Goal: Task Accomplishment & Management: Use online tool/utility

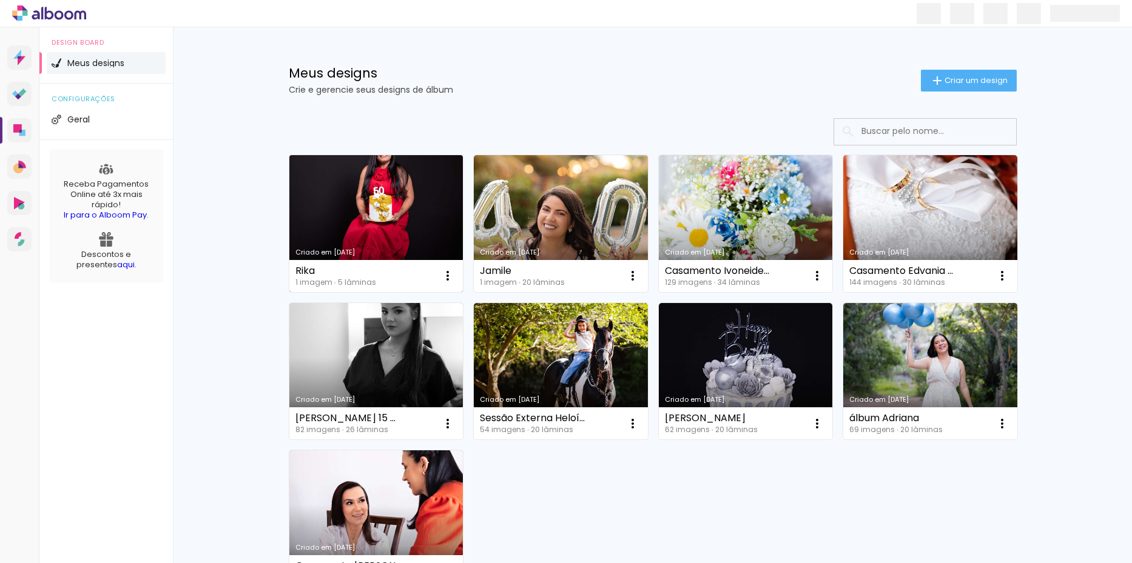
click at [394, 218] on link "Criado em [DATE]" at bounding box center [376, 223] width 174 height 137
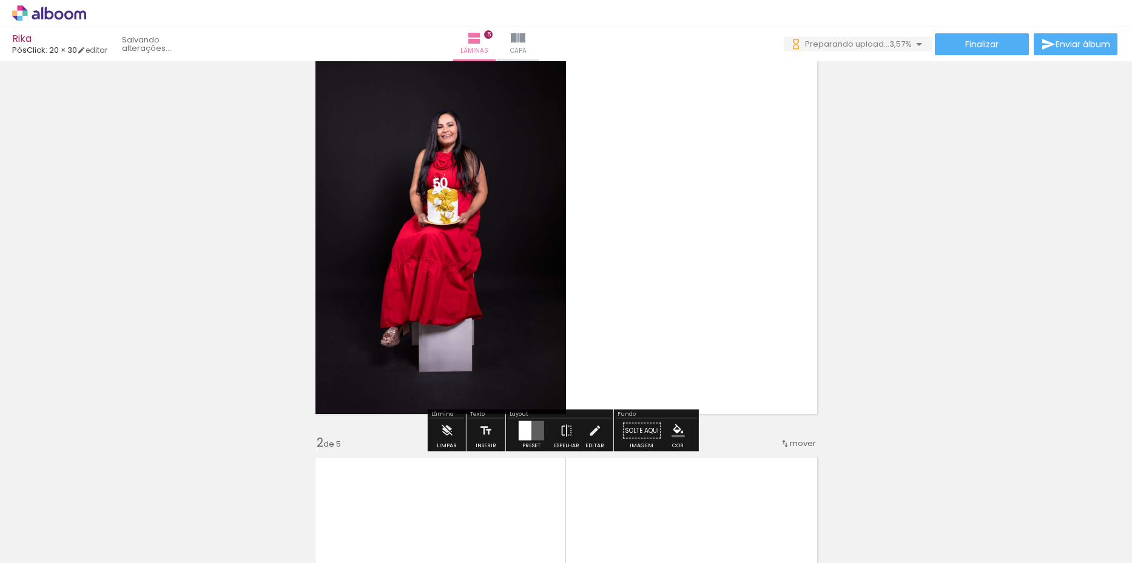
scroll to position [61, 0]
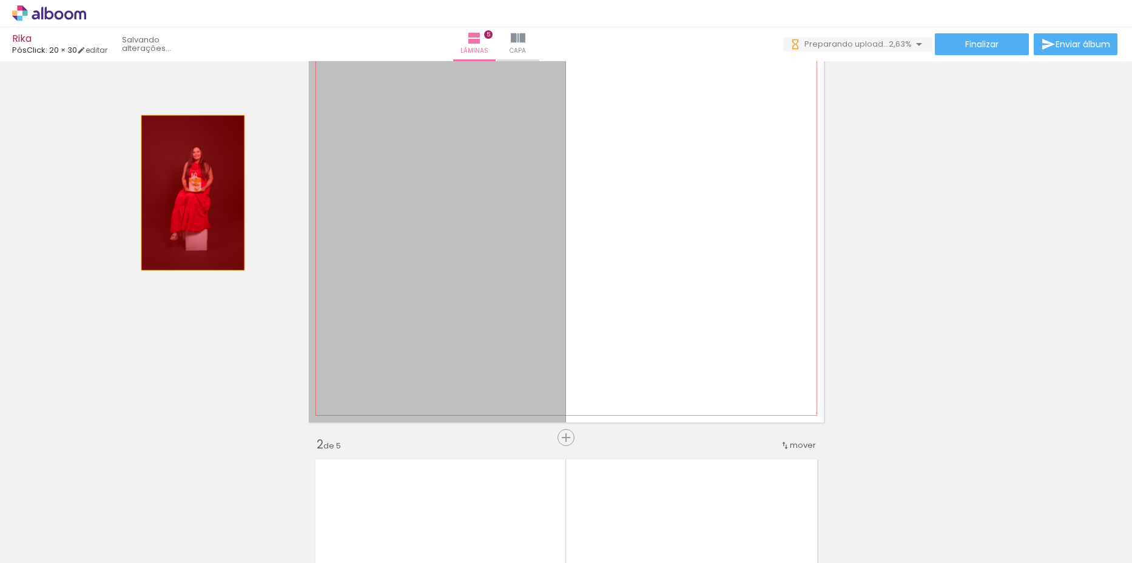
drag, startPoint x: 428, startPoint y: 191, endPoint x: 186, endPoint y: 193, distance: 241.4
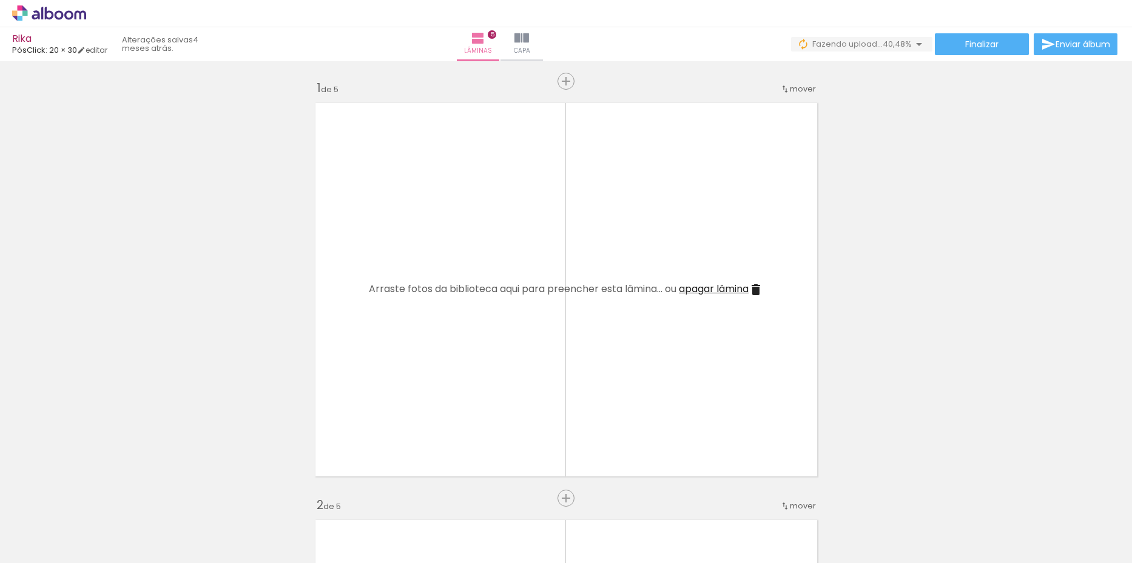
scroll to position [0, 0]
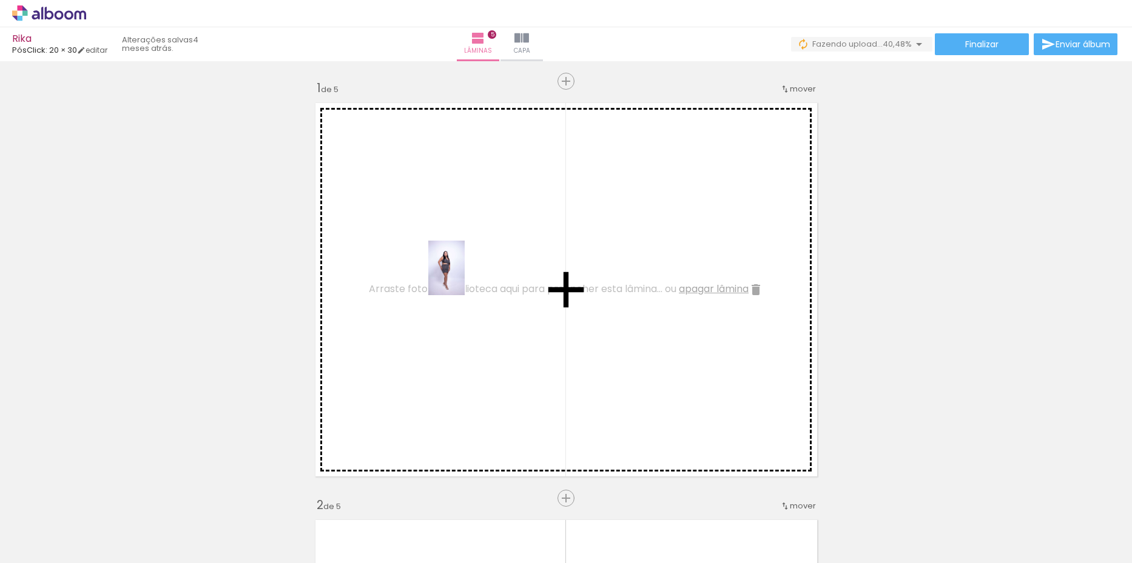
drag, startPoint x: 200, startPoint y: 528, endPoint x: 465, endPoint y: 277, distance: 364.6
click at [465, 277] on quentale-workspace at bounding box center [566, 281] width 1132 height 563
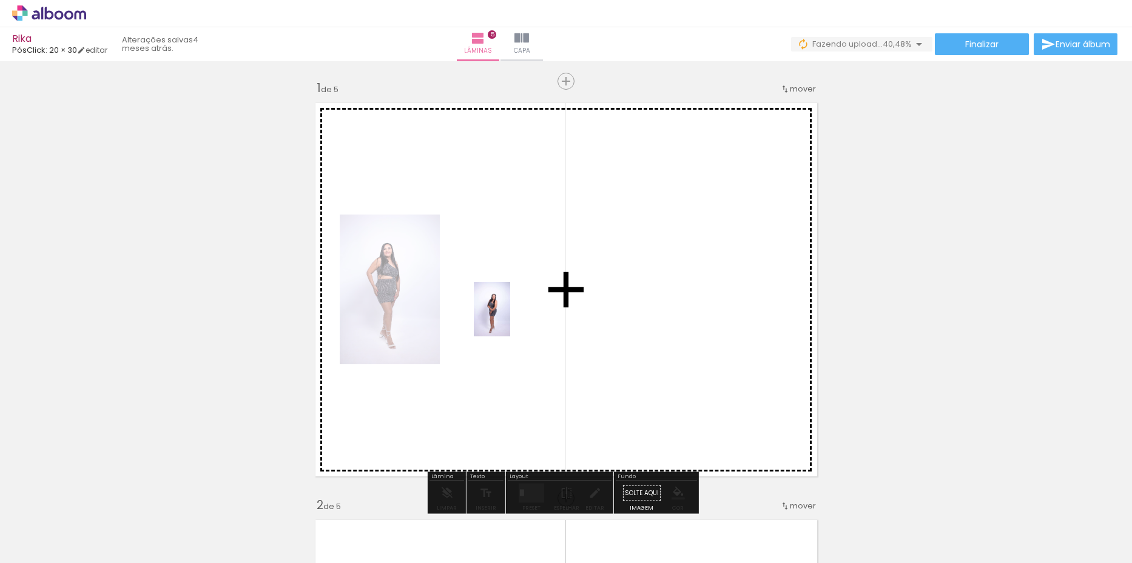
drag, startPoint x: 269, startPoint y: 529, endPoint x: 510, endPoint y: 318, distance: 319.8
click at [510, 318] on quentale-workspace at bounding box center [566, 281] width 1132 height 563
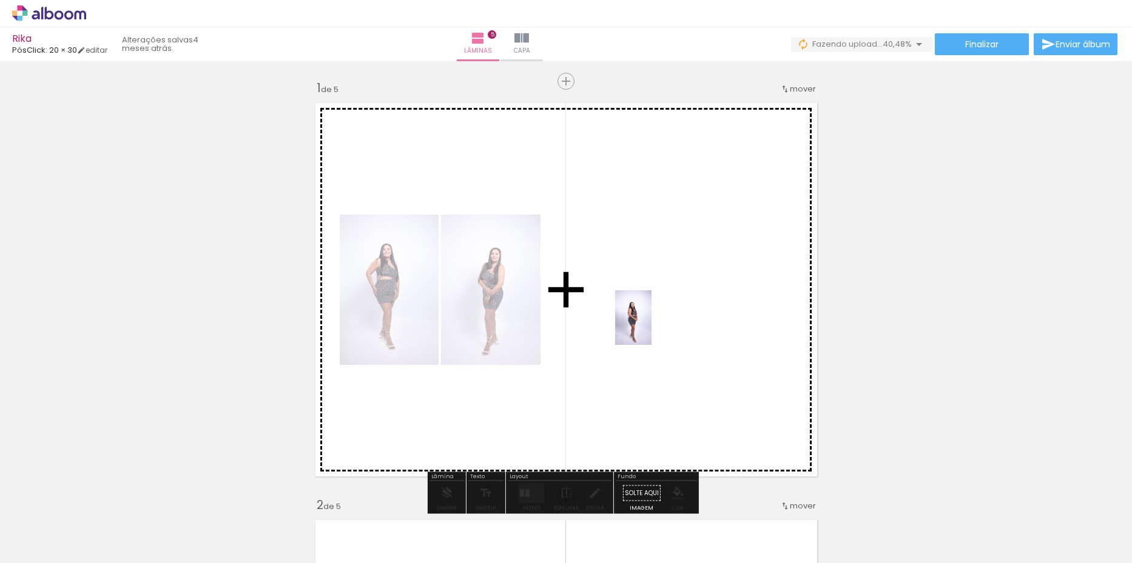
drag, startPoint x: 329, startPoint y: 523, endPoint x: 651, endPoint y: 327, distance: 376.9
click at [651, 327] on quentale-workspace at bounding box center [566, 281] width 1132 height 563
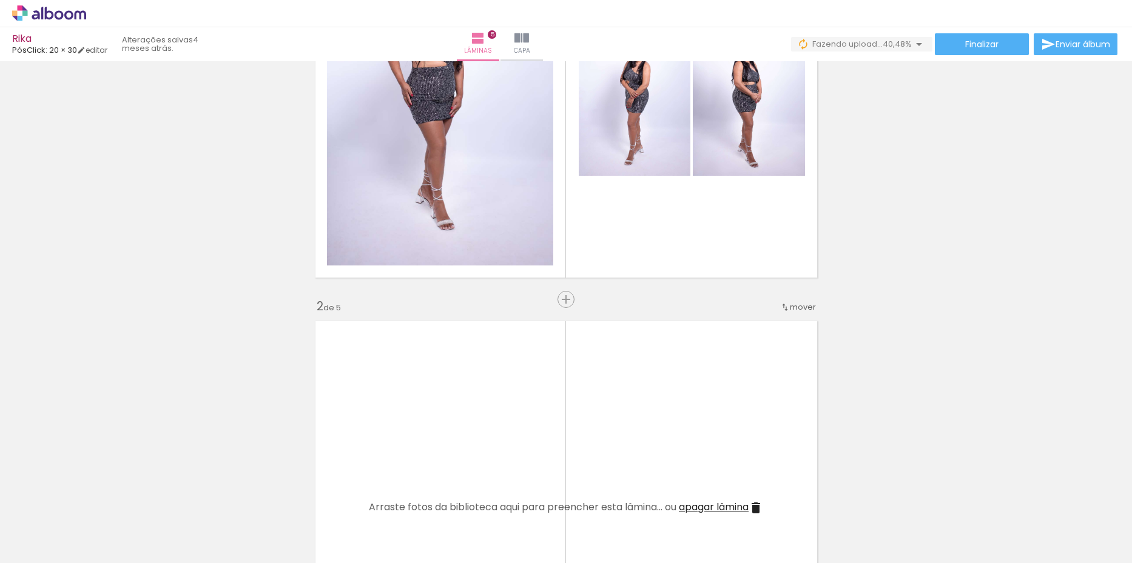
scroll to position [303, 0]
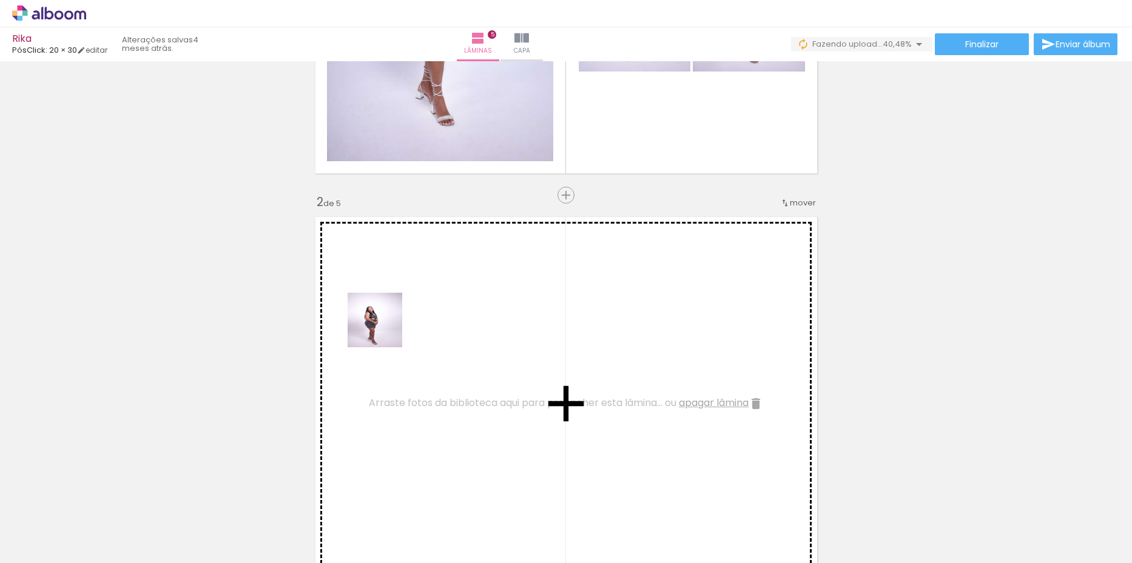
drag, startPoint x: 410, startPoint y: 534, endPoint x: 384, endPoint y: 329, distance: 206.6
click at [384, 329] on quentale-workspace at bounding box center [566, 281] width 1132 height 563
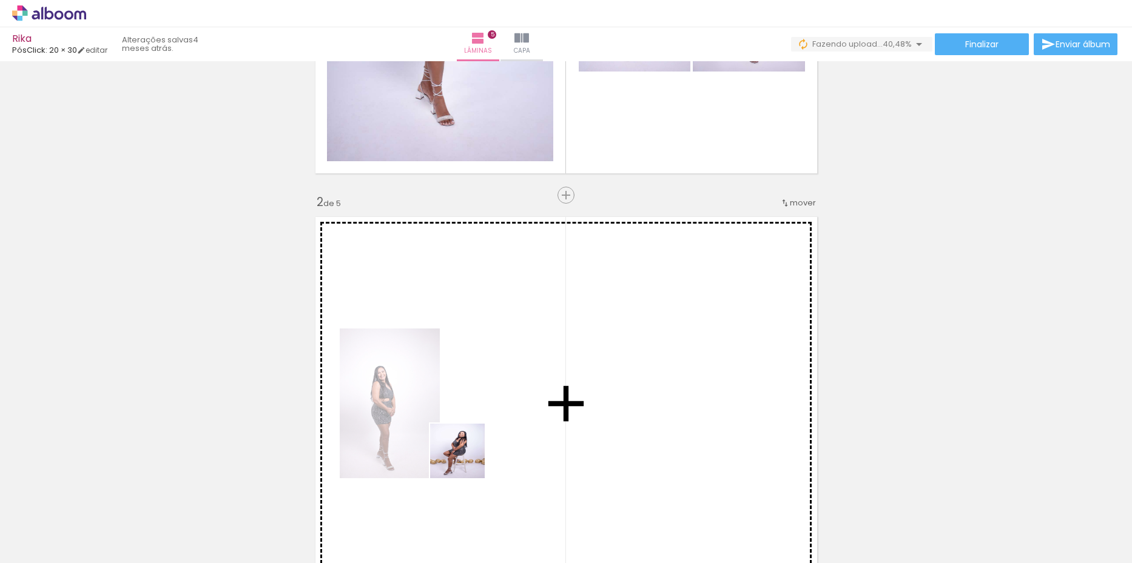
drag, startPoint x: 466, startPoint y: 460, endPoint x: 461, endPoint y: 324, distance: 135.9
click at [461, 324] on quentale-workspace at bounding box center [566, 281] width 1132 height 563
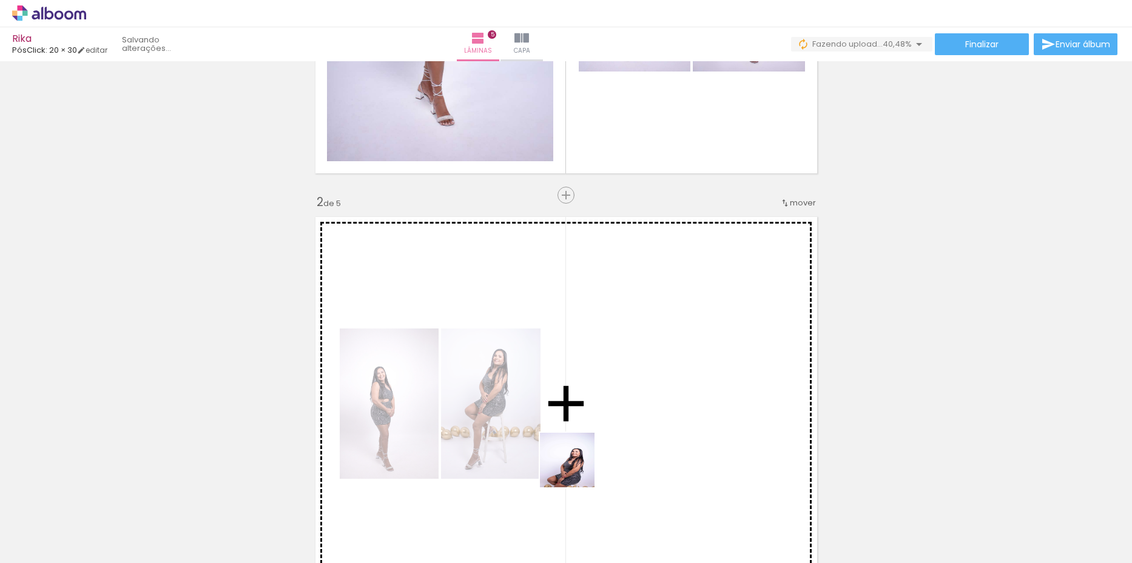
drag, startPoint x: 559, startPoint y: 498, endPoint x: 641, endPoint y: 371, distance: 152.2
click at [641, 371] on quentale-workspace at bounding box center [566, 281] width 1132 height 563
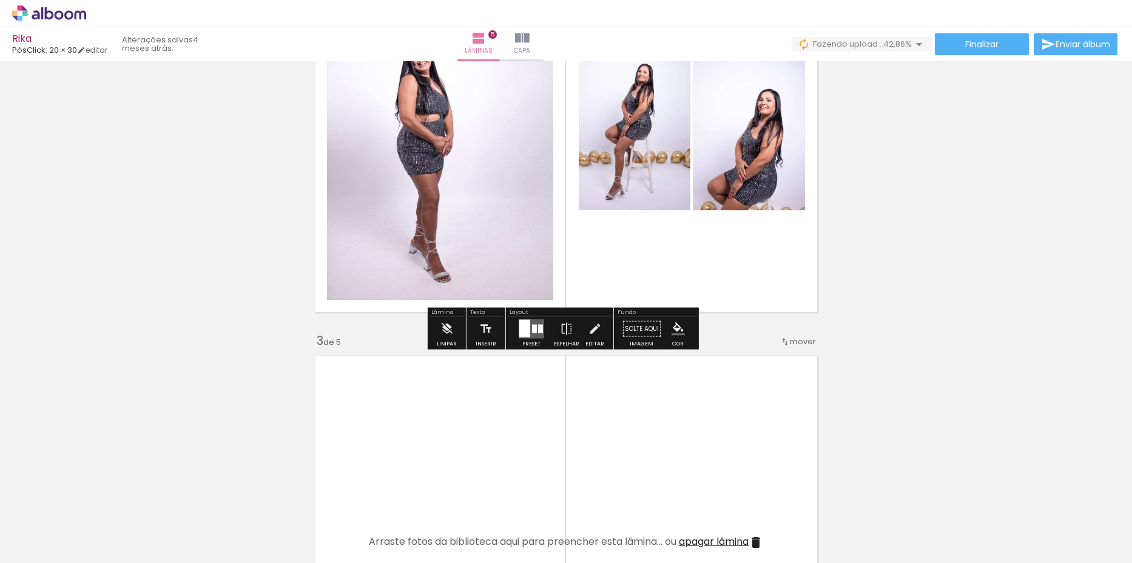
scroll to position [728, 0]
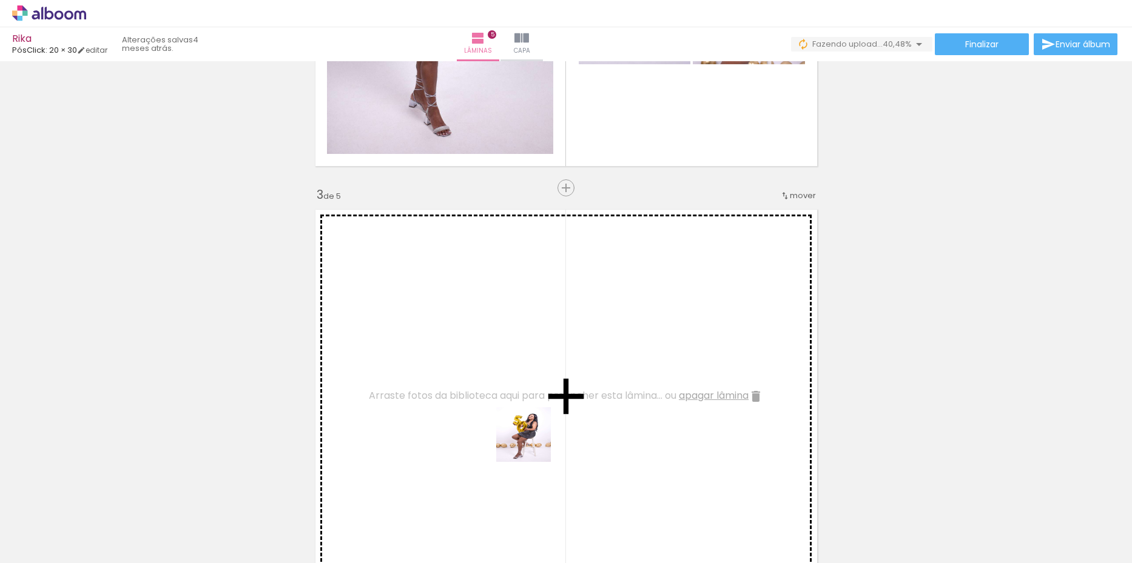
drag, startPoint x: 596, startPoint y: 527, endPoint x: 531, endPoint y: 402, distance: 140.8
click at [452, 348] on quentale-workspace at bounding box center [566, 281] width 1132 height 563
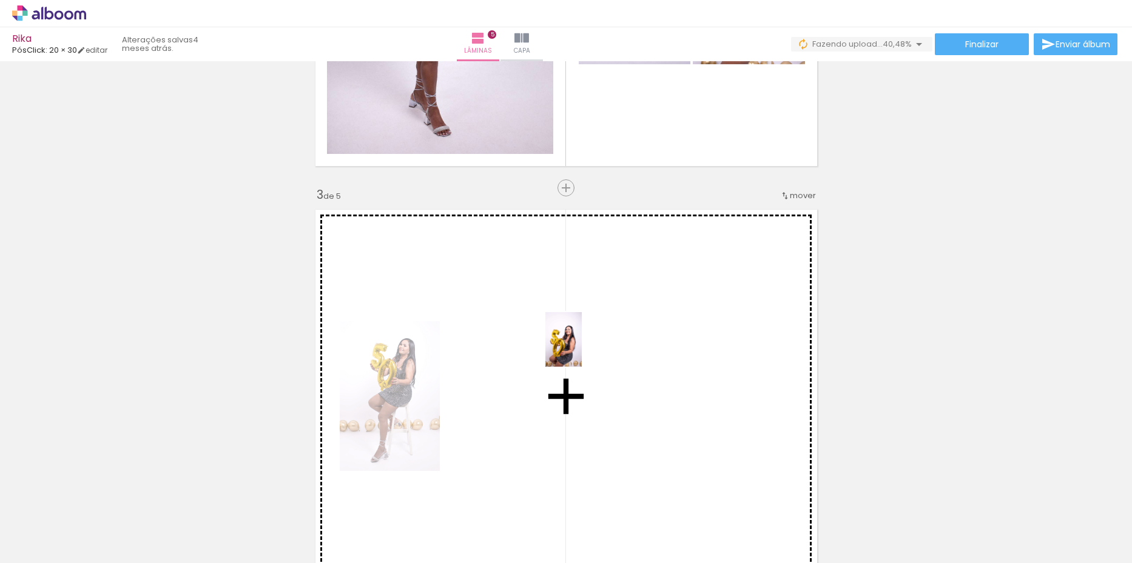
drag, startPoint x: 677, startPoint y: 535, endPoint x: 582, endPoint y: 349, distance: 209.4
click at [582, 349] on quentale-workspace at bounding box center [566, 281] width 1132 height 563
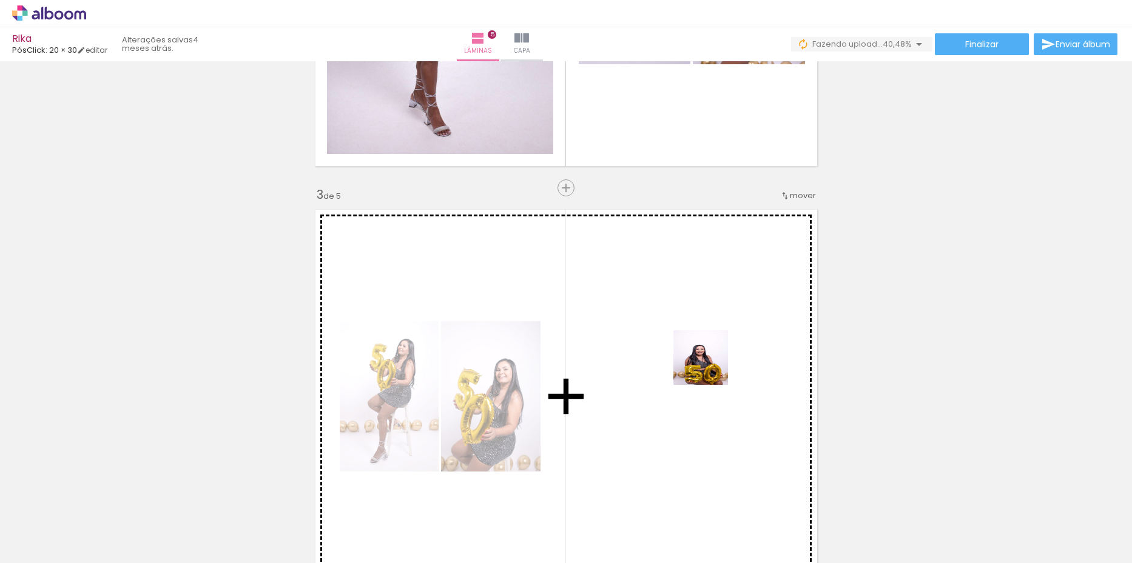
drag, startPoint x: 751, startPoint y: 538, endPoint x: 710, endPoint y: 367, distance: 176.1
click at [710, 367] on quentale-workspace at bounding box center [566, 281] width 1132 height 563
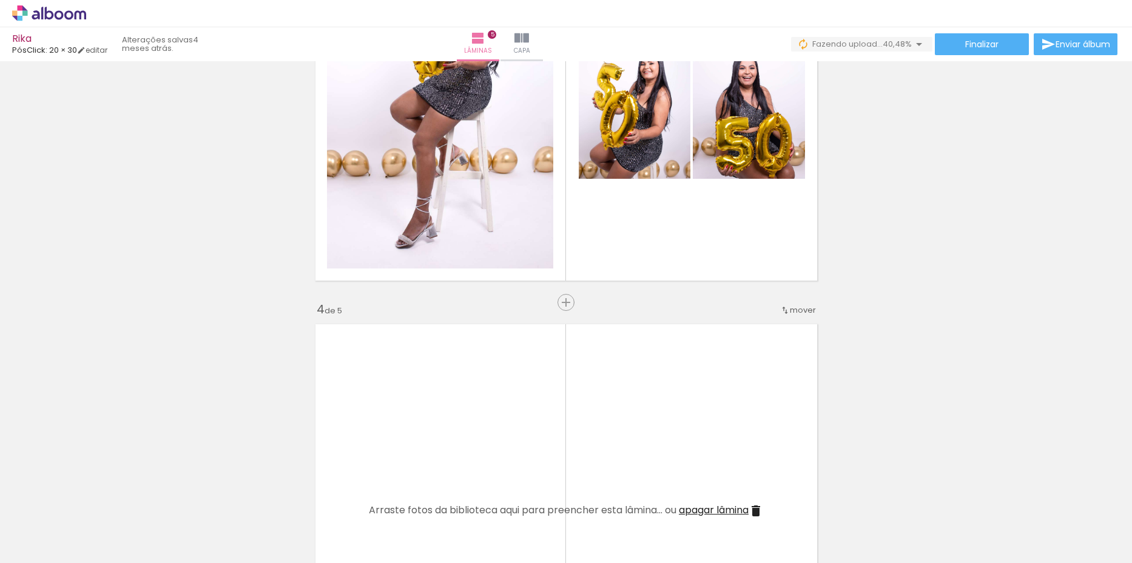
scroll to position [1031, 0]
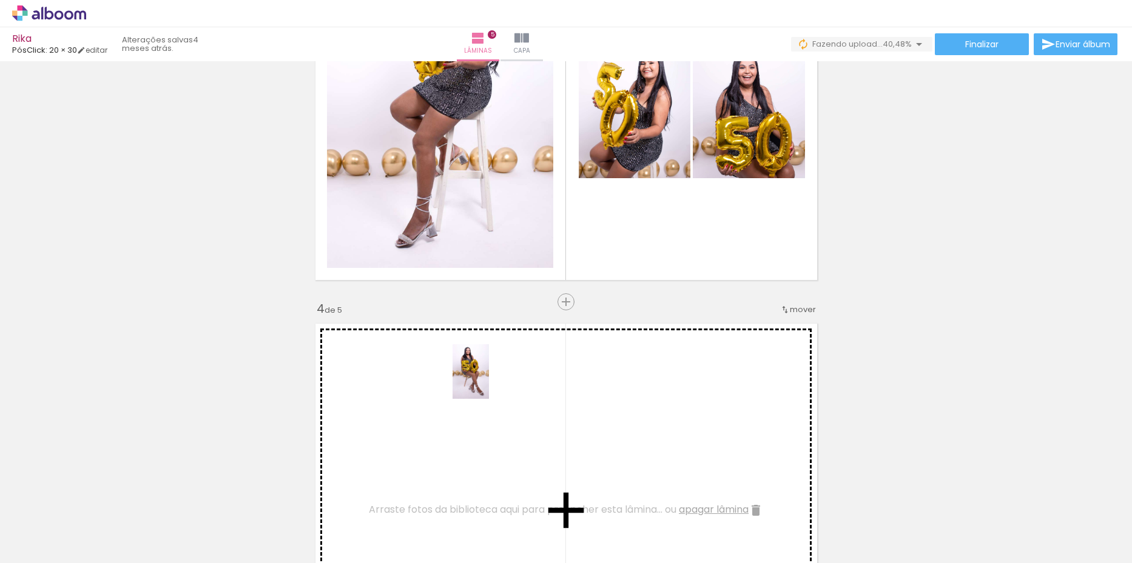
drag, startPoint x: 780, startPoint y: 531, endPoint x: 638, endPoint y: 422, distance: 179.0
click at [489, 381] on quentale-workspace at bounding box center [566, 281] width 1132 height 563
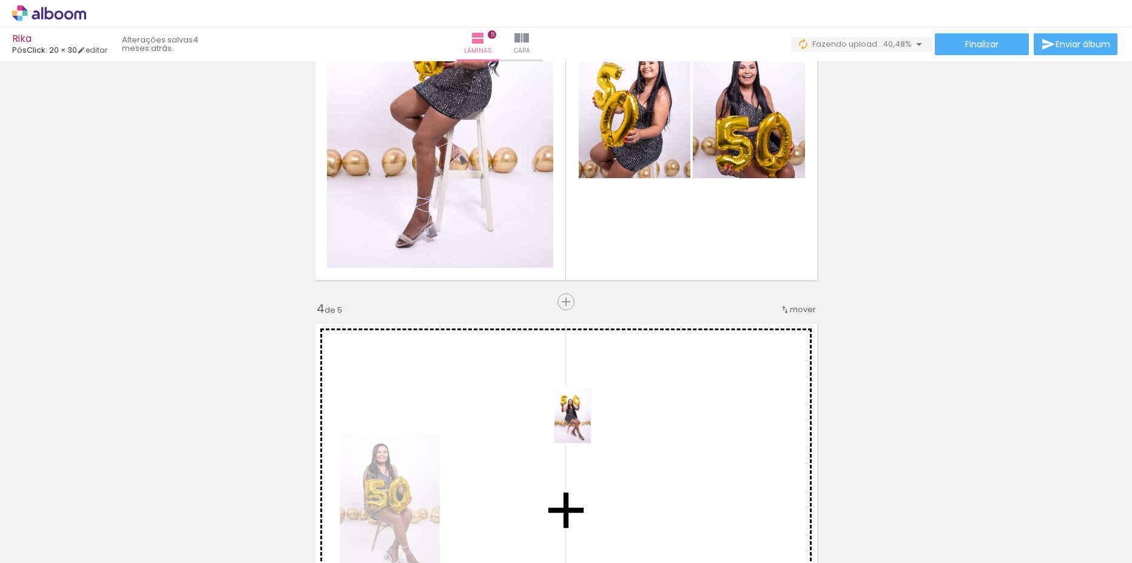
drag, startPoint x: 856, startPoint y: 532, endPoint x: 591, endPoint y: 425, distance: 286.3
click at [591, 425] on quentale-workspace at bounding box center [566, 281] width 1132 height 563
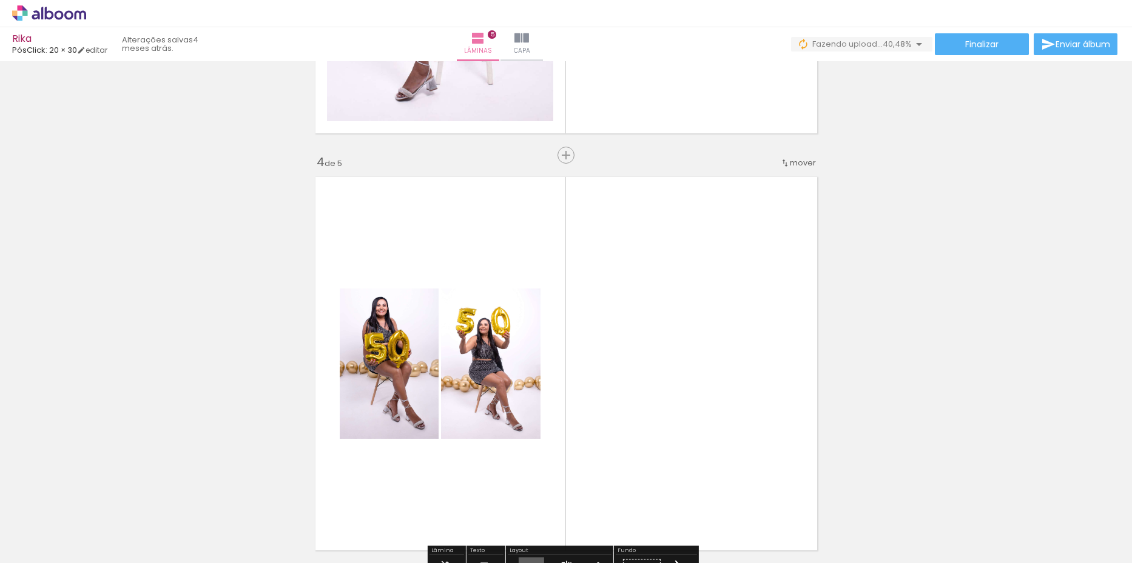
scroll to position [1213, 0]
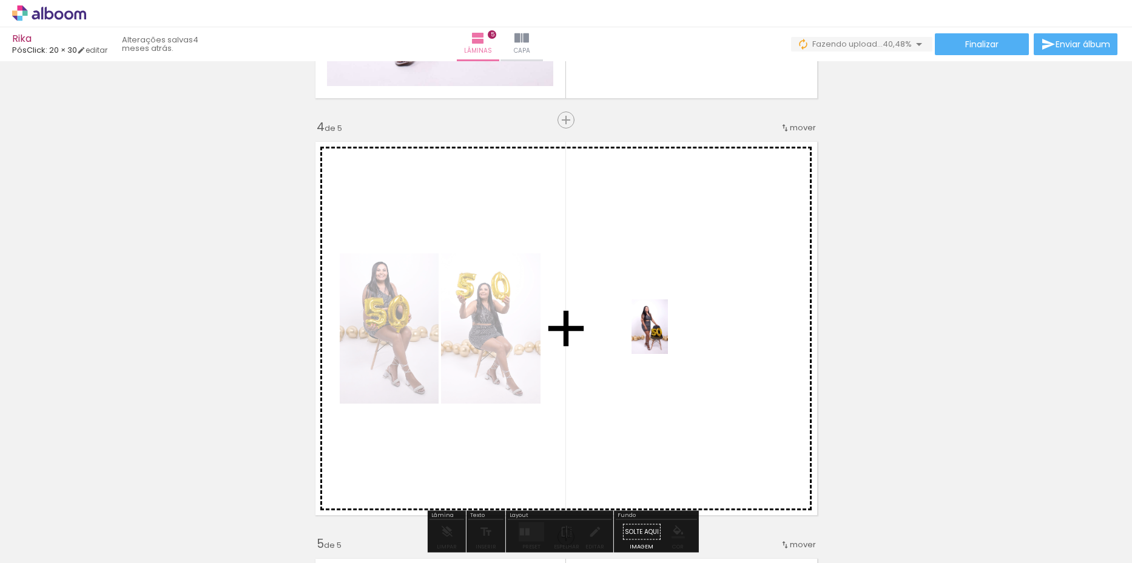
drag, startPoint x: 933, startPoint y: 520, endPoint x: 668, endPoint y: 336, distance: 323.3
click at [668, 336] on quentale-workspace at bounding box center [566, 281] width 1132 height 563
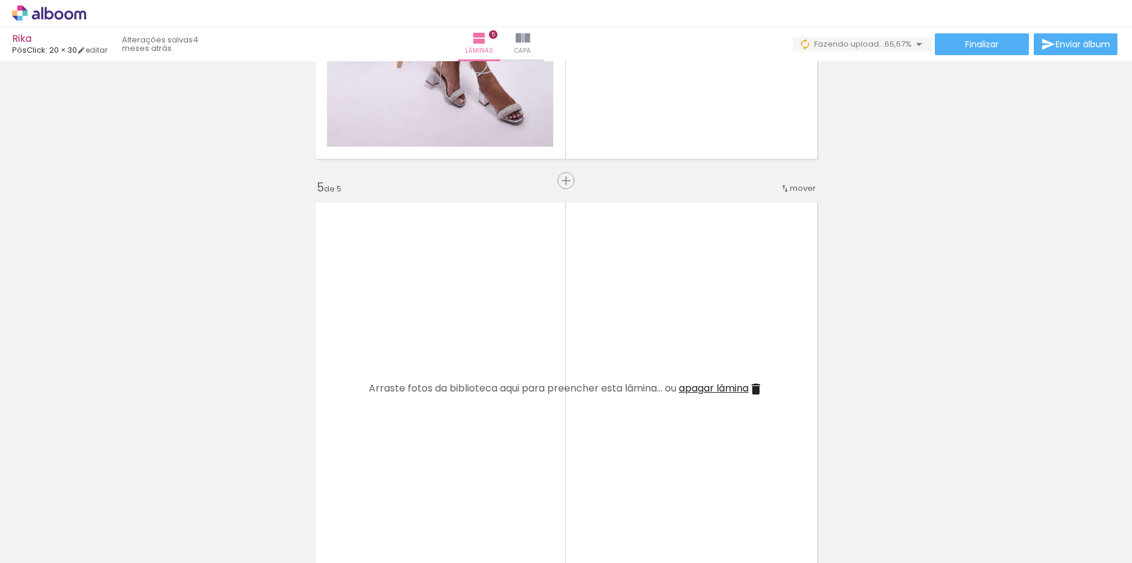
scroll to position [1577, 0]
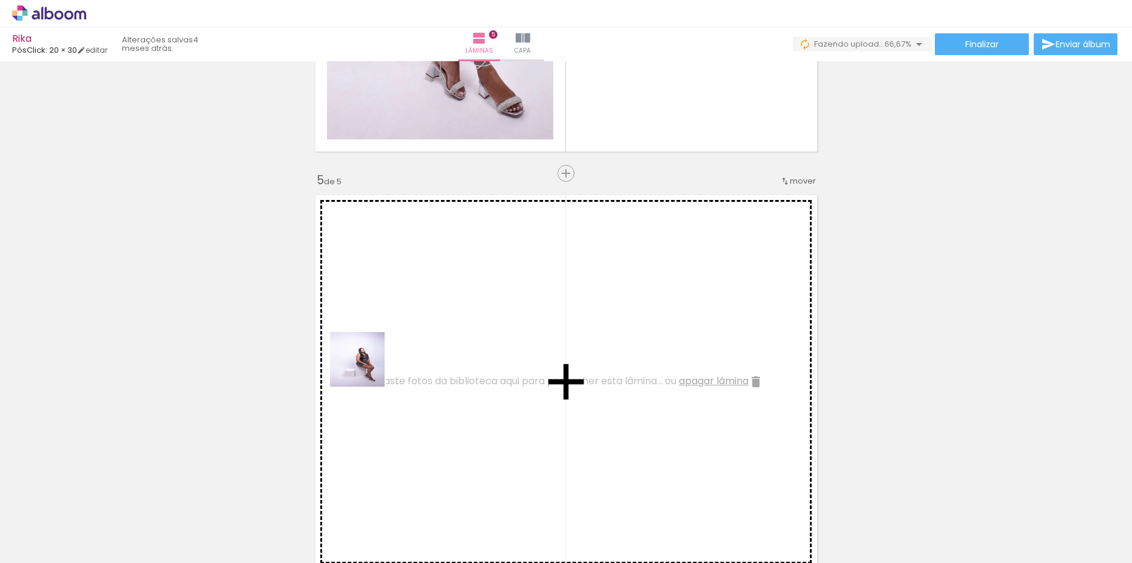
drag, startPoint x: 354, startPoint y: 526, endPoint x: 366, endPoint y: 364, distance: 163.0
click at [366, 364] on quentale-workspace at bounding box center [566, 281] width 1132 height 563
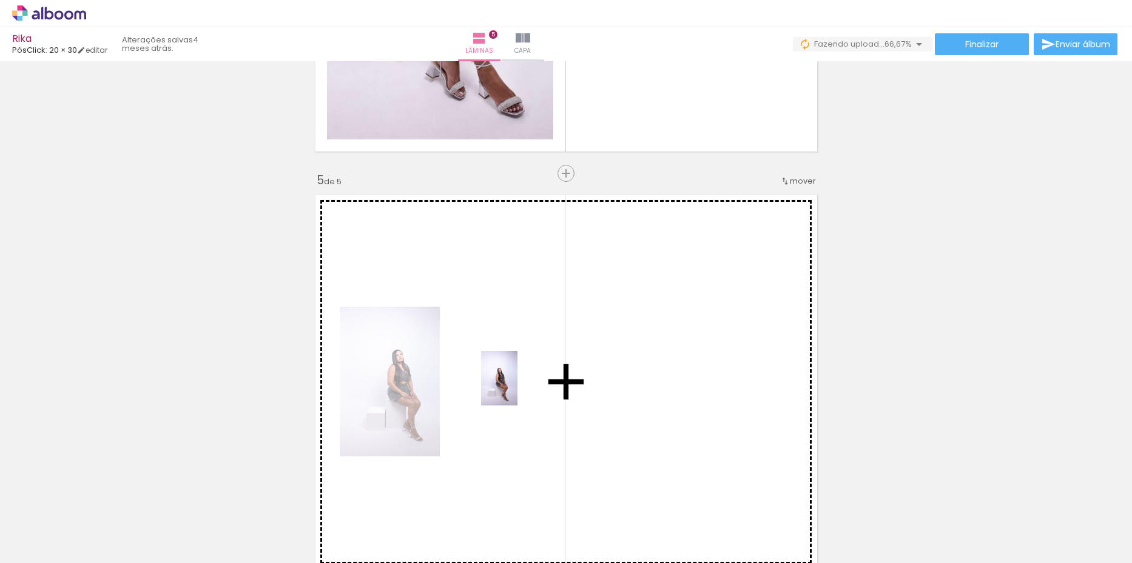
drag, startPoint x: 419, startPoint y: 539, endPoint x: 517, endPoint y: 388, distance: 180.1
click at [517, 388] on quentale-workspace at bounding box center [566, 281] width 1132 height 563
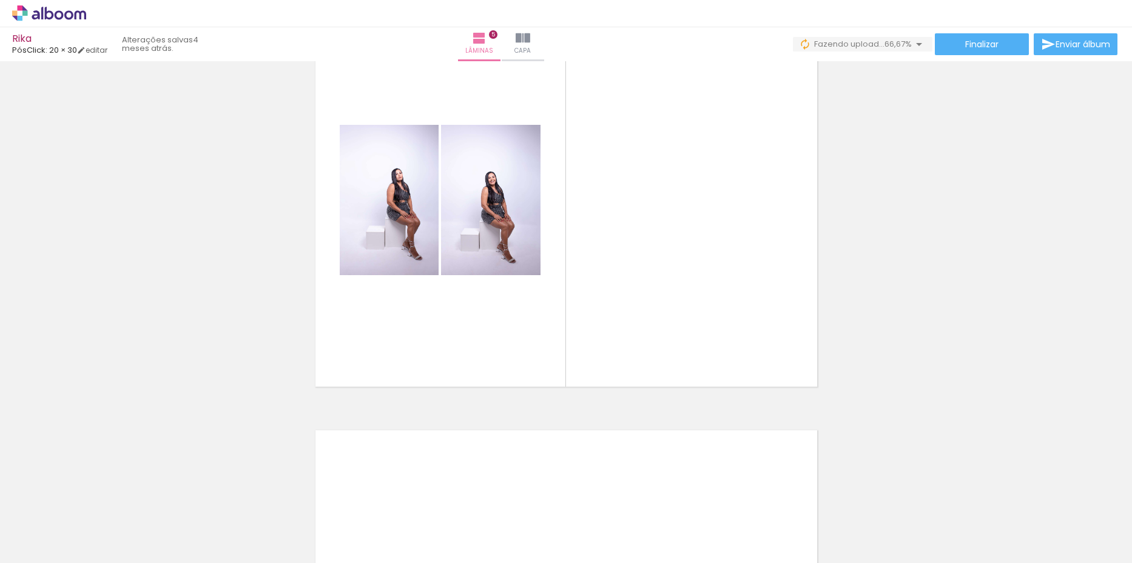
scroll to position [0, 717]
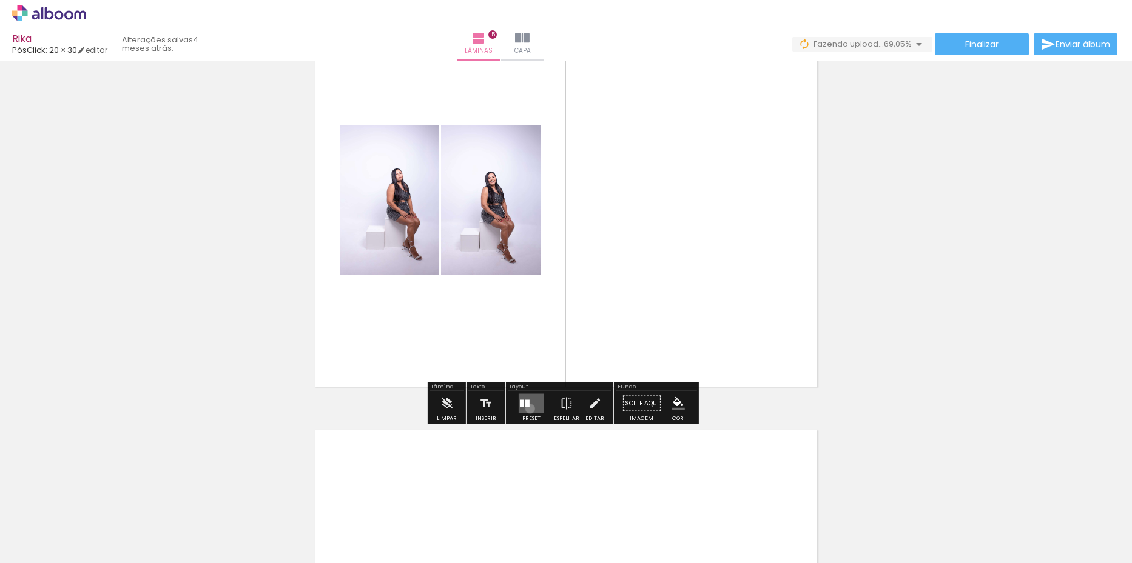
click at [527, 409] on quentale-layouter at bounding box center [530, 403] width 25 height 19
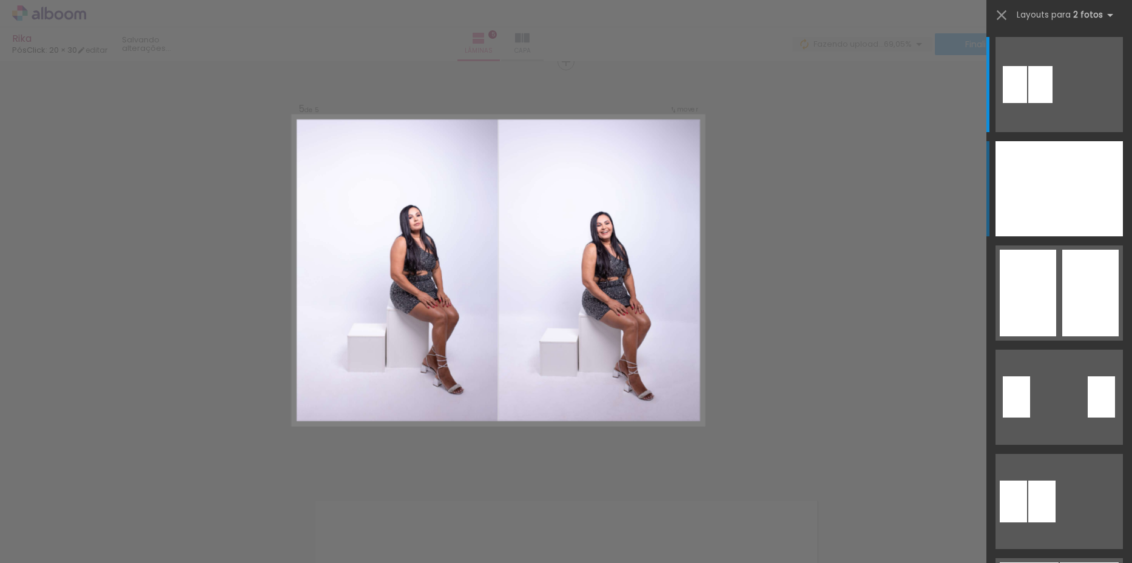
scroll to position [1685, 0]
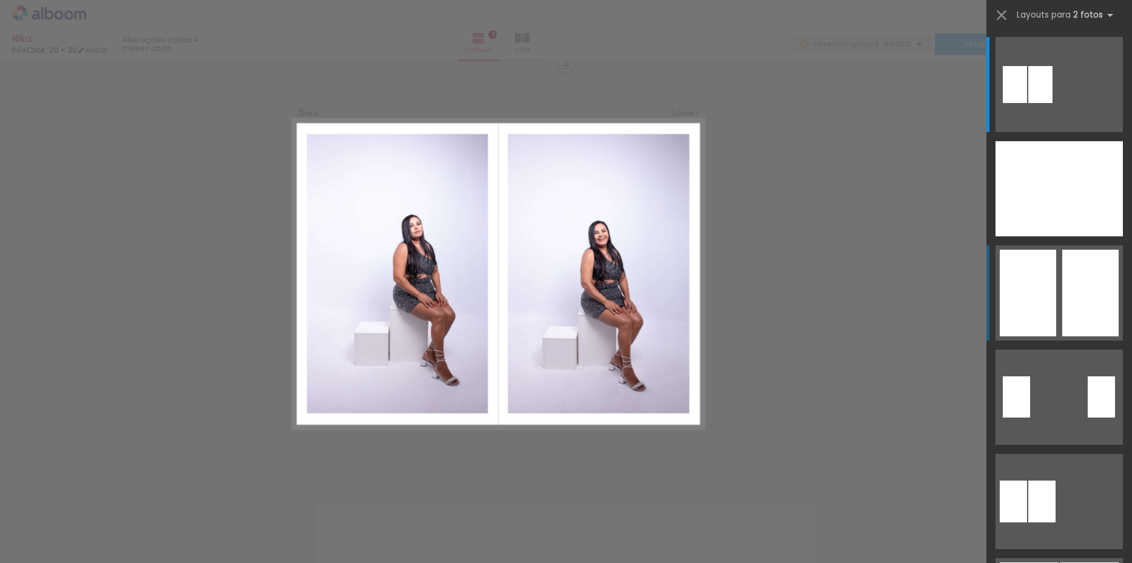
click at [1038, 292] on div at bounding box center [1027, 293] width 56 height 87
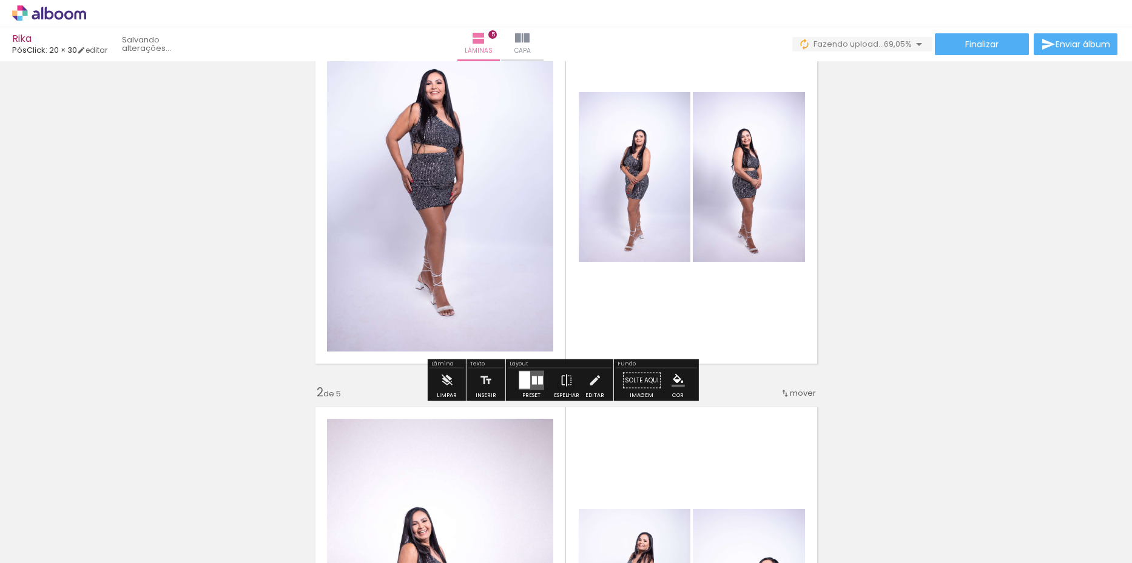
scroll to position [121, 0]
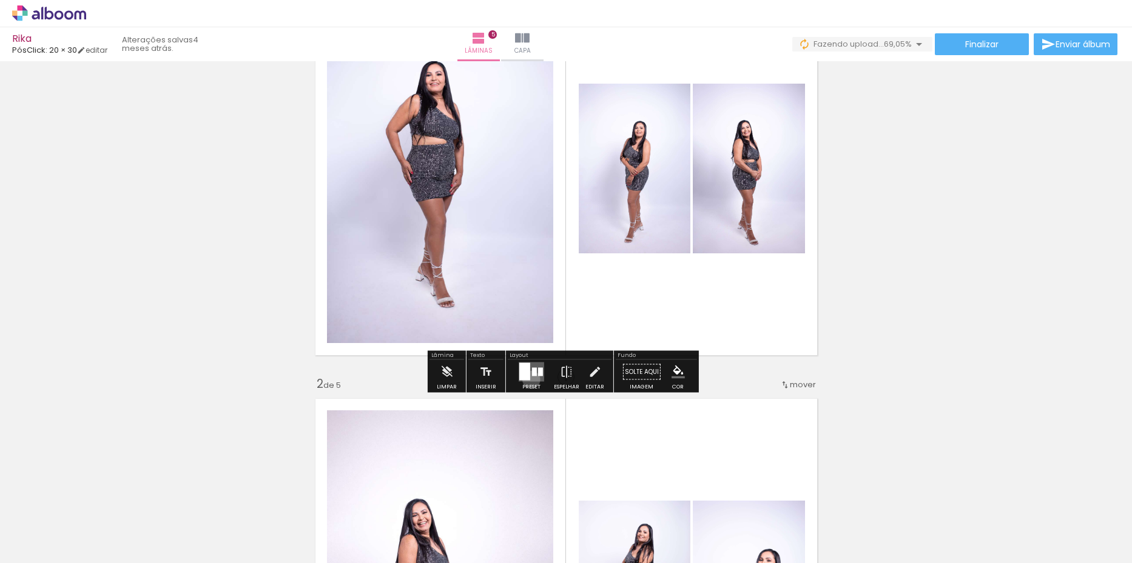
click at [528, 380] on quentale-layouter at bounding box center [530, 372] width 25 height 19
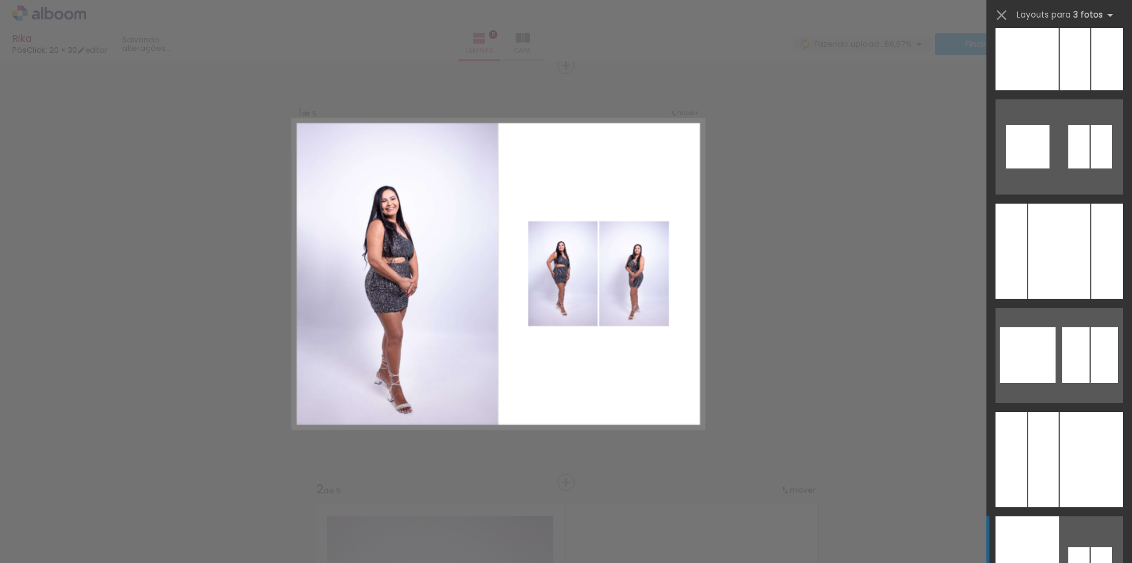
scroll to position [3335, 0]
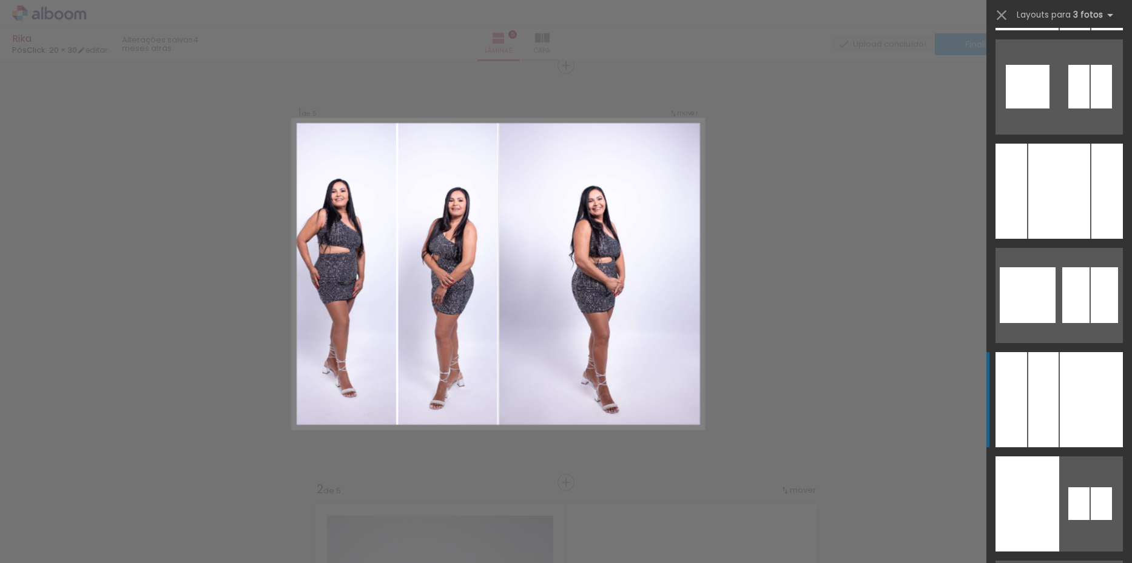
click at [1062, 410] on div at bounding box center [1090, 399] width 63 height 95
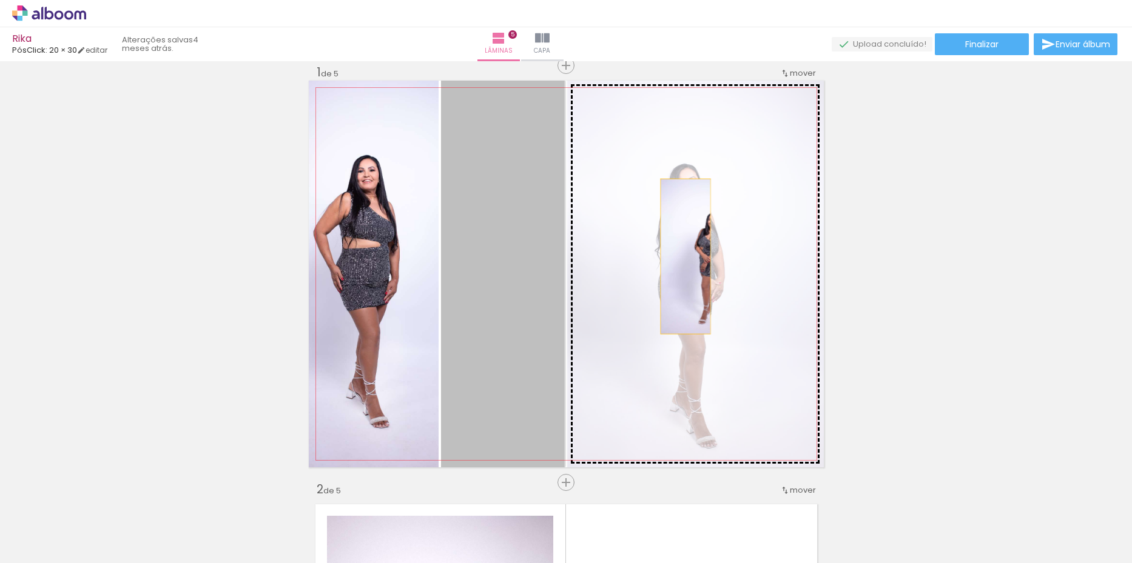
drag, startPoint x: 503, startPoint y: 272, endPoint x: 680, endPoint y: 257, distance: 178.3
click at [0, 0] on slot at bounding box center [0, 0] width 0 height 0
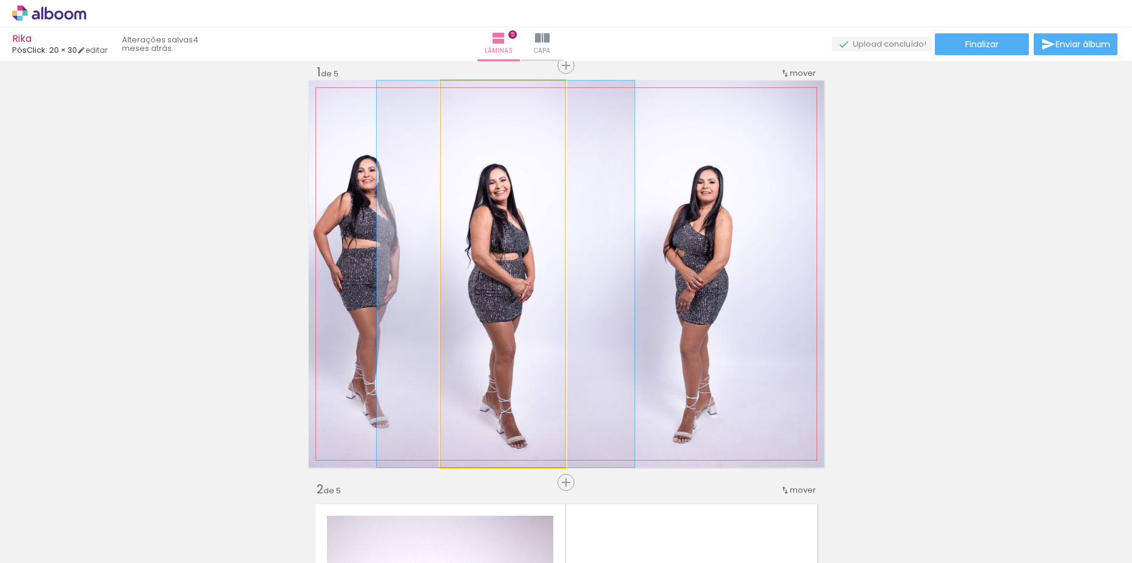
drag, startPoint x: 508, startPoint y: 286, endPoint x: 511, endPoint y: 259, distance: 26.9
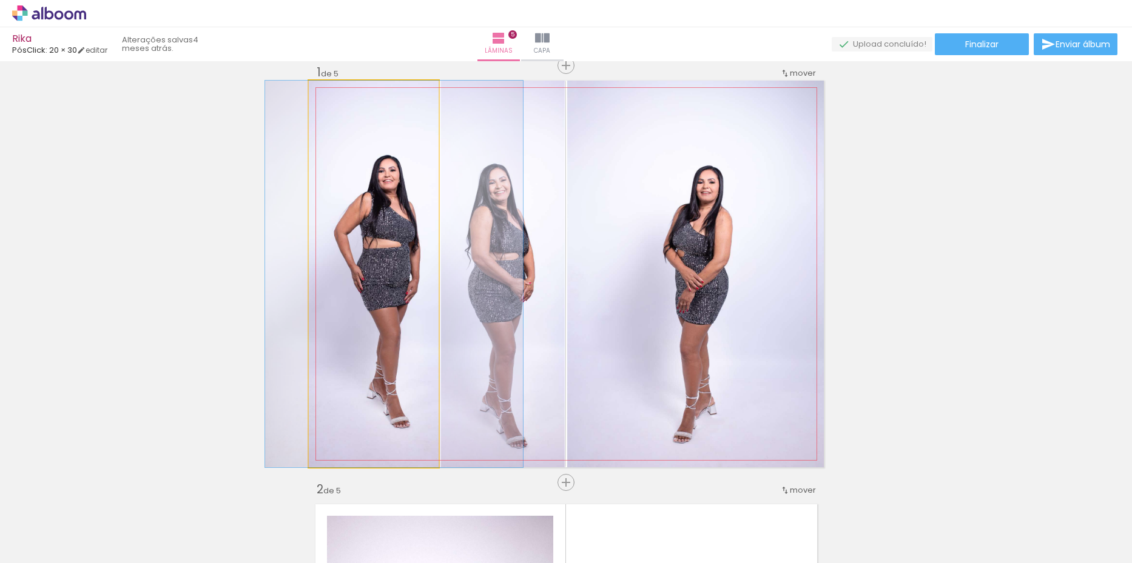
drag, startPoint x: 358, startPoint y: 241, endPoint x: 378, endPoint y: 242, distance: 20.6
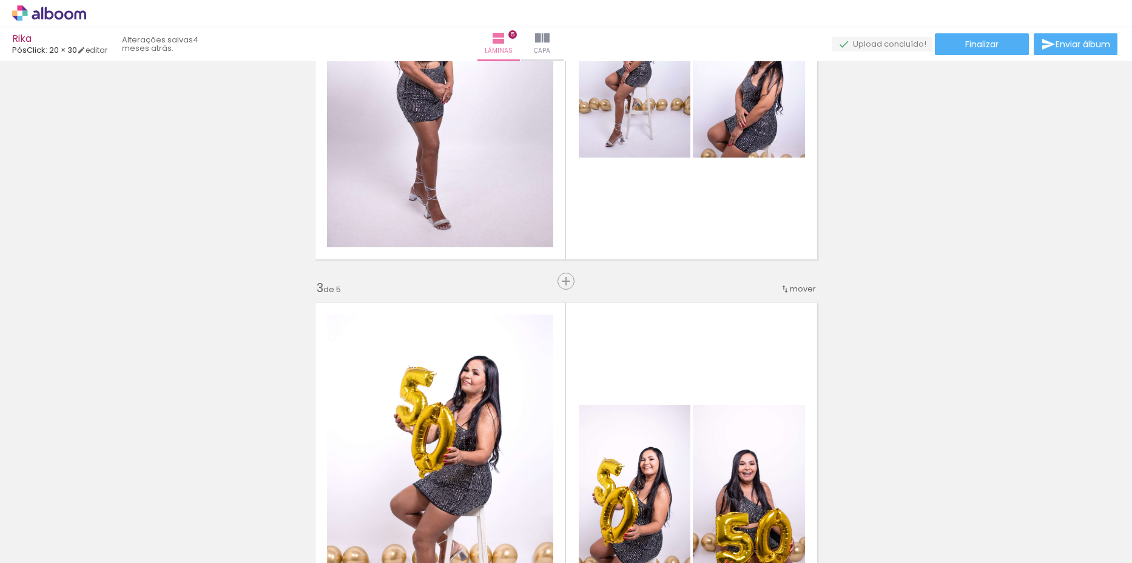
scroll to position [622, 0]
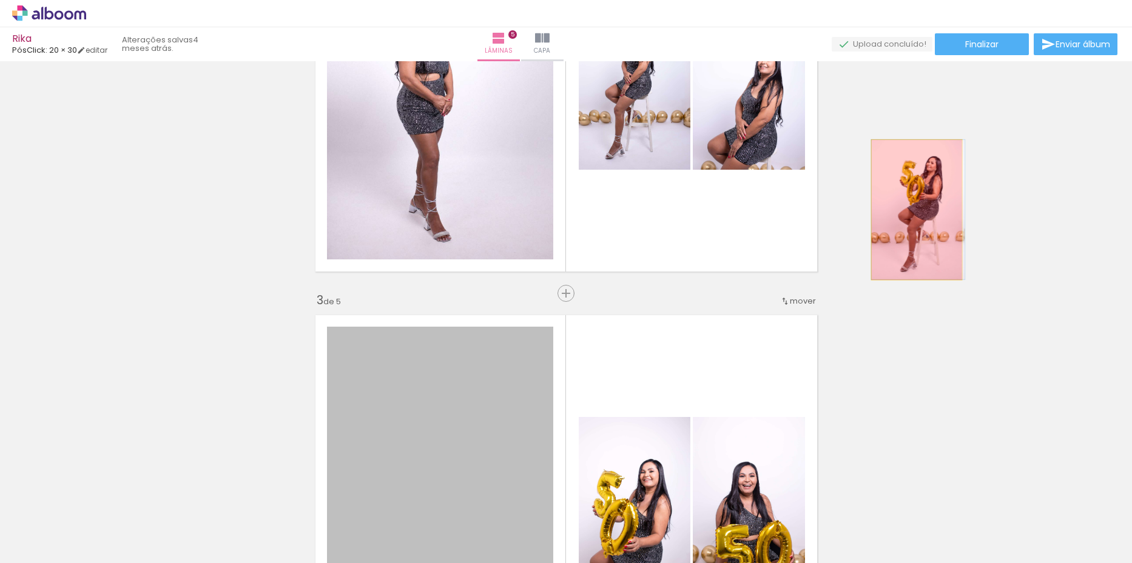
drag, startPoint x: 475, startPoint y: 393, endPoint x: 911, endPoint y: 210, distance: 472.9
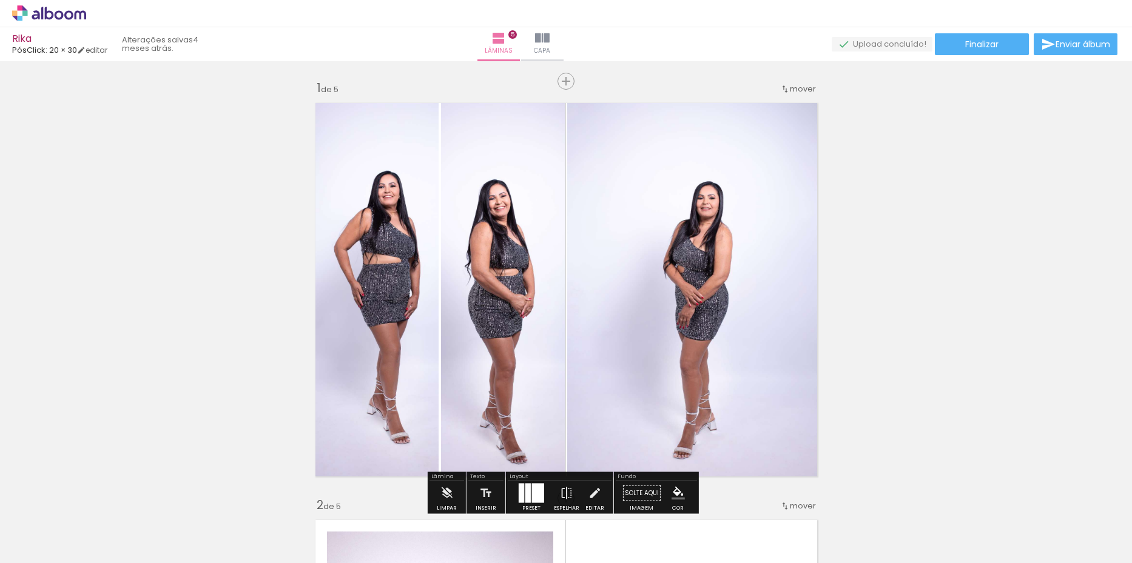
scroll to position [0, 0]
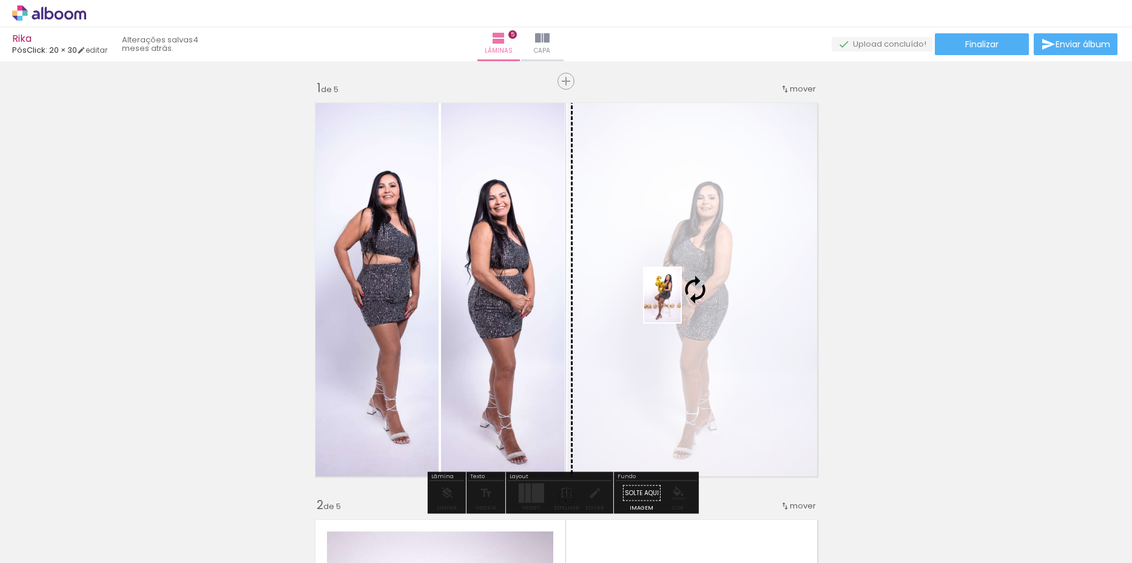
drag, startPoint x: 535, startPoint y: 427, endPoint x: 680, endPoint y: 304, distance: 189.8
click at [680, 304] on quentale-workspace at bounding box center [566, 281] width 1132 height 563
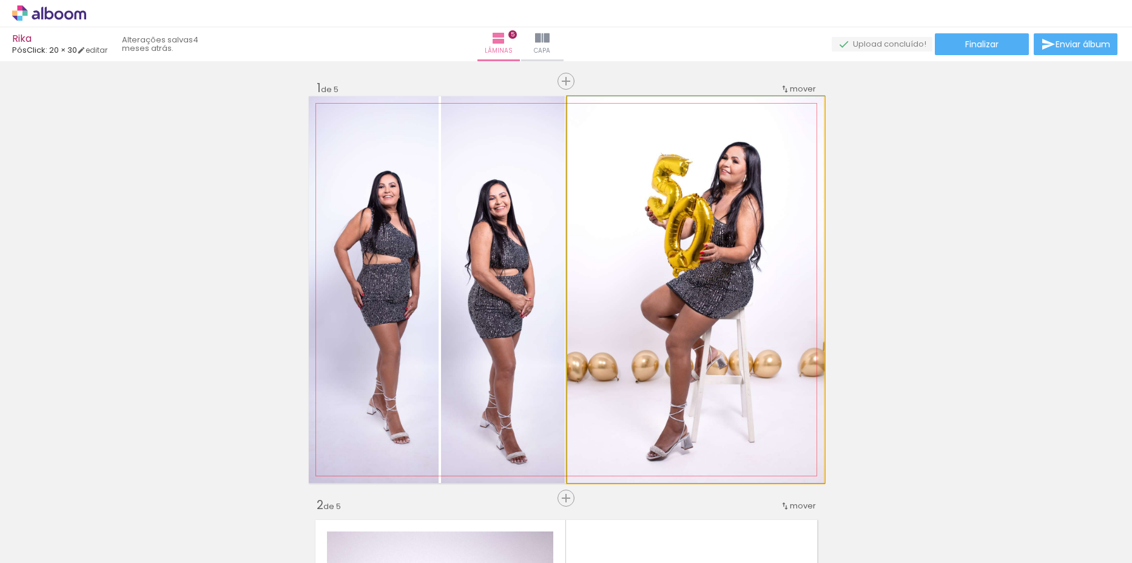
drag, startPoint x: 740, startPoint y: 312, endPoint x: 742, endPoint y: 336, distance: 24.3
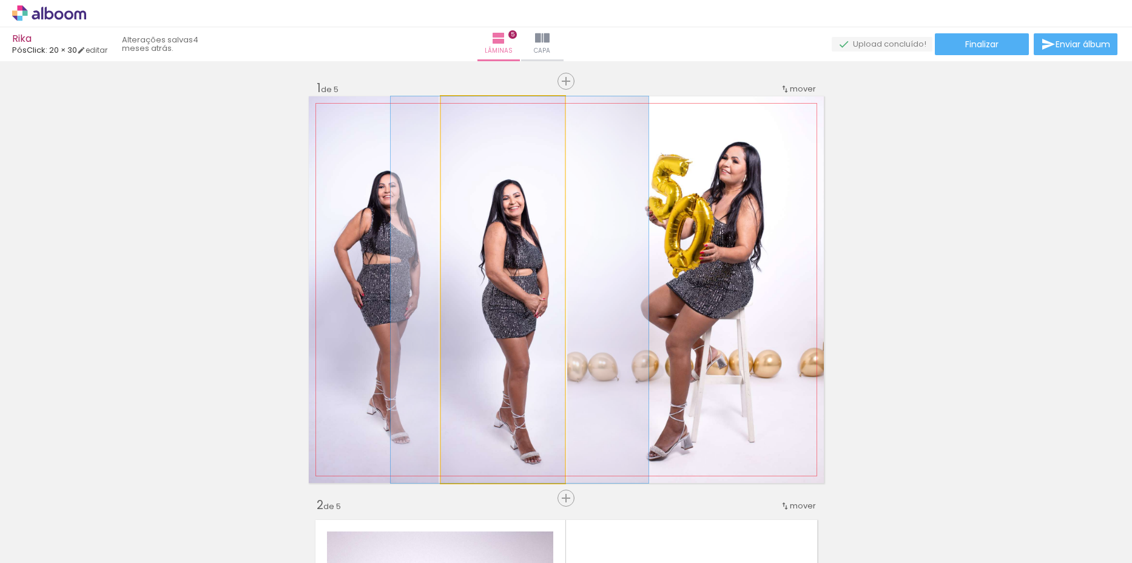
drag, startPoint x: 496, startPoint y: 319, endPoint x: 510, endPoint y: 320, distance: 14.0
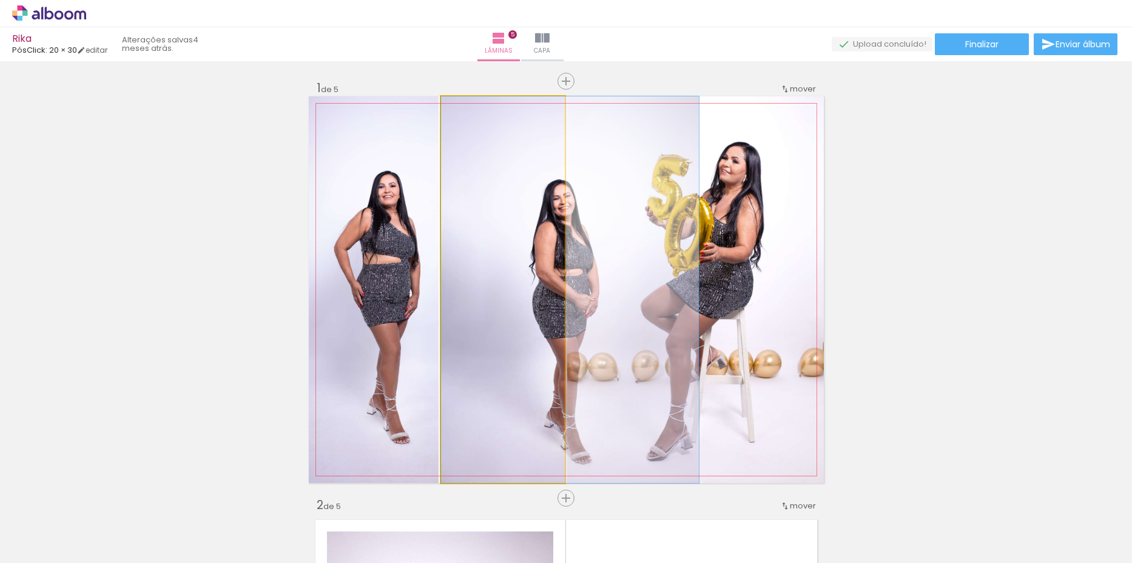
drag, startPoint x: 478, startPoint y: 312, endPoint x: 614, endPoint y: 315, distance: 136.5
click at [0, 0] on slot at bounding box center [0, 0] width 0 height 0
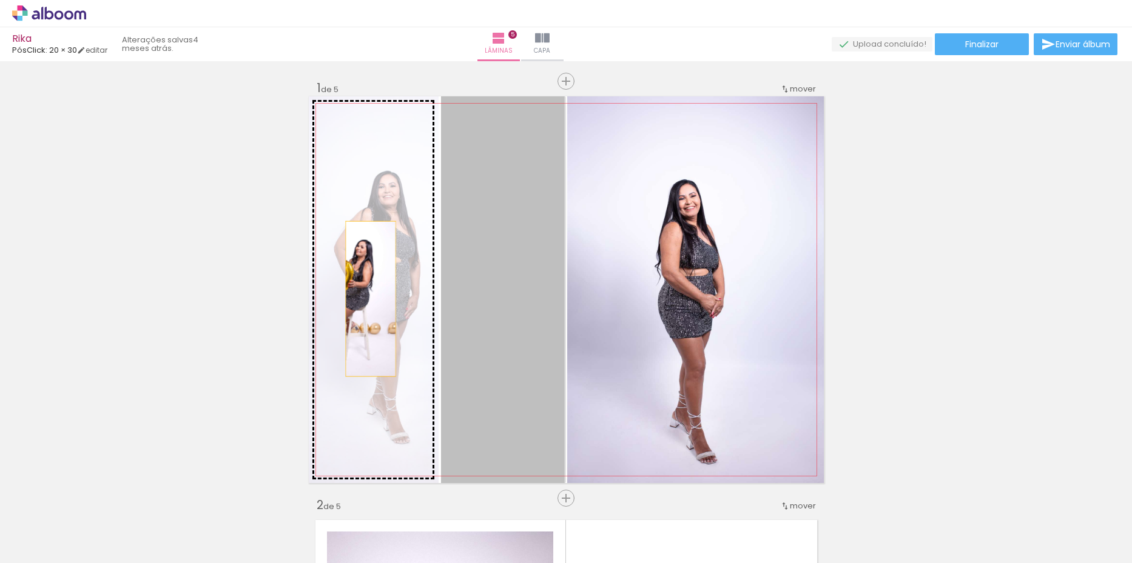
drag, startPoint x: 514, startPoint y: 323, endPoint x: 365, endPoint y: 299, distance: 151.0
click at [0, 0] on slot at bounding box center [0, 0] width 0 height 0
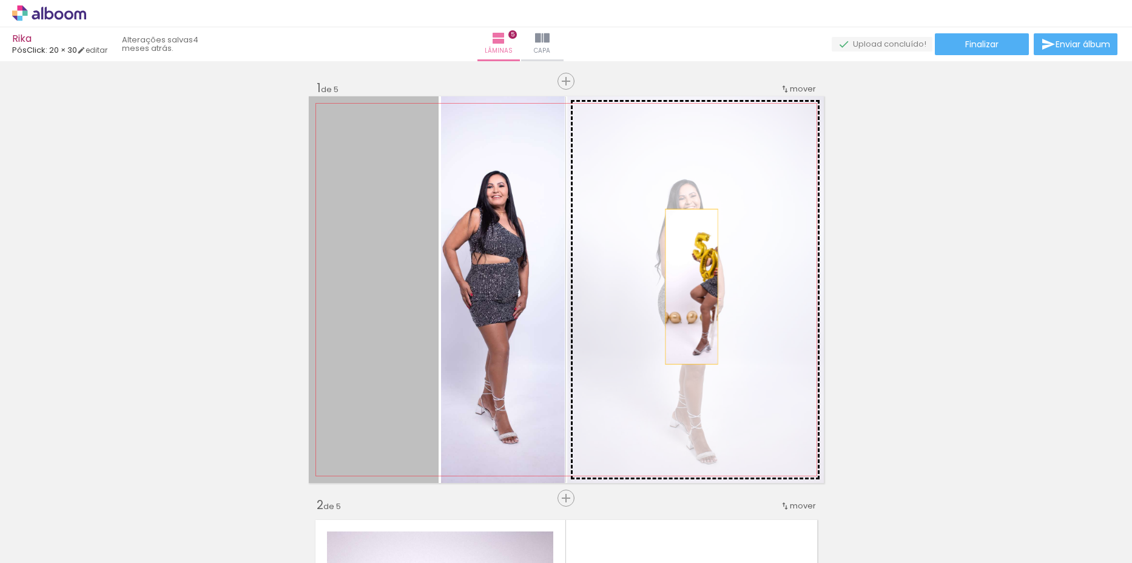
drag, startPoint x: 377, startPoint y: 296, endPoint x: 687, endPoint y: 287, distance: 310.6
click at [0, 0] on slot at bounding box center [0, 0] width 0 height 0
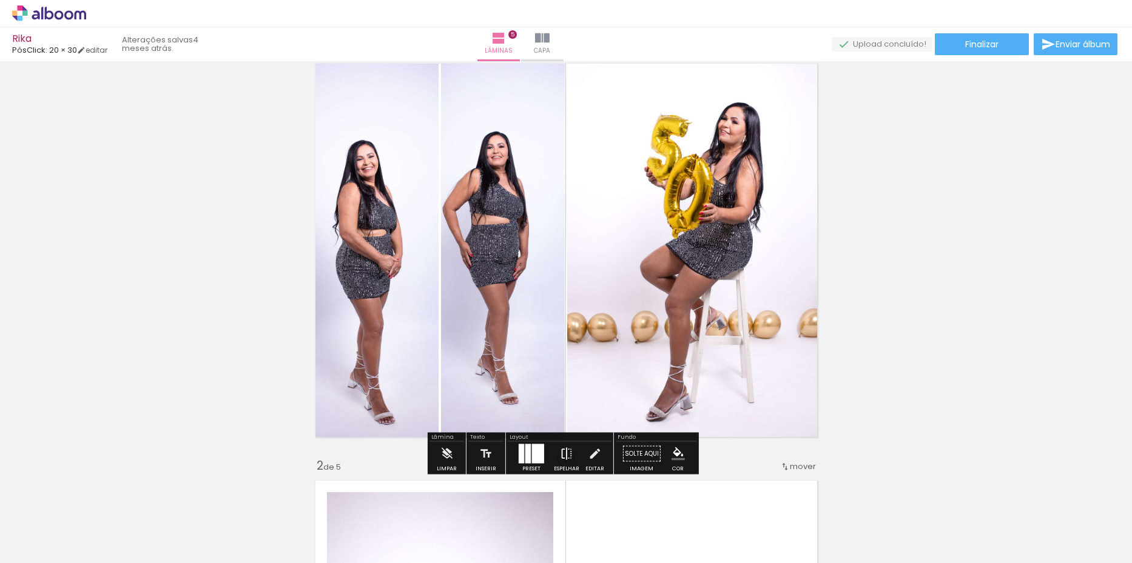
scroll to position [61, 0]
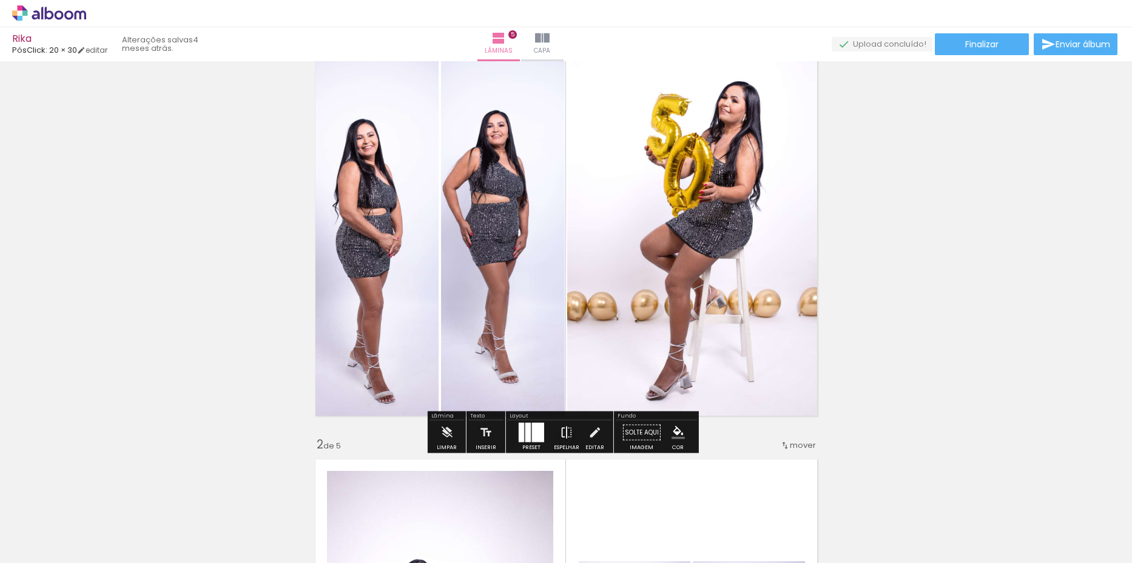
click at [567, 435] on iron-icon at bounding box center [566, 433] width 13 height 24
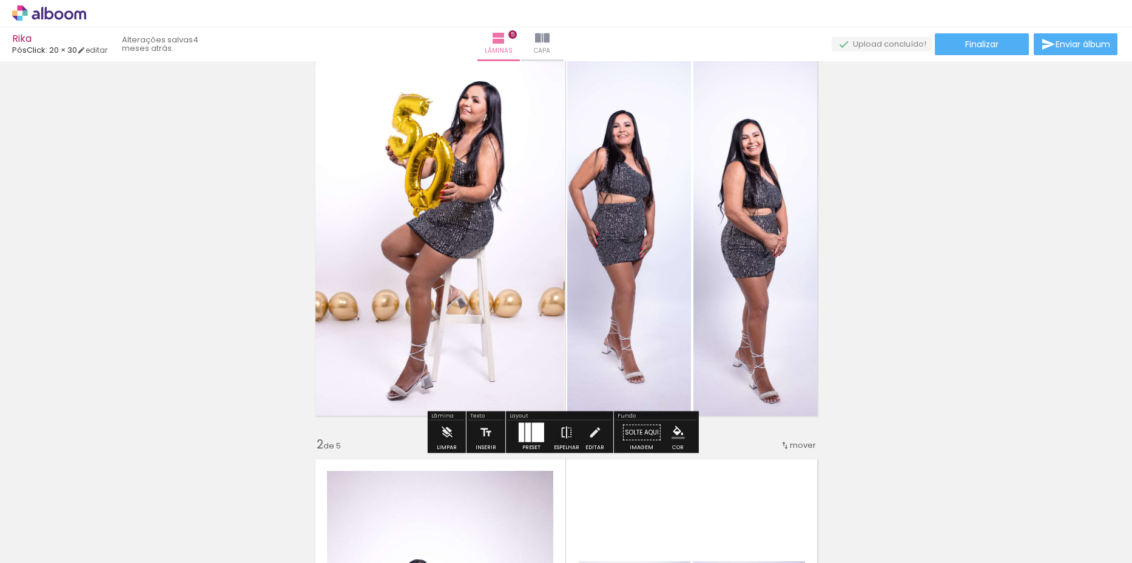
click at [560, 435] on iron-icon at bounding box center [566, 433] width 13 height 24
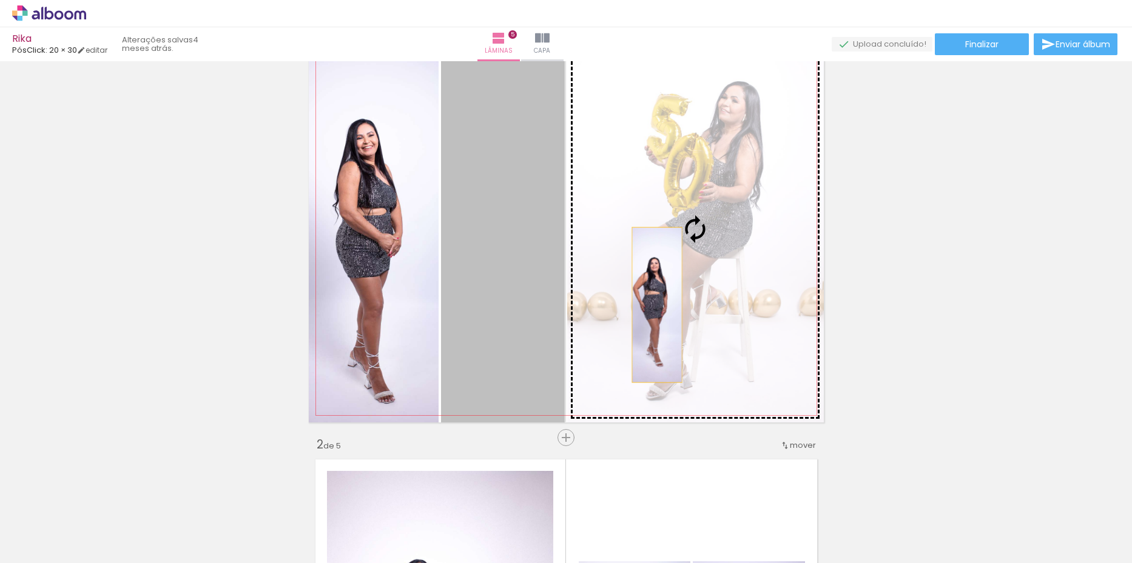
drag, startPoint x: 616, startPoint y: 314, endPoint x: 652, endPoint y: 305, distance: 37.4
click at [0, 0] on slot at bounding box center [0, 0] width 0 height 0
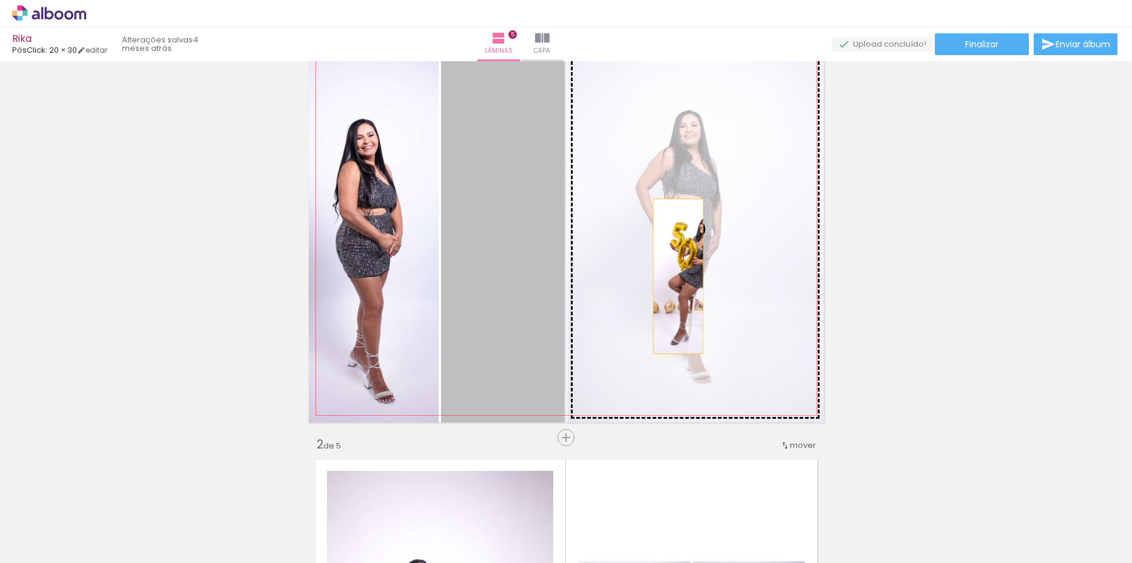
drag, startPoint x: 673, startPoint y: 277, endPoint x: 686, endPoint y: 274, distance: 13.6
click at [0, 0] on slot at bounding box center [0, 0] width 0 height 0
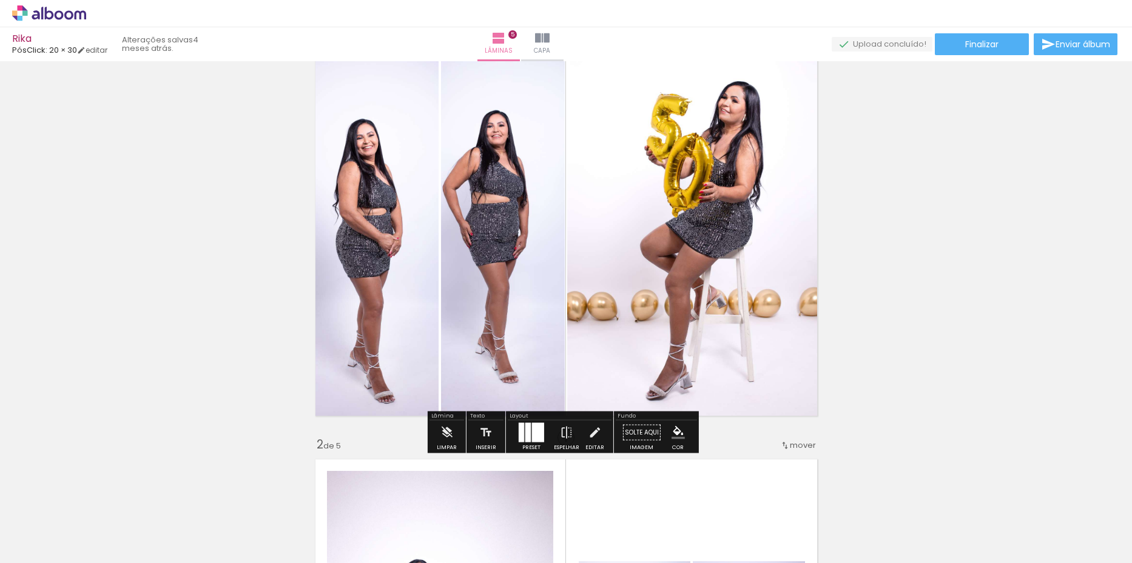
click at [535, 443] on div at bounding box center [531, 433] width 33 height 24
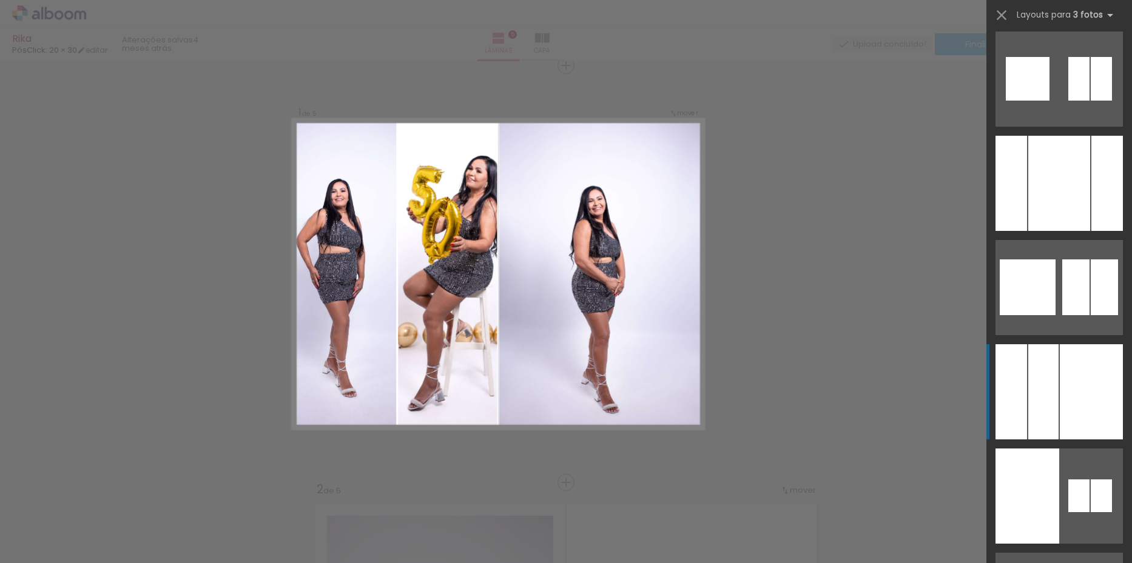
scroll to position [3283, 0]
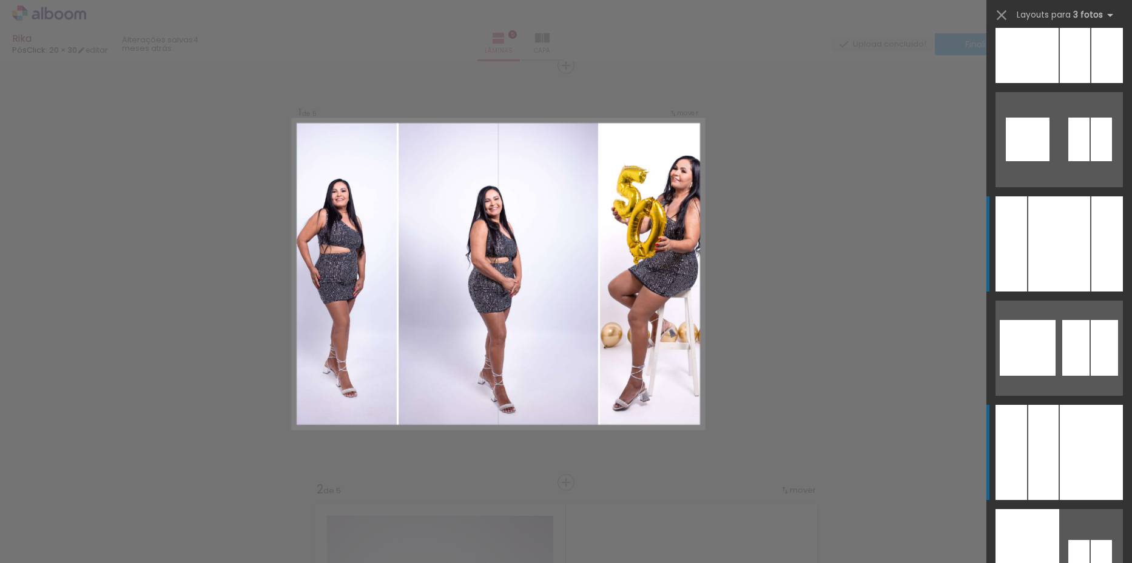
click at [1059, 263] on div at bounding box center [1059, 243] width 62 height 95
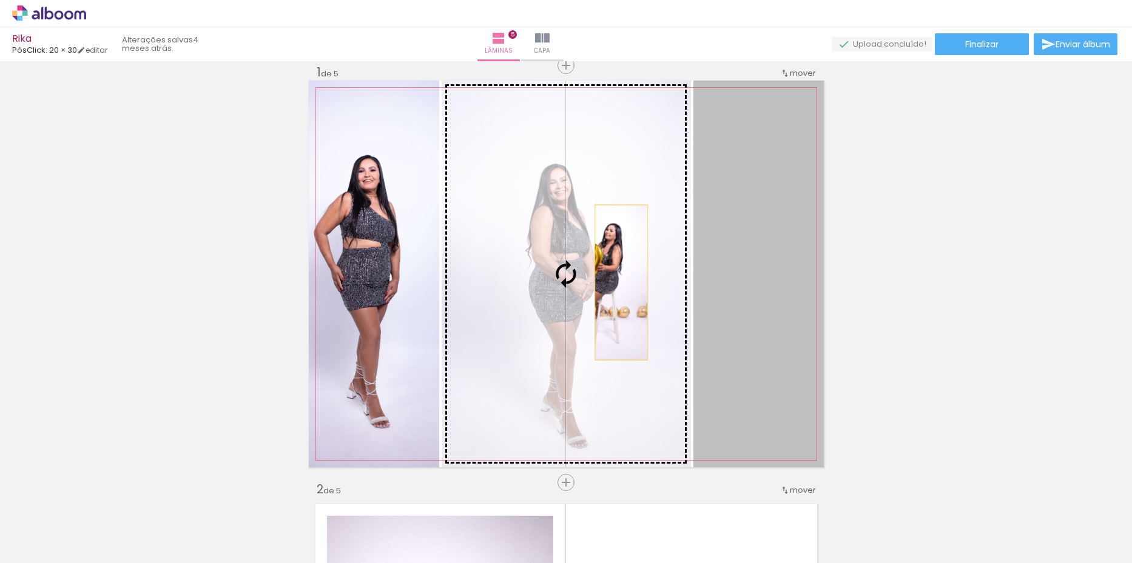
drag, startPoint x: 765, startPoint y: 286, endPoint x: 616, endPoint y: 283, distance: 148.6
click at [0, 0] on slot at bounding box center [0, 0] width 0 height 0
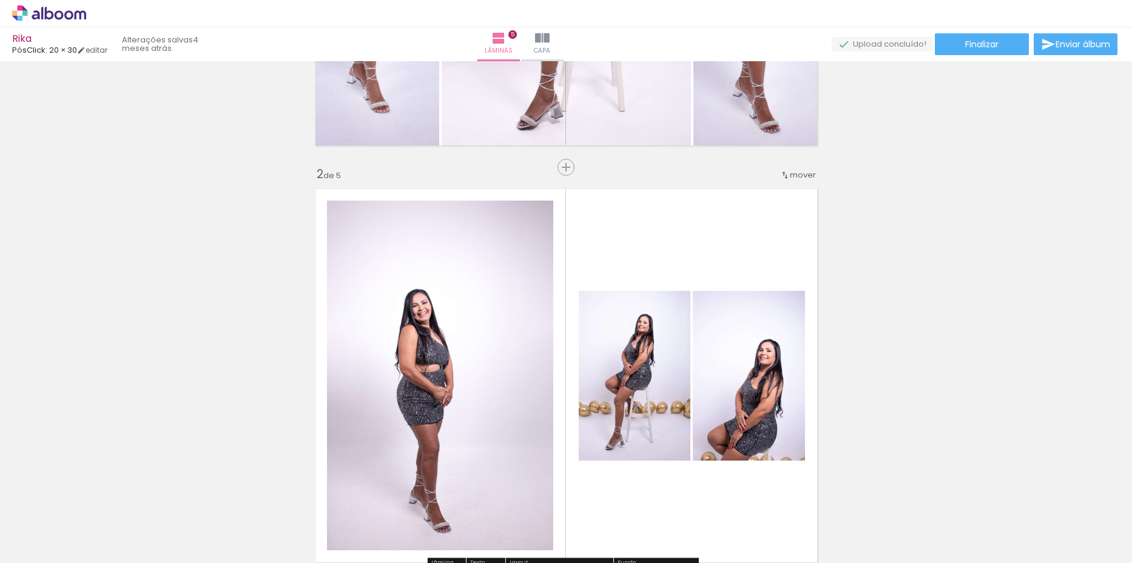
scroll to position [319, 0]
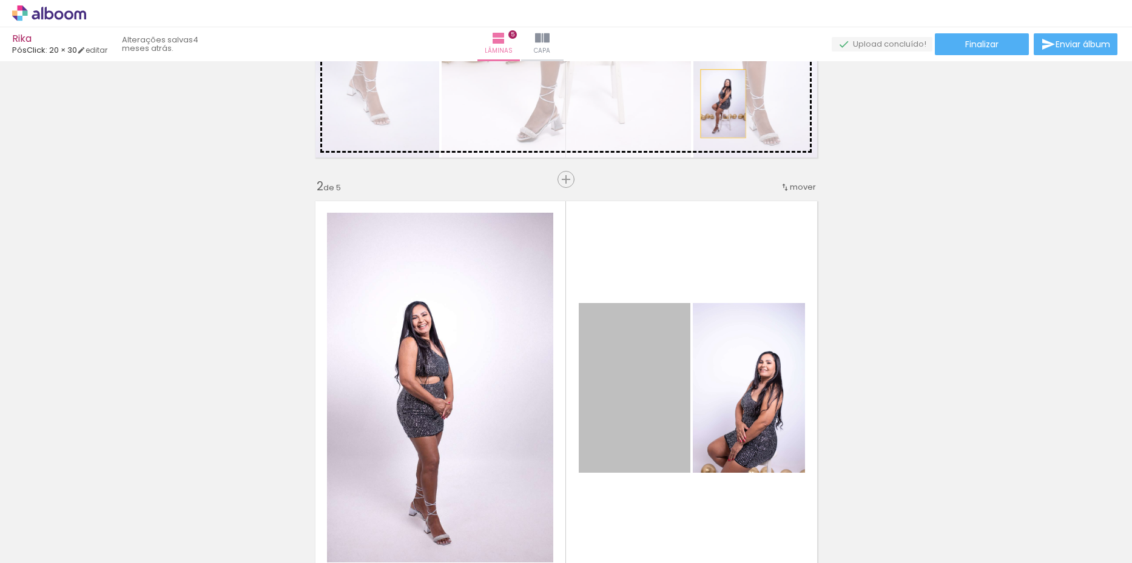
drag, startPoint x: 641, startPoint y: 411, endPoint x: 718, endPoint y: 103, distance: 317.0
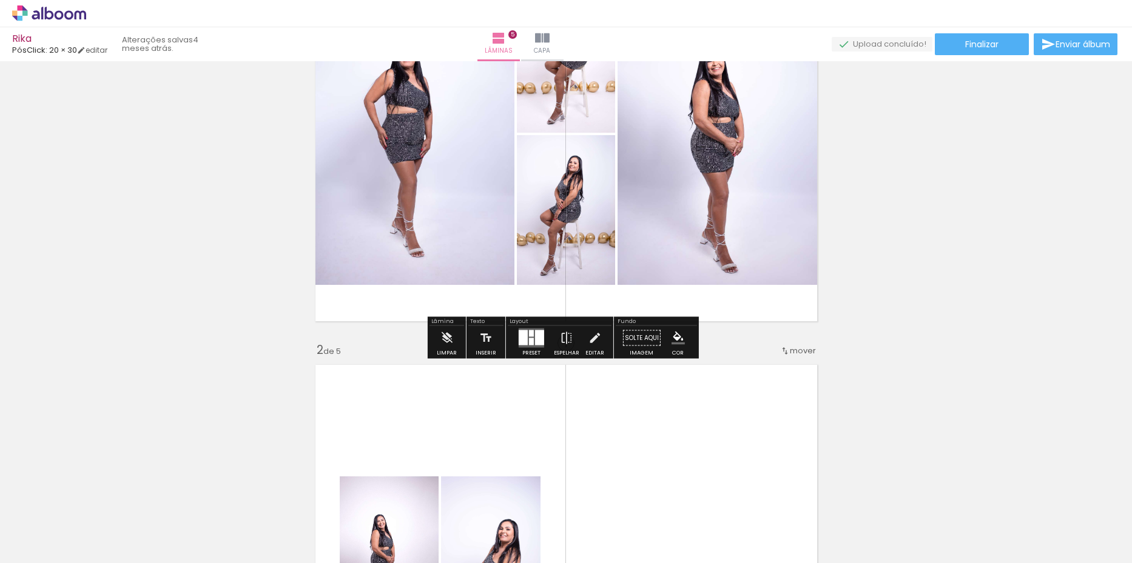
scroll to position [137, 0]
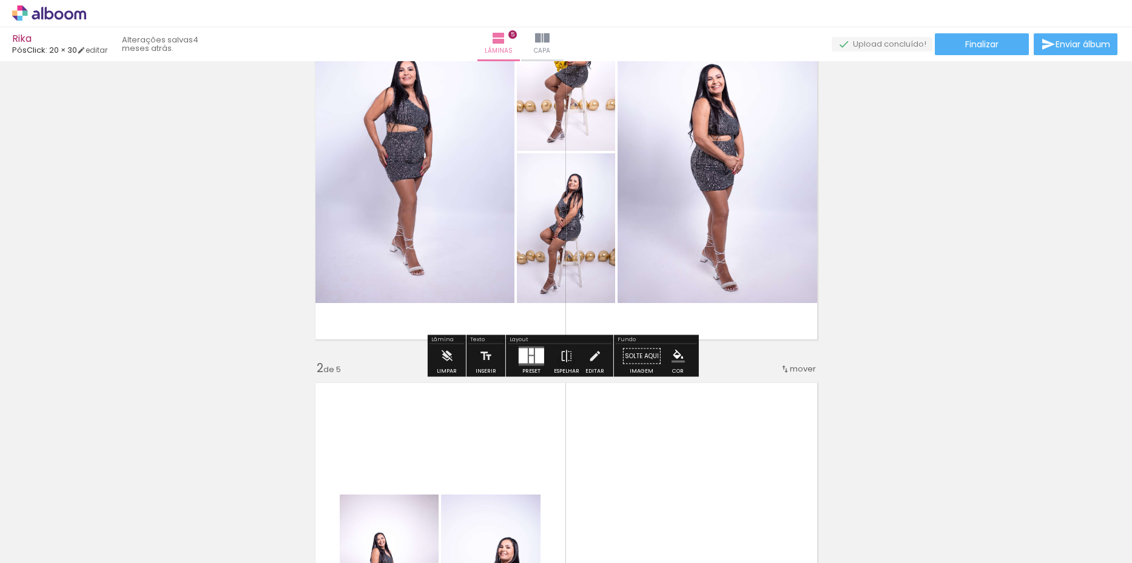
click at [537, 360] on div at bounding box center [539, 356] width 9 height 15
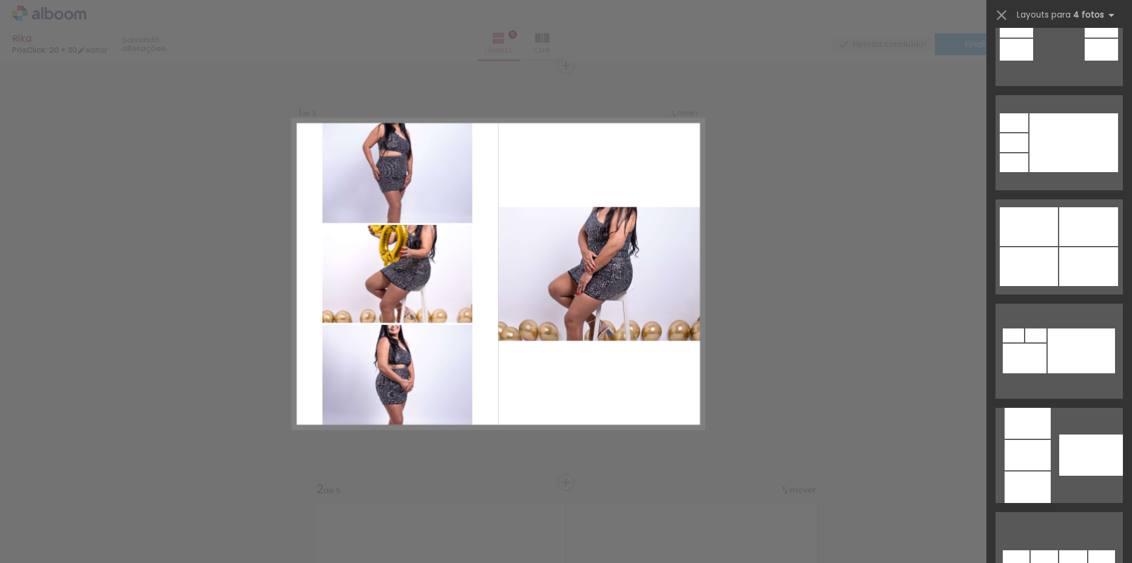
scroll to position [27576, 0]
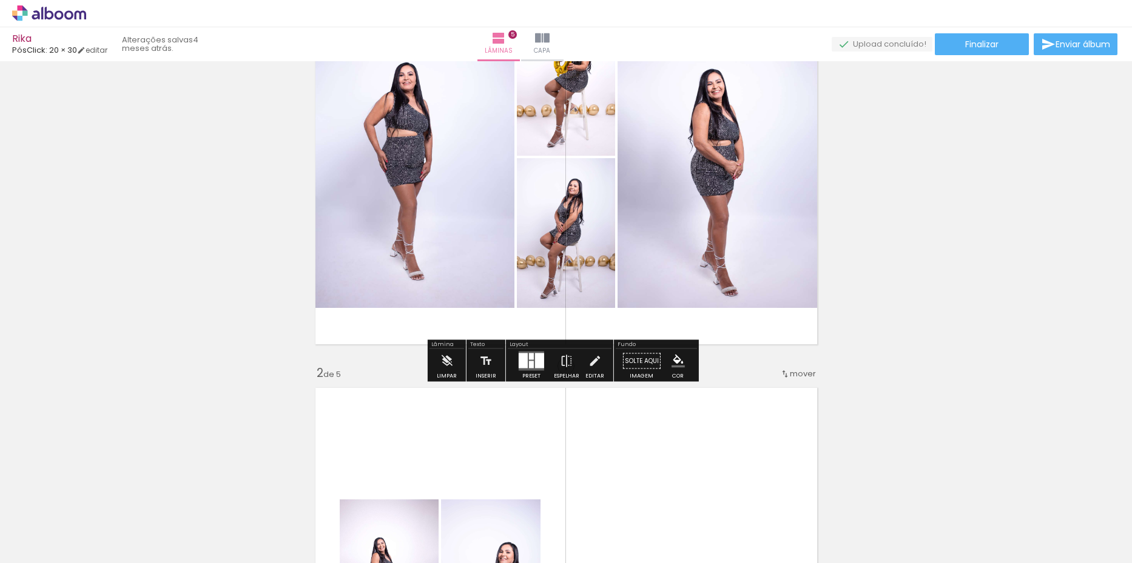
scroll to position [319, 0]
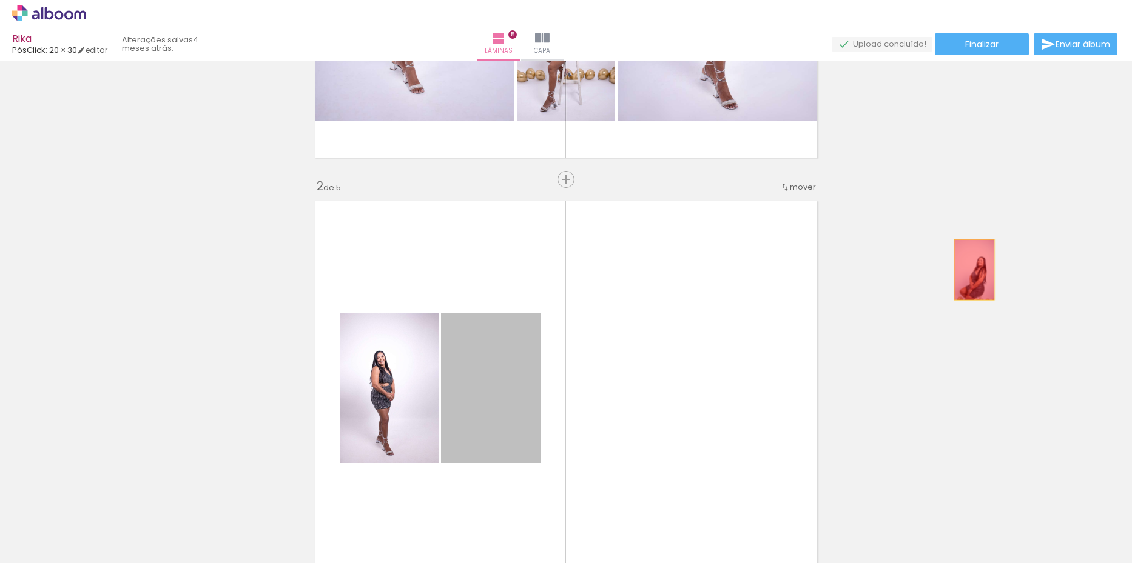
drag, startPoint x: 513, startPoint y: 433, endPoint x: 970, endPoint y: 270, distance: 484.9
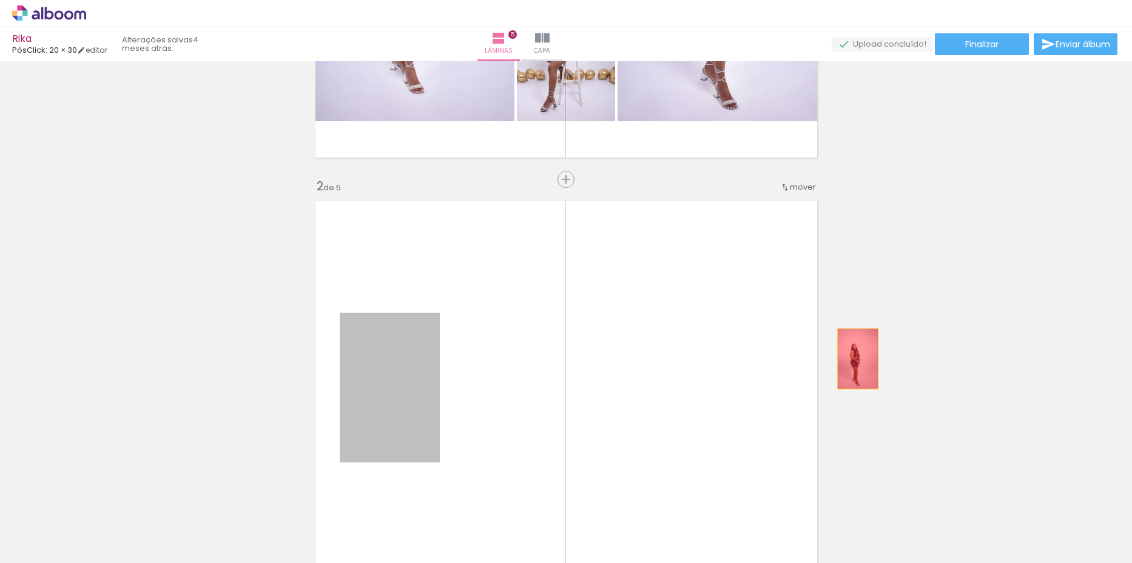
drag, startPoint x: 389, startPoint y: 377, endPoint x: 860, endPoint y: 359, distance: 470.9
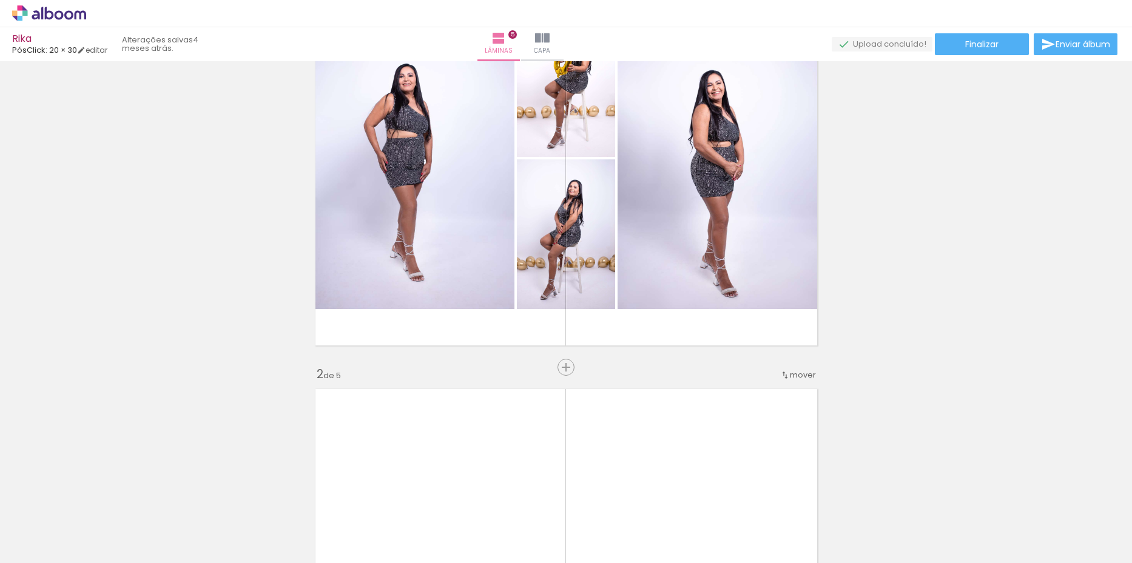
scroll to position [0, 0]
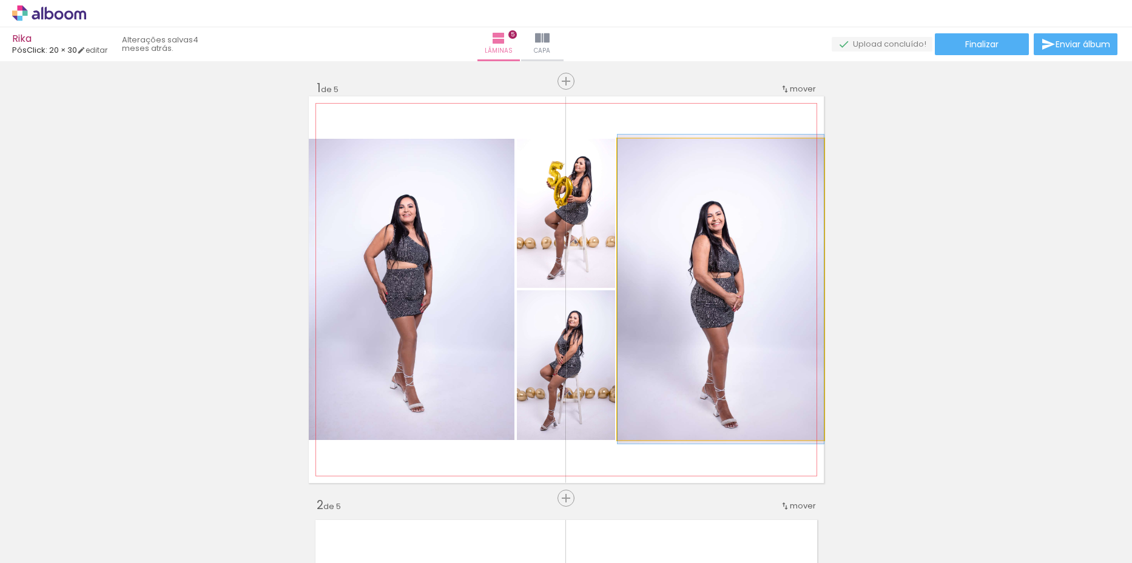
drag, startPoint x: 730, startPoint y: 315, endPoint x: 979, endPoint y: 274, distance: 252.0
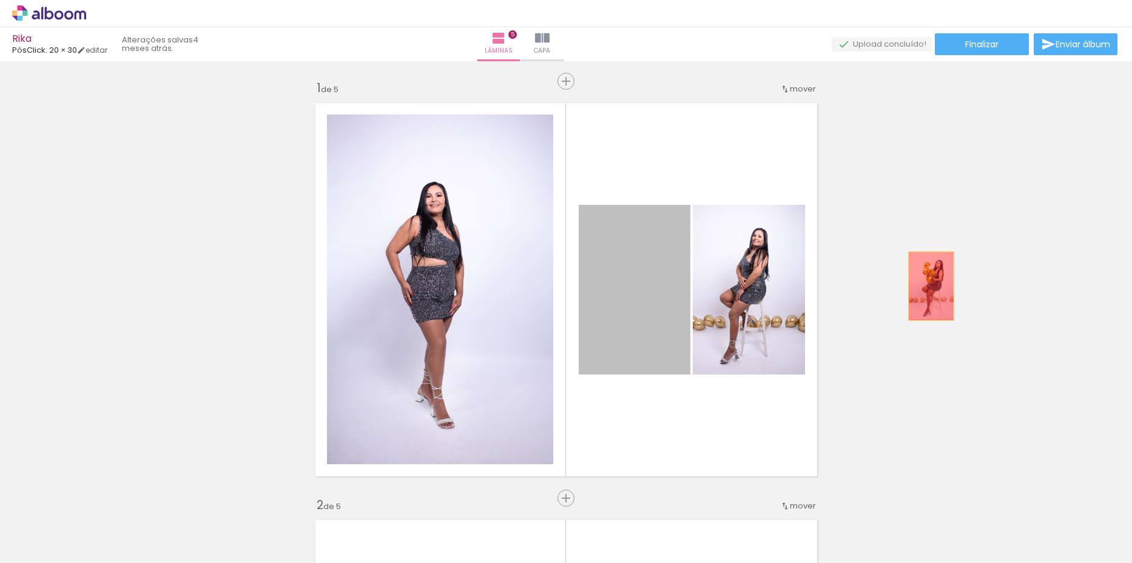
drag, startPoint x: 747, startPoint y: 297, endPoint x: 942, endPoint y: 276, distance: 196.4
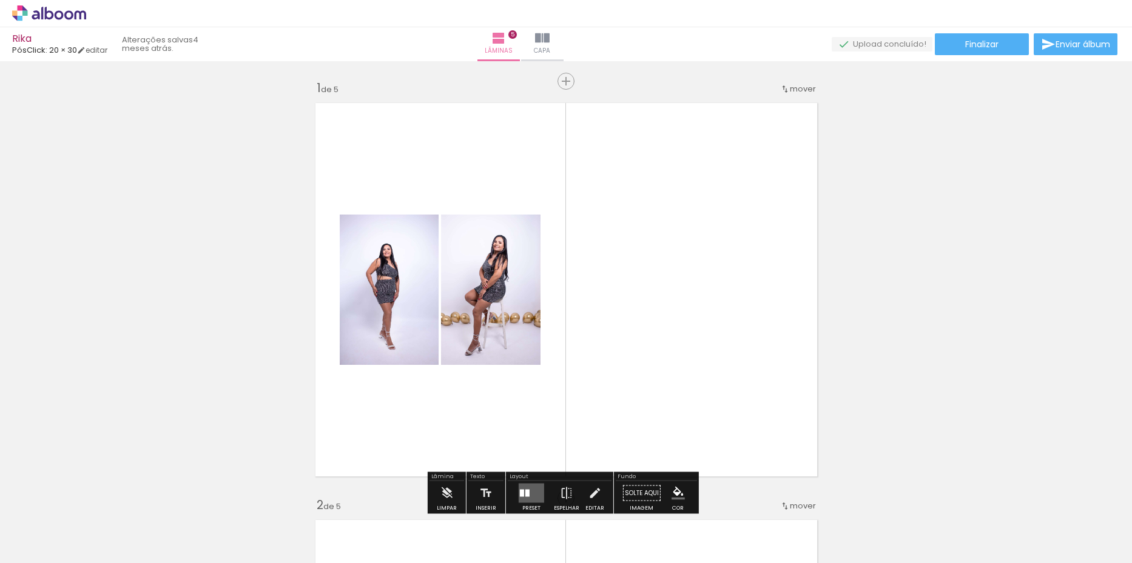
drag, startPoint x: 790, startPoint y: 300, endPoint x: 958, endPoint y: 298, distance: 167.4
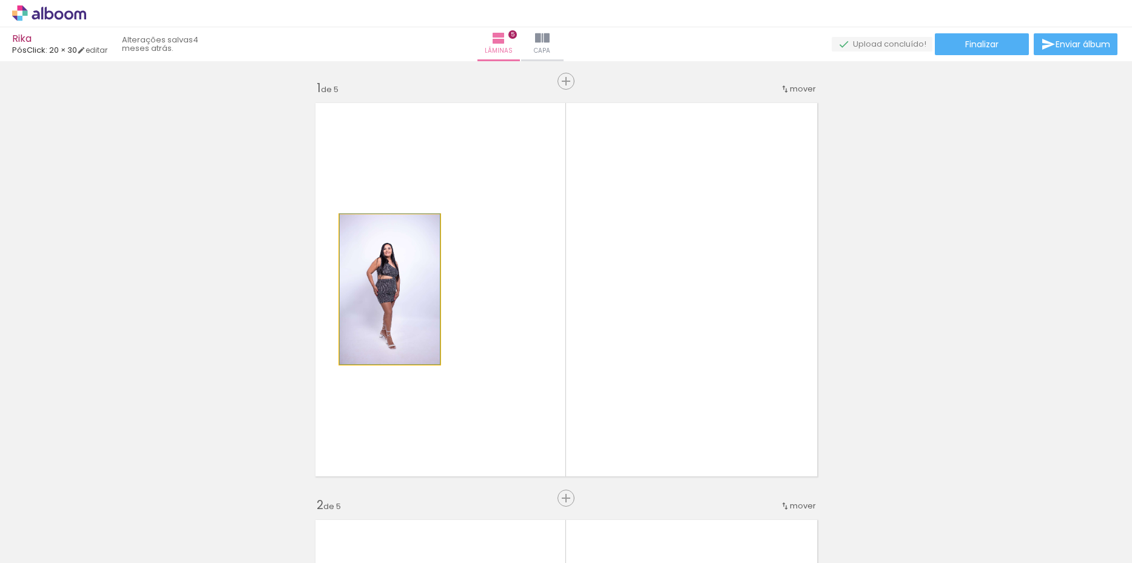
drag, startPoint x: 381, startPoint y: 289, endPoint x: 875, endPoint y: 263, distance: 494.3
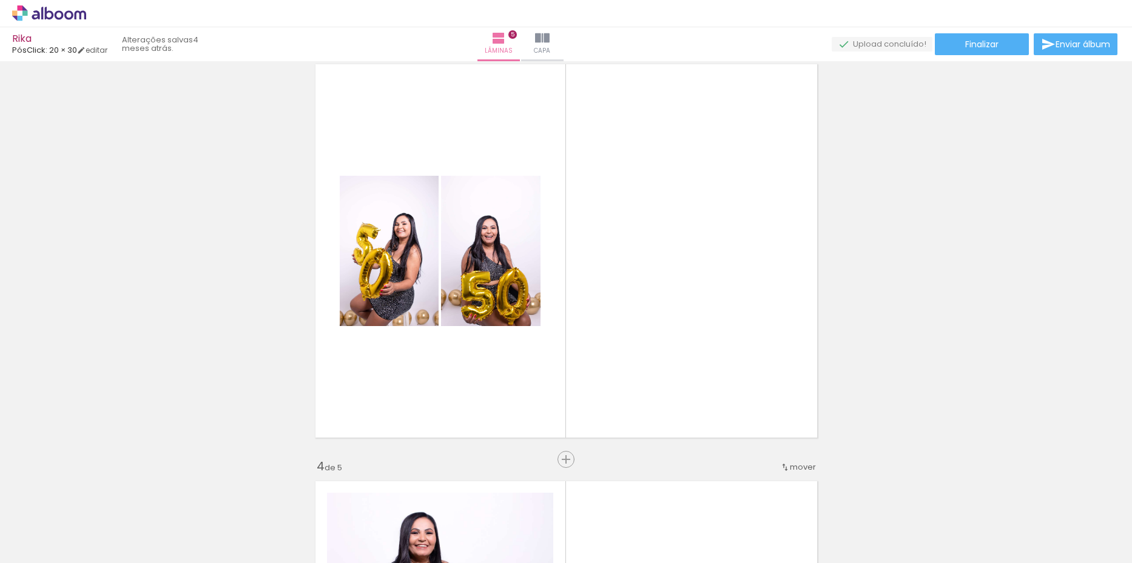
scroll to position [849, 0]
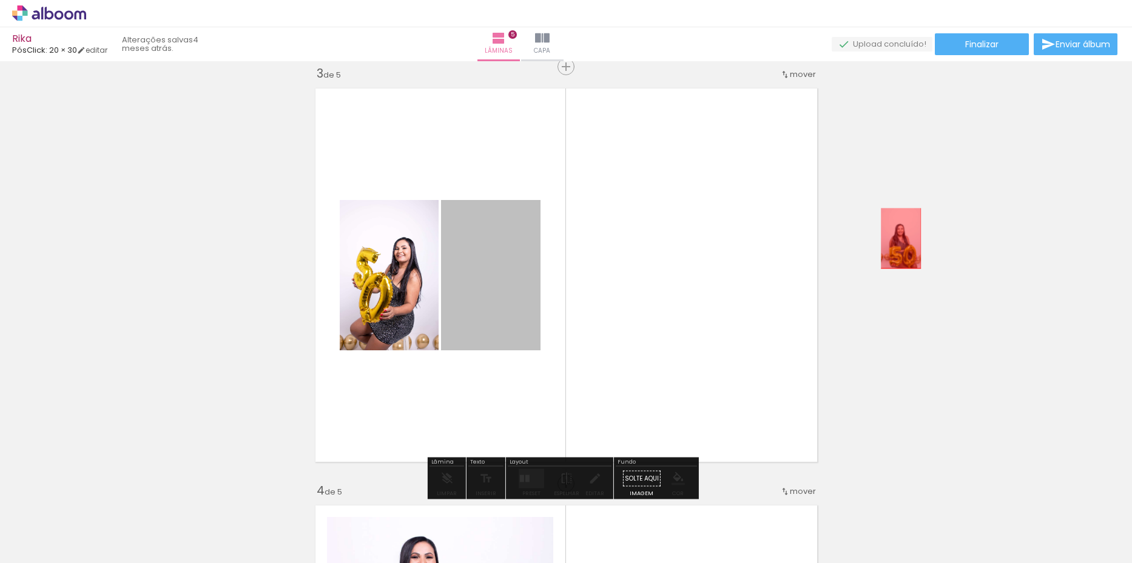
drag, startPoint x: 787, startPoint y: 237, endPoint x: 896, endPoint y: 238, distance: 108.6
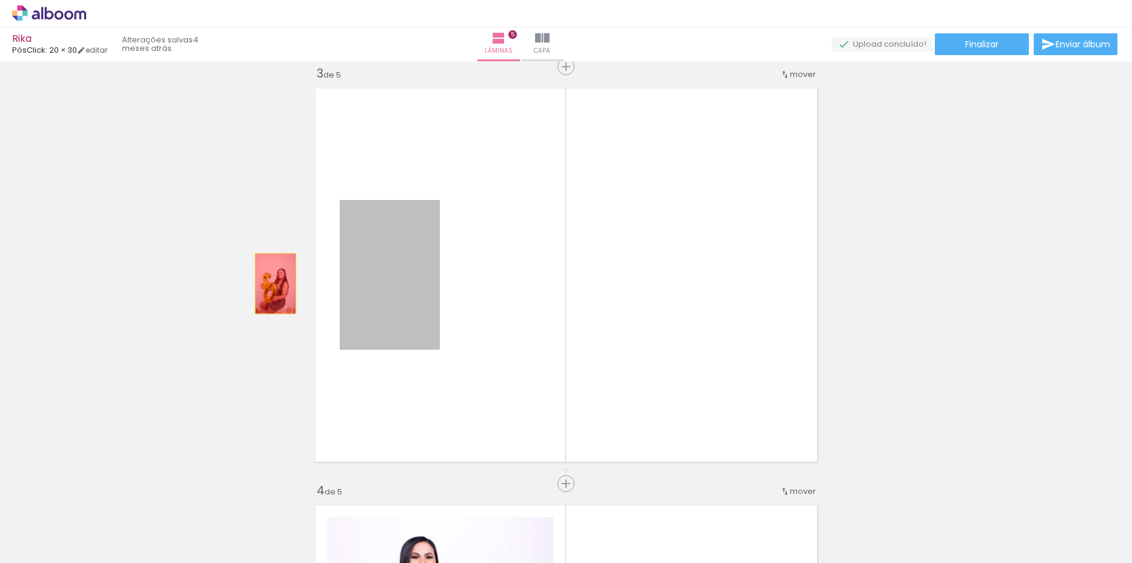
drag, startPoint x: 404, startPoint y: 283, endPoint x: 272, endPoint y: 284, distance: 132.2
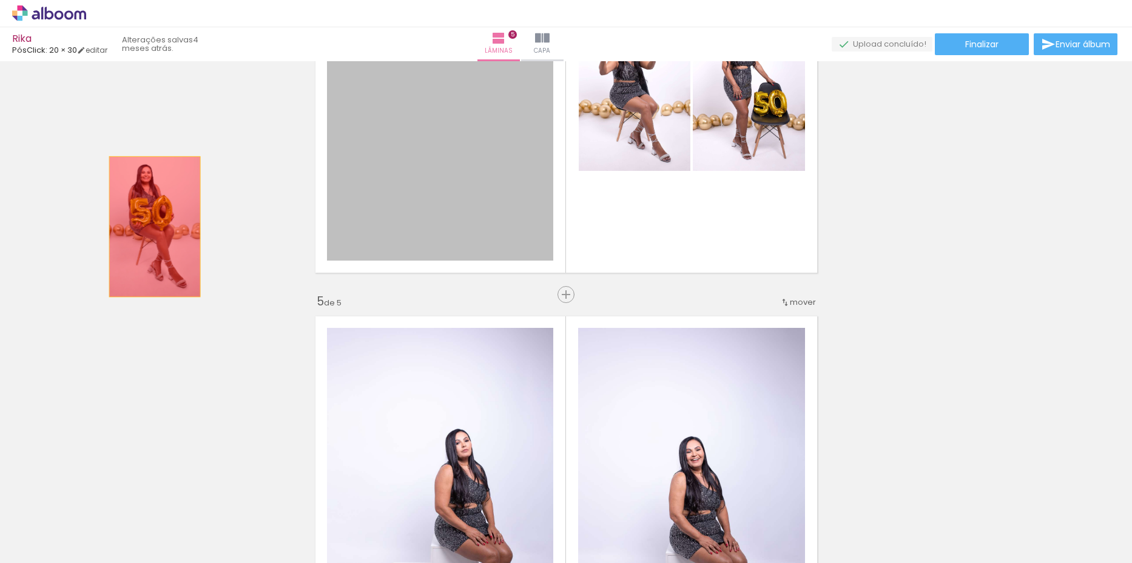
drag, startPoint x: 411, startPoint y: 238, endPoint x: 150, endPoint y: 227, distance: 261.0
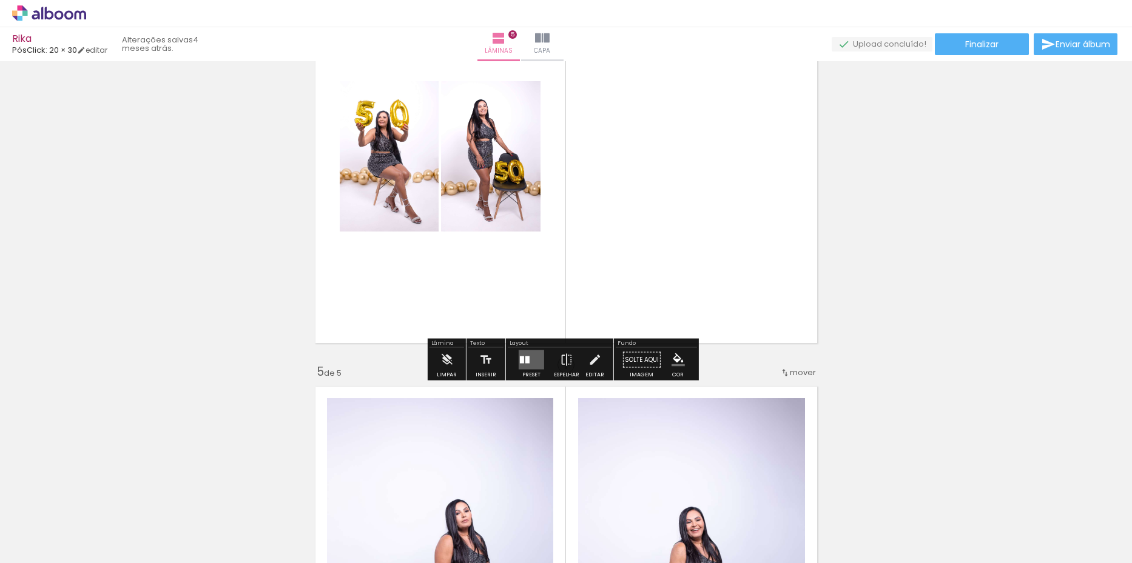
scroll to position [1273, 0]
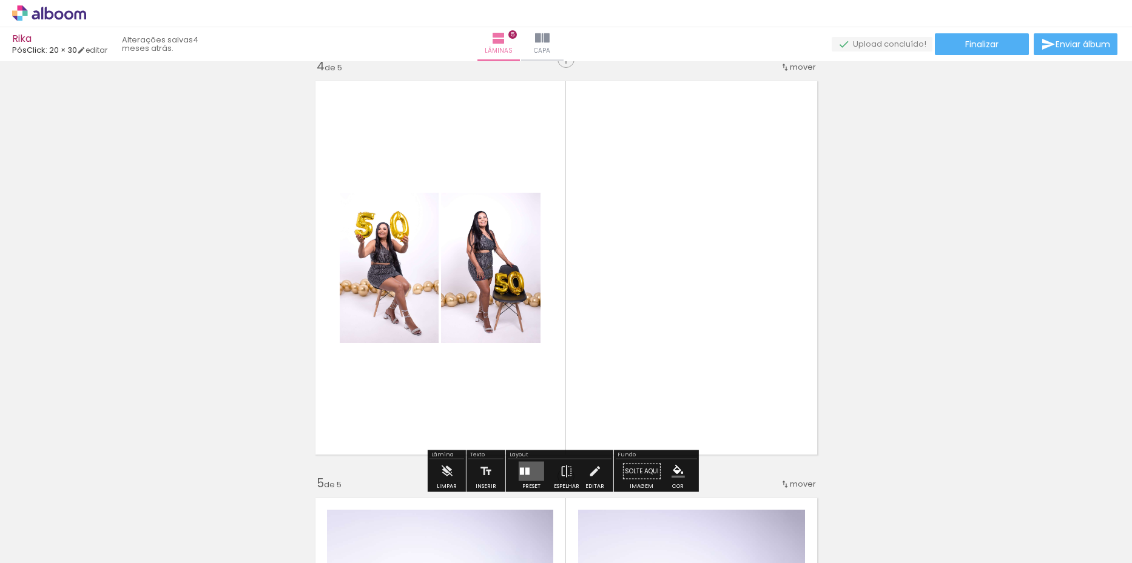
drag, startPoint x: 716, startPoint y: 287, endPoint x: 992, endPoint y: 277, distance: 276.1
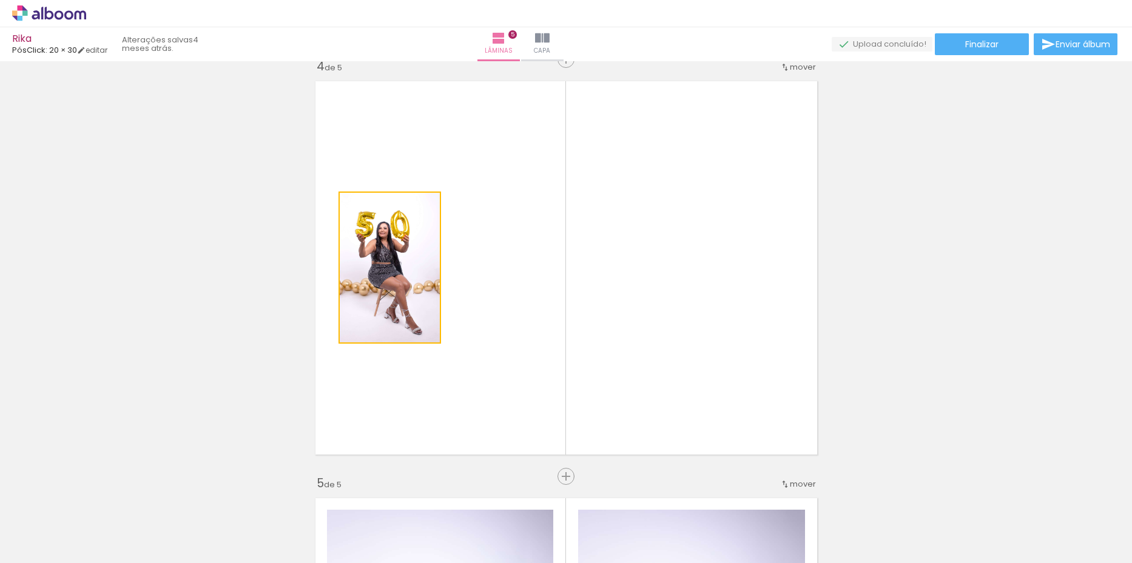
drag, startPoint x: 389, startPoint y: 281, endPoint x: 955, endPoint y: 263, distance: 566.7
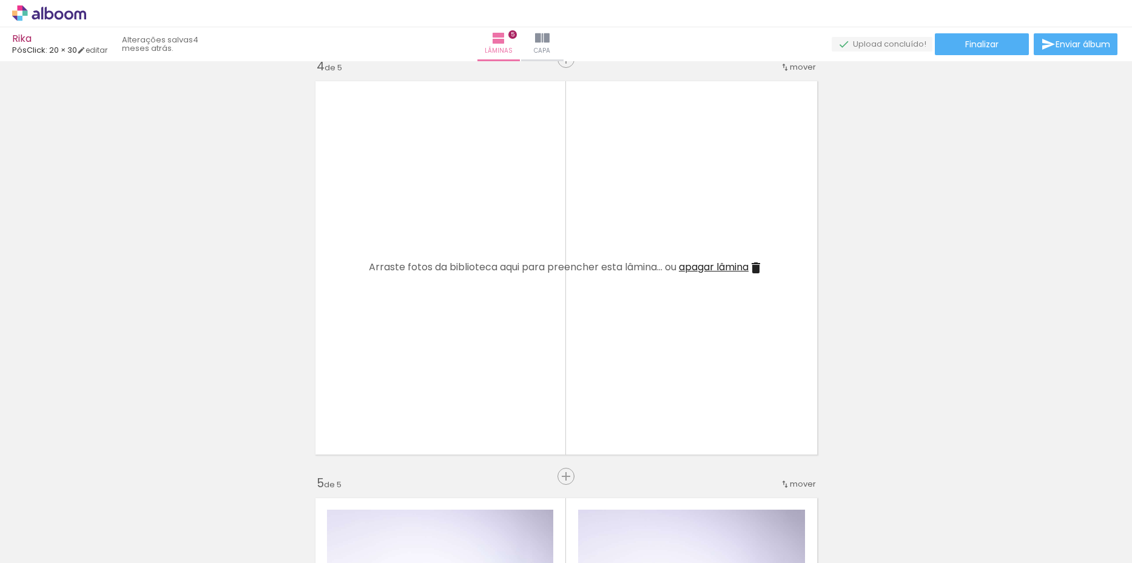
scroll to position [1637, 0]
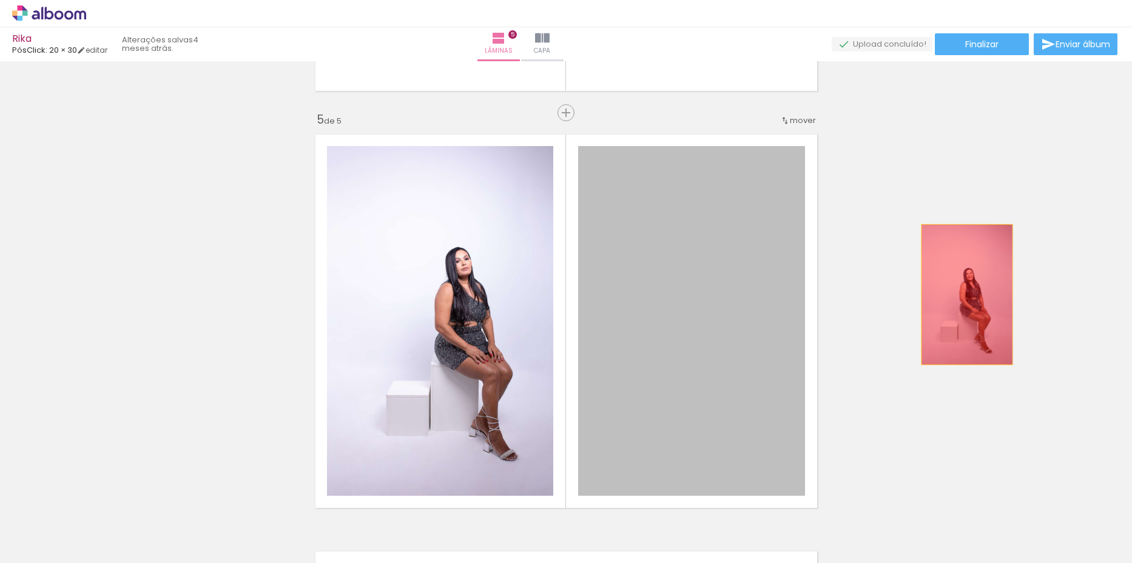
drag, startPoint x: 702, startPoint y: 322, endPoint x: 1019, endPoint y: 295, distance: 318.3
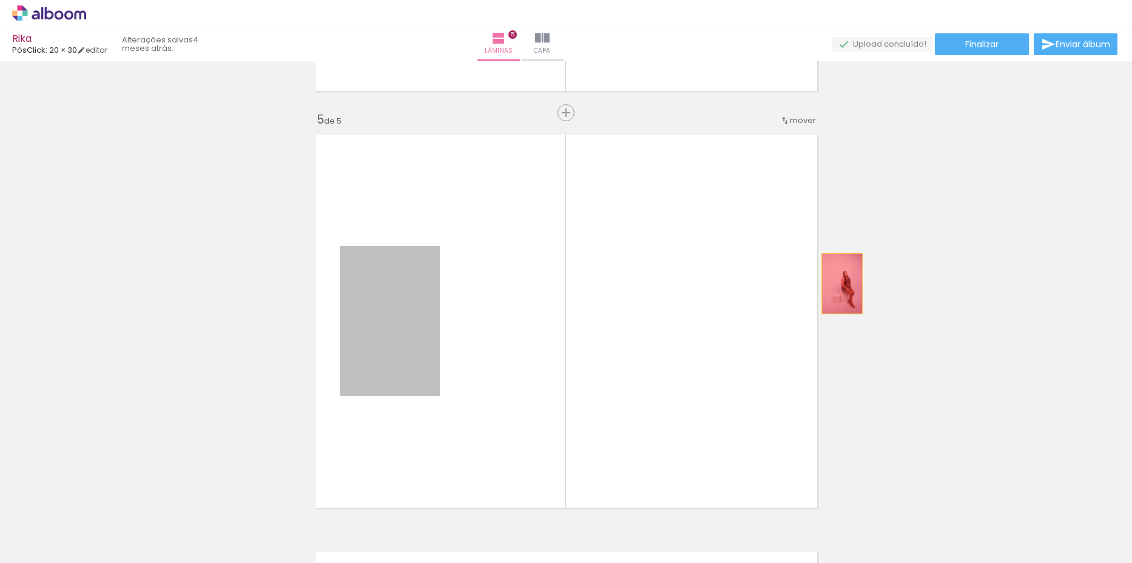
drag, startPoint x: 394, startPoint y: 290, endPoint x: 923, endPoint y: 269, distance: 529.8
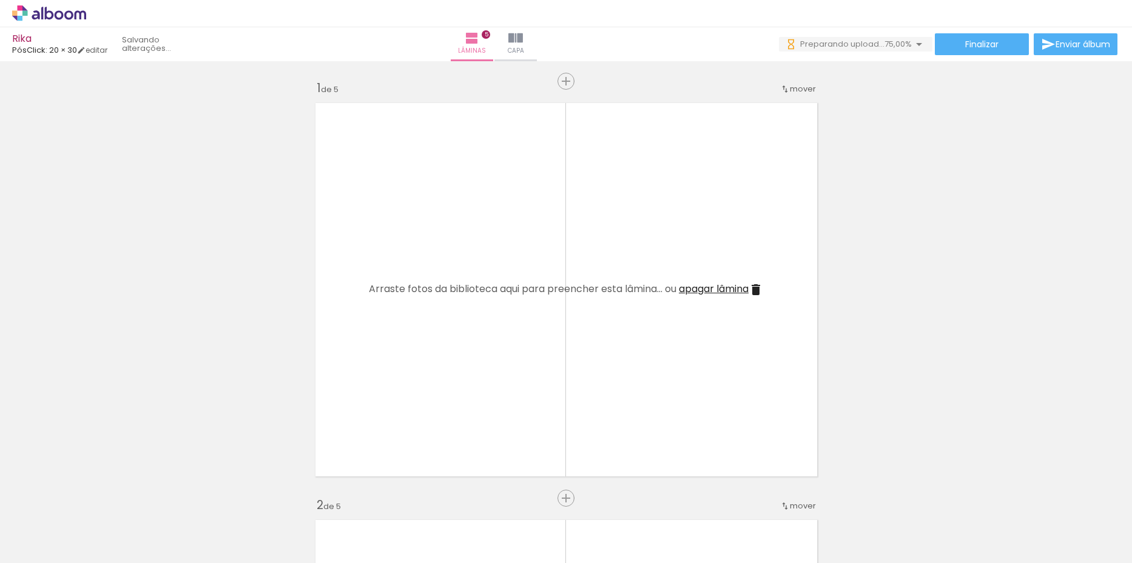
scroll to position [0, 0]
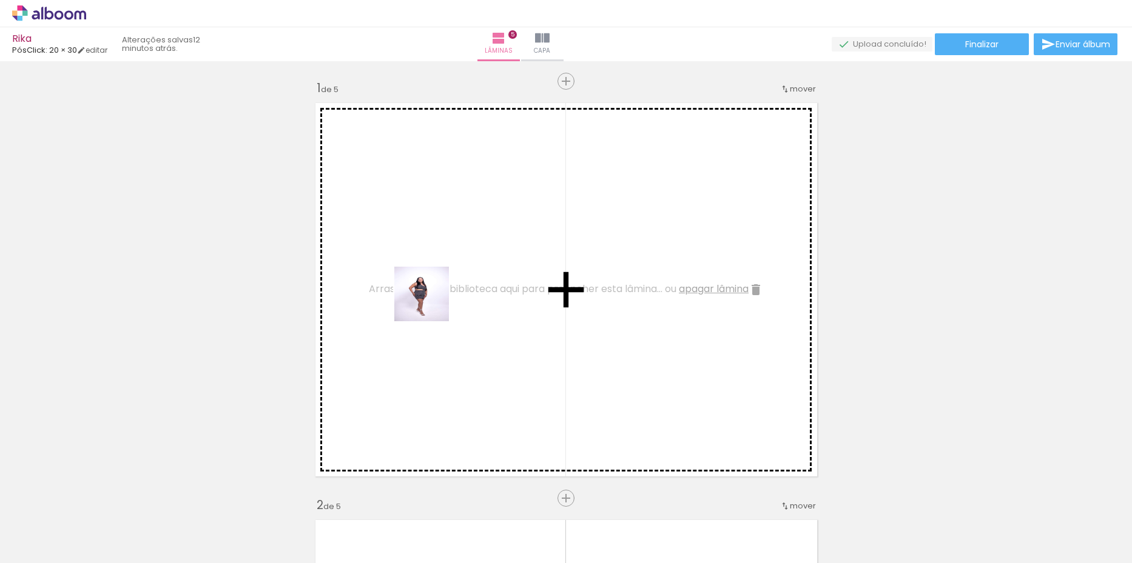
drag, startPoint x: 201, startPoint y: 543, endPoint x: 428, endPoint y: 305, distance: 328.6
click at [428, 305] on quentale-workspace at bounding box center [566, 281] width 1132 height 563
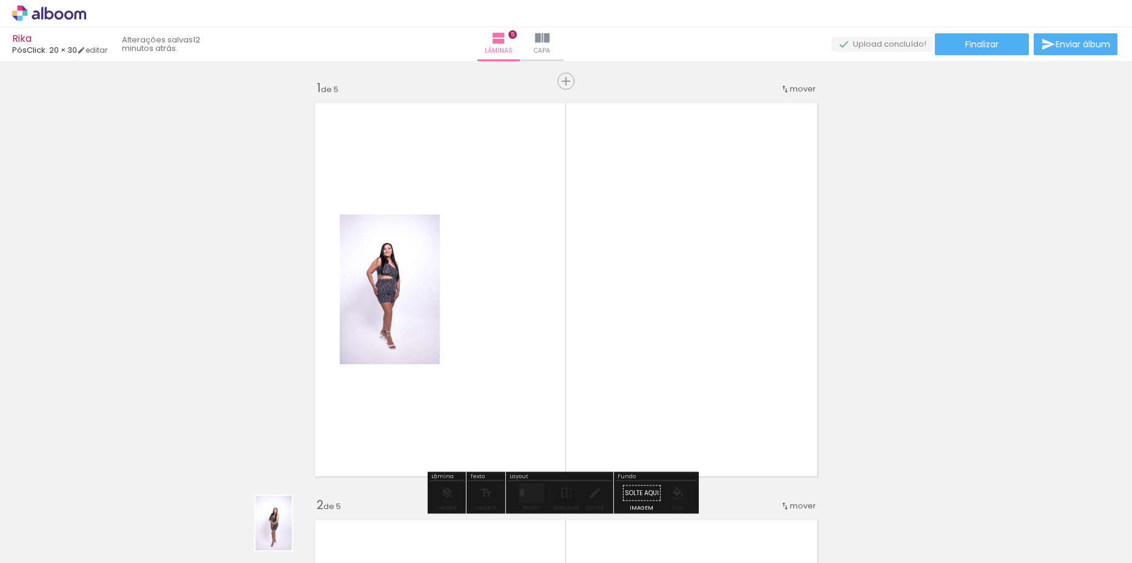
drag, startPoint x: 260, startPoint y: 526, endPoint x: 292, endPoint y: 532, distance: 32.8
click at [278, 532] on iron-image at bounding box center [257, 522] width 42 height 62
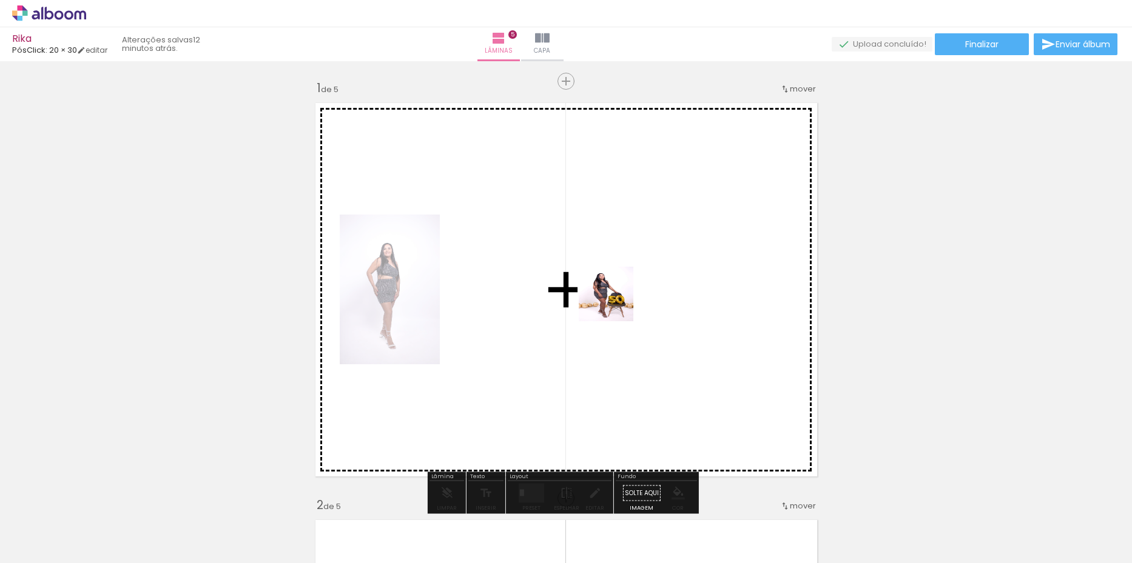
drag, startPoint x: 942, startPoint y: 542, endPoint x: 614, endPoint y: 303, distance: 405.4
click at [614, 303] on quentale-workspace at bounding box center [566, 281] width 1132 height 563
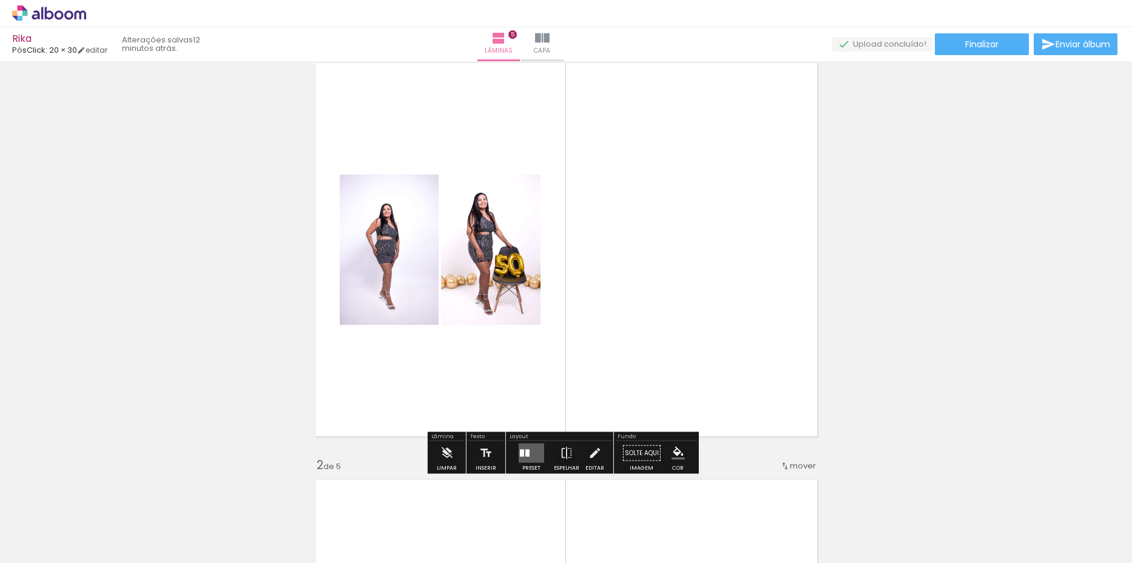
scroll to position [121, 0]
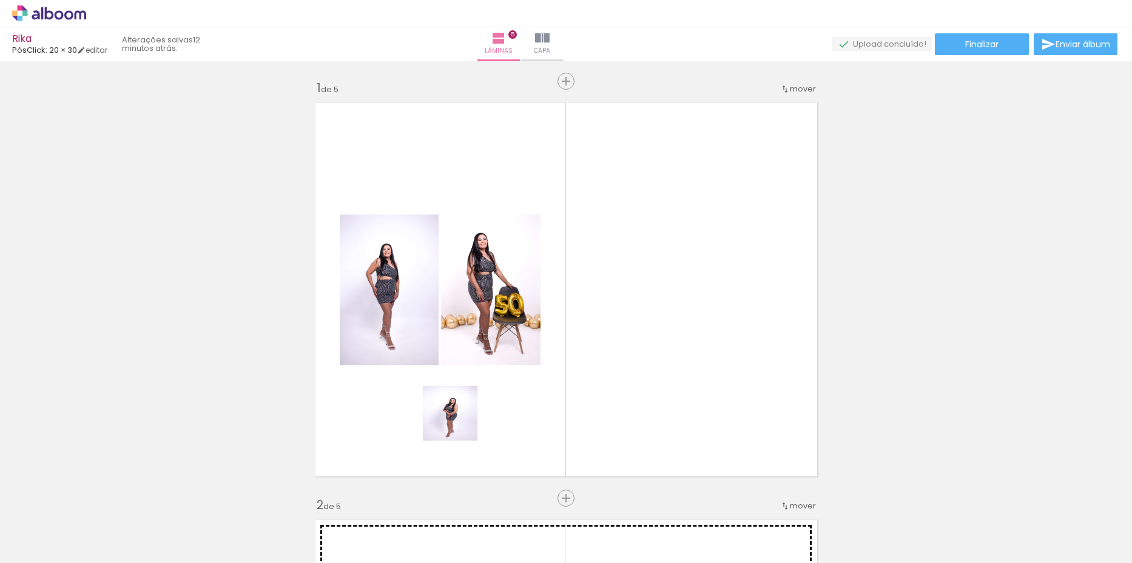
click at [461, 429] on quentale-workspace at bounding box center [566, 281] width 1132 height 563
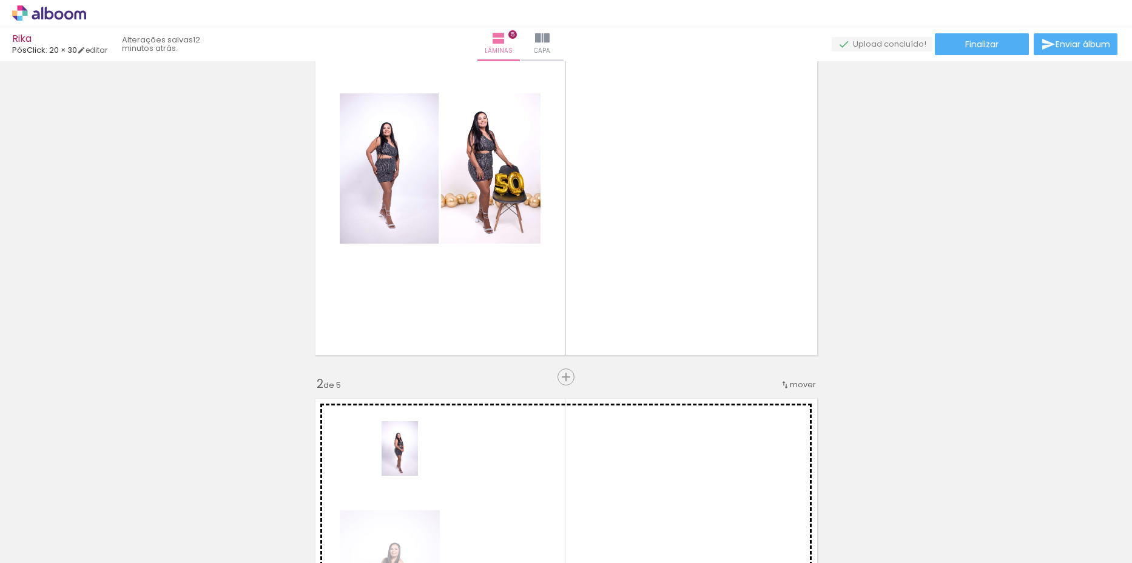
drag, startPoint x: 340, startPoint y: 539, endPoint x: 418, endPoint y: 458, distance: 112.4
click at [418, 458] on quentale-workspace at bounding box center [566, 281] width 1132 height 563
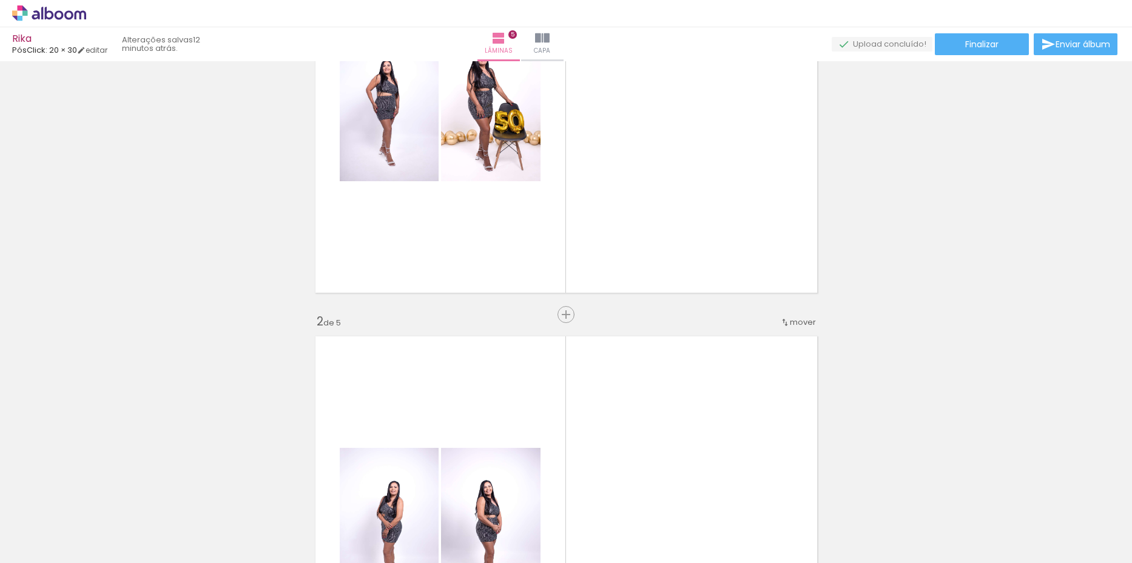
scroll to position [243, 0]
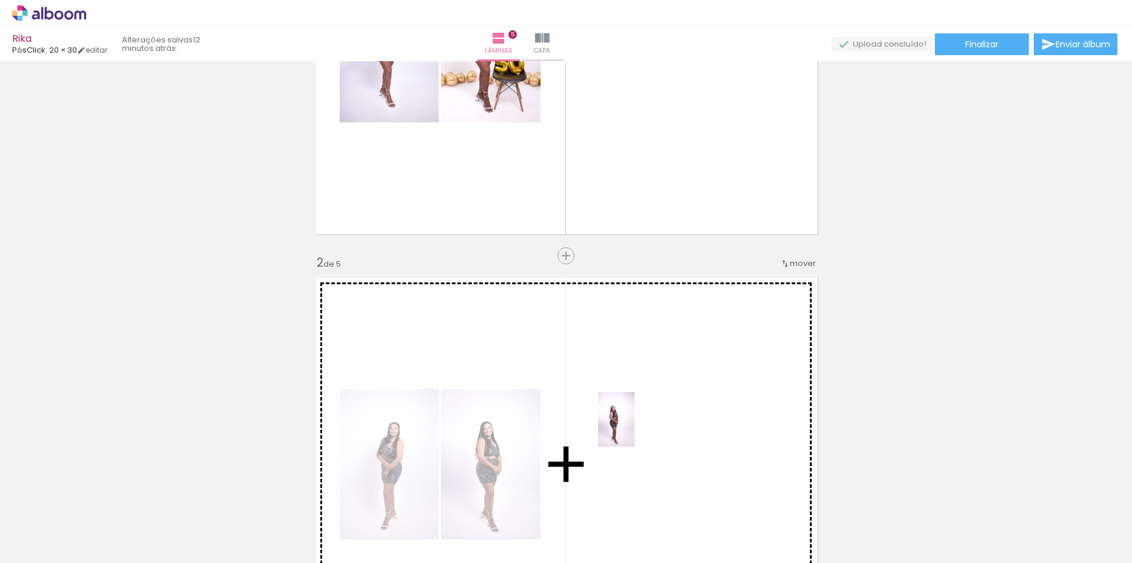
drag, startPoint x: 403, startPoint y: 533, endPoint x: 634, endPoint y: 429, distance: 254.1
click at [634, 429] on quentale-workspace at bounding box center [566, 281] width 1132 height 563
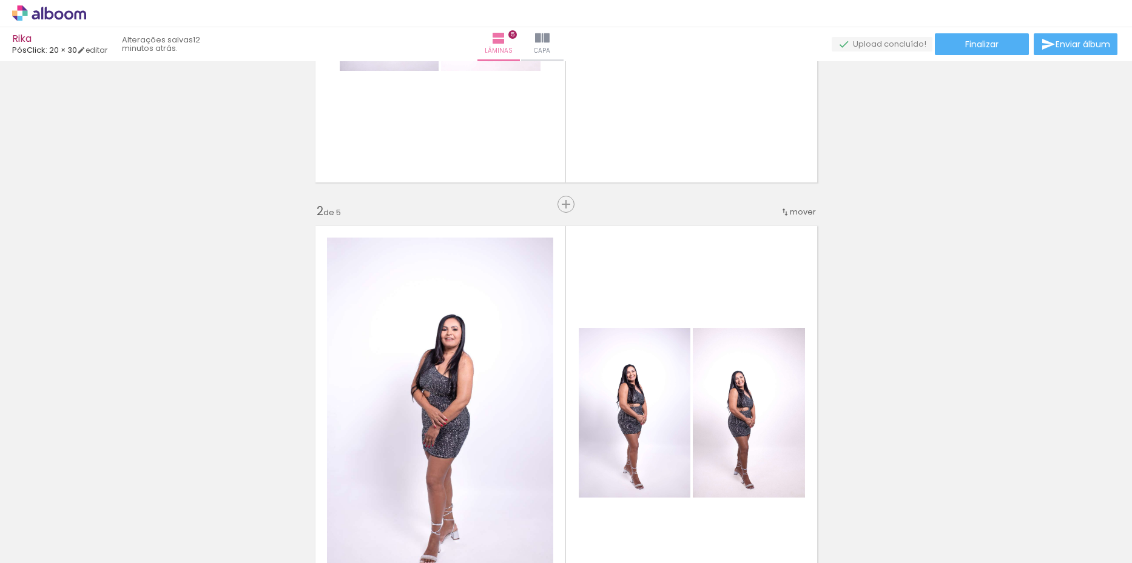
scroll to position [364, 0]
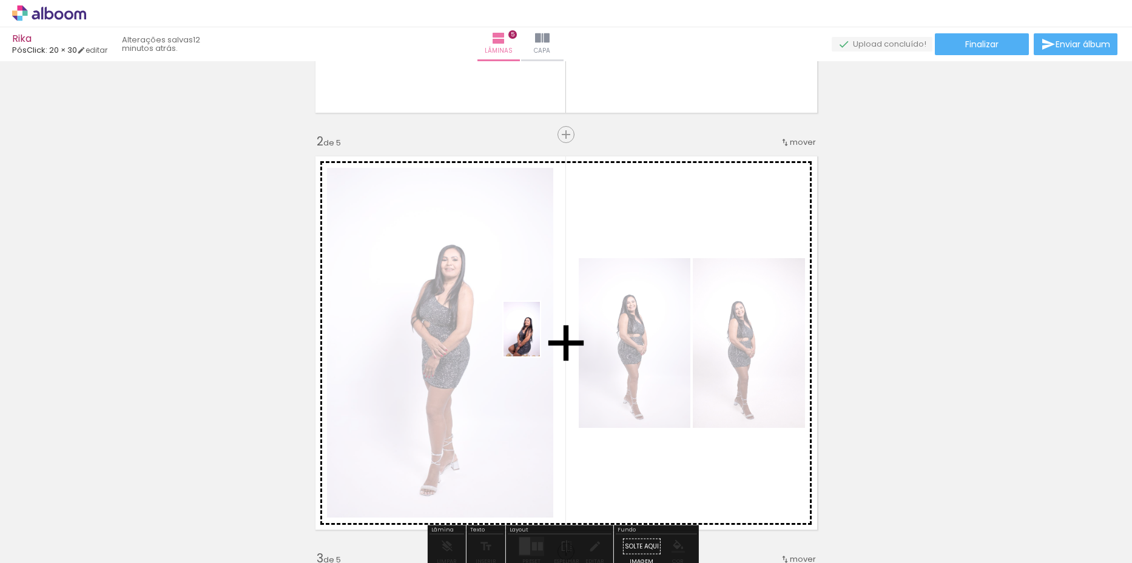
drag, startPoint x: 565, startPoint y: 471, endPoint x: 540, endPoint y: 338, distance: 134.5
click at [540, 338] on quentale-workspace at bounding box center [566, 281] width 1132 height 563
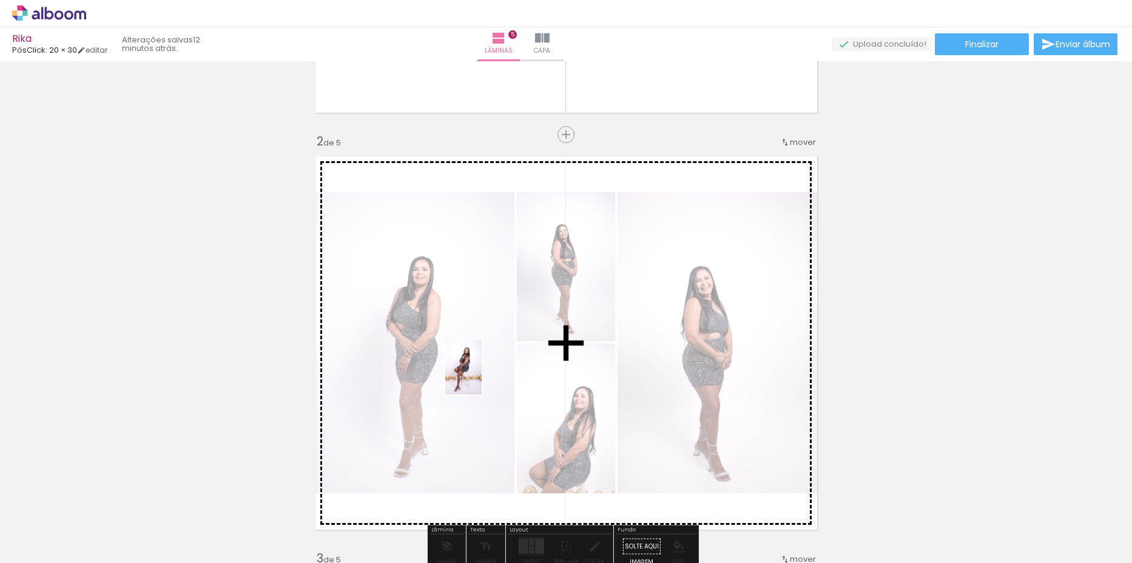
drag, startPoint x: 462, startPoint y: 531, endPoint x: 481, endPoint y: 377, distance: 155.2
click at [481, 377] on quentale-workspace at bounding box center [566, 281] width 1132 height 563
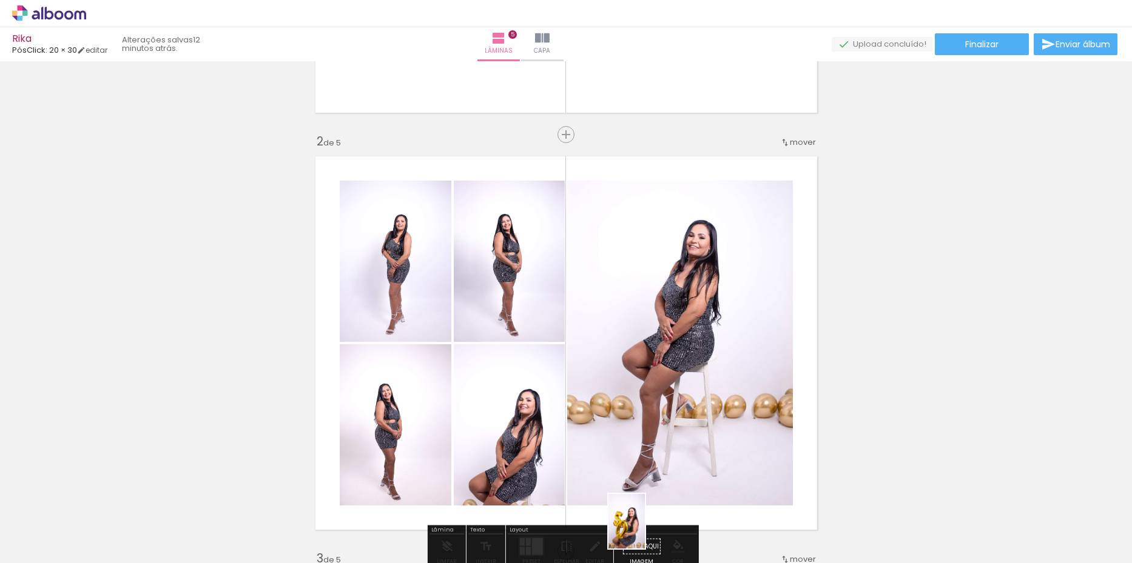
drag, startPoint x: 661, startPoint y: 540, endPoint x: 694, endPoint y: 523, distance: 36.6
click at [646, 529] on div at bounding box center [665, 522] width 40 height 60
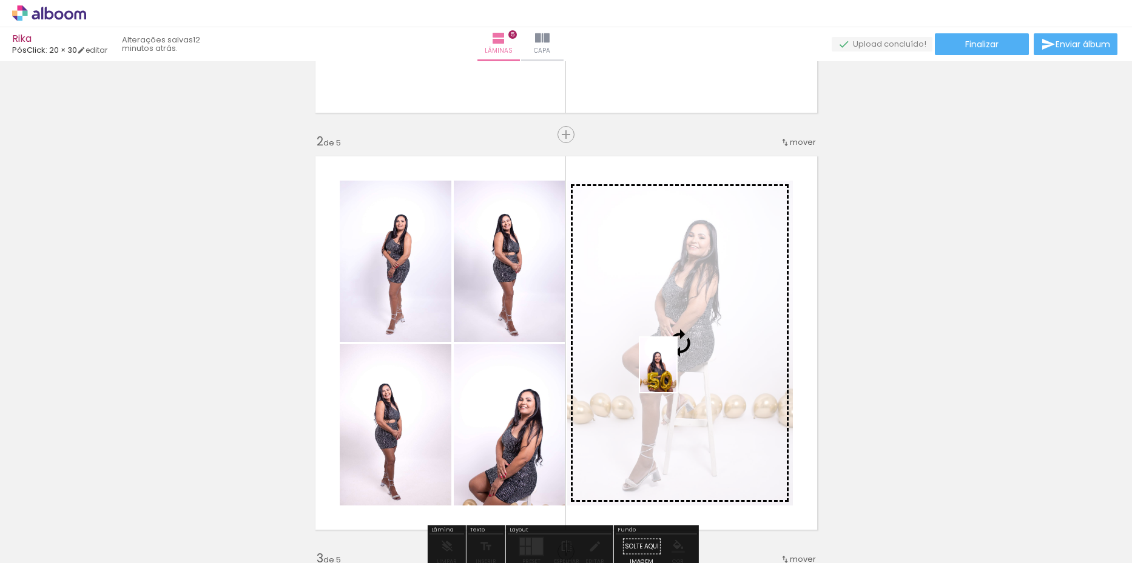
drag, startPoint x: 739, startPoint y: 529, endPoint x: 676, endPoint y: 374, distance: 167.6
click at [676, 374] on quentale-workspace at bounding box center [566, 281] width 1132 height 563
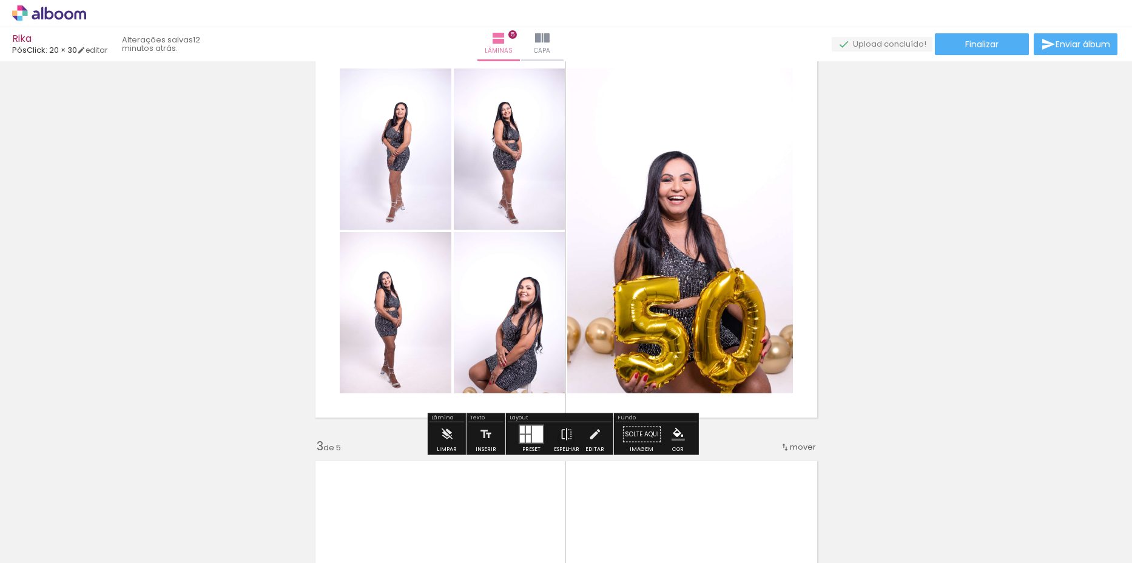
scroll to position [485, 0]
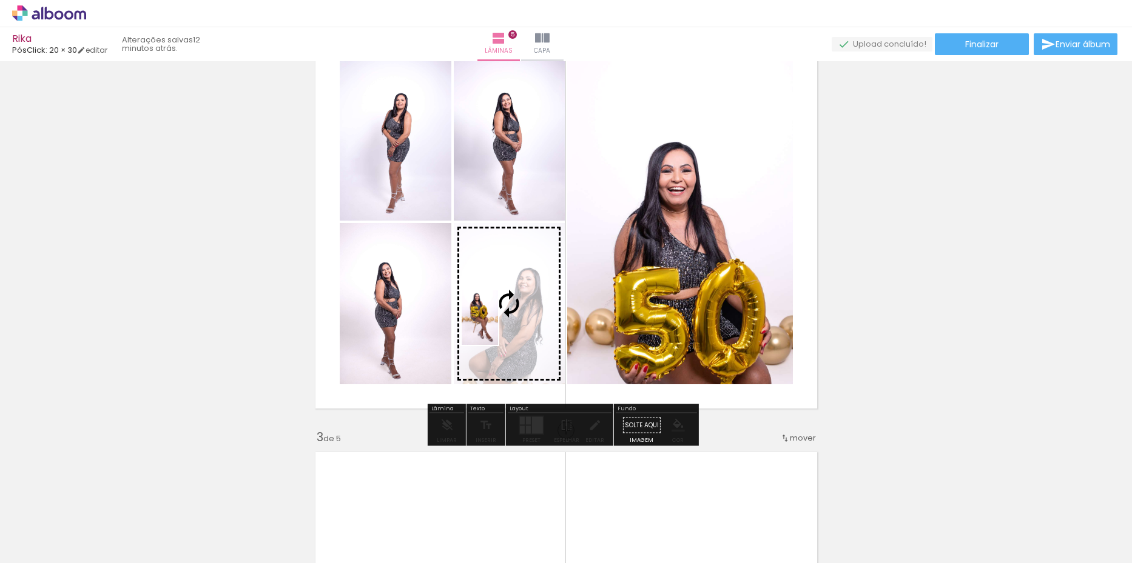
drag, startPoint x: 807, startPoint y: 537, endPoint x: 498, endPoint y: 327, distance: 374.1
click at [498, 327] on quentale-workspace at bounding box center [566, 281] width 1132 height 563
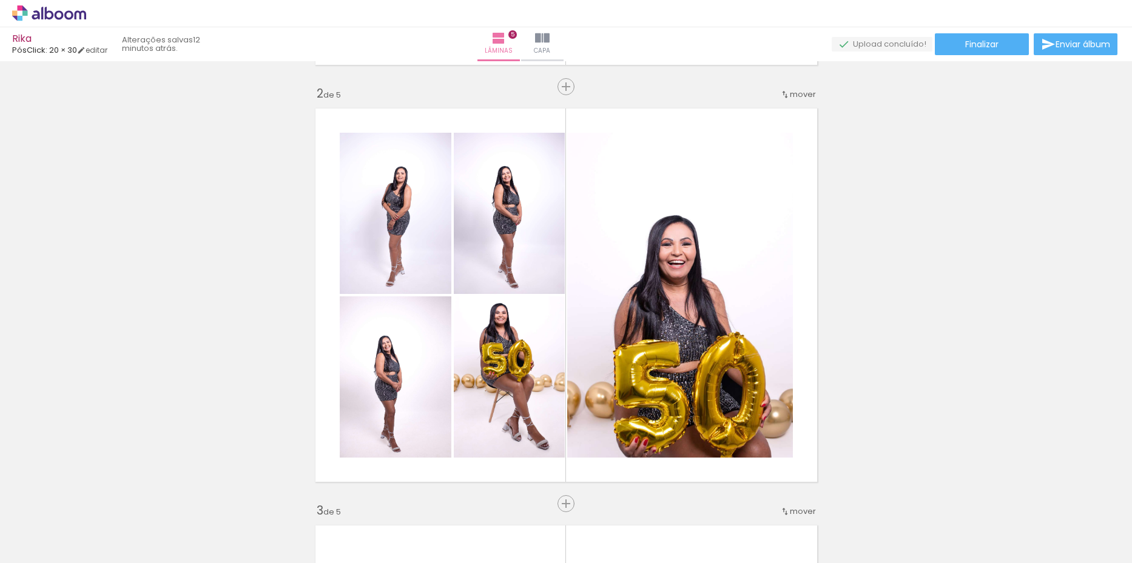
scroll to position [546, 0]
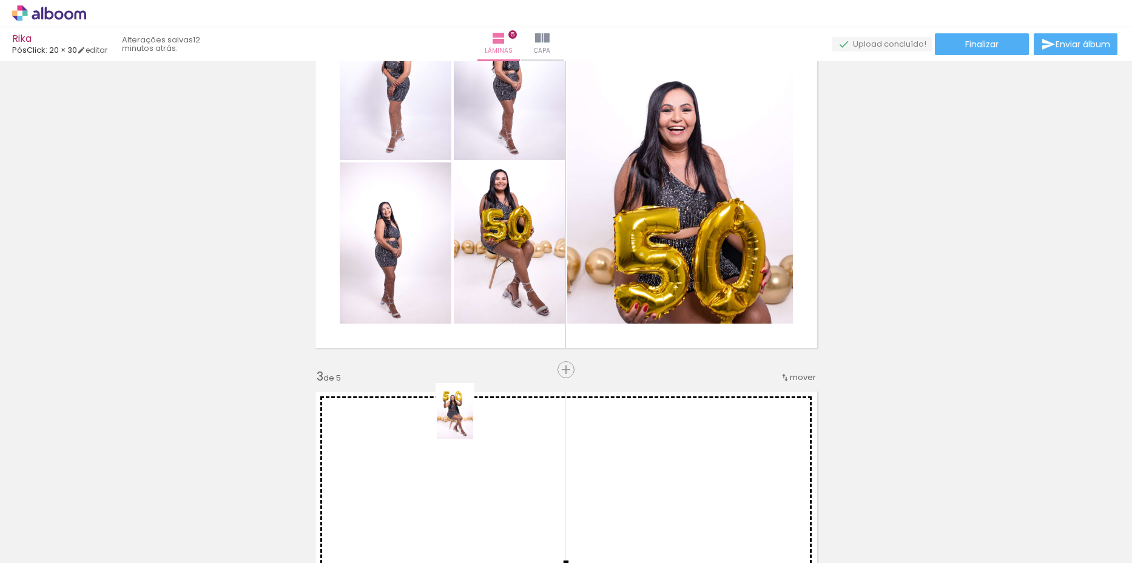
drag, startPoint x: 669, startPoint y: 452, endPoint x: 477, endPoint y: 436, distance: 192.9
click at [477, 436] on quentale-workspace at bounding box center [566, 281] width 1132 height 563
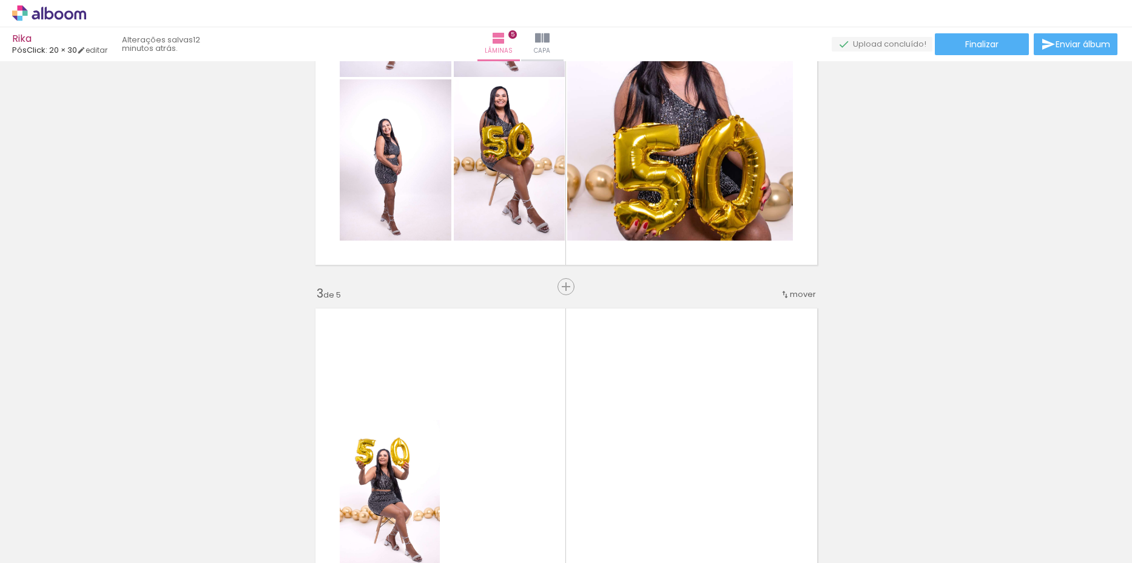
scroll to position [728, 0]
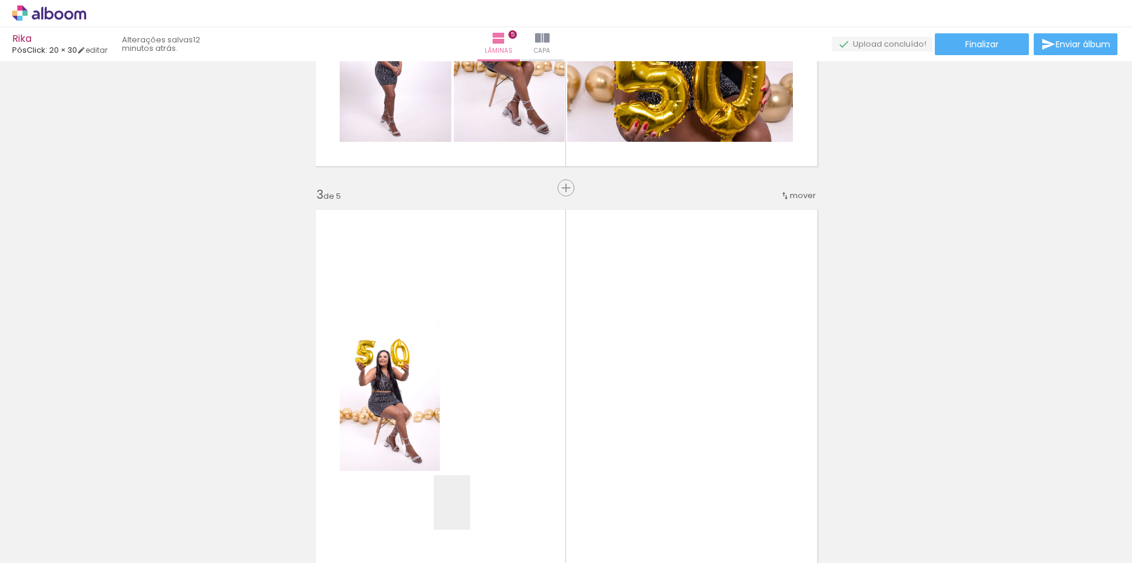
drag, startPoint x: 469, startPoint y: 516, endPoint x: 518, endPoint y: 353, distance: 170.5
click at [518, 353] on quentale-workspace at bounding box center [566, 281] width 1132 height 563
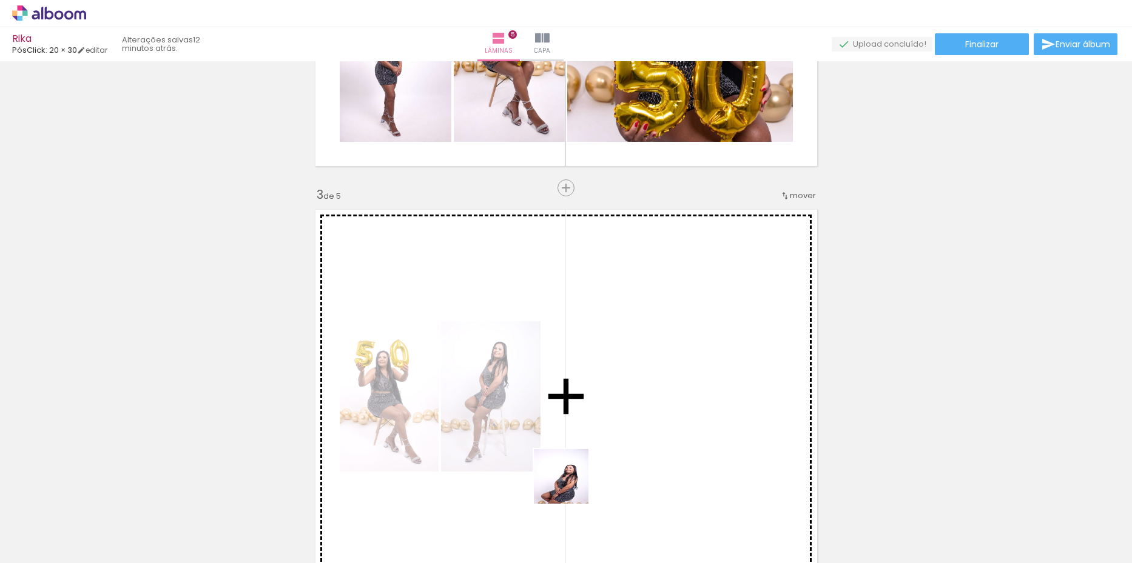
drag, startPoint x: 537, startPoint y: 532, endPoint x: 646, endPoint y: 379, distance: 188.6
click at [646, 379] on quentale-workspace at bounding box center [566, 281] width 1132 height 563
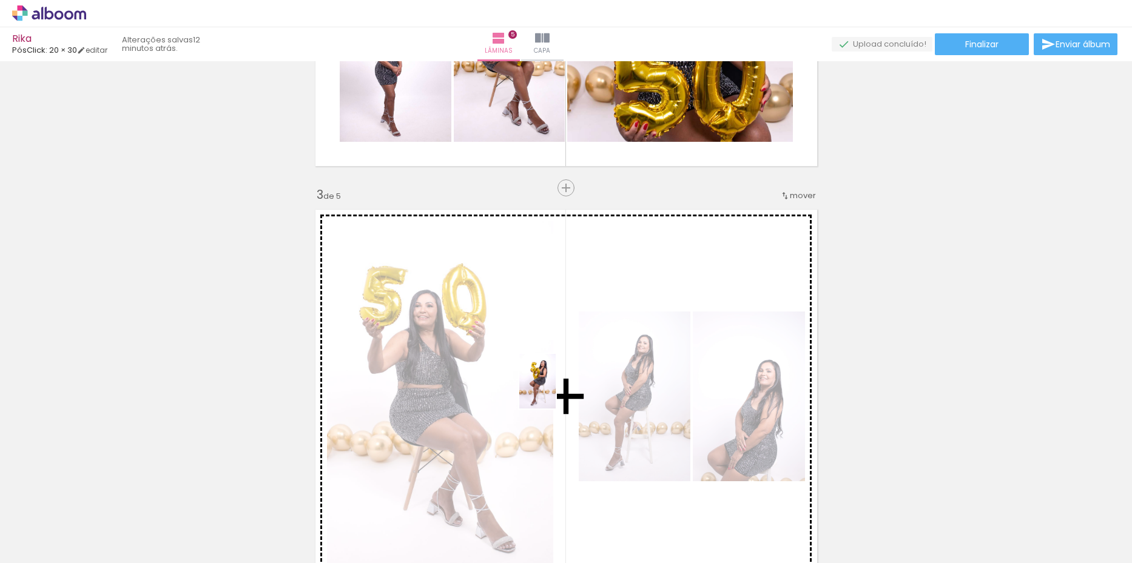
drag, startPoint x: 606, startPoint y: 549, endPoint x: 555, endPoint y: 391, distance: 166.7
click at [555, 391] on quentale-workspace at bounding box center [566, 281] width 1132 height 563
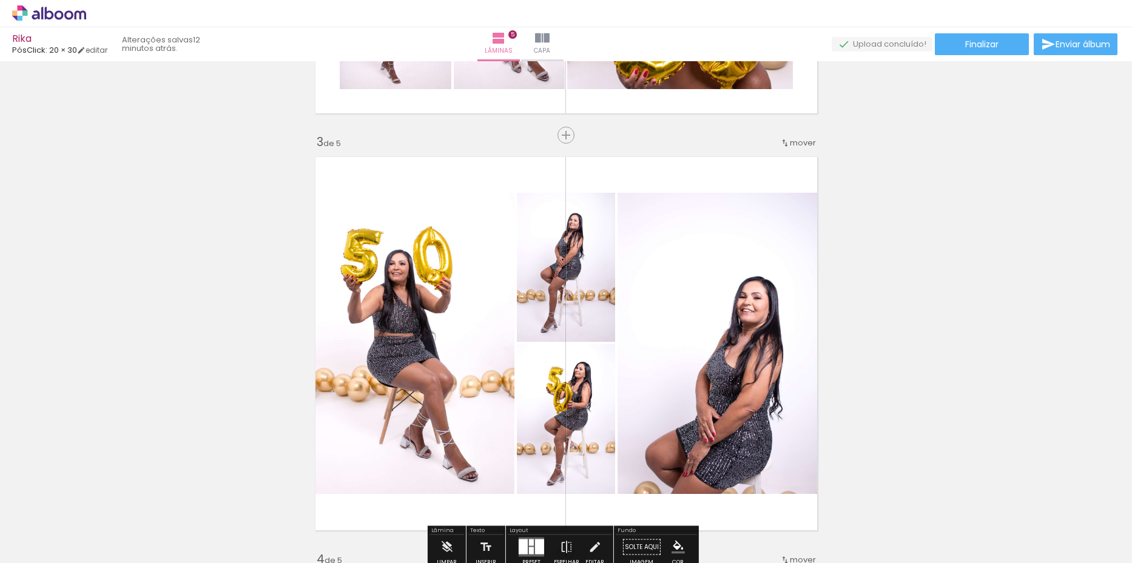
scroll to position [849, 0]
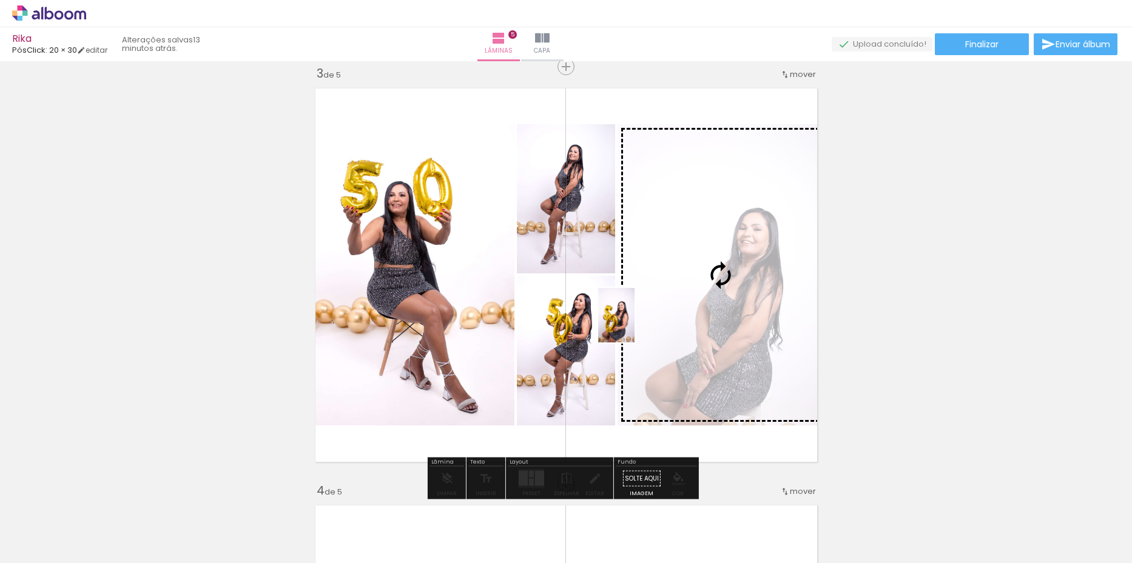
drag, startPoint x: 666, startPoint y: 532, endPoint x: 634, endPoint y: 324, distance: 210.5
click at [634, 324] on quentale-workspace at bounding box center [566, 281] width 1132 height 563
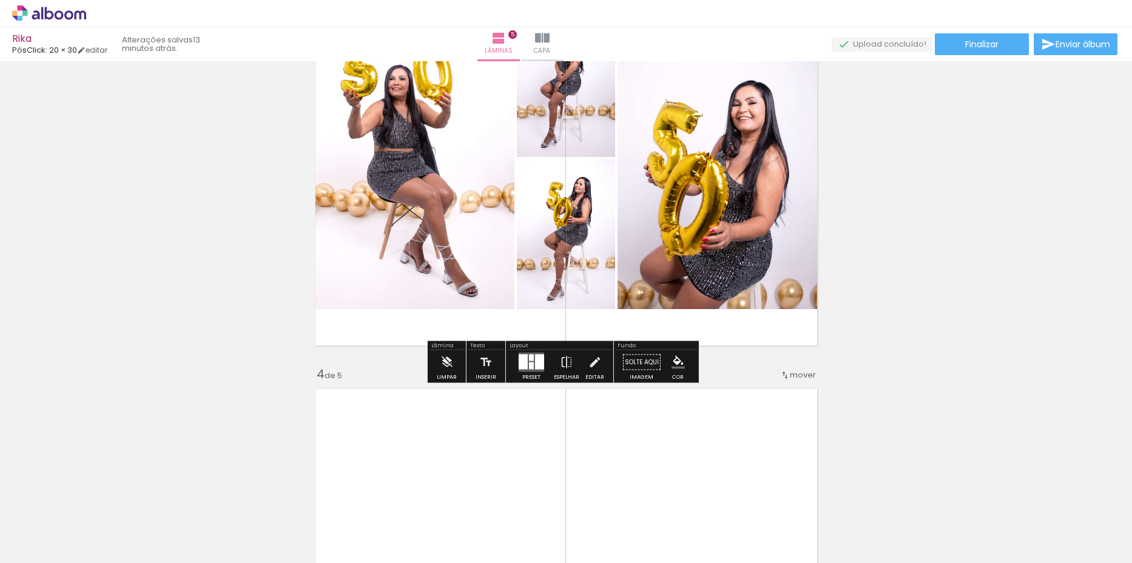
scroll to position [1031, 0]
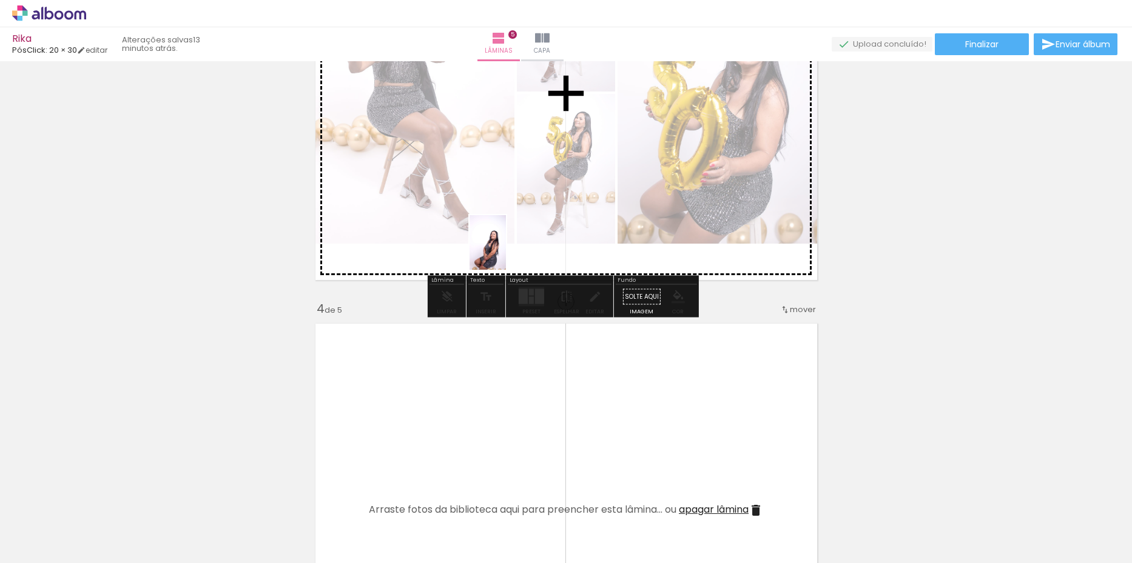
drag, startPoint x: 536, startPoint y: 532, endPoint x: 506, endPoint y: 252, distance: 281.8
click at [506, 252] on quentale-workspace at bounding box center [566, 281] width 1132 height 563
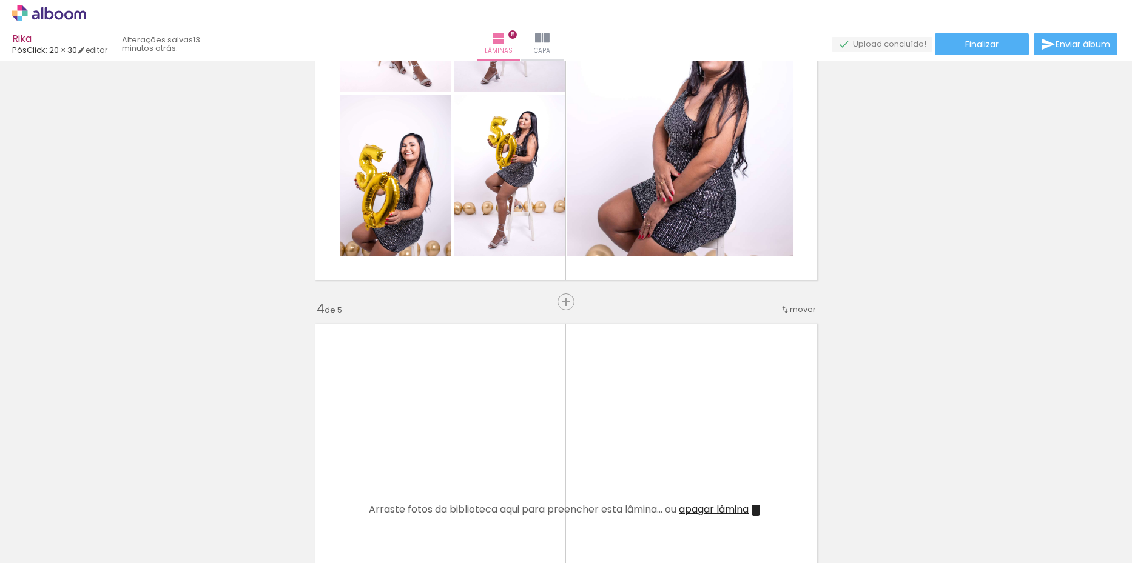
scroll to position [0, 425]
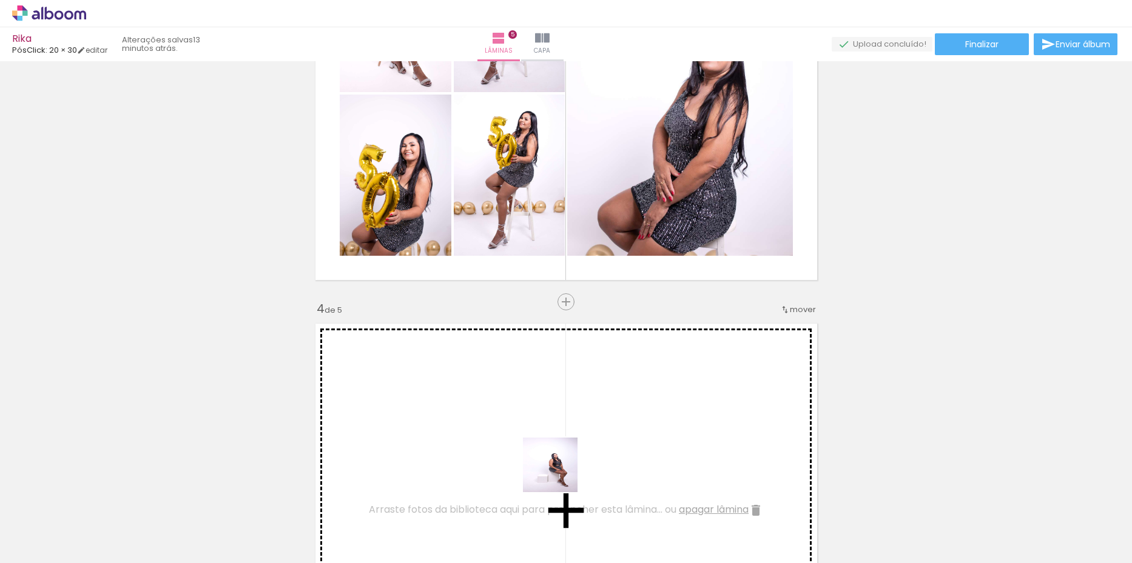
drag, startPoint x: 579, startPoint y: 534, endPoint x: 543, endPoint y: 431, distance: 109.9
click at [534, 414] on quentale-workspace at bounding box center [566, 281] width 1132 height 563
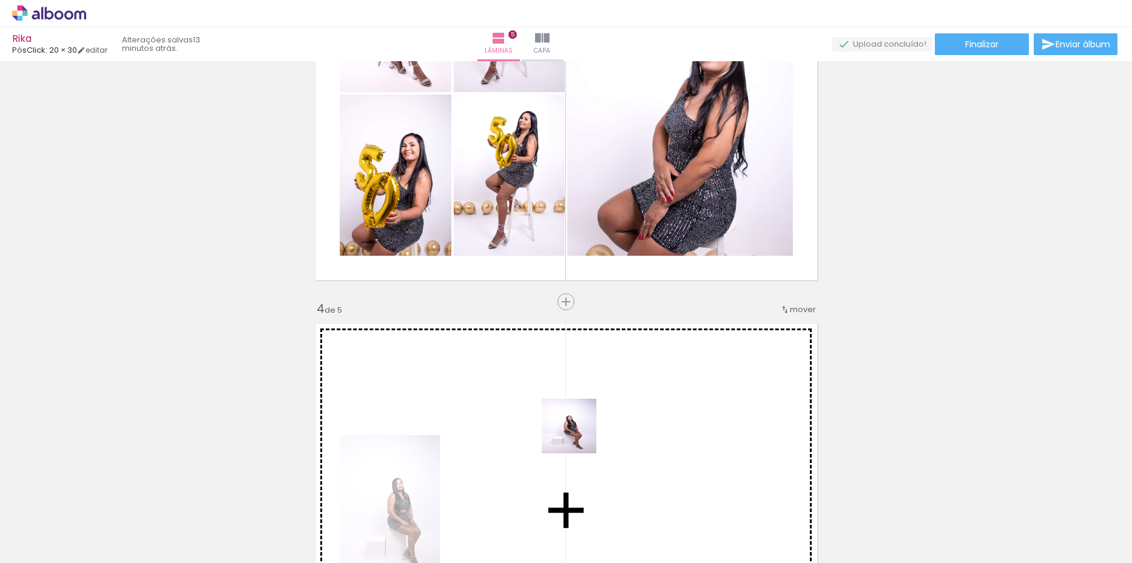
drag, startPoint x: 640, startPoint y: 532, endPoint x: 568, endPoint y: 418, distance: 134.9
click at [570, 421] on quentale-workspace at bounding box center [566, 281] width 1132 height 563
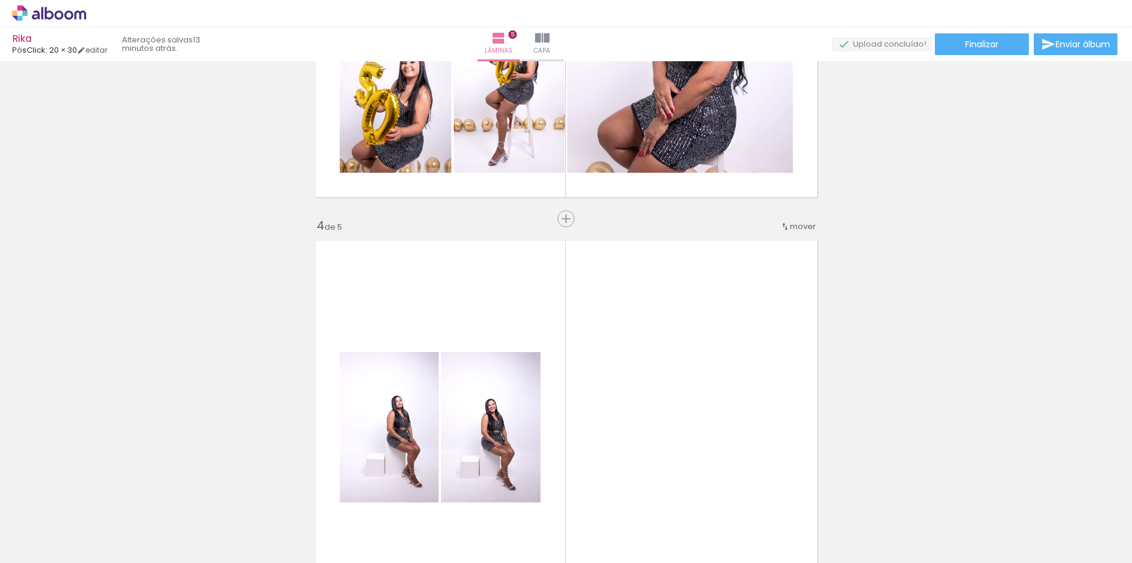
scroll to position [1273, 0]
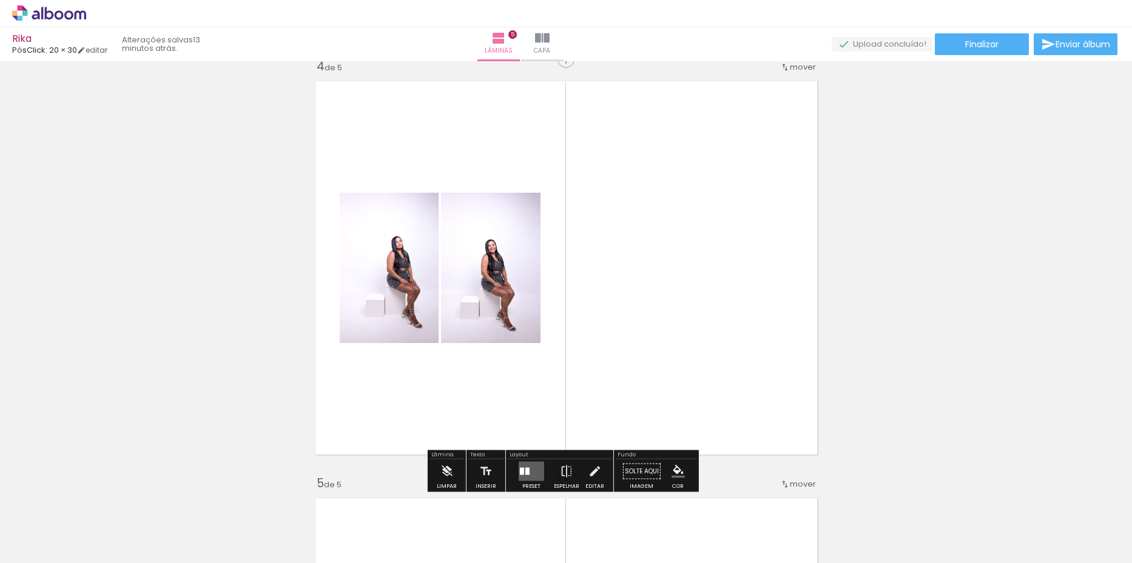
click at [530, 475] on quentale-layouter at bounding box center [530, 471] width 25 height 19
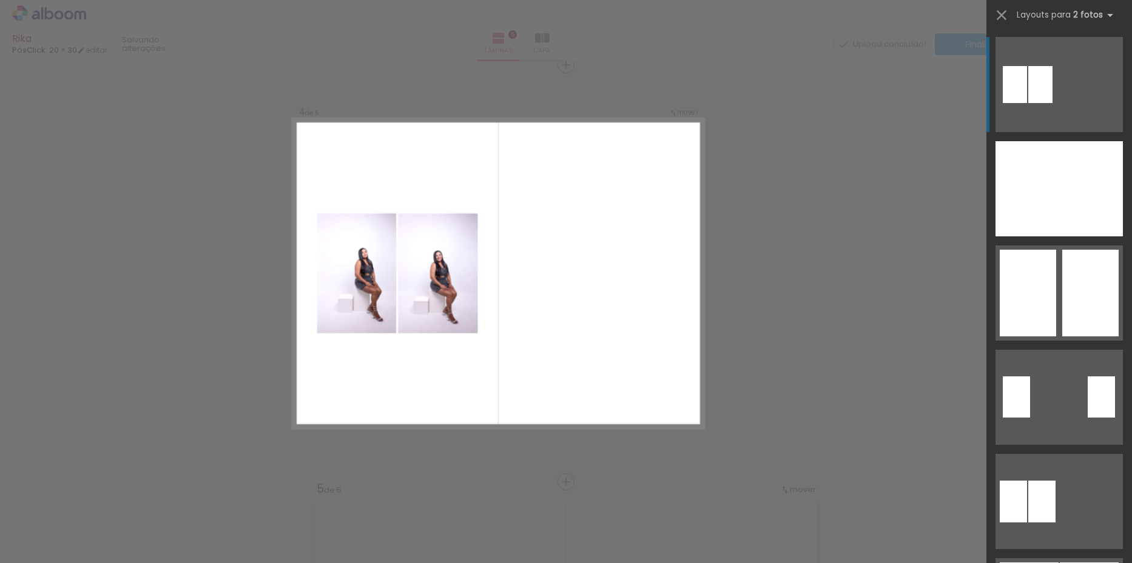
scroll to position [1267, 0]
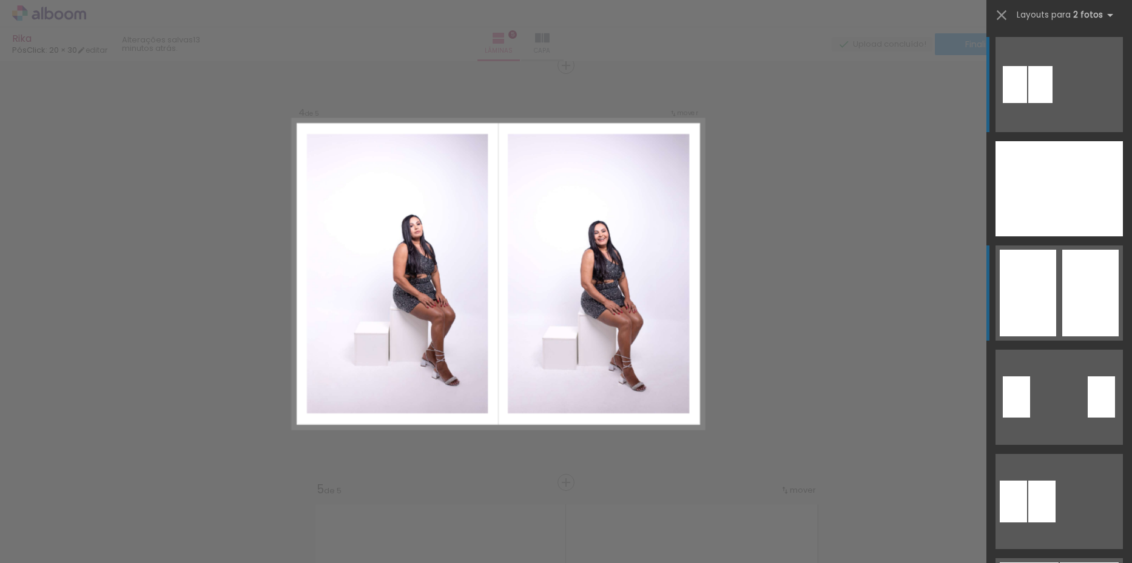
click at [1075, 321] on div at bounding box center [1090, 293] width 56 height 87
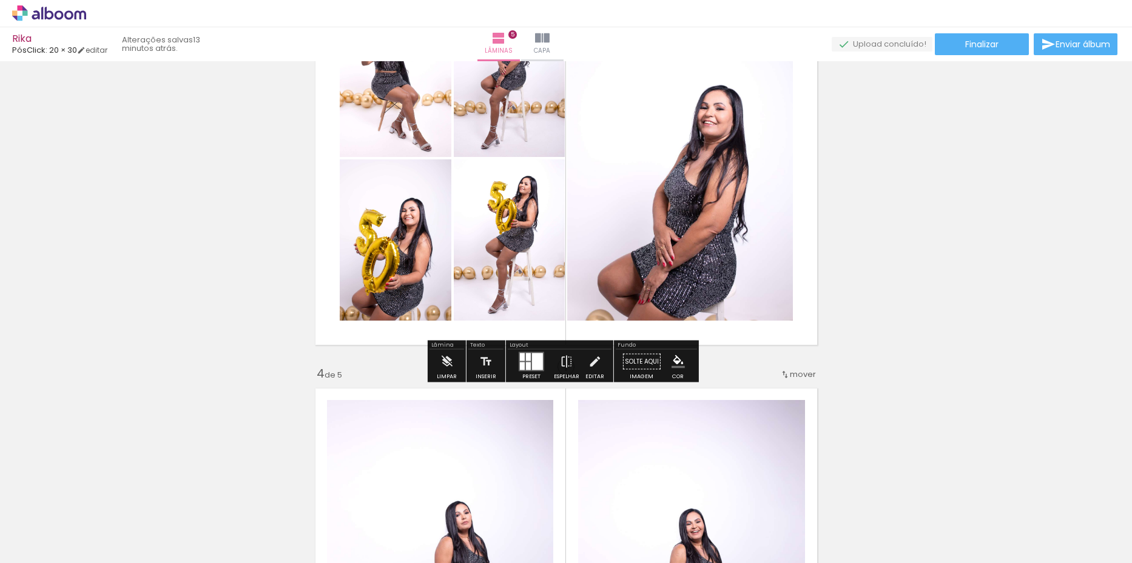
scroll to position [1025, 0]
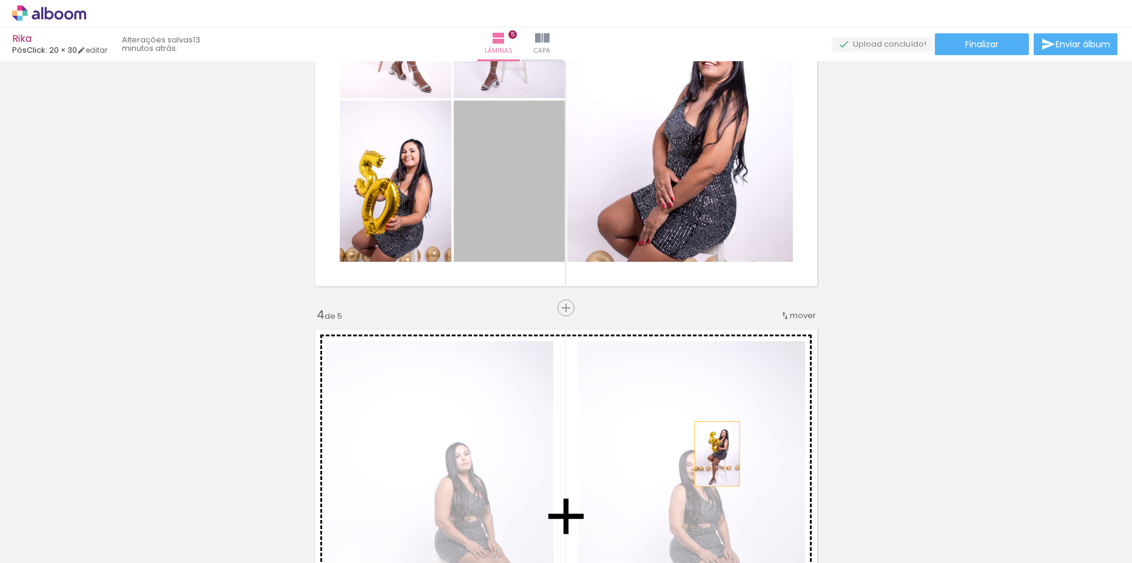
drag, startPoint x: 708, startPoint y: 436, endPoint x: 712, endPoint y: 454, distance: 18.6
click at [712, 454] on div "Inserir lâmina 1 de 5 Inserir lâmina 2 de 5 Inserir lâmina 3 de 5 Inserir lâmin…" at bounding box center [566, 293] width 1132 height 2504
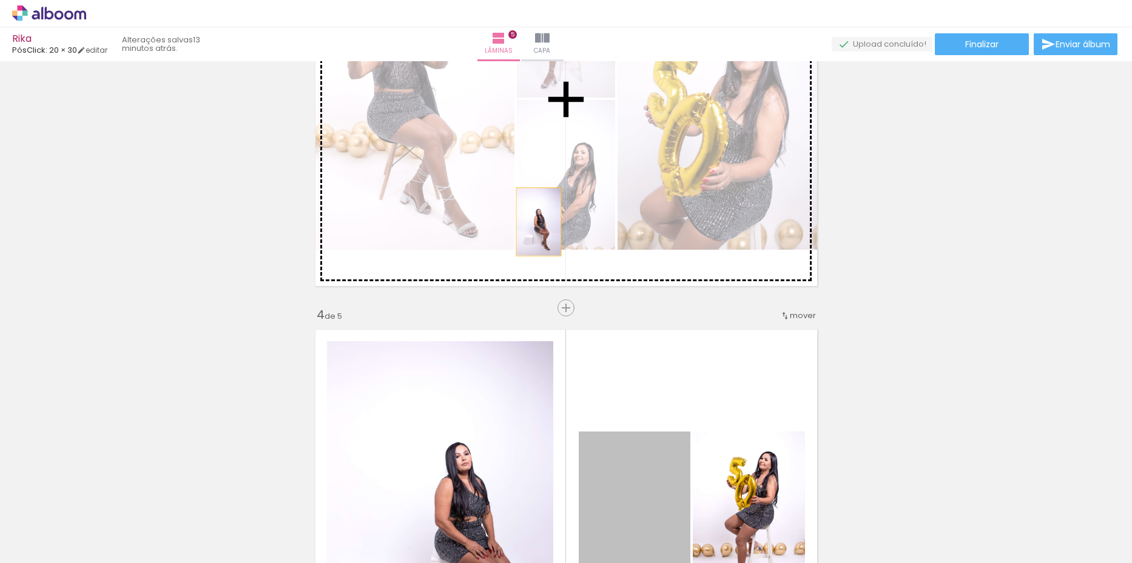
drag, startPoint x: 635, startPoint y: 472, endPoint x: 534, endPoint y: 222, distance: 269.6
click at [534, 222] on div "Inserir lâmina 1 de 5 Inserir lâmina 2 de 5 Inserir lâmina 3 de 5 Inserir lâmin…" at bounding box center [566, 293] width 1132 height 2504
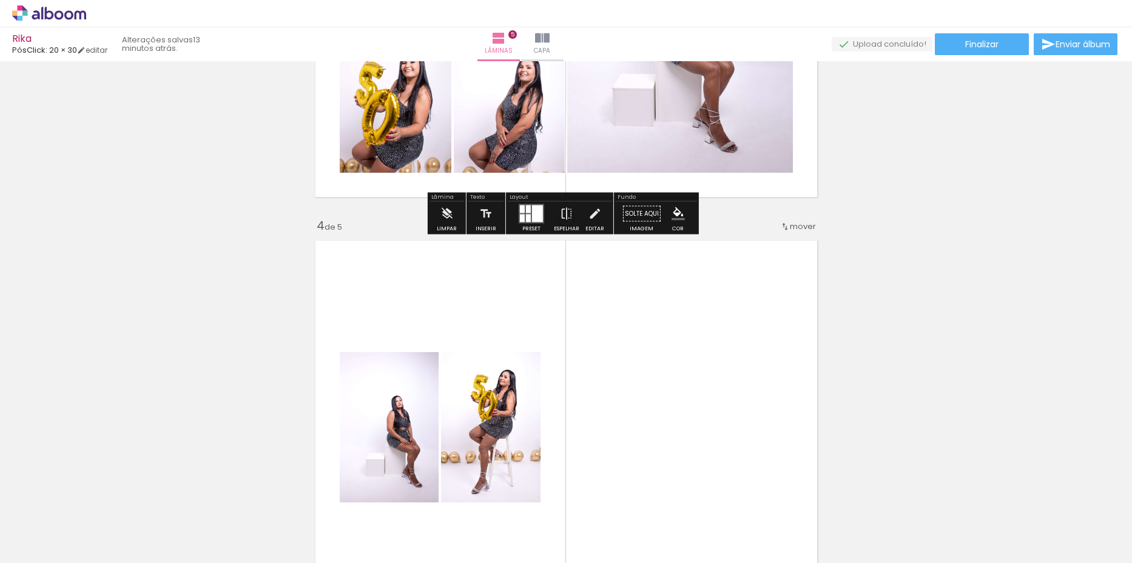
scroll to position [1267, 0]
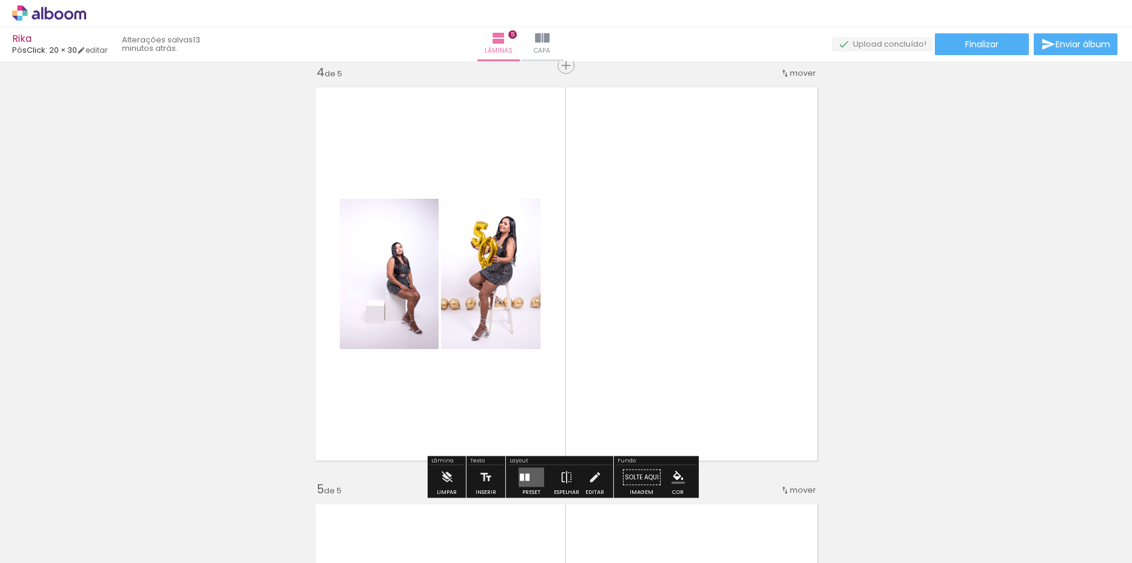
drag, startPoint x: 531, startPoint y: 469, endPoint x: 872, endPoint y: 451, distance: 341.9
click at [531, 469] on quentale-layouter at bounding box center [530, 477] width 25 height 19
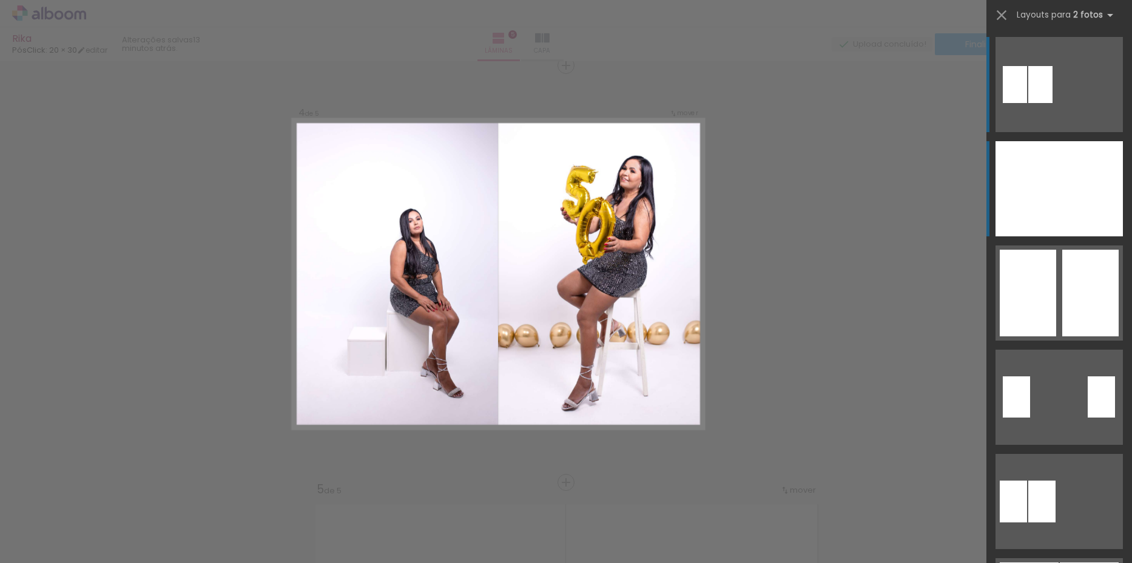
click at [1061, 215] on div at bounding box center [1091, 188] width 64 height 95
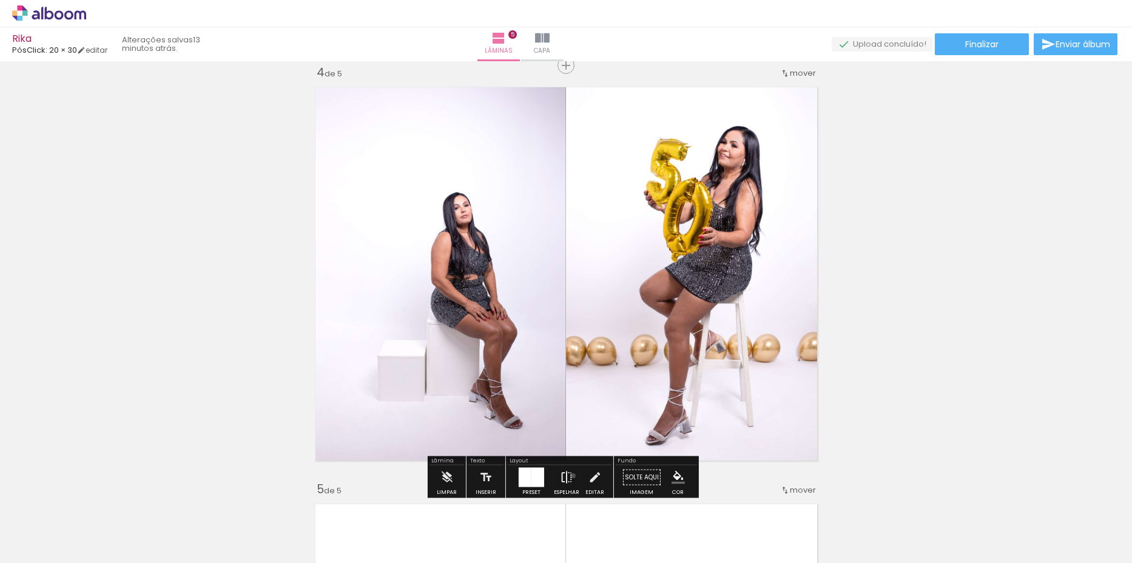
click at [570, 476] on paper-button "Espelhar" at bounding box center [567, 481] width 32 height 31
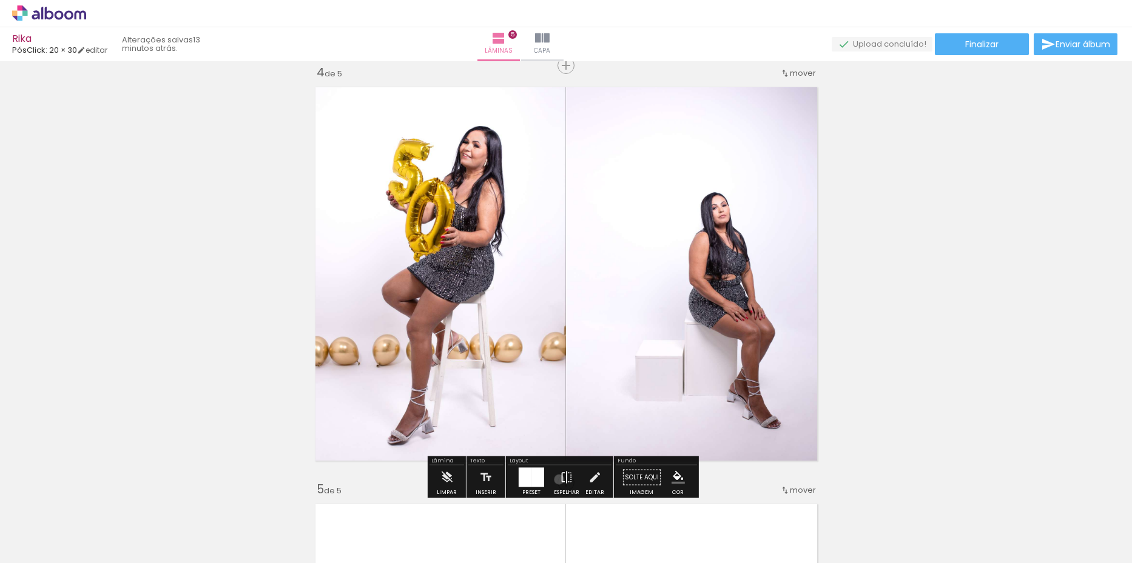
click at [560, 480] on iron-icon at bounding box center [566, 478] width 13 height 24
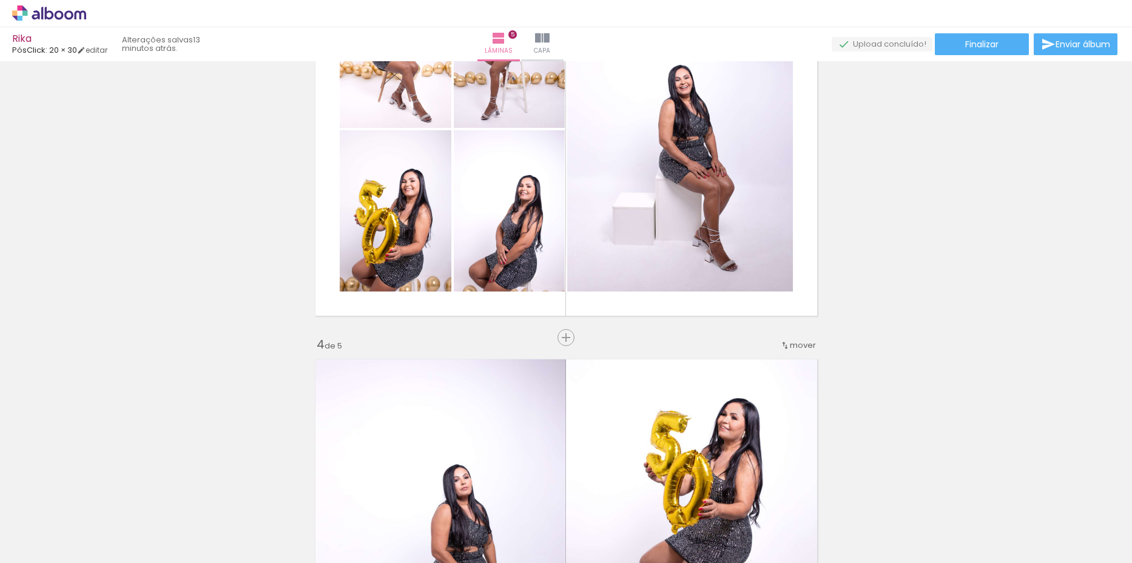
scroll to position [843, 0]
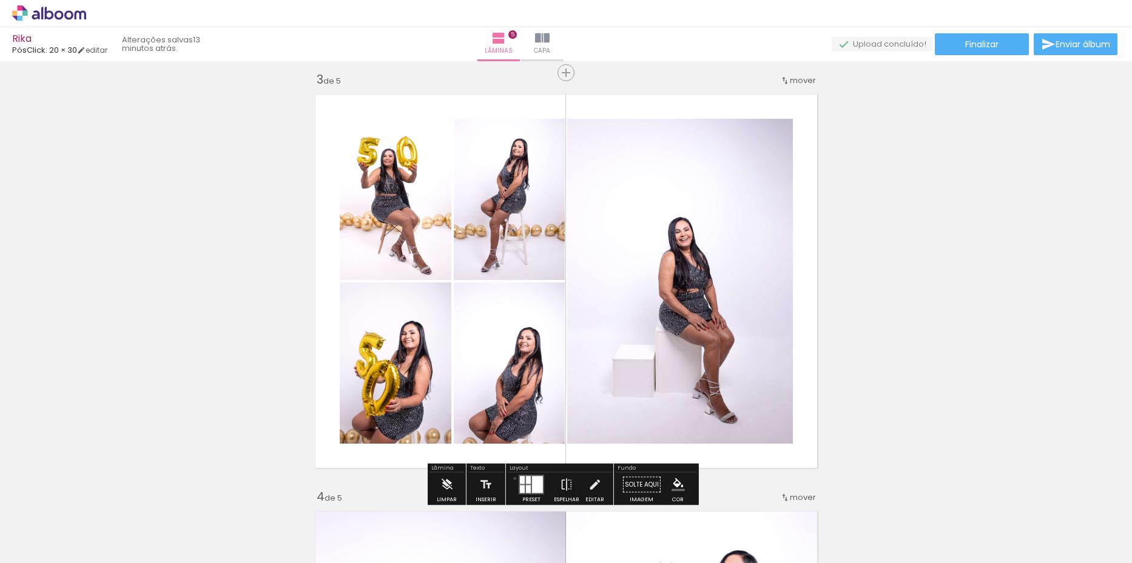
click at [515, 478] on div at bounding box center [531, 485] width 33 height 24
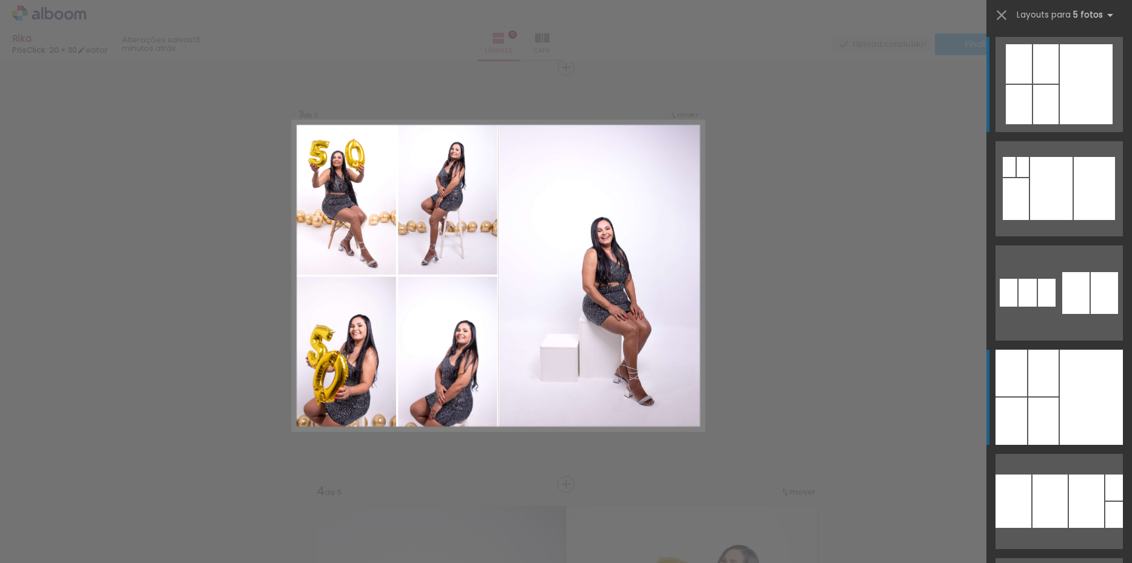
scroll to position [850, 0]
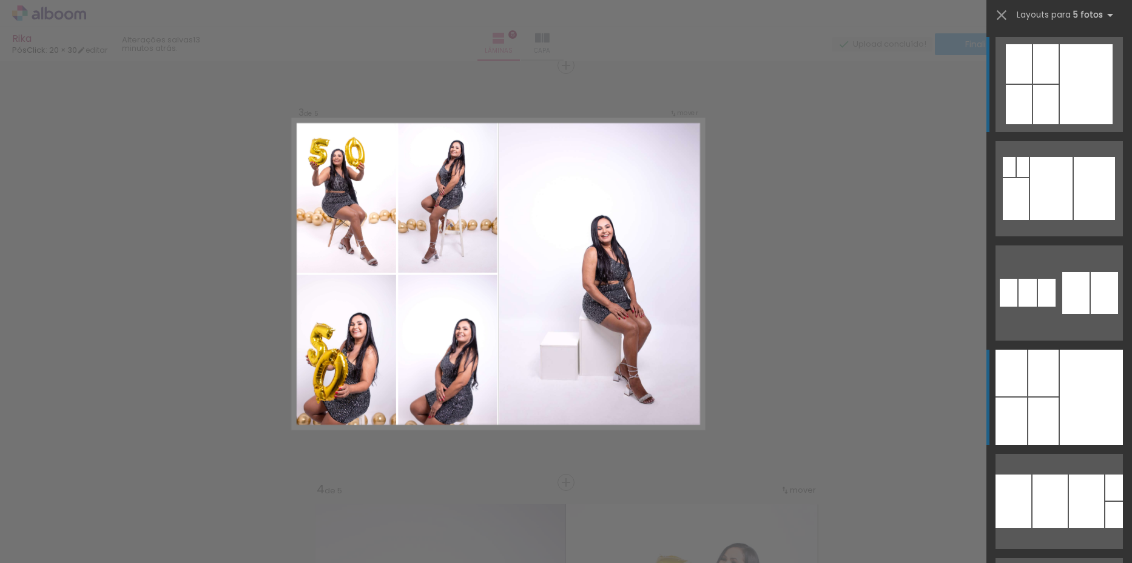
click at [1067, 421] on div at bounding box center [1090, 397] width 63 height 95
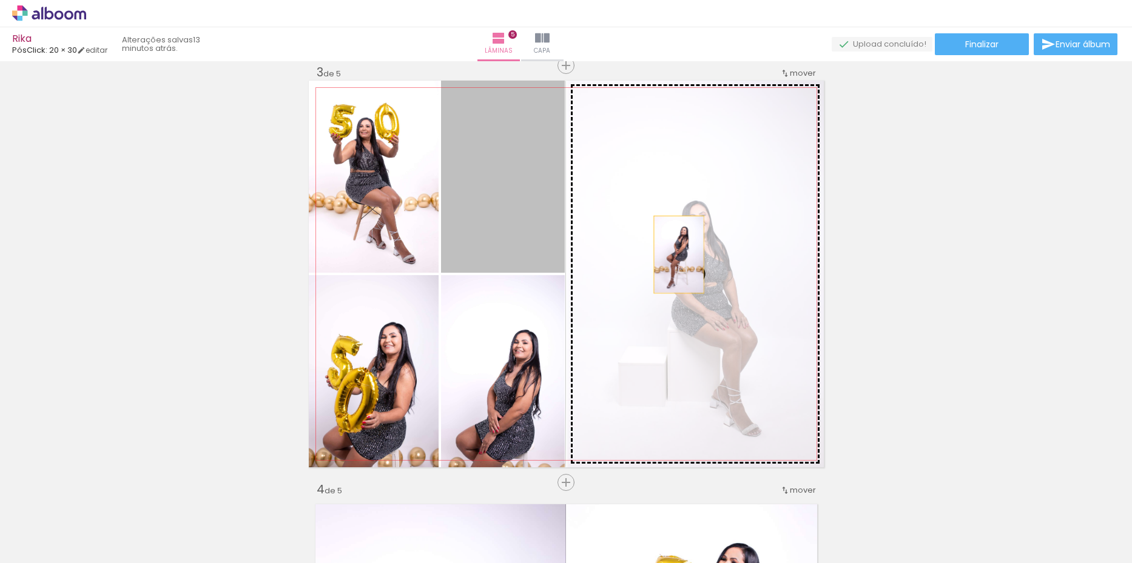
drag, startPoint x: 478, startPoint y: 175, endPoint x: 674, endPoint y: 255, distance: 210.8
click at [0, 0] on slot at bounding box center [0, 0] width 0 height 0
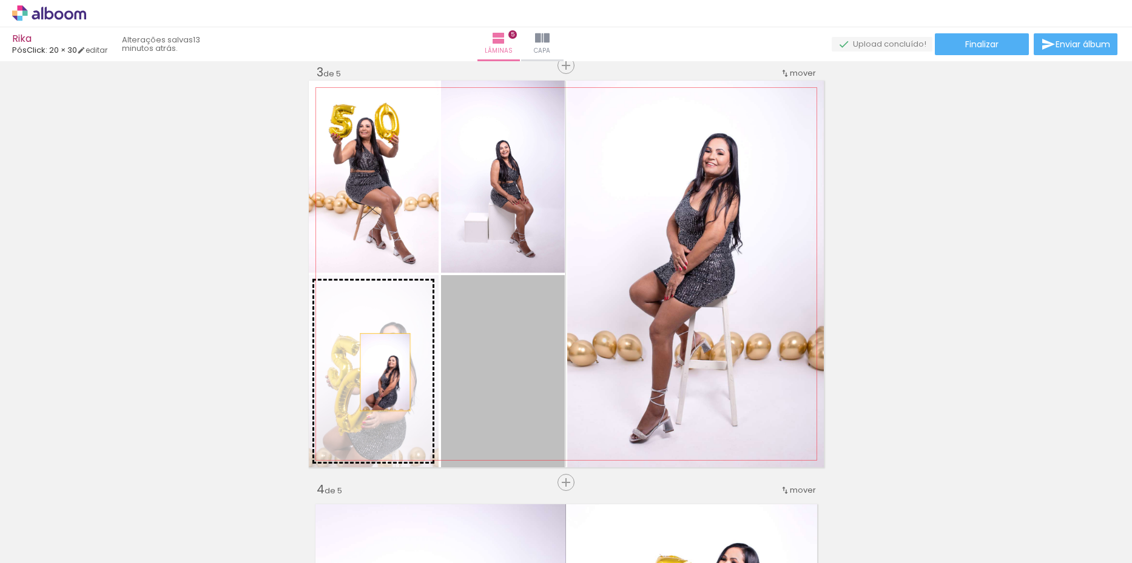
drag, startPoint x: 398, startPoint y: 377, endPoint x: 380, endPoint y: 372, distance: 18.7
click at [0, 0] on slot at bounding box center [0, 0] width 0 height 0
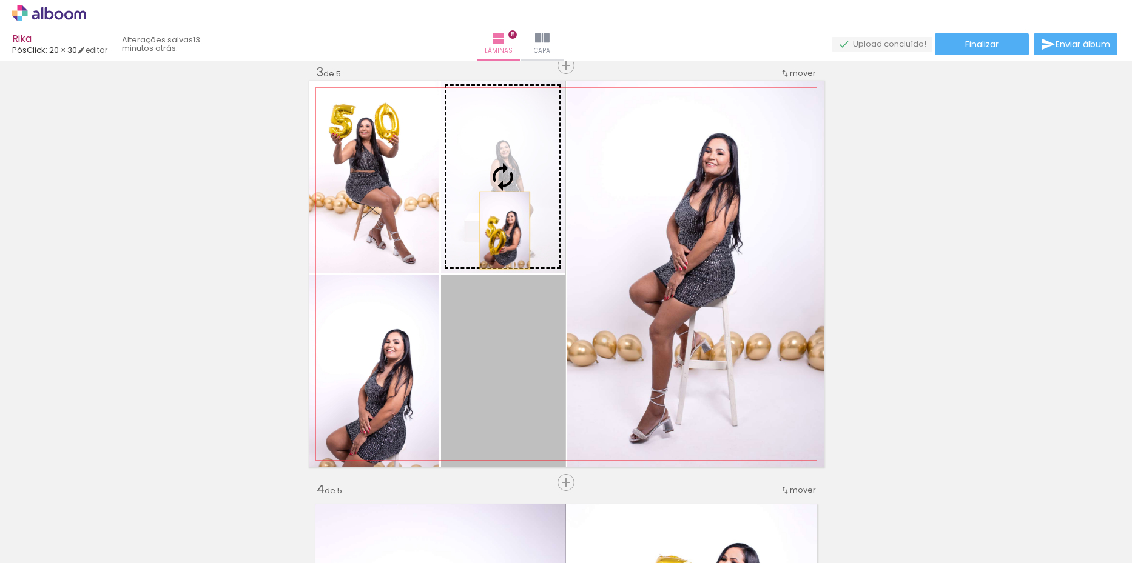
drag, startPoint x: 500, startPoint y: 230, endPoint x: 502, endPoint y: 200, distance: 30.4
click at [0, 0] on slot at bounding box center [0, 0] width 0 height 0
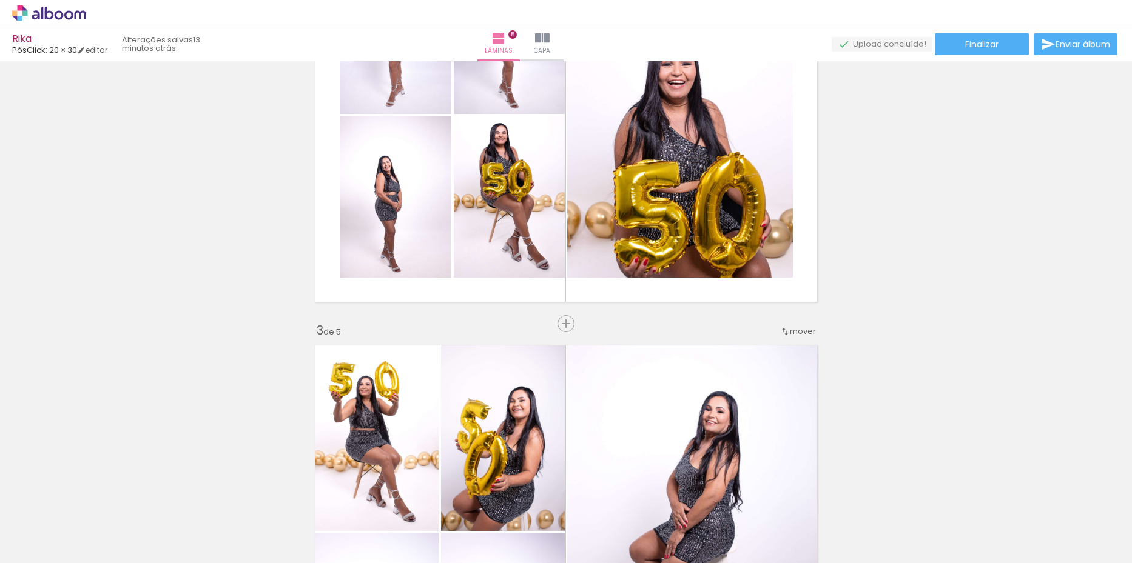
scroll to position [608, 0]
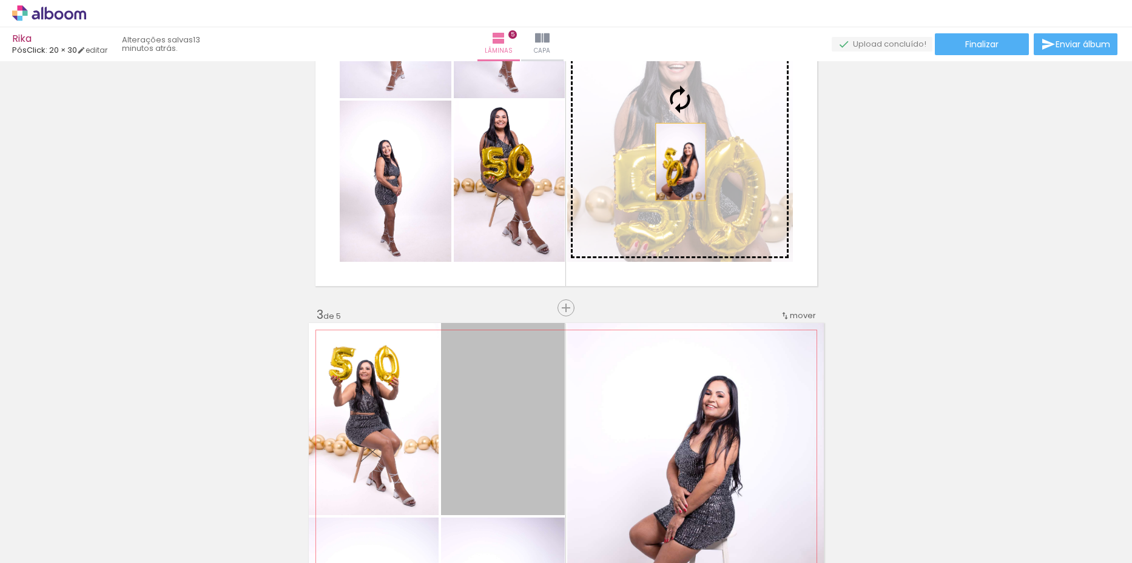
drag, startPoint x: 502, startPoint y: 429, endPoint x: 676, endPoint y: 163, distance: 317.7
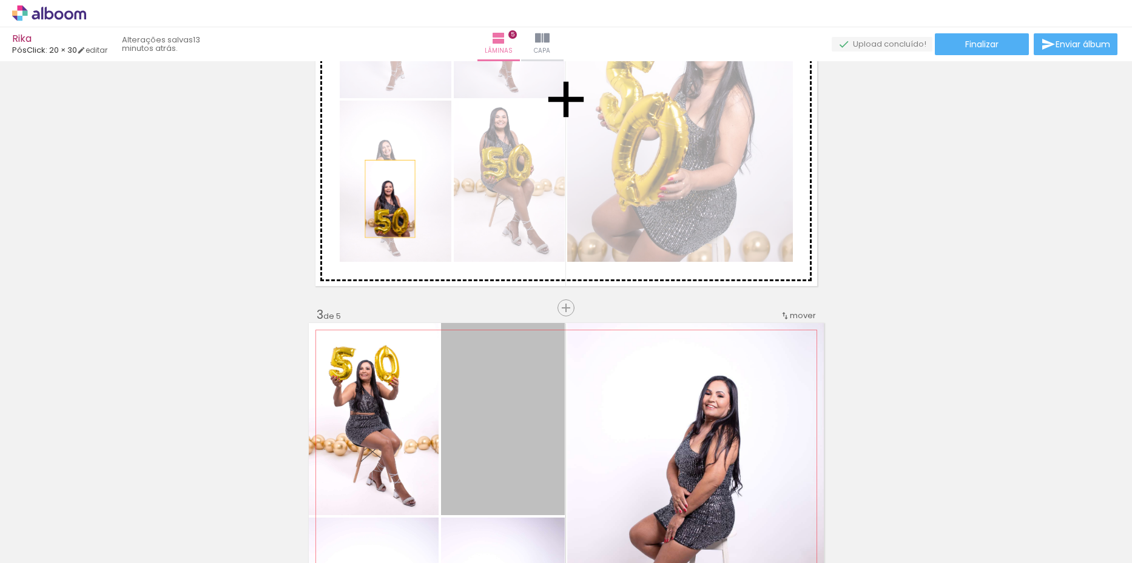
drag, startPoint x: 505, startPoint y: 434, endPoint x: 385, endPoint y: 199, distance: 263.6
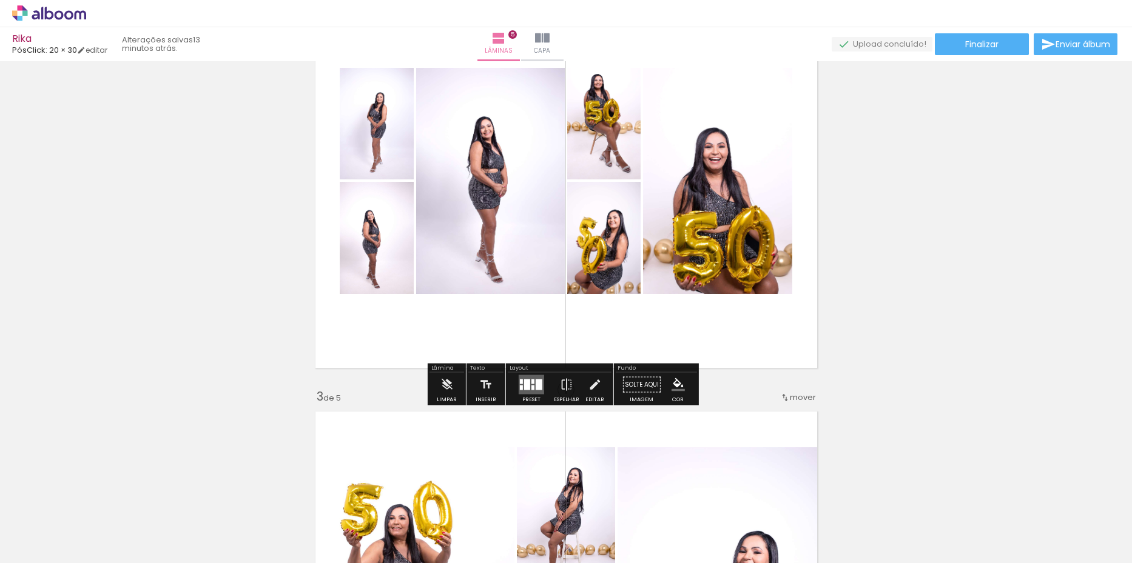
scroll to position [547, 0]
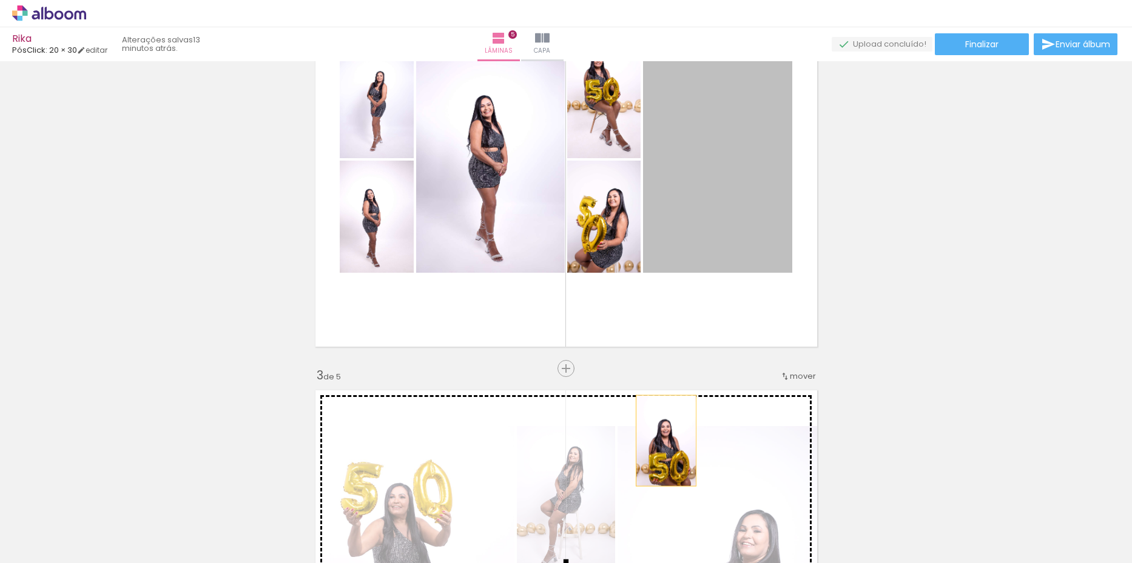
drag, startPoint x: 711, startPoint y: 206, endPoint x: 661, endPoint y: 441, distance: 240.5
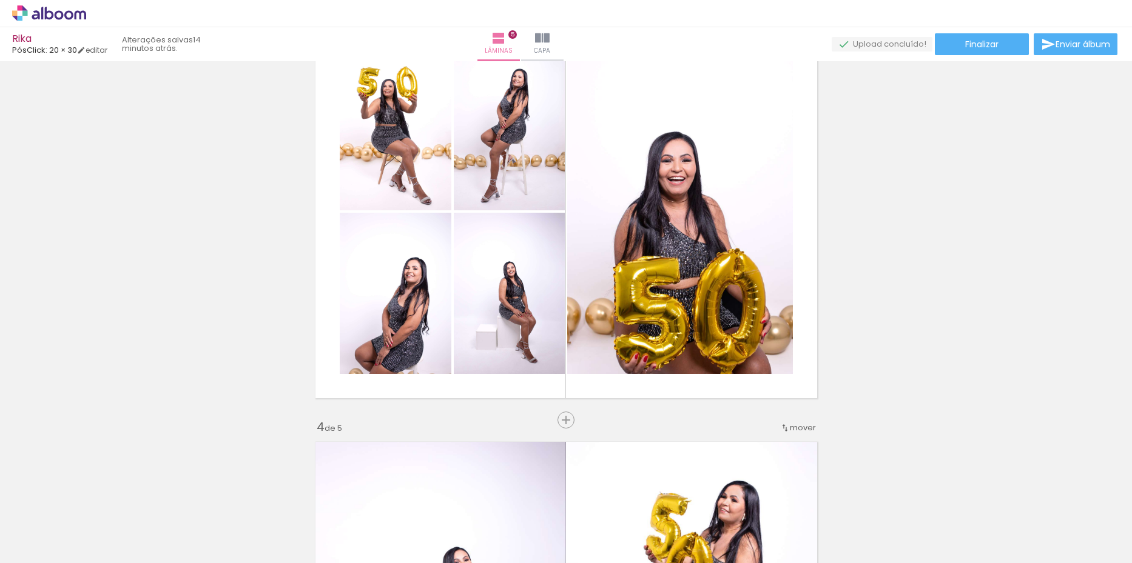
scroll to position [729, 0]
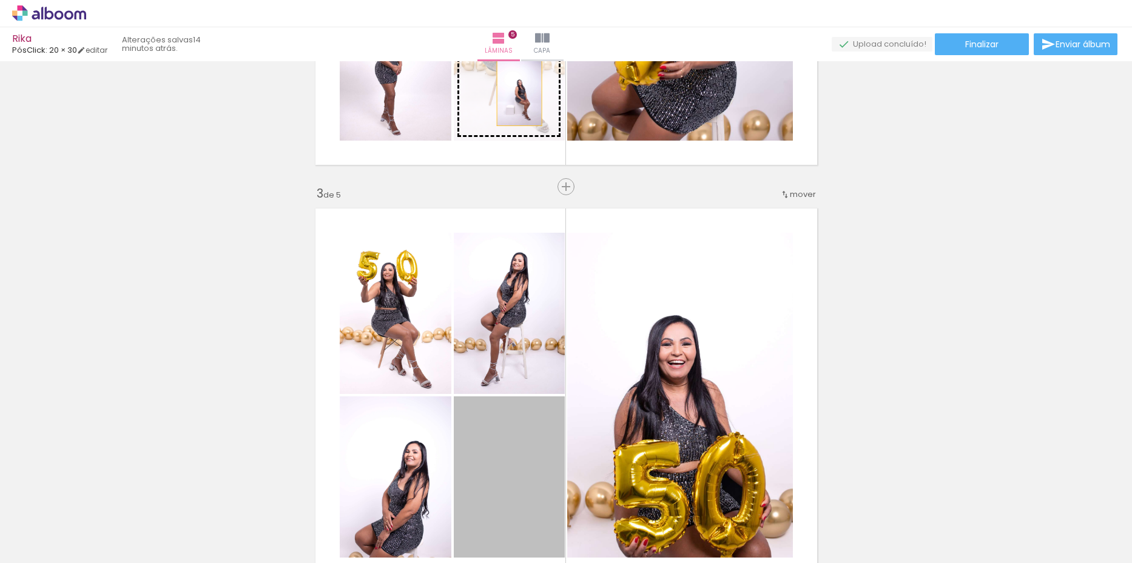
drag, startPoint x: 506, startPoint y: 386, endPoint x: 514, endPoint y: 93, distance: 293.0
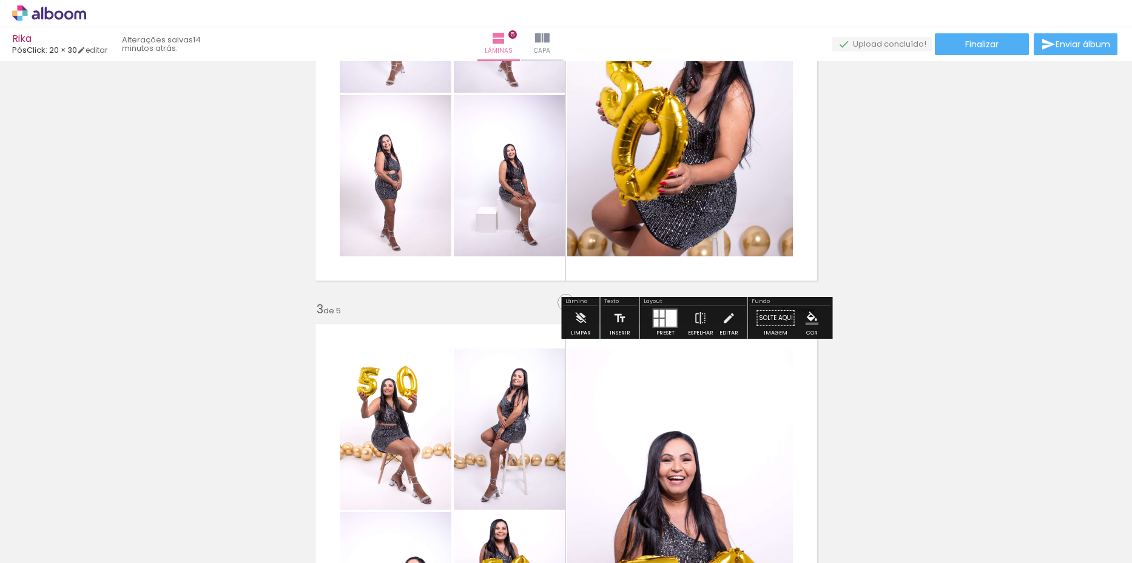
scroll to position [486, 0]
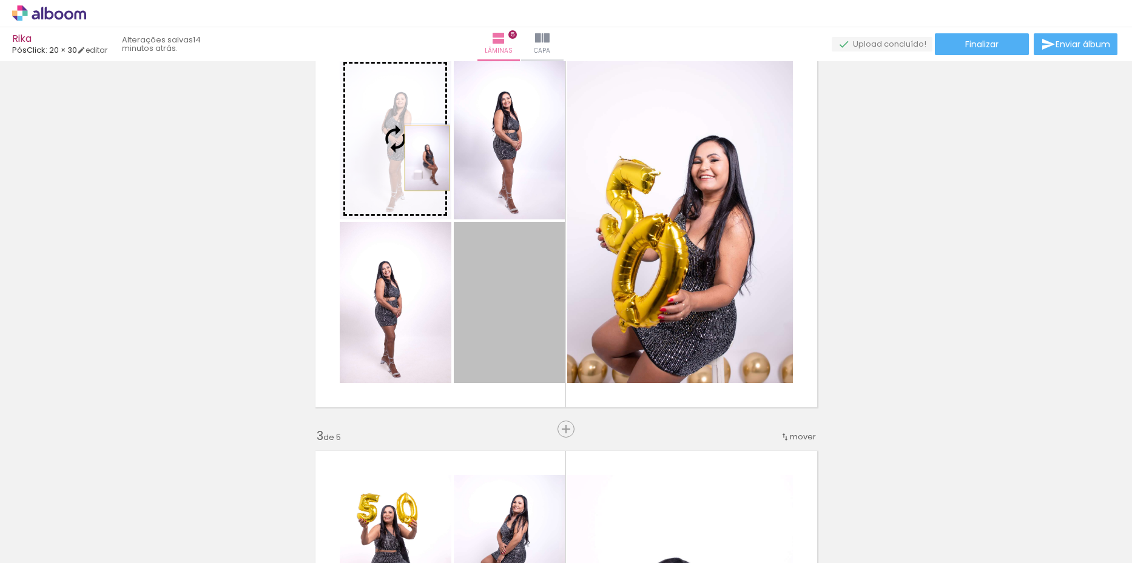
drag, startPoint x: 513, startPoint y: 317, endPoint x: 422, endPoint y: 158, distance: 182.6
click at [0, 0] on slot at bounding box center [0, 0] width 0 height 0
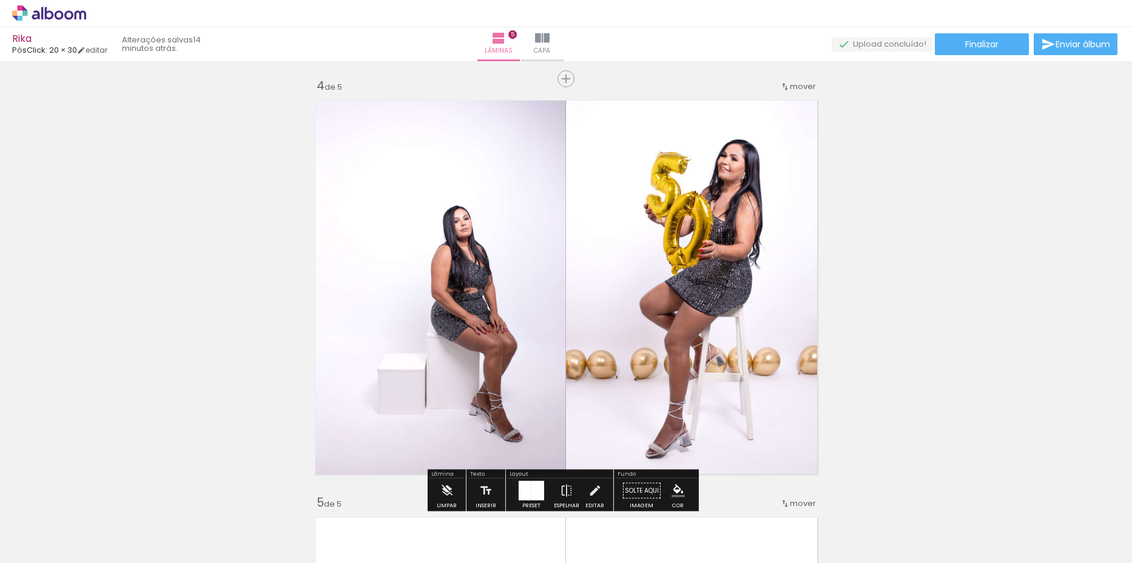
scroll to position [1335, 0]
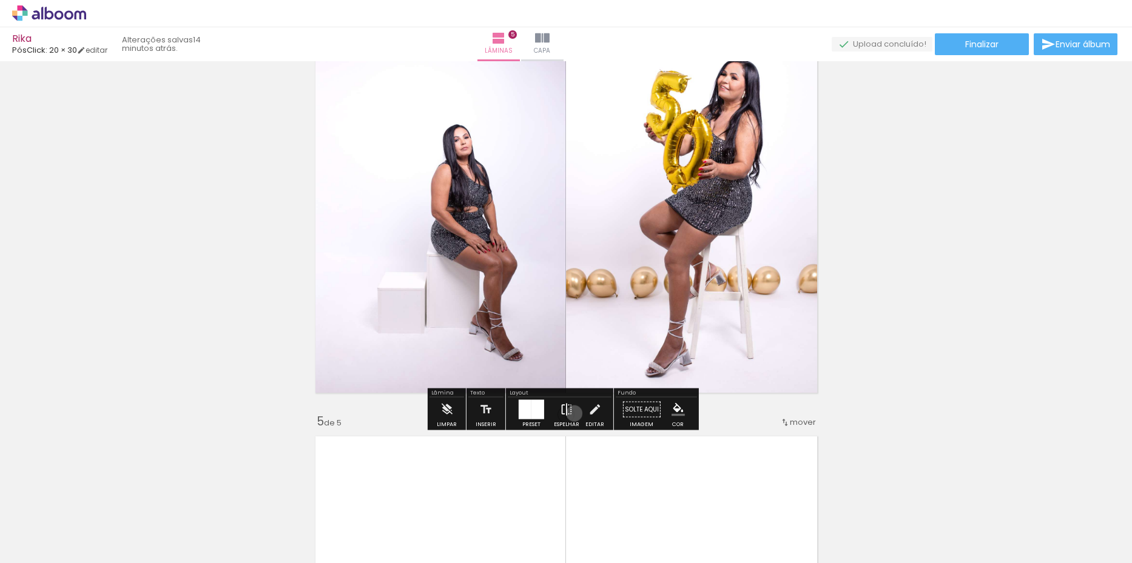
click at [571, 414] on paper-button "Espelhar" at bounding box center [567, 413] width 32 height 31
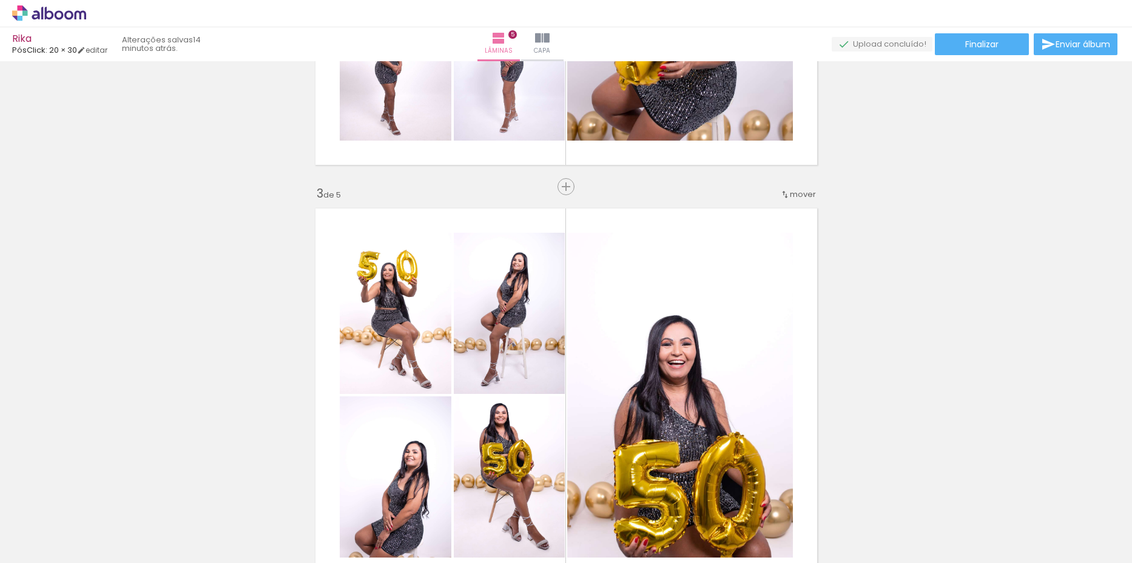
scroll to position [911, 0]
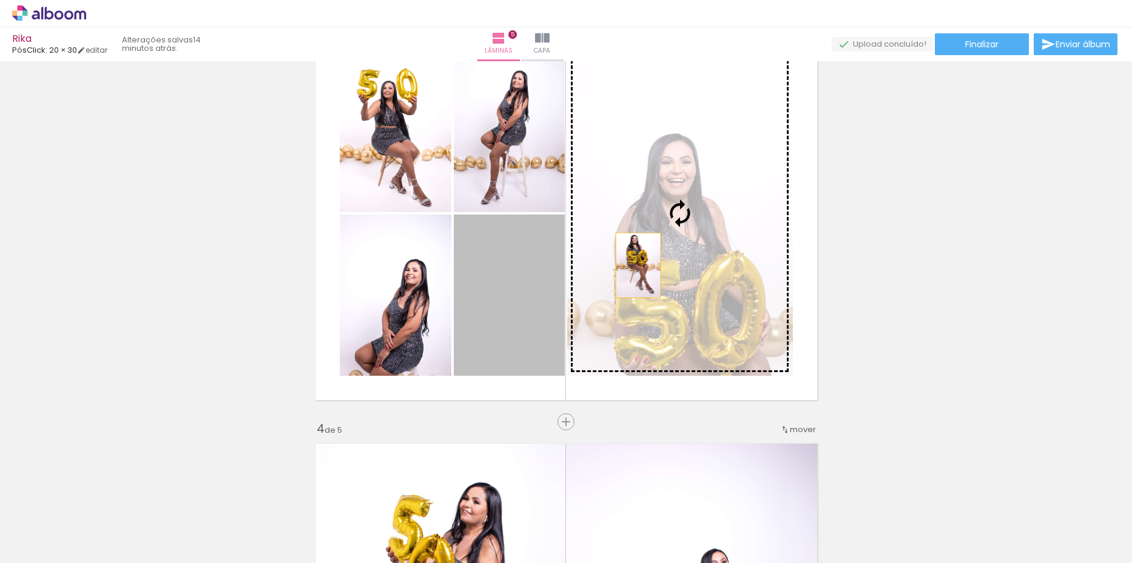
drag, startPoint x: 522, startPoint y: 289, endPoint x: 638, endPoint y: 264, distance: 119.1
click at [0, 0] on slot at bounding box center [0, 0] width 0 height 0
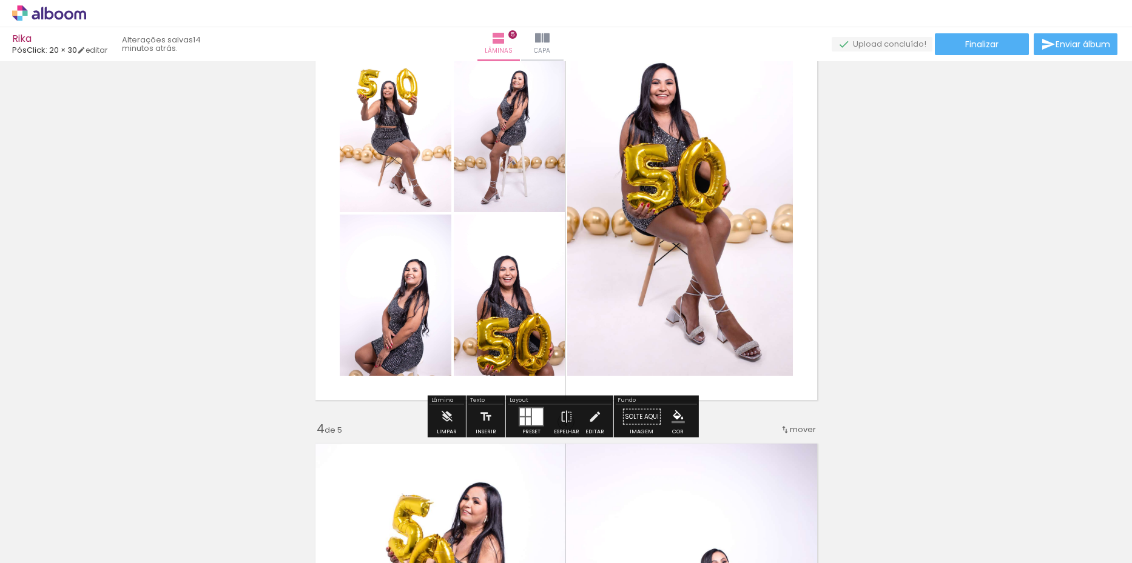
scroll to position [850, 0]
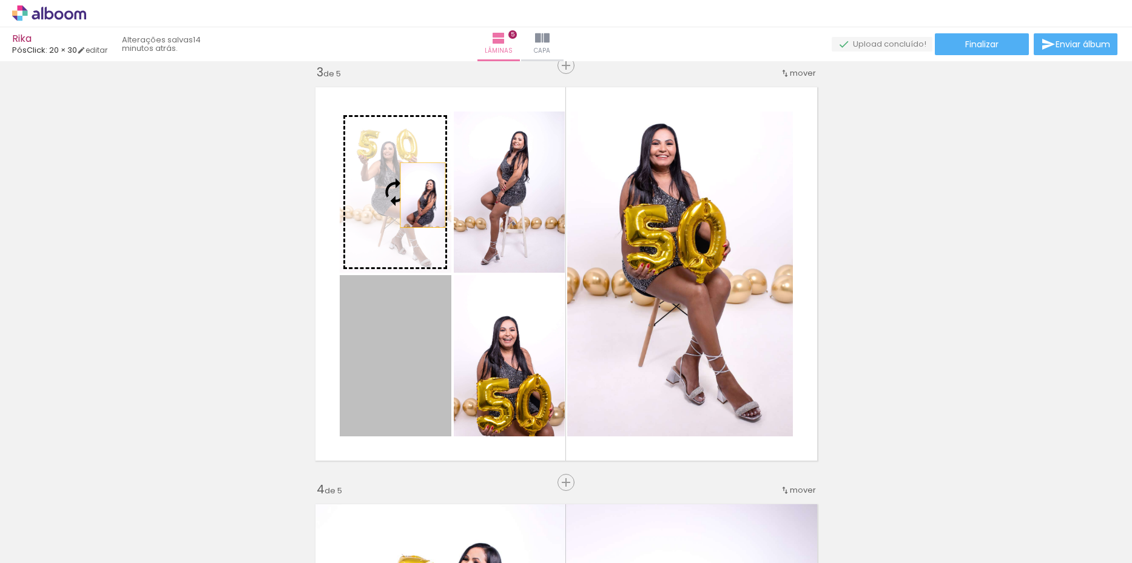
drag, startPoint x: 417, startPoint y: 361, endPoint x: 418, endPoint y: 195, distance: 166.2
click at [0, 0] on slot at bounding box center [0, 0] width 0 height 0
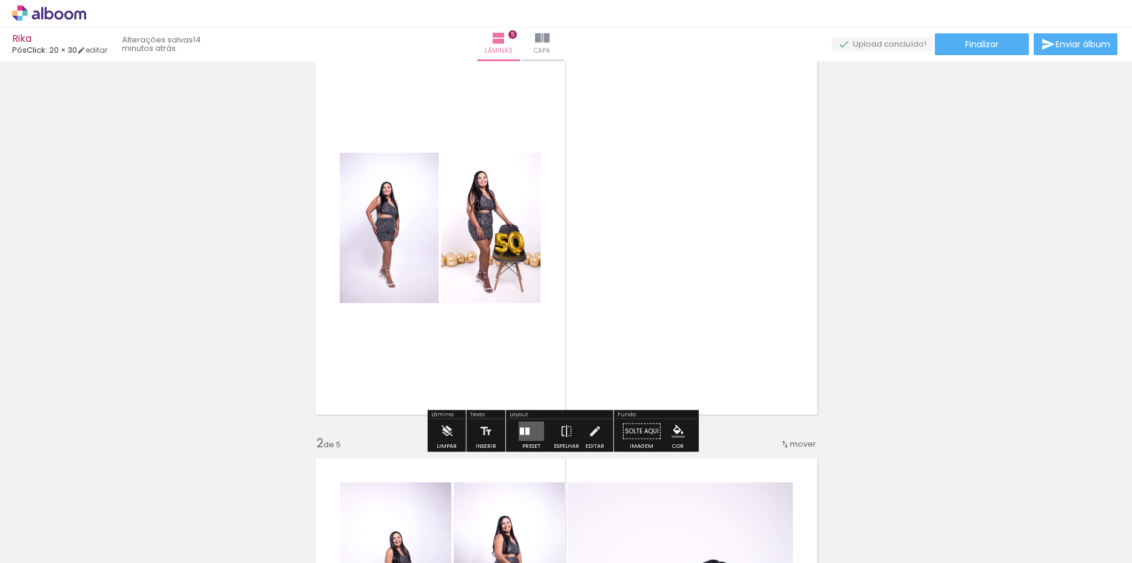
scroll to position [486, 0]
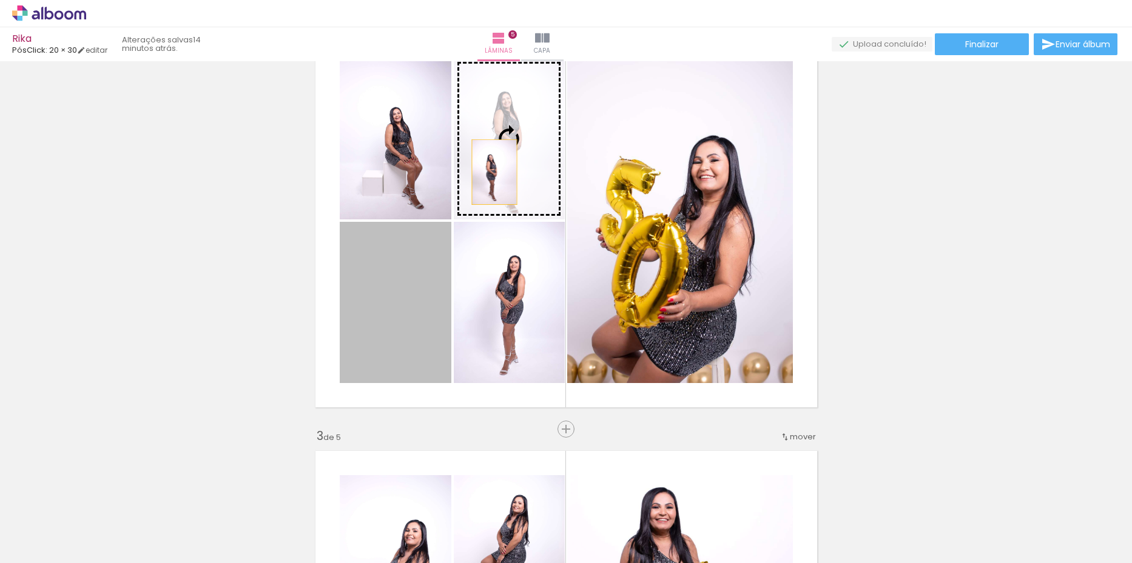
drag, startPoint x: 408, startPoint y: 334, endPoint x: 492, endPoint y: 167, distance: 186.3
click at [0, 0] on slot at bounding box center [0, 0] width 0 height 0
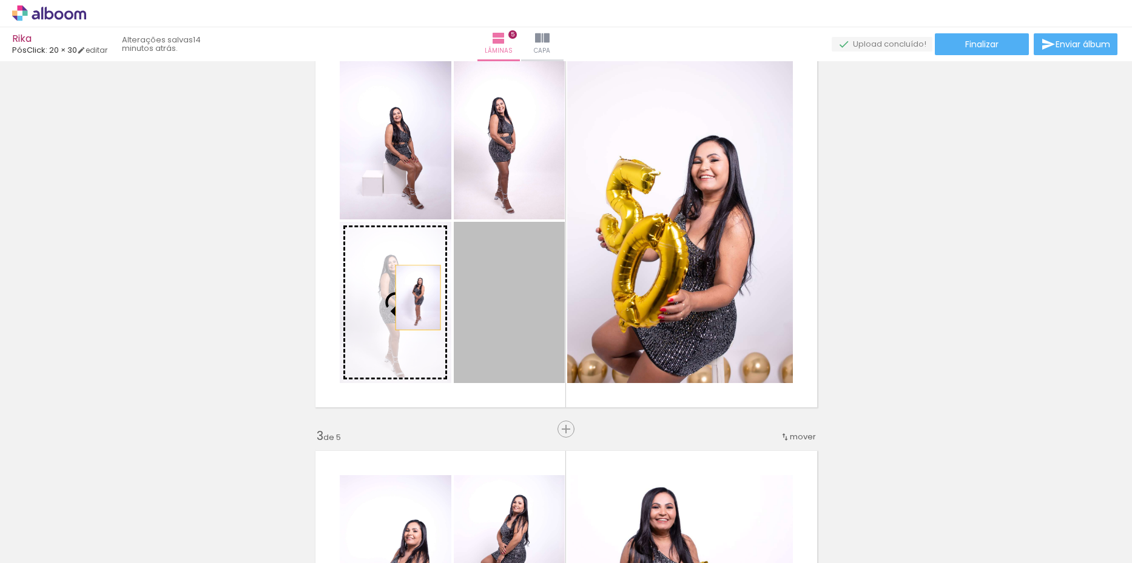
drag, startPoint x: 524, startPoint y: 318, endPoint x: 413, endPoint y: 298, distance: 112.9
click at [0, 0] on slot at bounding box center [0, 0] width 0 height 0
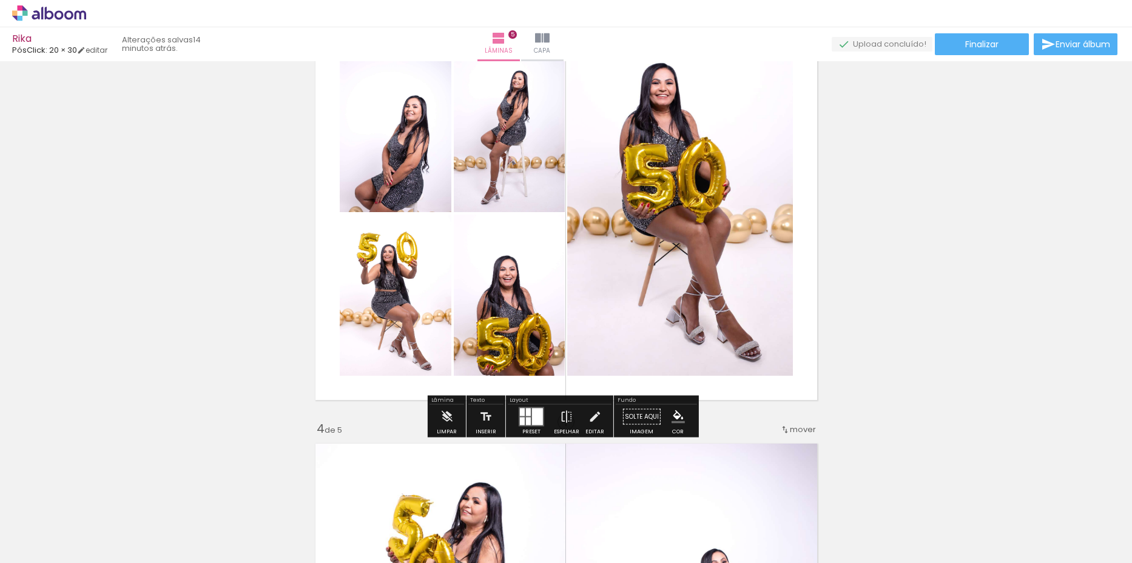
scroll to position [1214, 0]
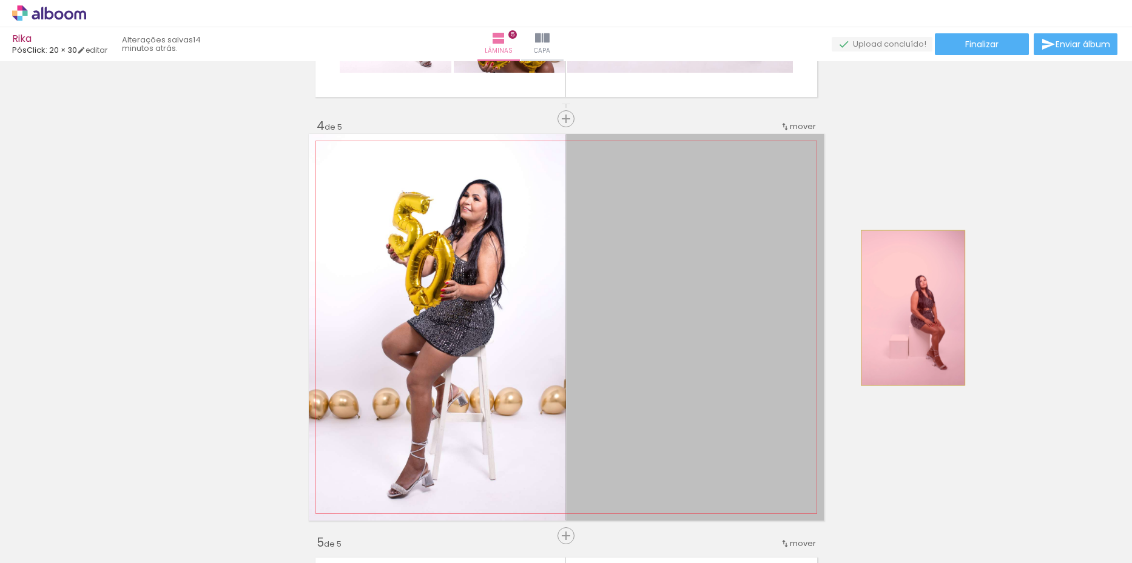
drag, startPoint x: 740, startPoint y: 343, endPoint x: 908, endPoint y: 308, distance: 171.0
click at [908, 308] on div "Inserir lâmina 1 de 5 Inserir lâmina 2 de 5 Inserir lâmina 3 de 5 Inserir lâmin…" at bounding box center [566, 103] width 1132 height 2504
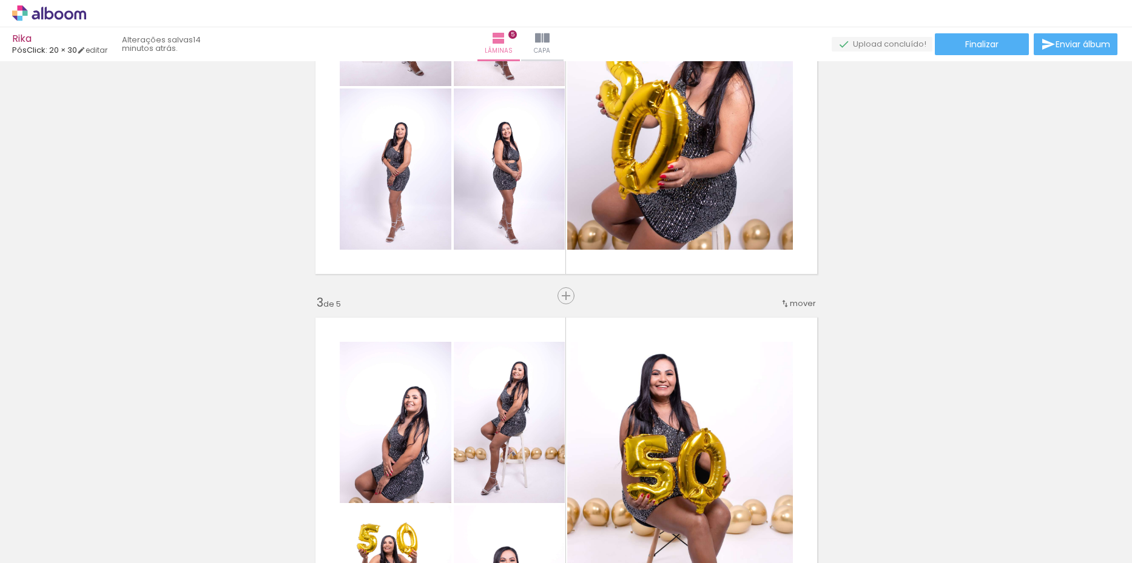
scroll to position [426, 0]
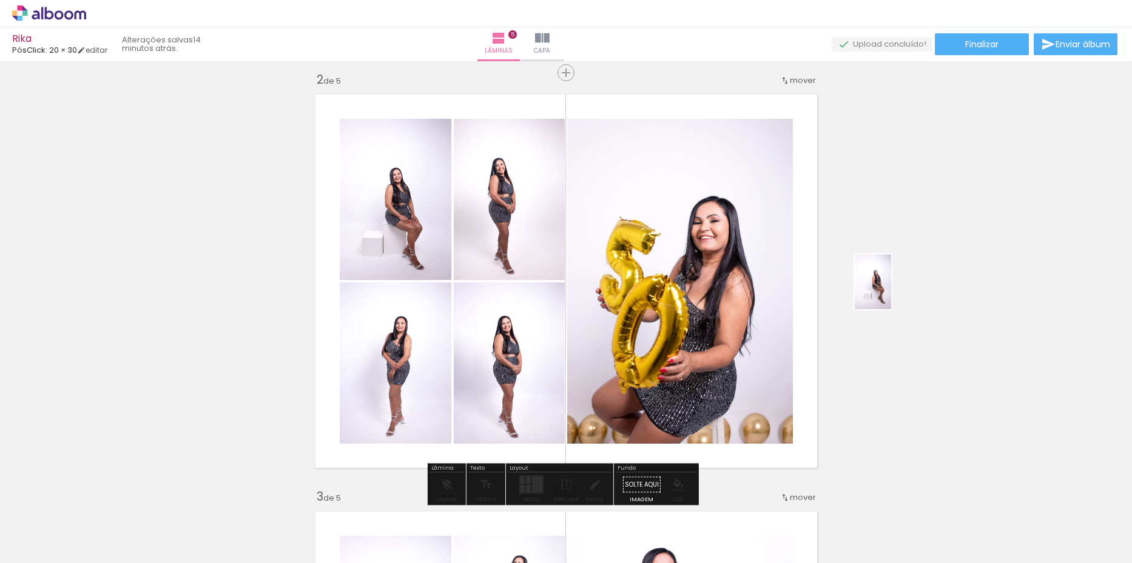
drag, startPoint x: 591, startPoint y: 527, endPoint x: 891, endPoint y: 291, distance: 381.8
click at [891, 291] on quentale-workspace at bounding box center [566, 281] width 1132 height 563
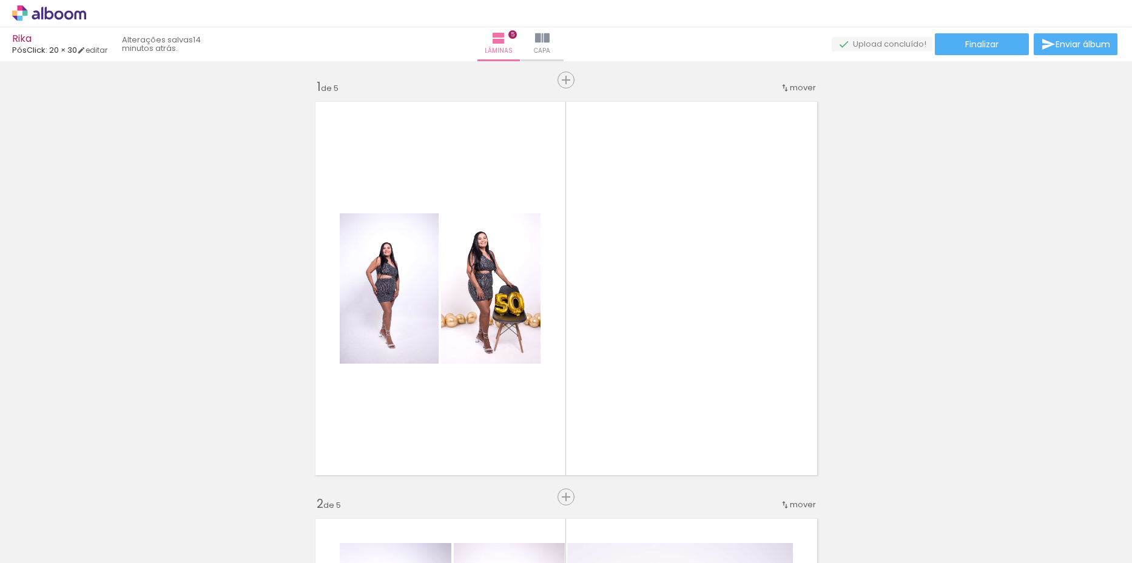
scroll to position [0, 0]
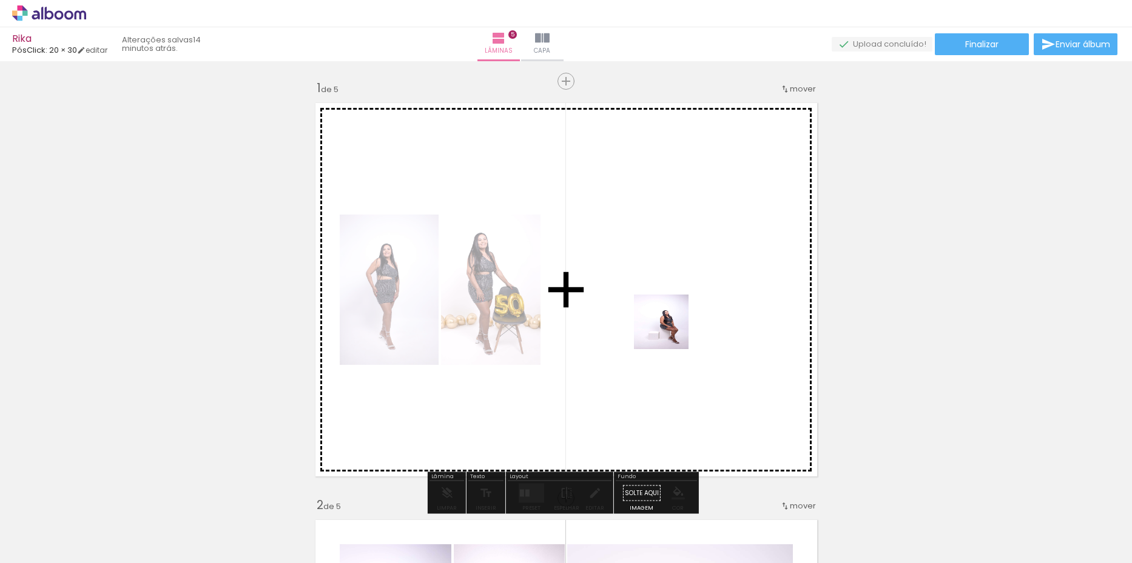
drag, startPoint x: 579, startPoint y: 525, endPoint x: 677, endPoint y: 322, distance: 225.1
click at [677, 322] on quentale-workspace at bounding box center [566, 281] width 1132 height 563
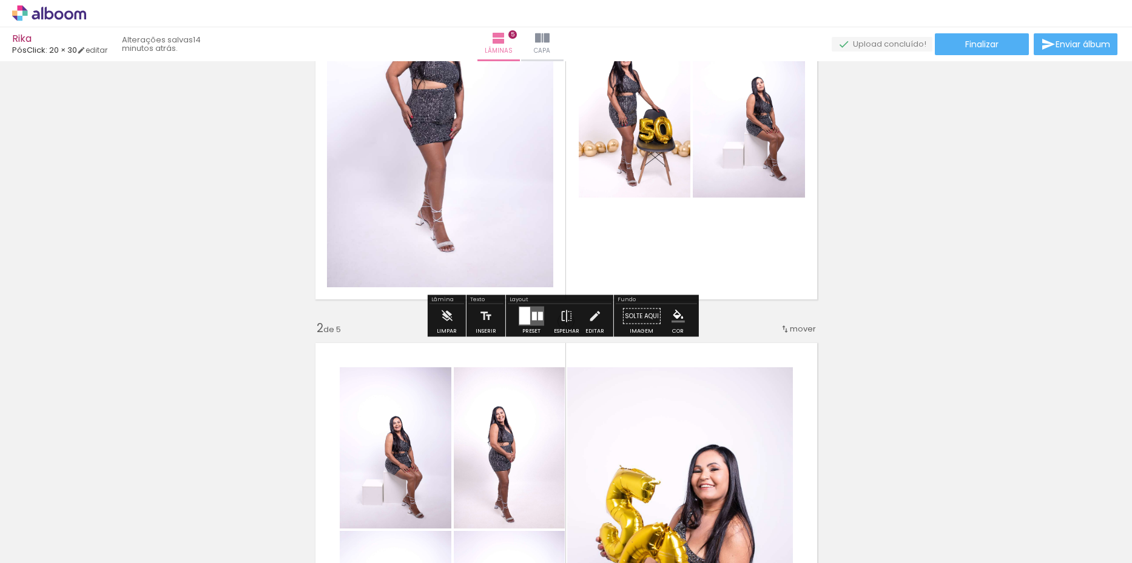
scroll to position [182, 0]
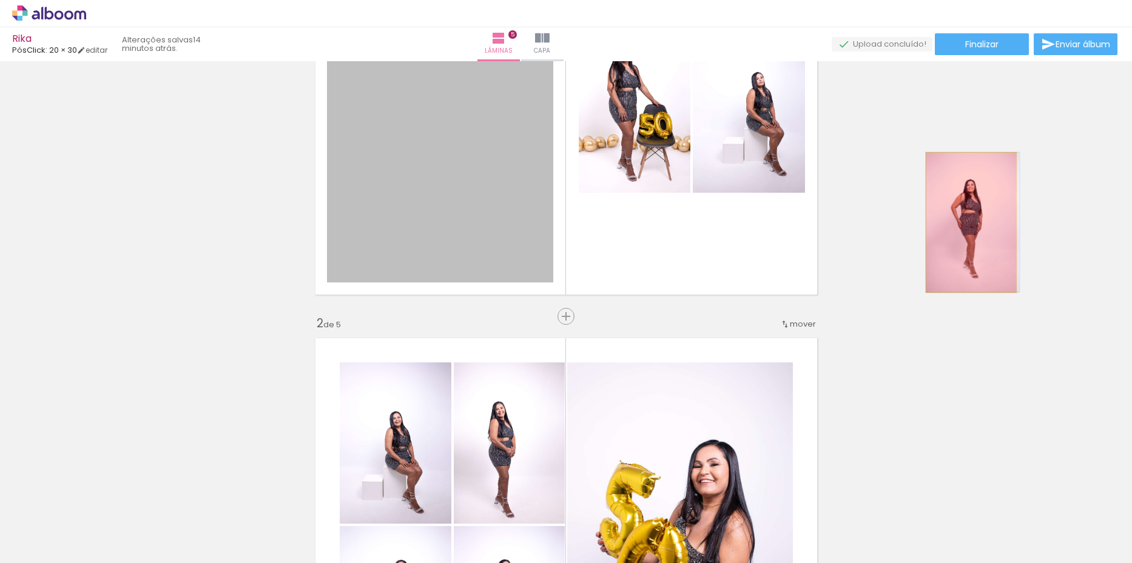
drag, startPoint x: 451, startPoint y: 150, endPoint x: 966, endPoint y: 223, distance: 520.5
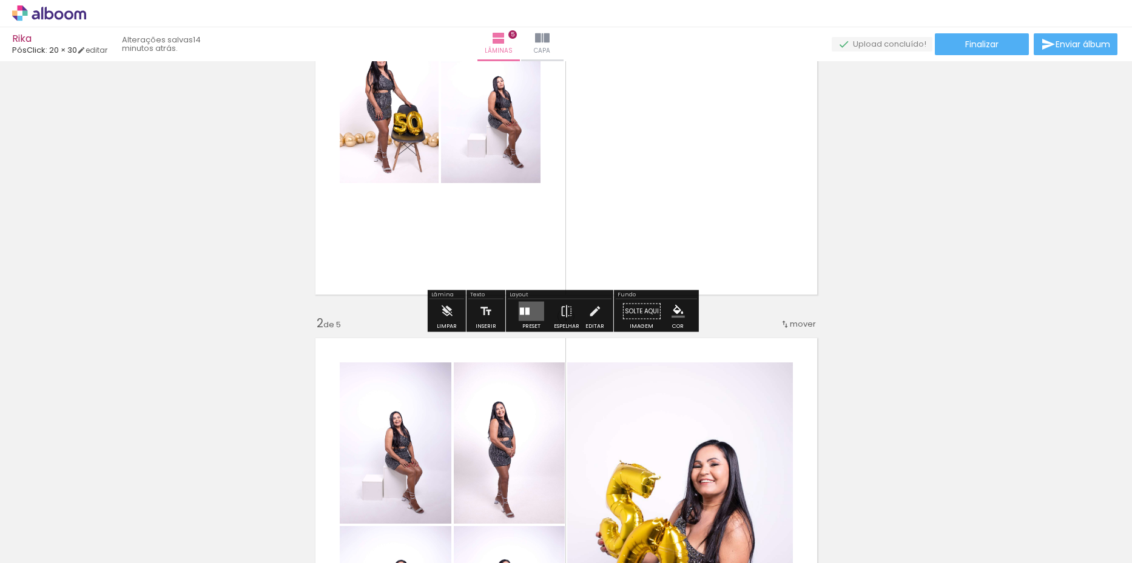
click at [535, 317] on quentale-layouter at bounding box center [530, 311] width 25 height 19
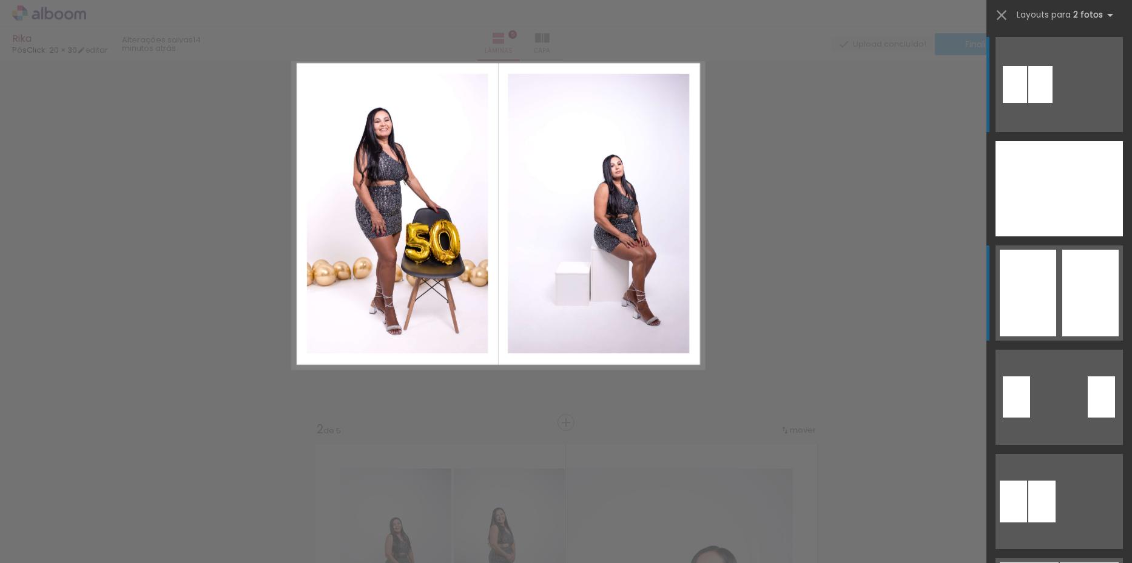
scroll to position [16, 0]
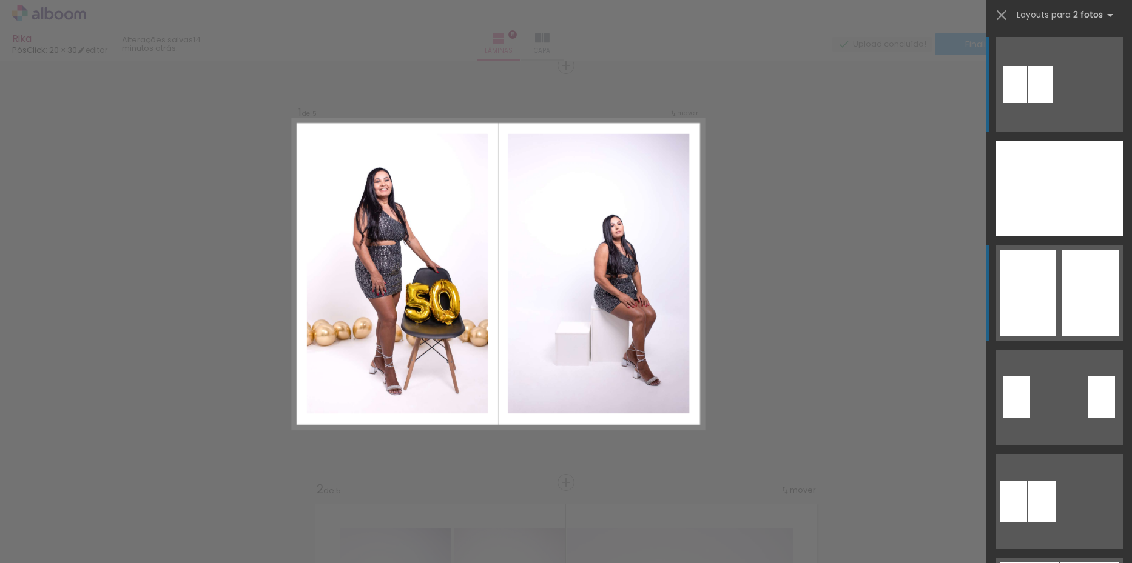
click at [1062, 286] on div at bounding box center [1090, 293] width 56 height 87
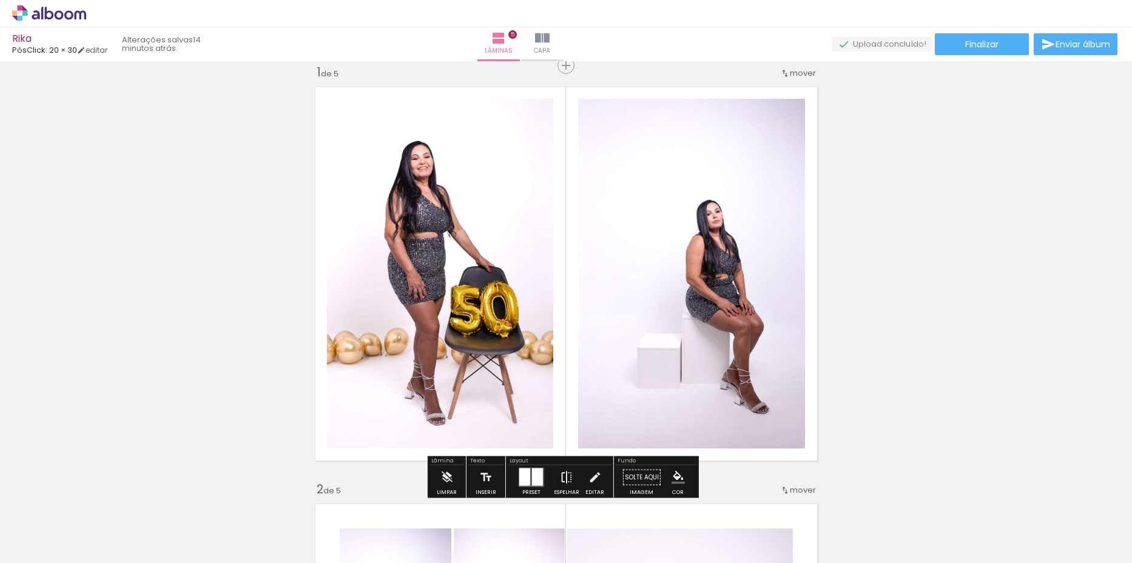
click at [563, 475] on iron-icon at bounding box center [566, 478] width 13 height 24
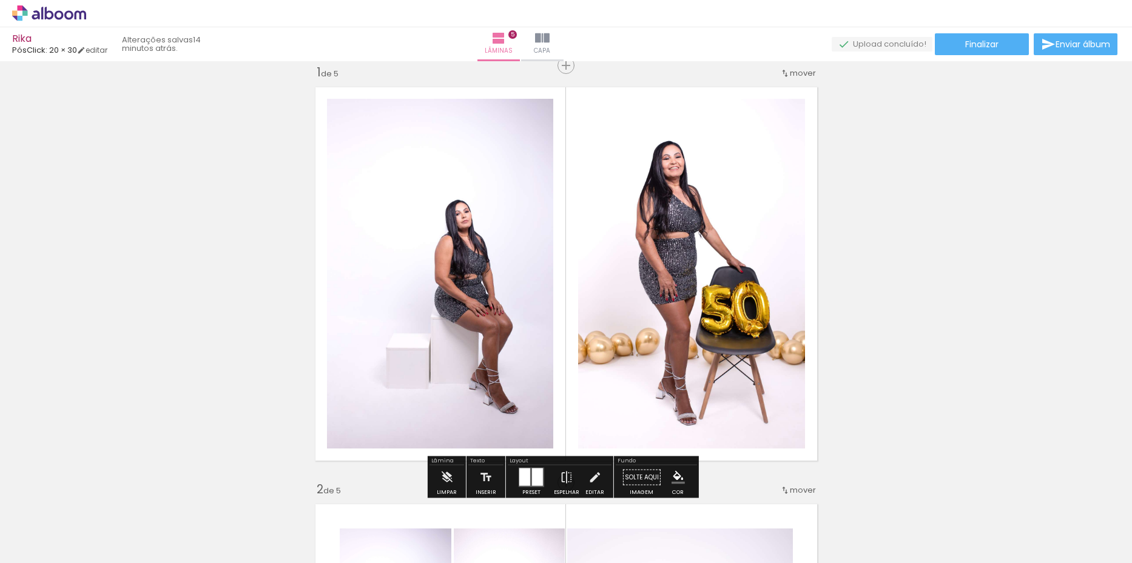
click at [528, 474] on quentale-layouter at bounding box center [530, 477] width 25 height 19
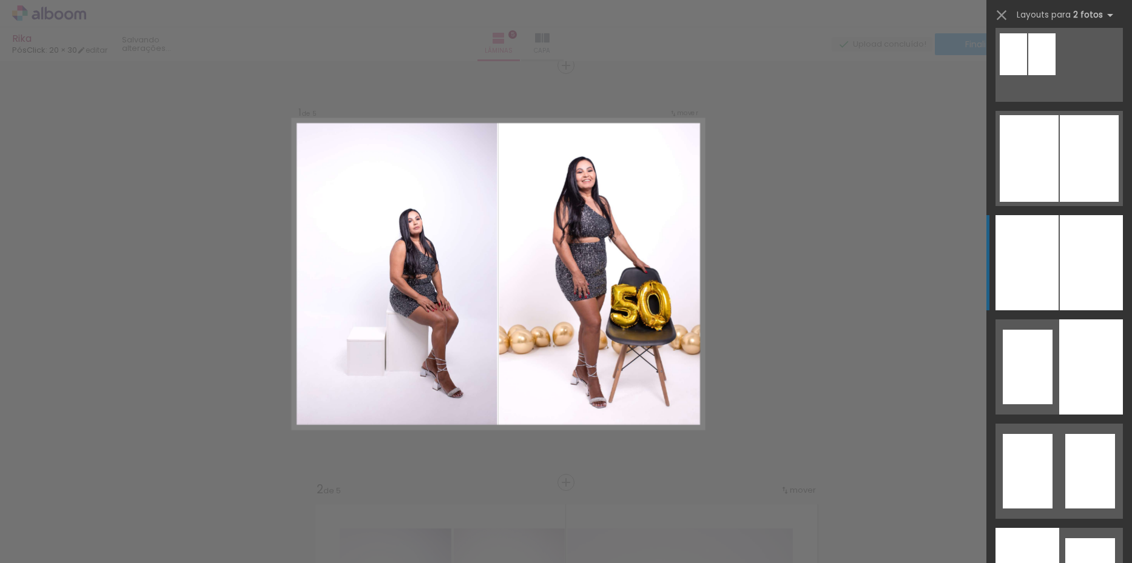
scroll to position [512, 0]
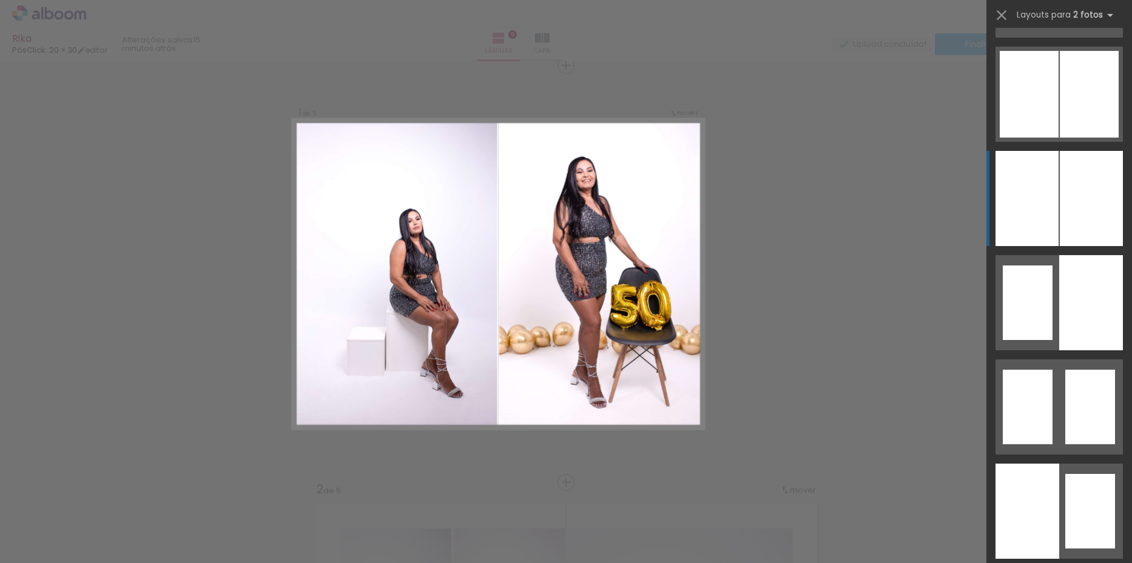
click at [1062, 206] on div at bounding box center [1090, 198] width 63 height 95
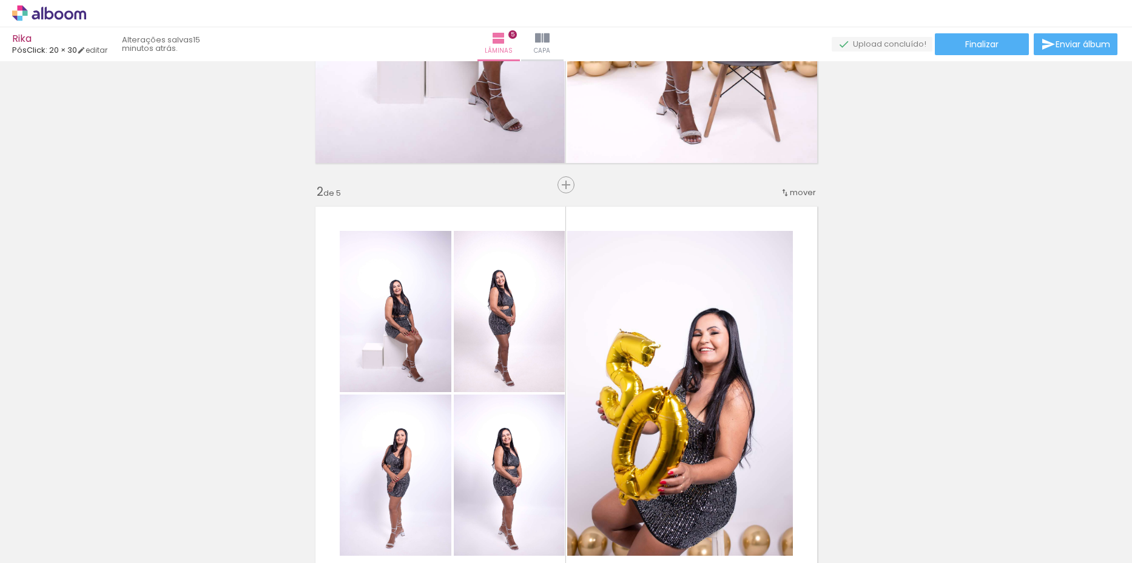
scroll to position [198, 0]
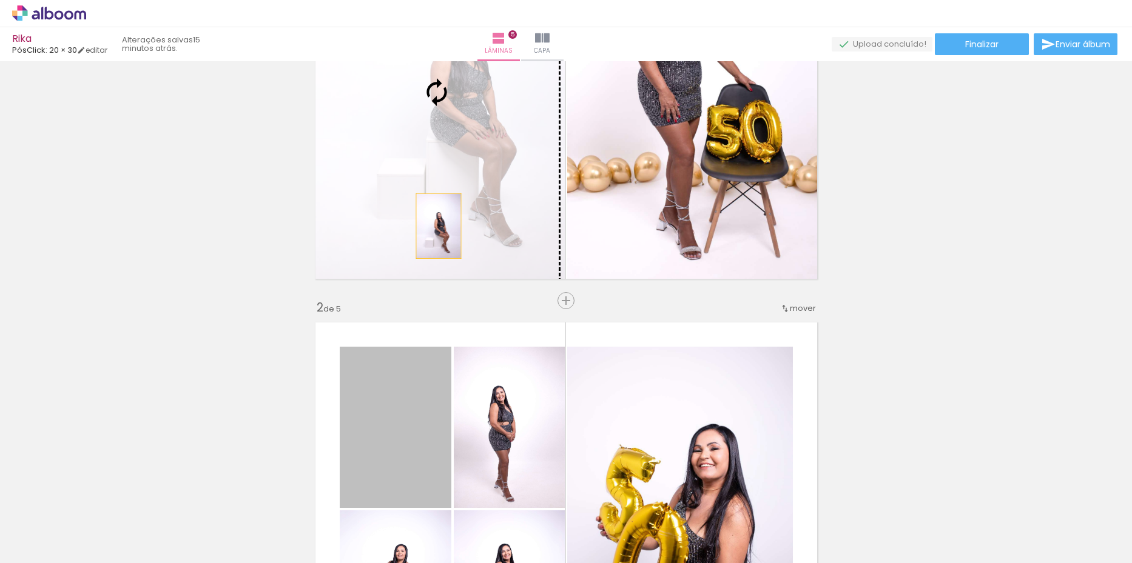
drag, startPoint x: 394, startPoint y: 424, endPoint x: 434, endPoint y: 226, distance: 202.3
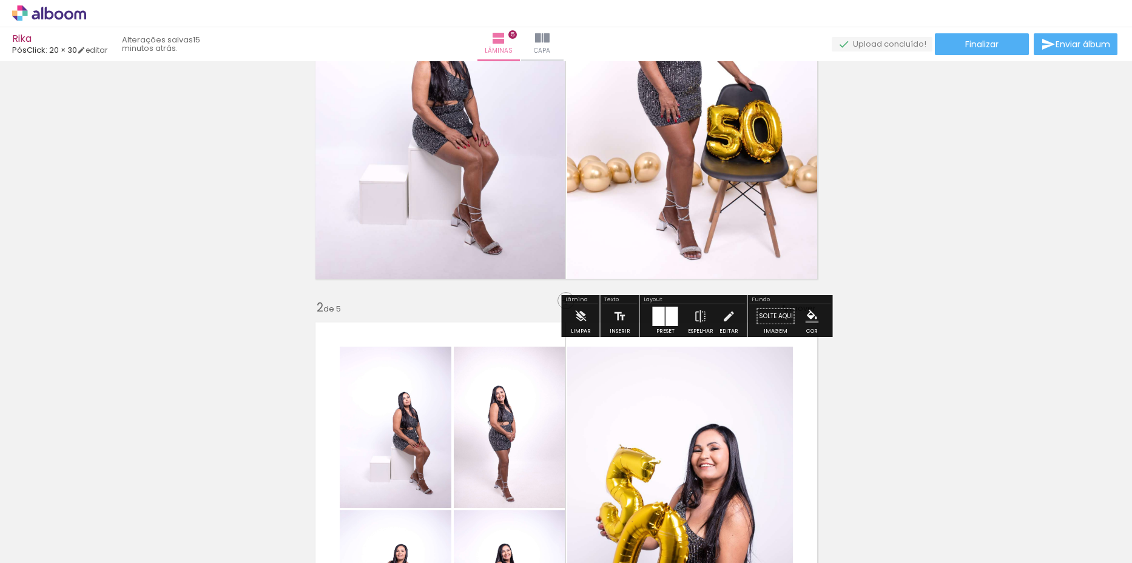
scroll to position [0, 0]
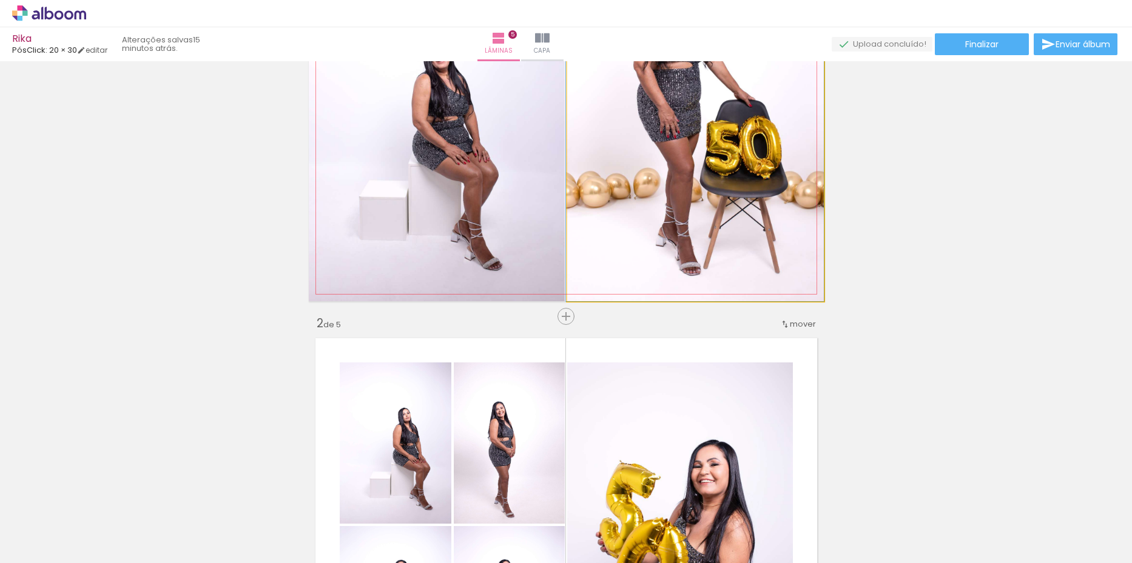
drag, startPoint x: 783, startPoint y: 197, endPoint x: 768, endPoint y: 197, distance: 15.2
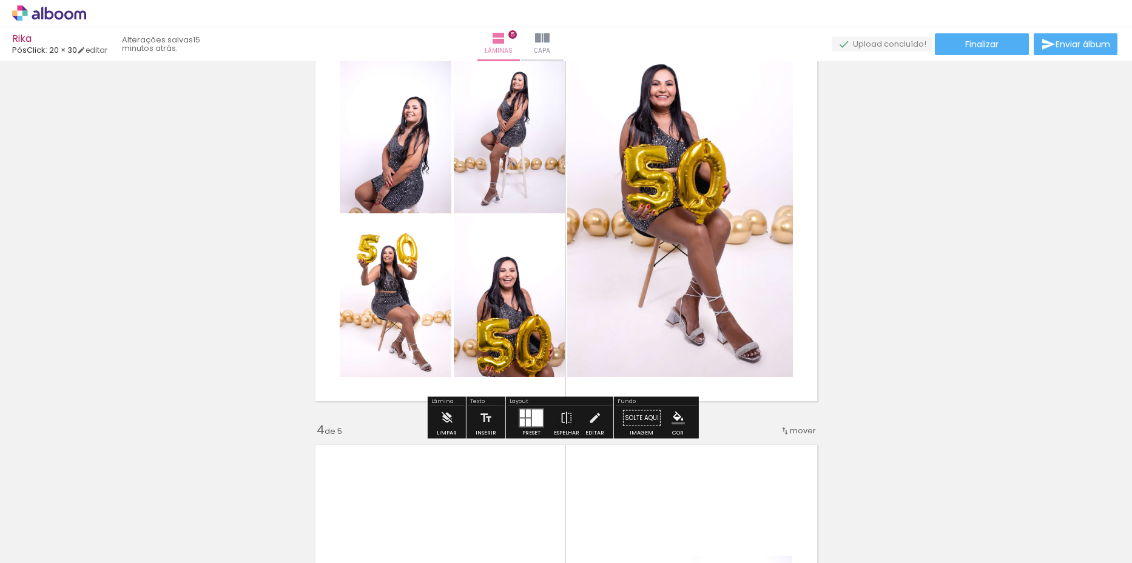
scroll to position [849, 0]
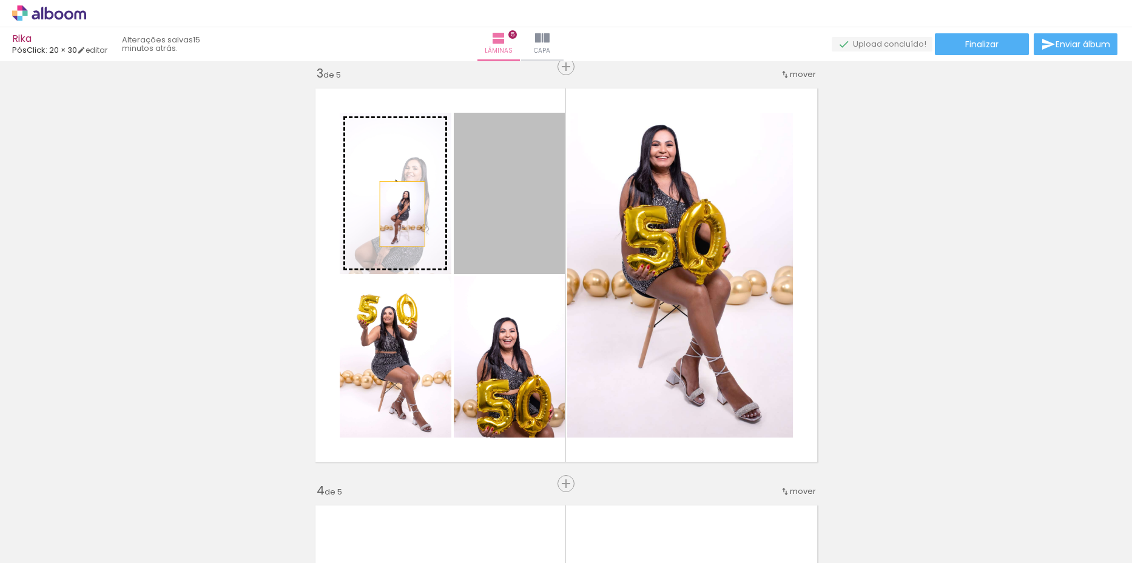
drag, startPoint x: 524, startPoint y: 223, endPoint x: 397, endPoint y: 214, distance: 127.1
click at [0, 0] on slot at bounding box center [0, 0] width 0 height 0
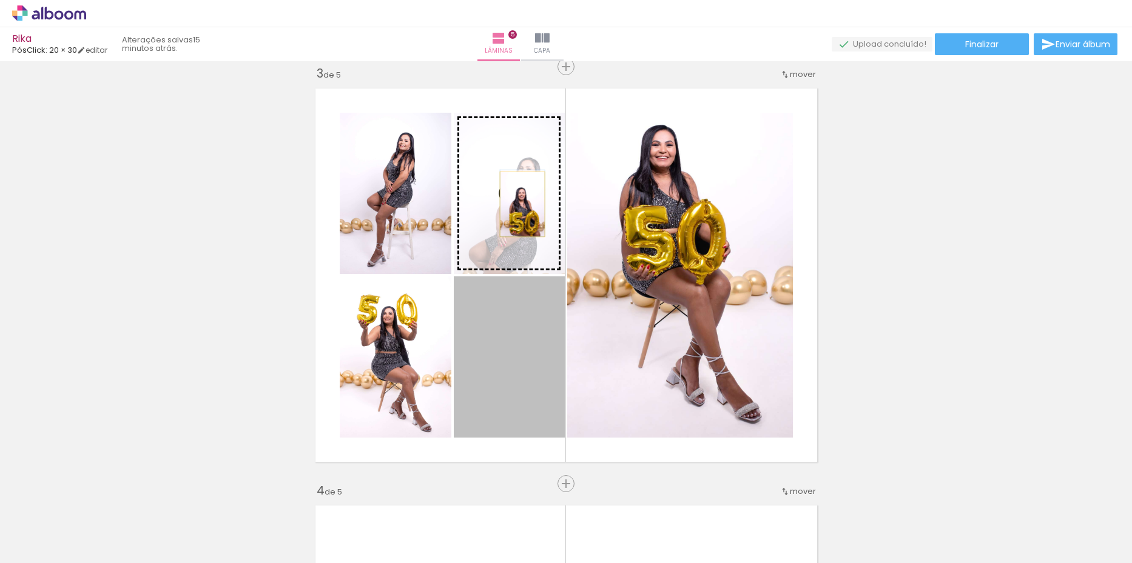
drag, startPoint x: 495, startPoint y: 375, endPoint x: 517, endPoint y: 204, distance: 172.4
click at [0, 0] on slot at bounding box center [0, 0] width 0 height 0
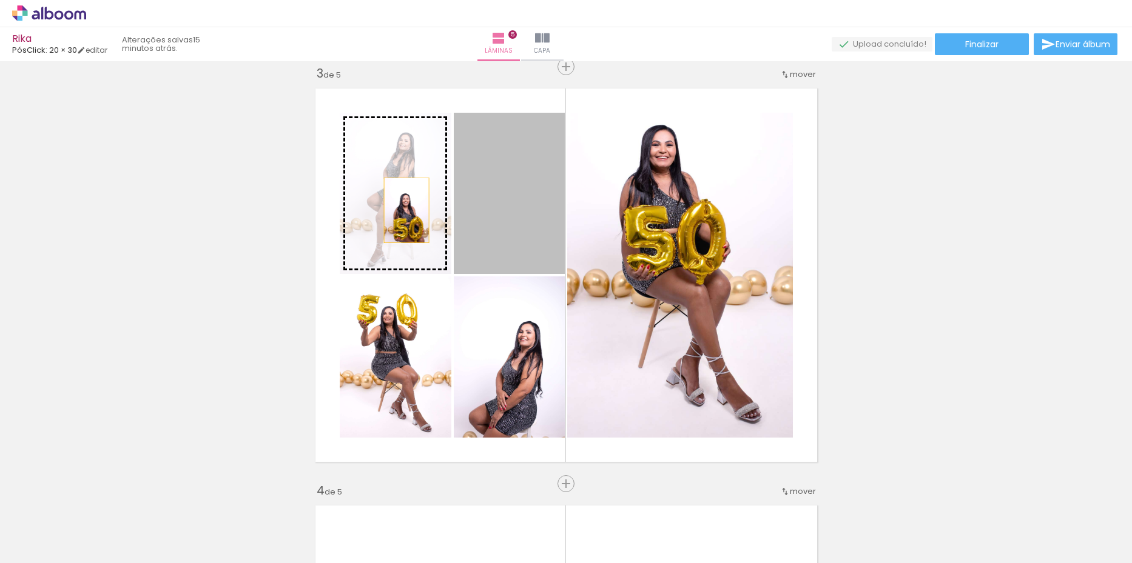
drag, startPoint x: 494, startPoint y: 236, endPoint x: 401, endPoint y: 210, distance: 95.6
click at [0, 0] on slot at bounding box center [0, 0] width 0 height 0
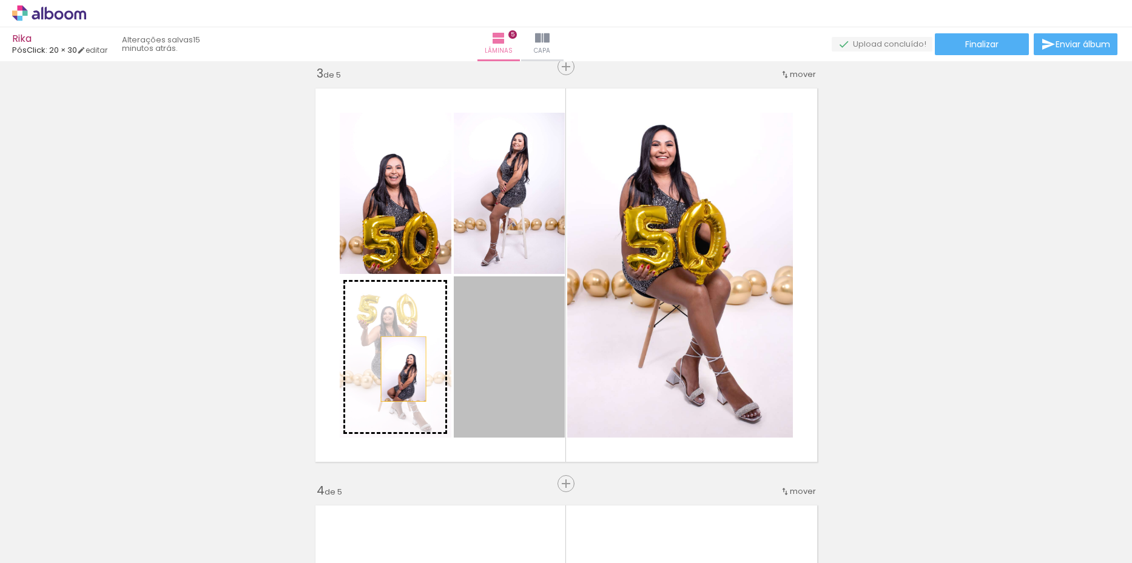
drag, startPoint x: 503, startPoint y: 372, endPoint x: 398, endPoint y: 369, distance: 104.3
click at [0, 0] on slot at bounding box center [0, 0] width 0 height 0
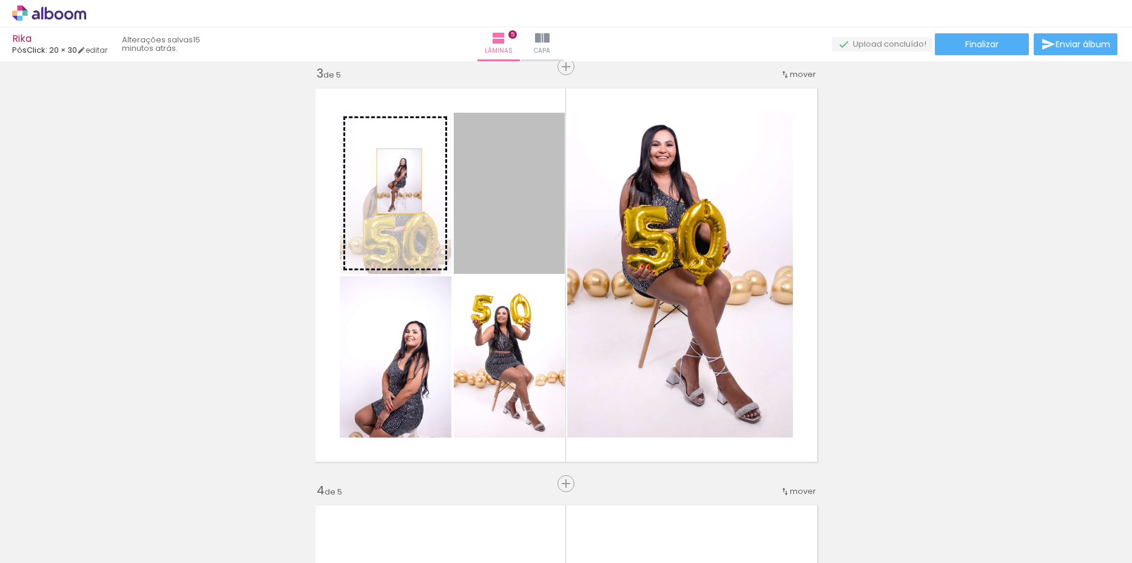
drag, startPoint x: 480, startPoint y: 176, endPoint x: 394, endPoint y: 181, distance: 86.2
click at [0, 0] on slot at bounding box center [0, 0] width 0 height 0
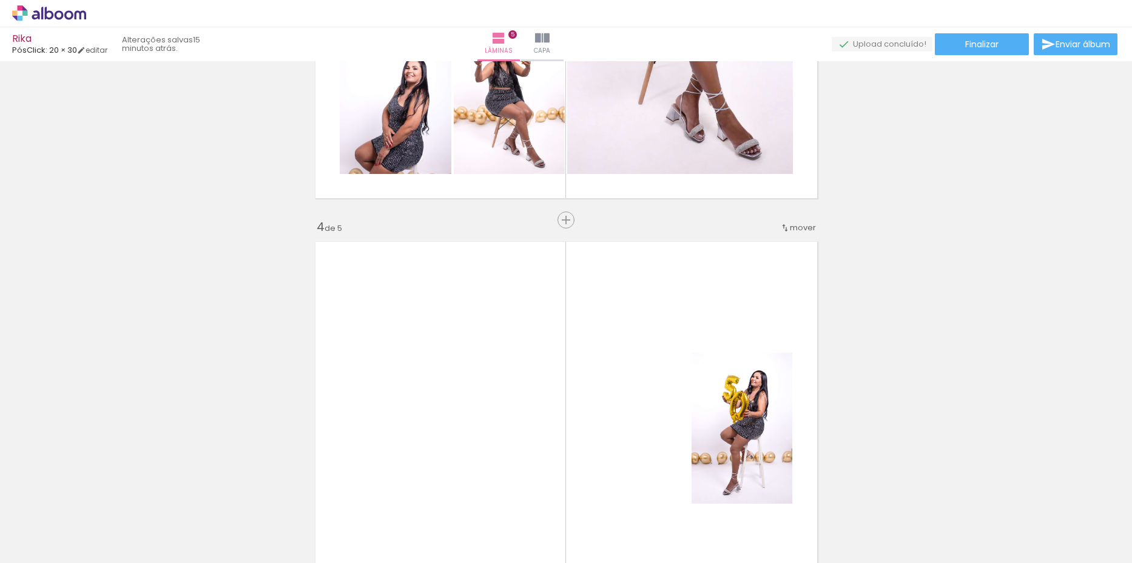
scroll to position [1092, 0]
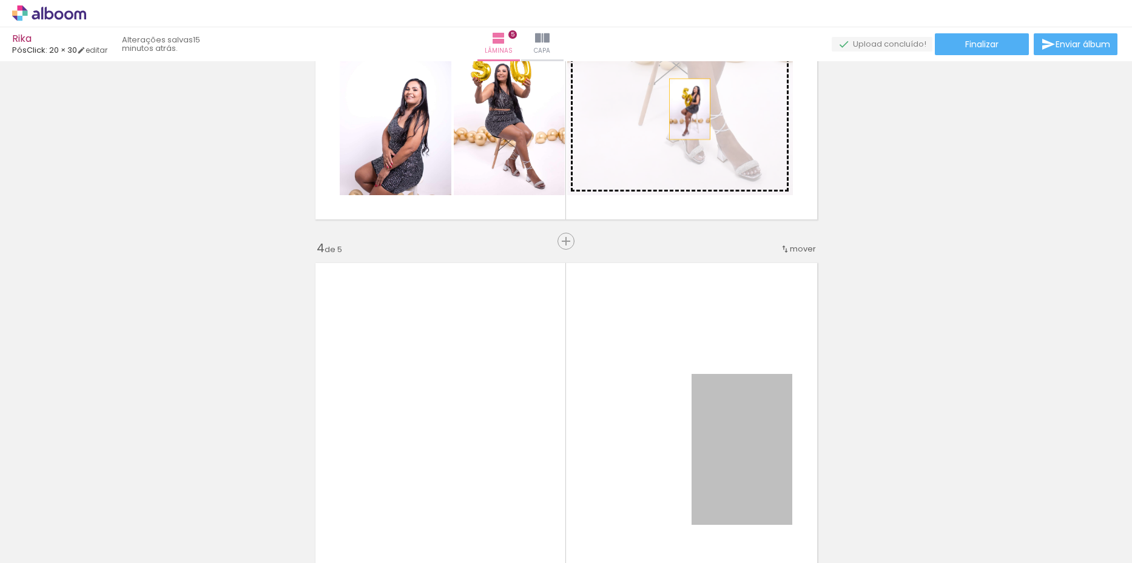
drag, startPoint x: 755, startPoint y: 438, endPoint x: 685, endPoint y: 109, distance: 336.7
click at [685, 109] on div "Inserir lâmina 1 de 5 Inserir lâmina 2 de 5 Inserir lâmina 3 de 5 Inserir lâmin…" at bounding box center [566, 226] width 1132 height 2504
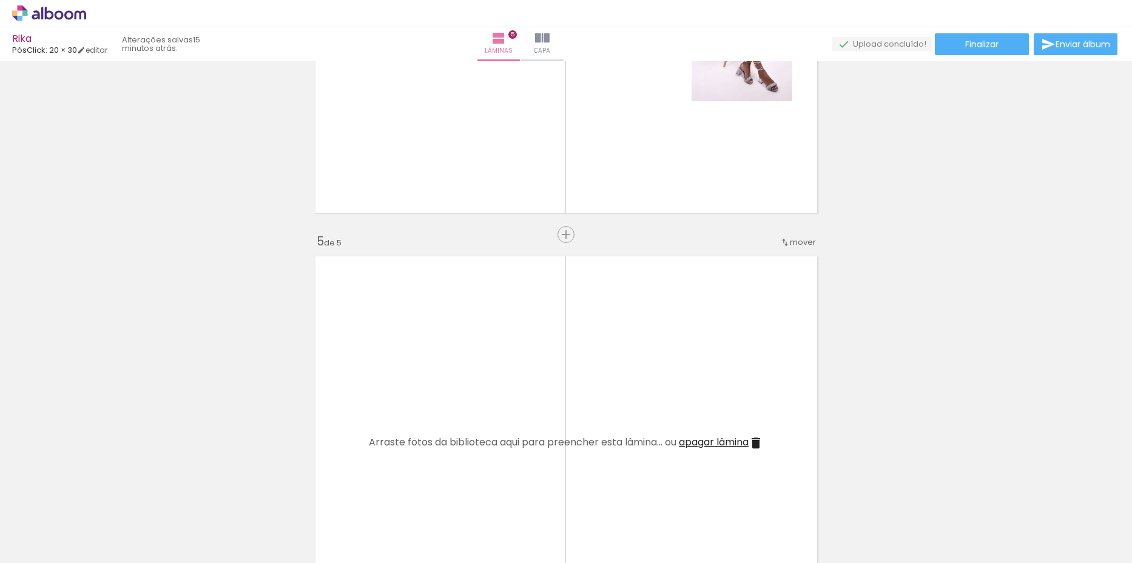
scroll to position [1273, 0]
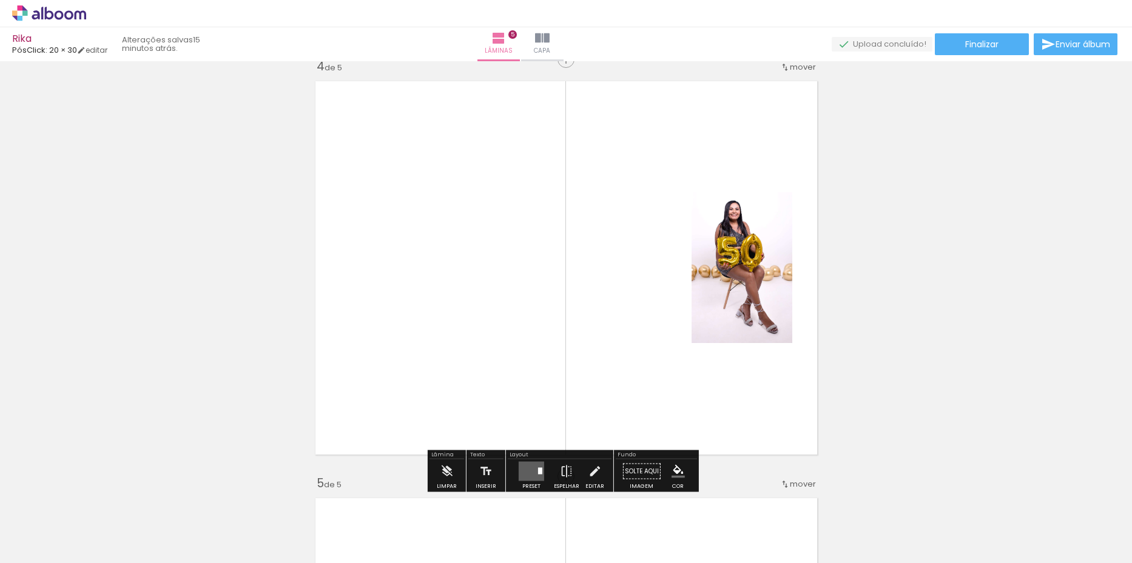
click at [533, 474] on quentale-layouter at bounding box center [530, 471] width 25 height 19
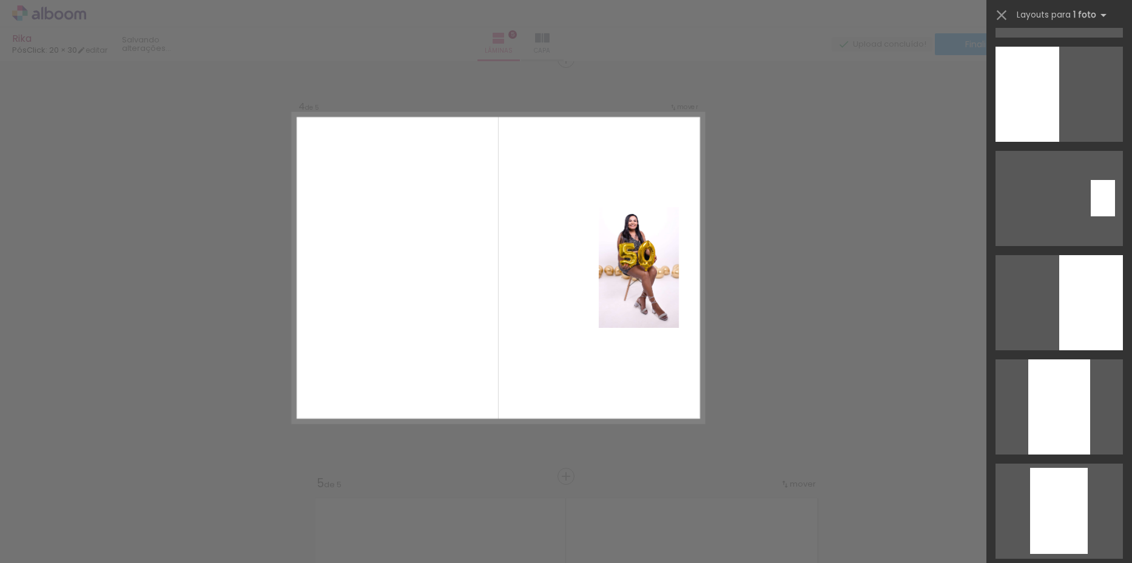
scroll to position [0, 0]
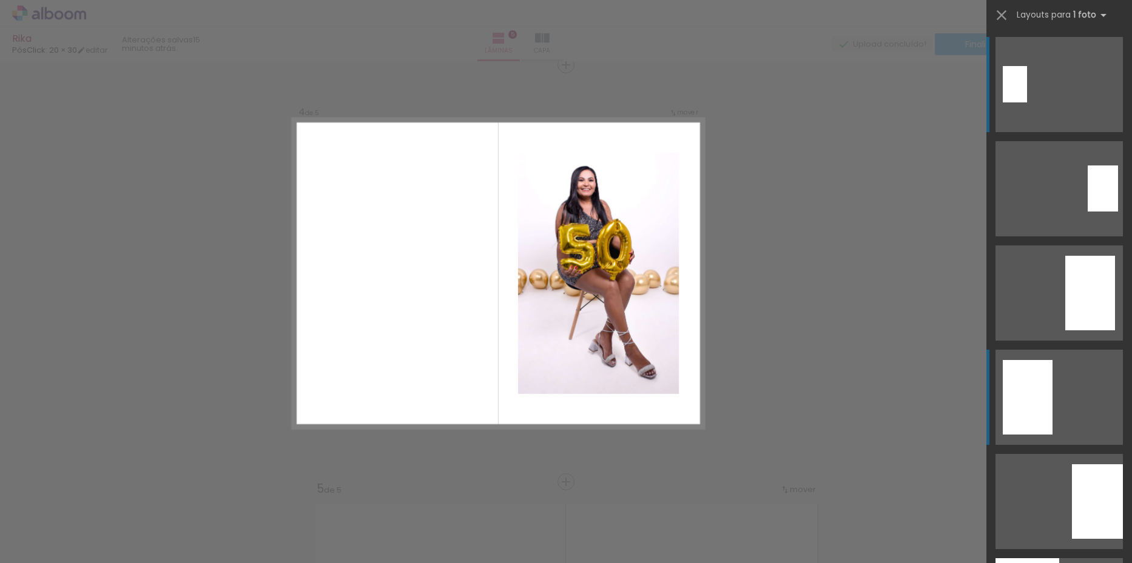
click at [1057, 401] on quentale-layouter at bounding box center [1058, 397] width 127 height 95
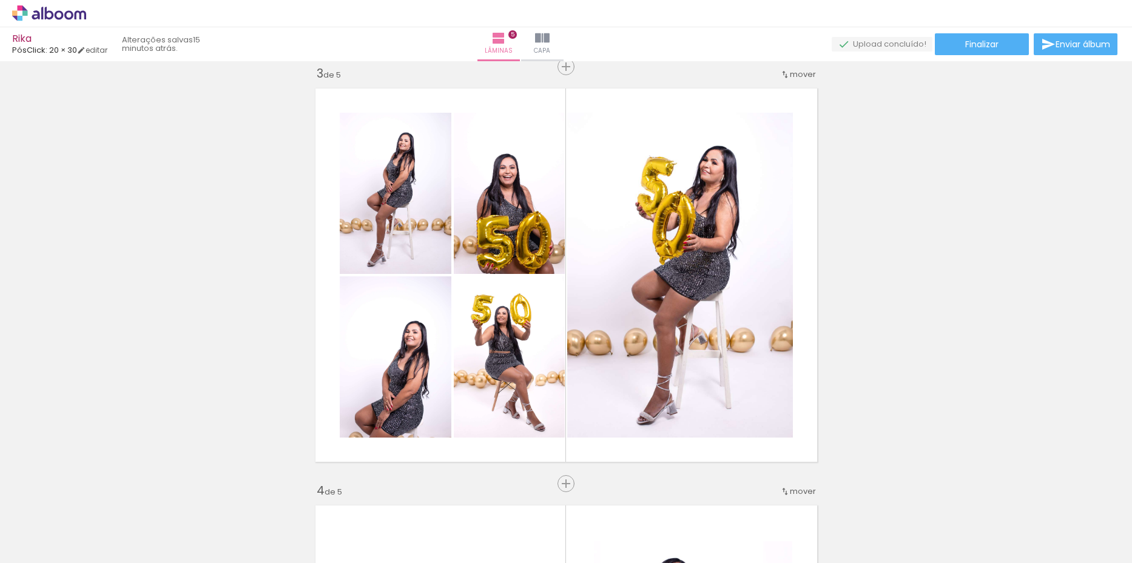
scroll to position [1213, 0]
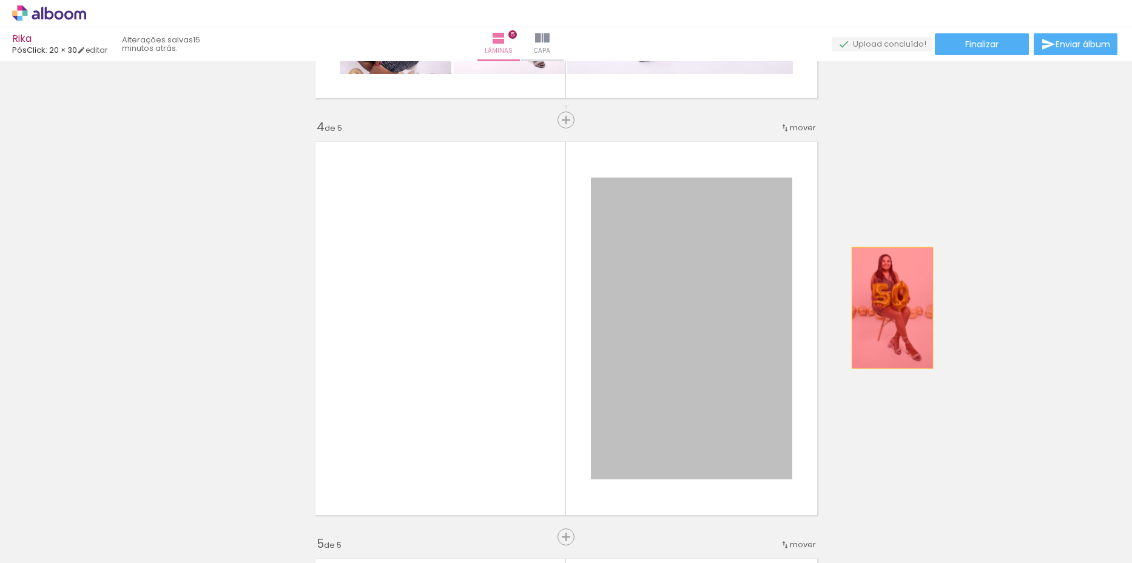
drag, startPoint x: 684, startPoint y: 323, endPoint x: 907, endPoint y: 304, distance: 223.4
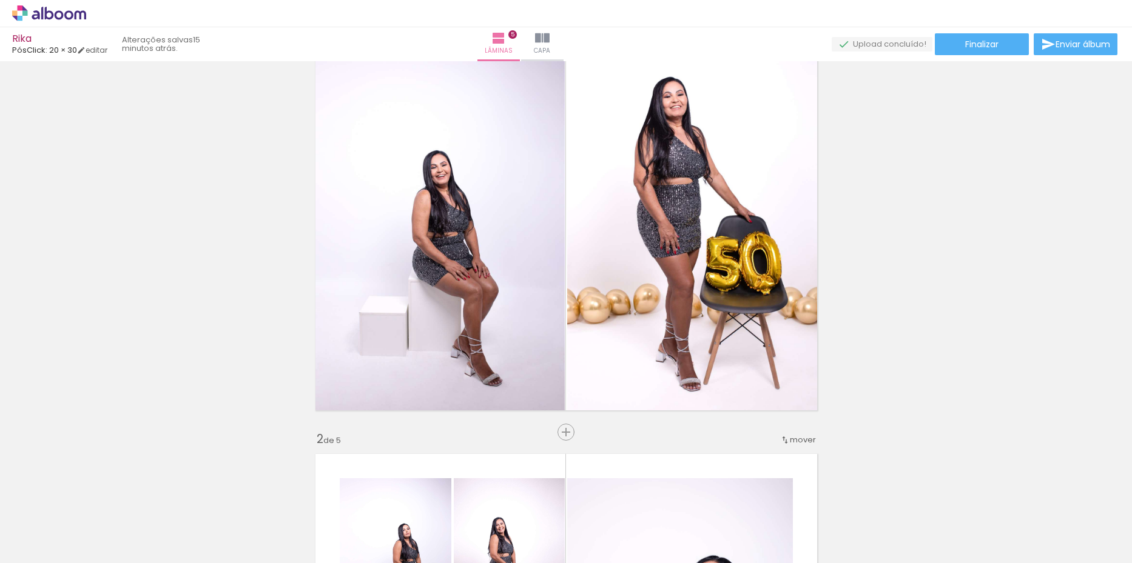
scroll to position [0, 0]
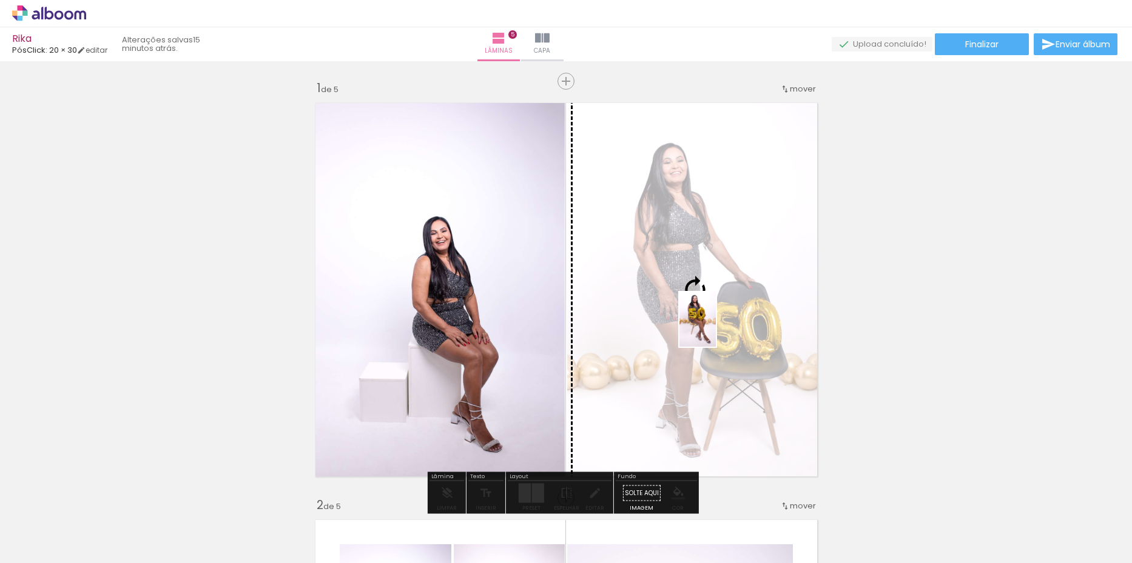
drag, startPoint x: 382, startPoint y: 531, endPoint x: 716, endPoint y: 329, distance: 389.9
click at [716, 329] on quentale-workspace at bounding box center [566, 281] width 1132 height 563
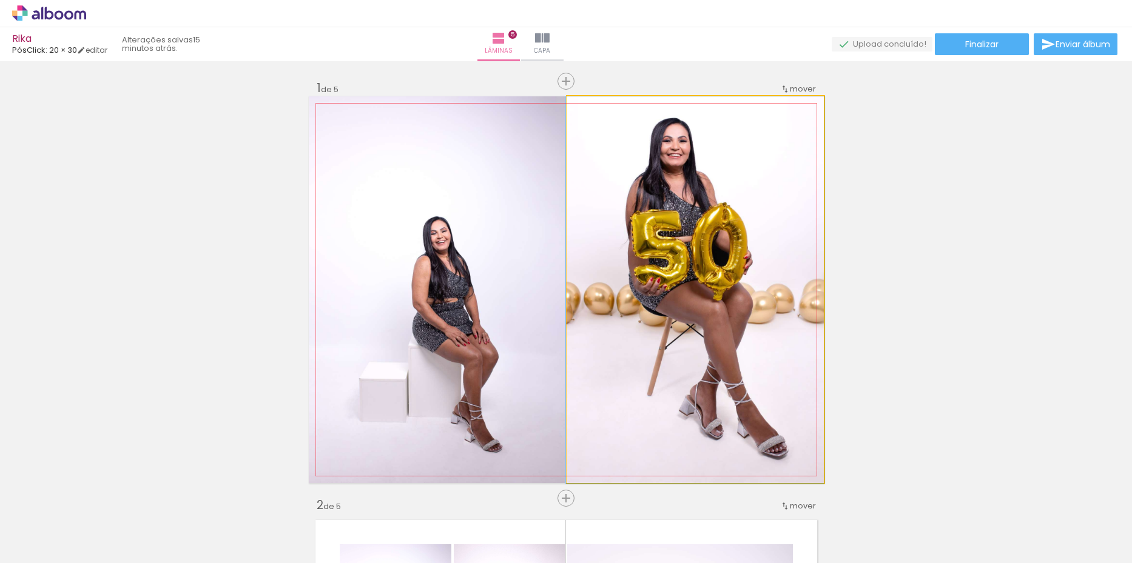
drag, startPoint x: 753, startPoint y: 247, endPoint x: 742, endPoint y: 270, distance: 25.5
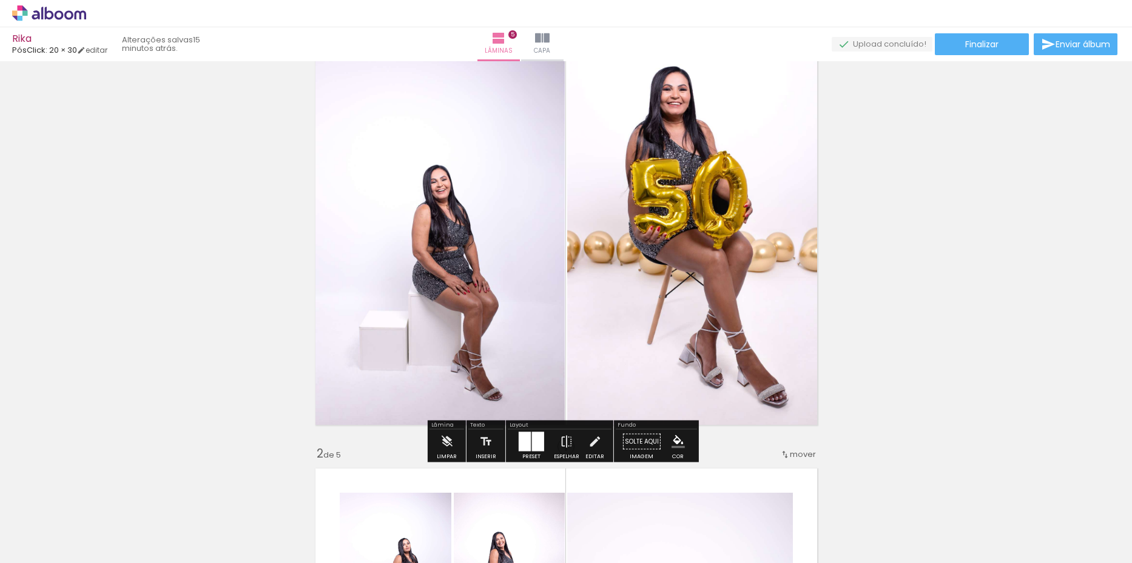
scroll to position [121, 0]
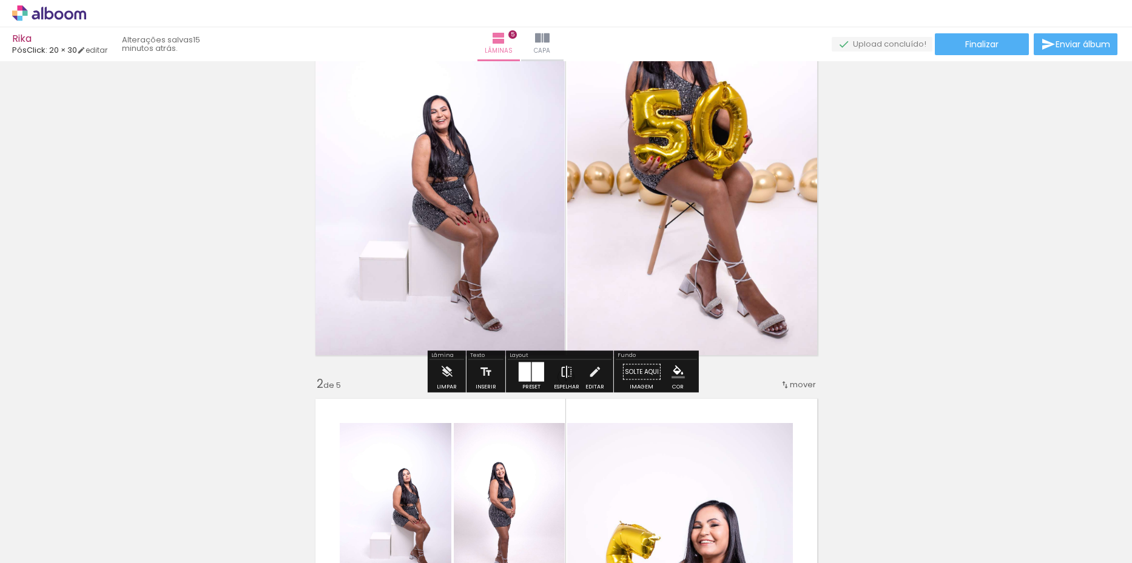
click at [560, 367] on iron-icon at bounding box center [566, 372] width 13 height 24
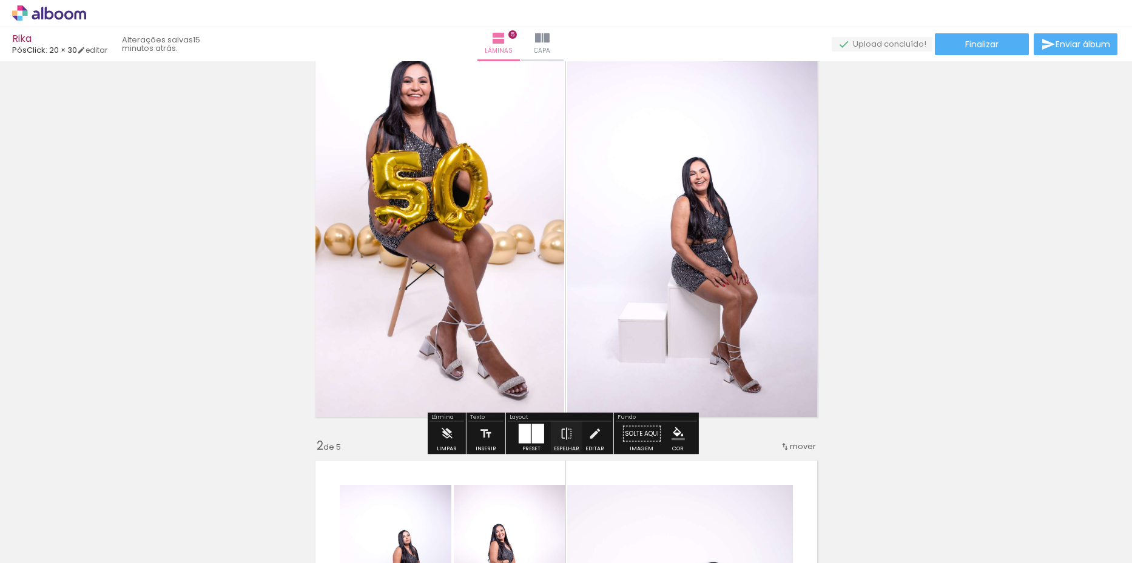
scroll to position [0, 0]
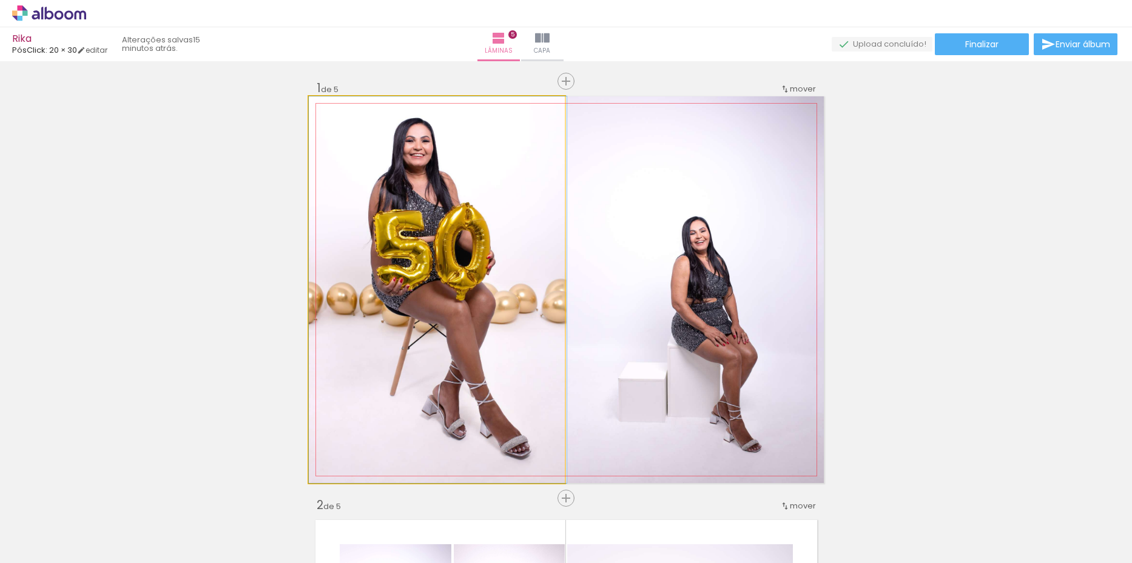
drag, startPoint x: 501, startPoint y: 235, endPoint x: 503, endPoint y: 249, distance: 14.2
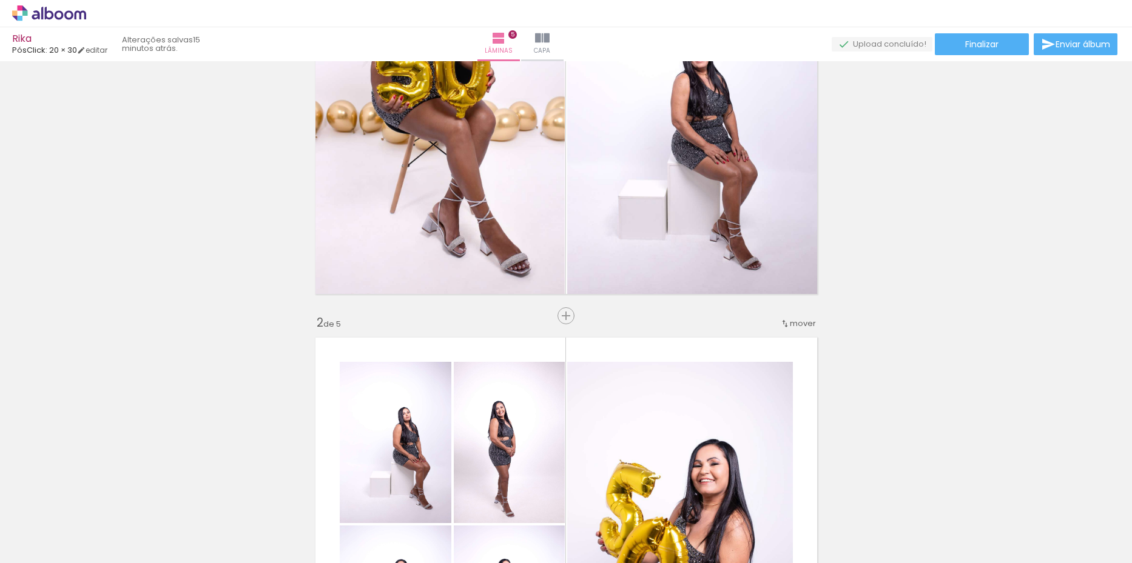
scroll to position [182, 0]
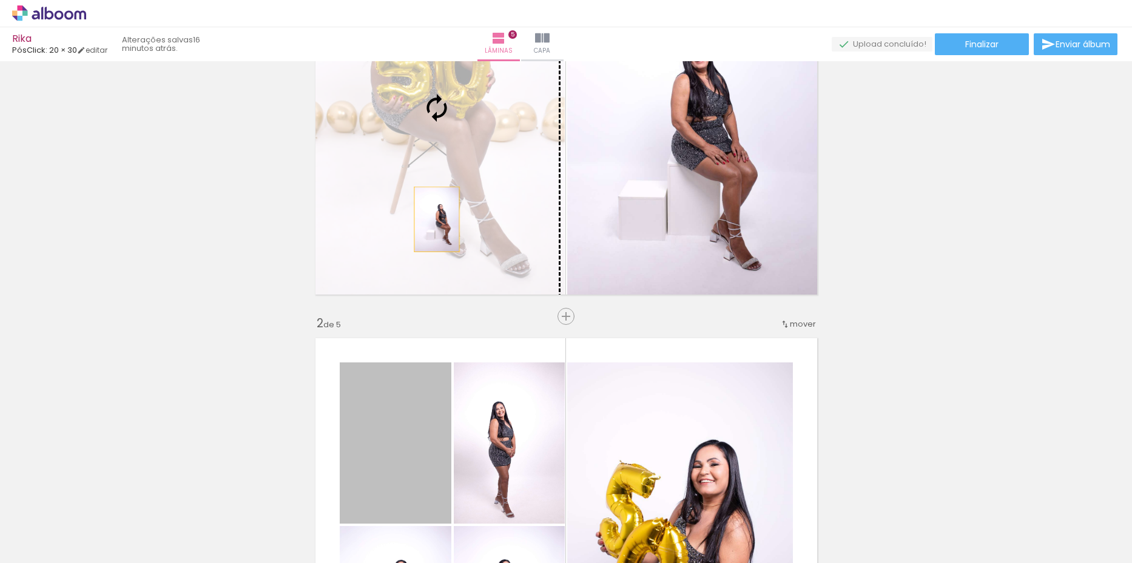
drag, startPoint x: 391, startPoint y: 435, endPoint x: 432, endPoint y: 220, distance: 219.2
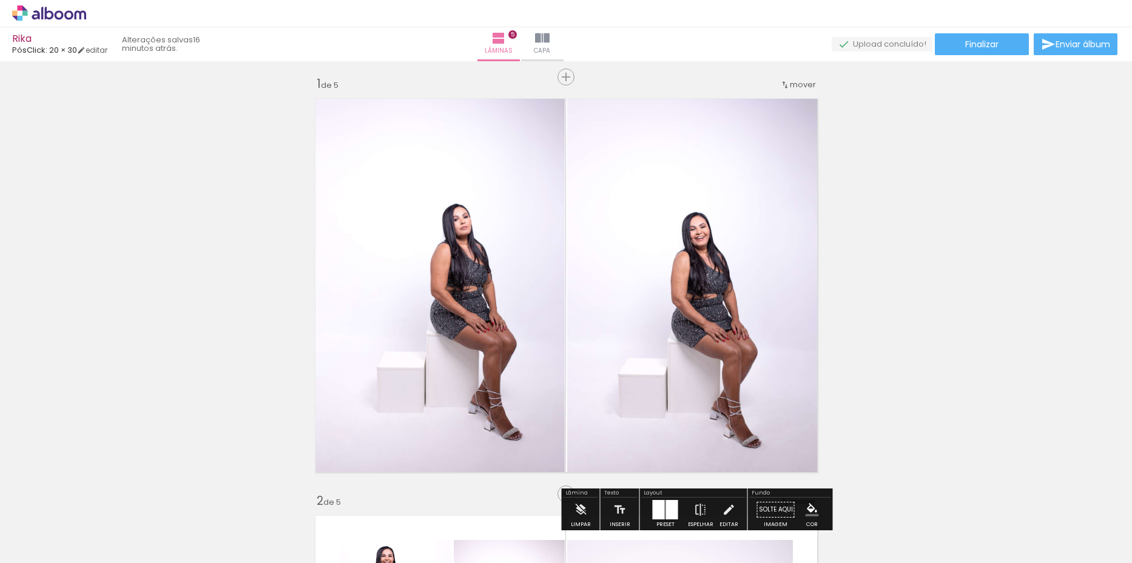
scroll to position [0, 0]
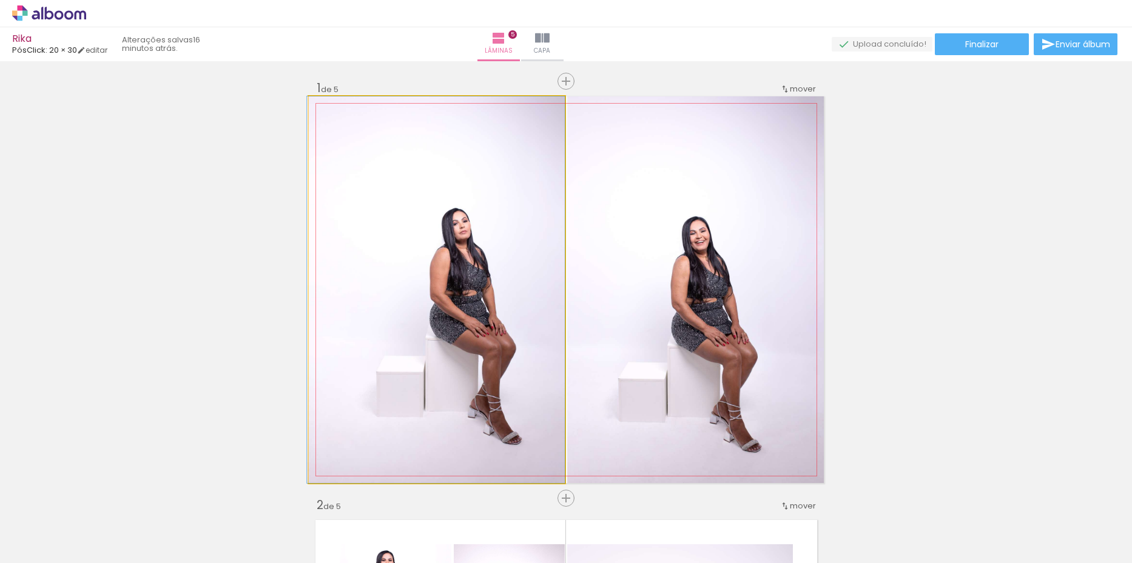
drag, startPoint x: 499, startPoint y: 298, endPoint x: 459, endPoint y: 298, distance: 40.0
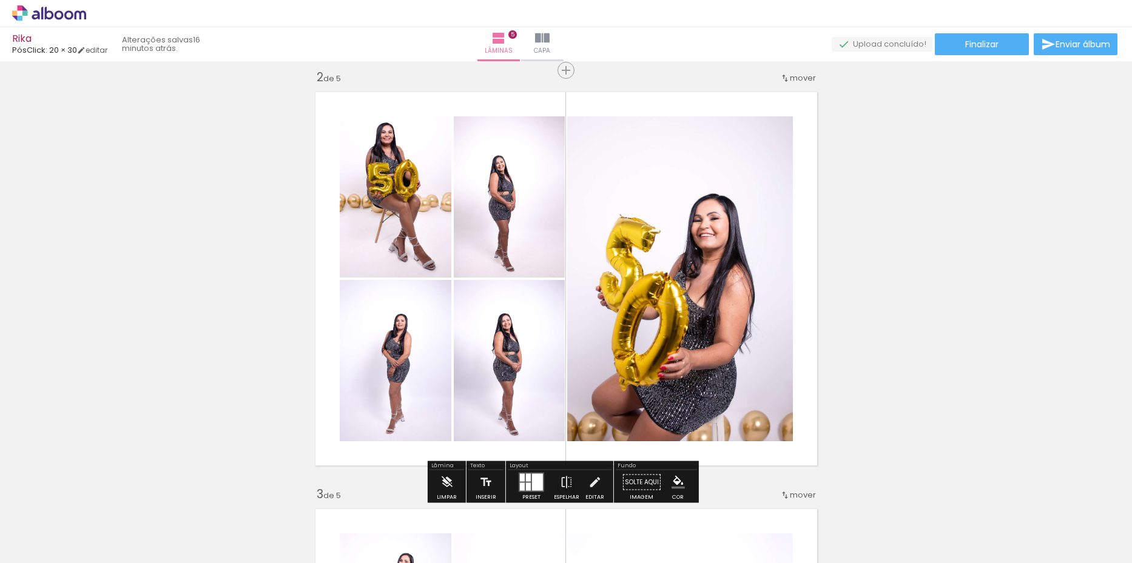
scroll to position [485, 0]
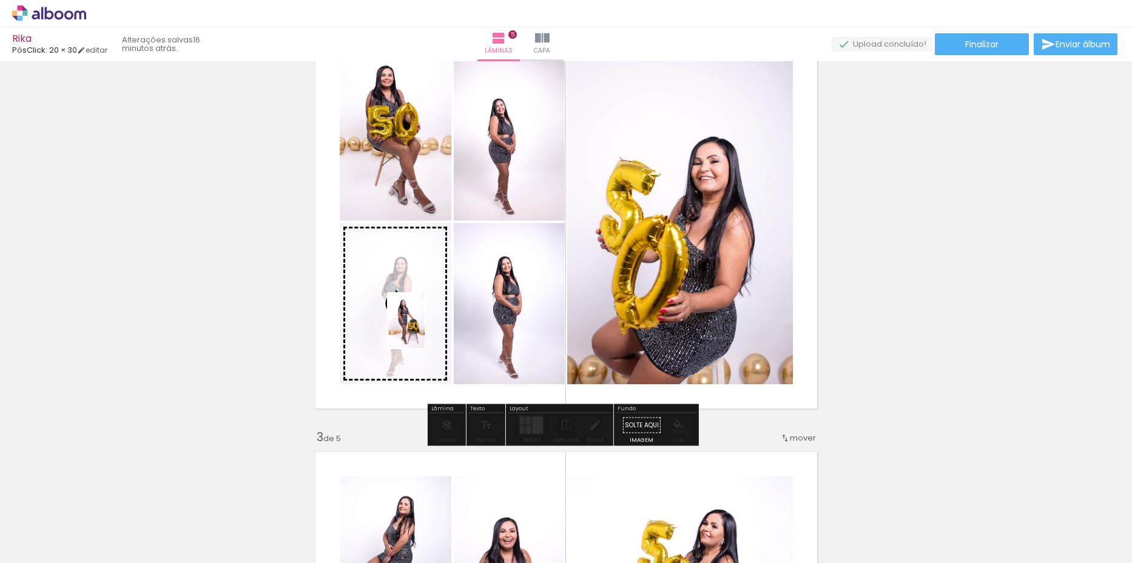
drag, startPoint x: 520, startPoint y: 518, endPoint x: 424, endPoint y: 330, distance: 211.0
click at [424, 330] on quentale-workspace at bounding box center [566, 281] width 1132 height 563
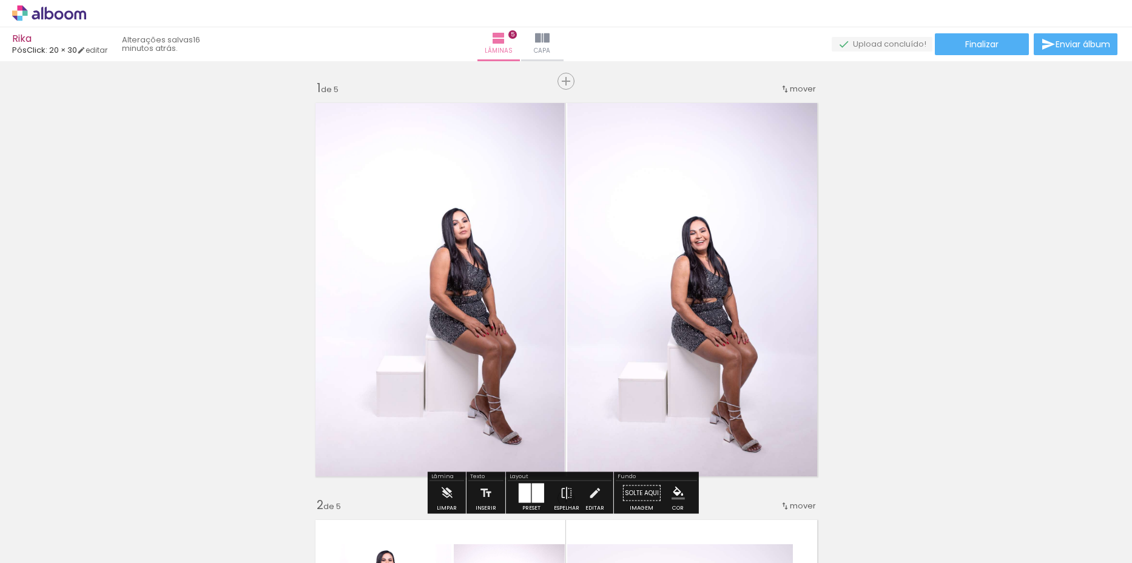
scroll to position [0, 0]
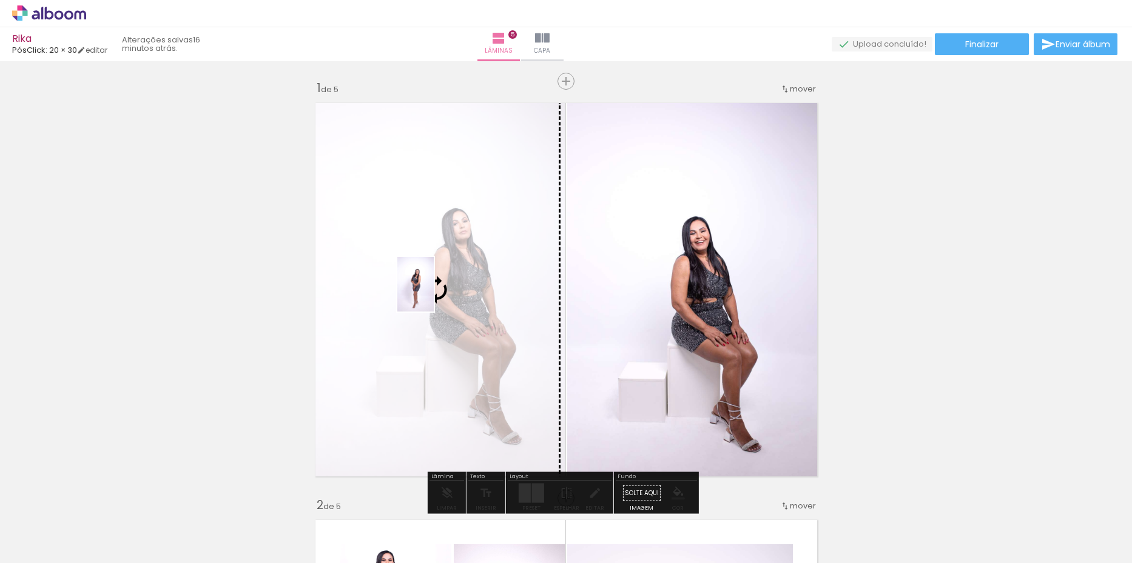
drag, startPoint x: 552, startPoint y: 366, endPoint x: 434, endPoint y: 294, distance: 139.4
click at [434, 294] on quentale-workspace at bounding box center [566, 281] width 1132 height 563
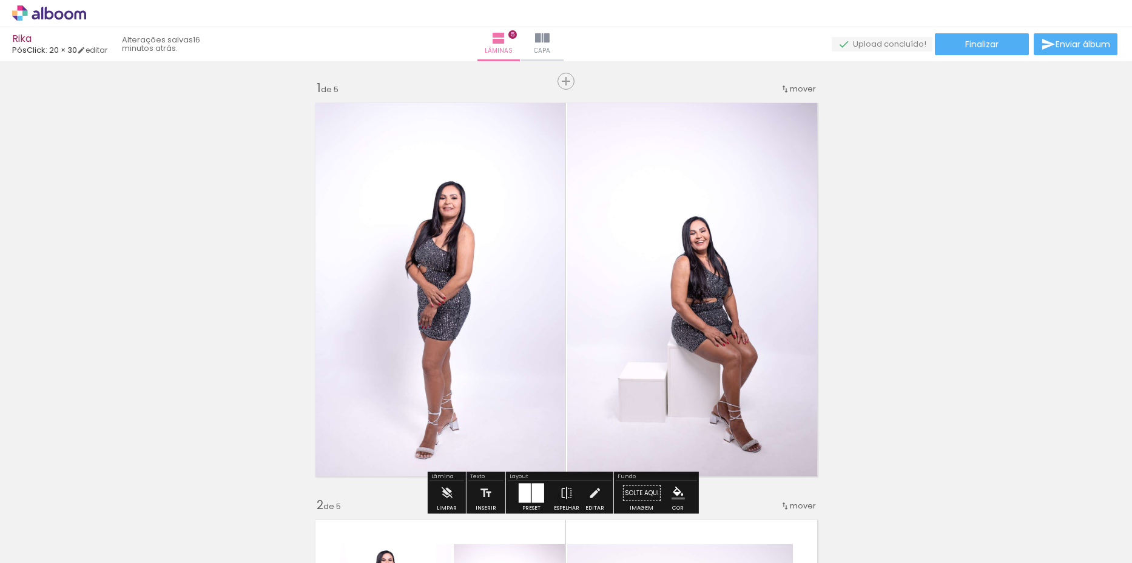
scroll to position [61, 0]
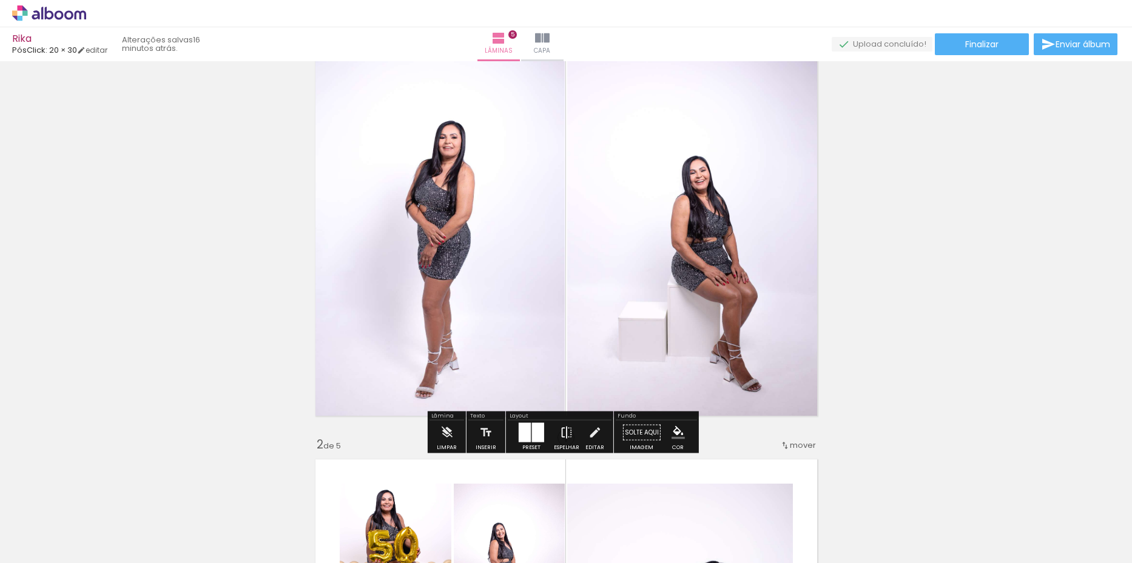
click at [564, 435] on iron-icon at bounding box center [566, 433] width 13 height 24
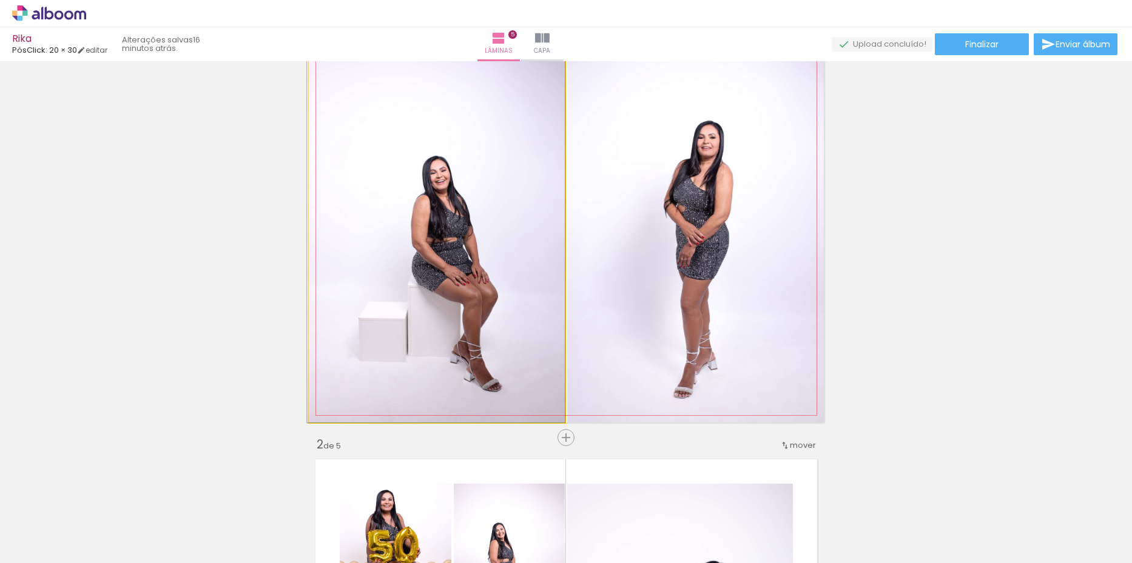
drag, startPoint x: 502, startPoint y: 283, endPoint x: 473, endPoint y: 258, distance: 38.7
drag, startPoint x: 697, startPoint y: 200, endPoint x: 702, endPoint y: 189, distance: 11.7
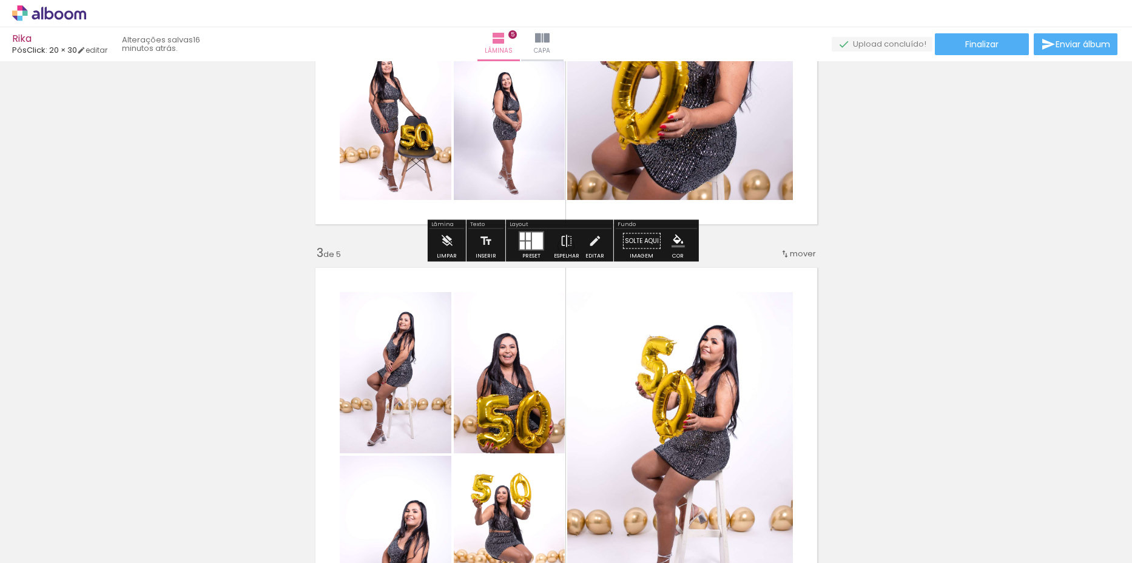
scroll to position [728, 0]
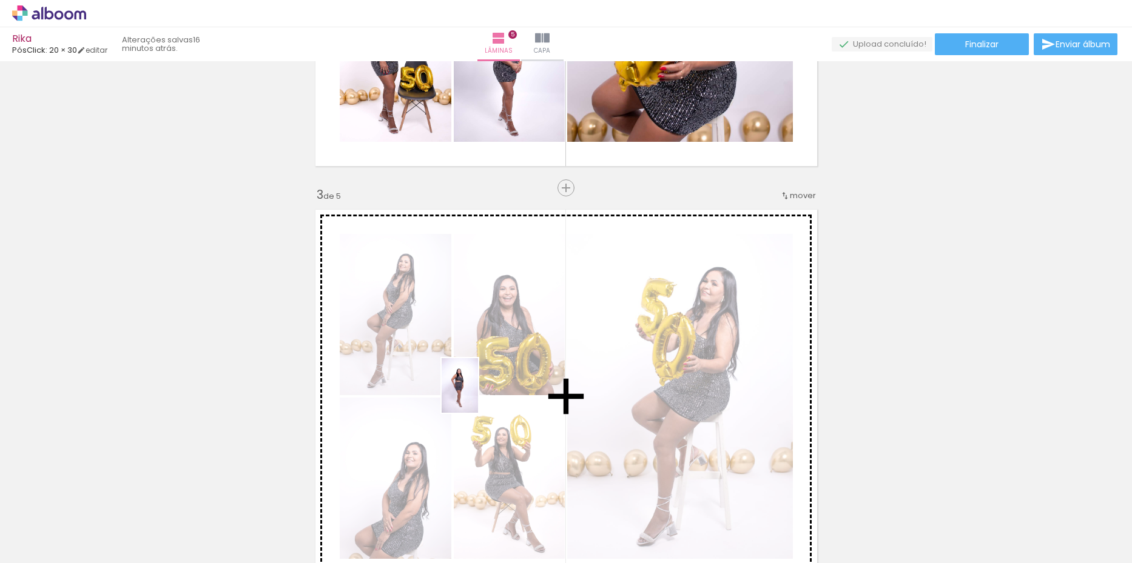
drag, startPoint x: 195, startPoint y: 544, endPoint x: 478, endPoint y: 395, distance: 319.6
click at [478, 395] on quentale-workspace at bounding box center [566, 281] width 1132 height 563
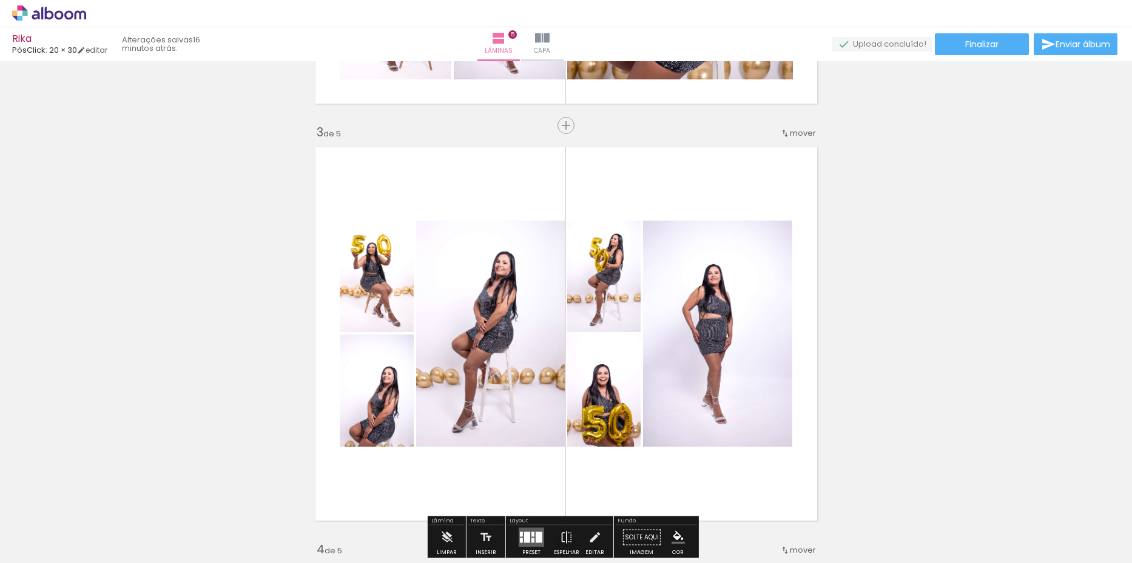
scroll to position [849, 0]
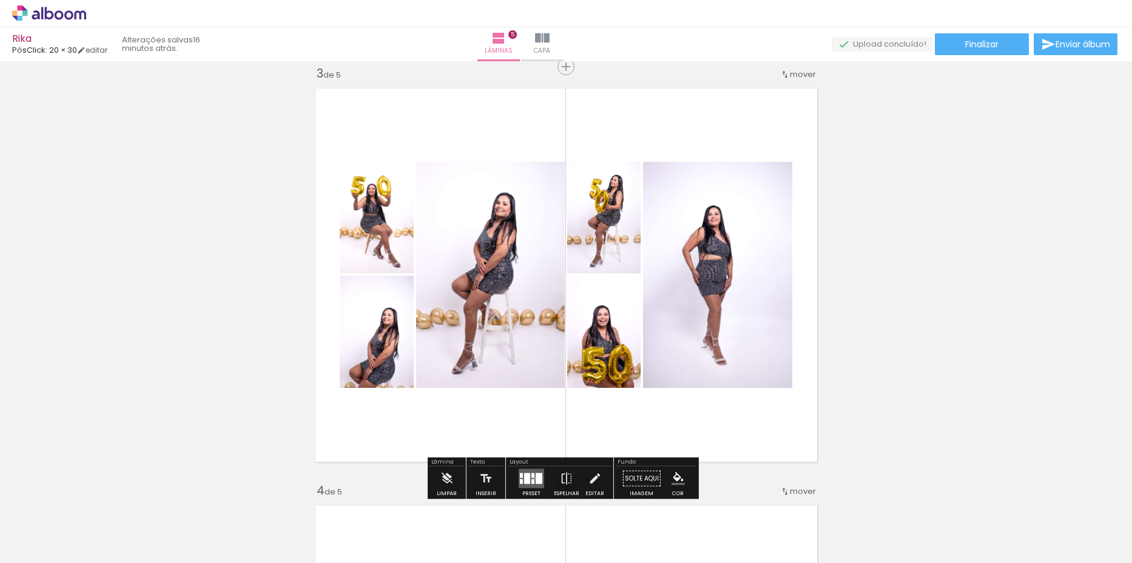
click at [532, 478] on quentale-layouter at bounding box center [530, 478] width 25 height 19
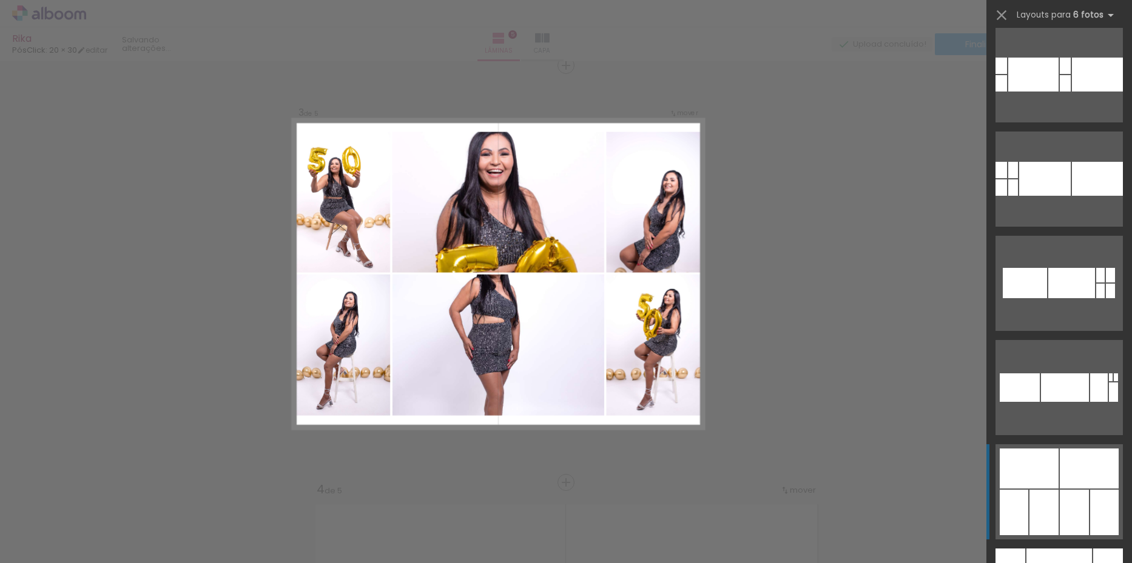
scroll to position [15464, 0]
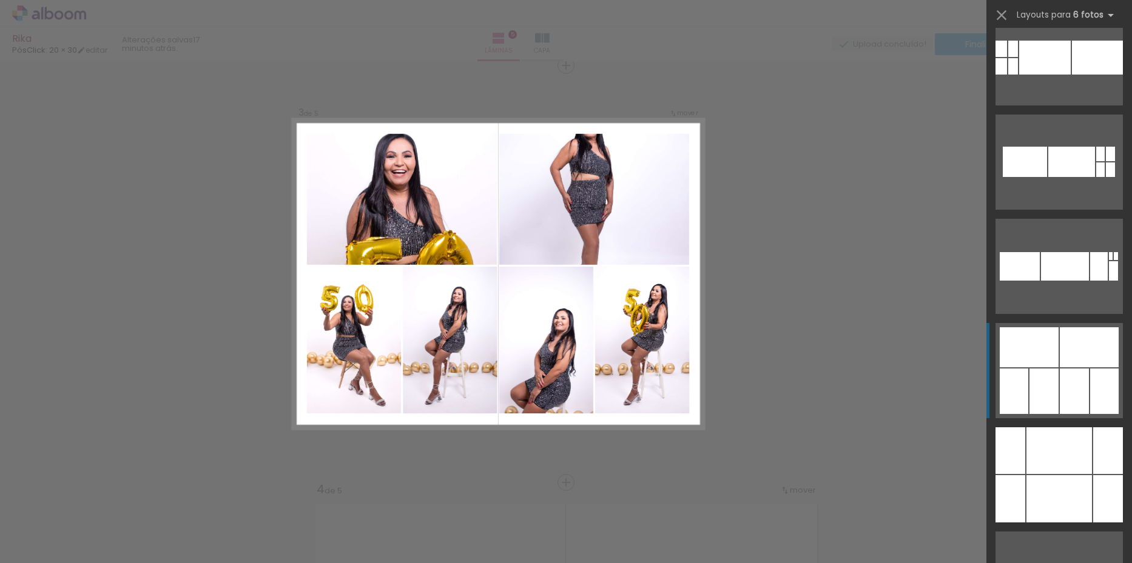
click at [1067, 358] on div at bounding box center [1088, 347] width 59 height 40
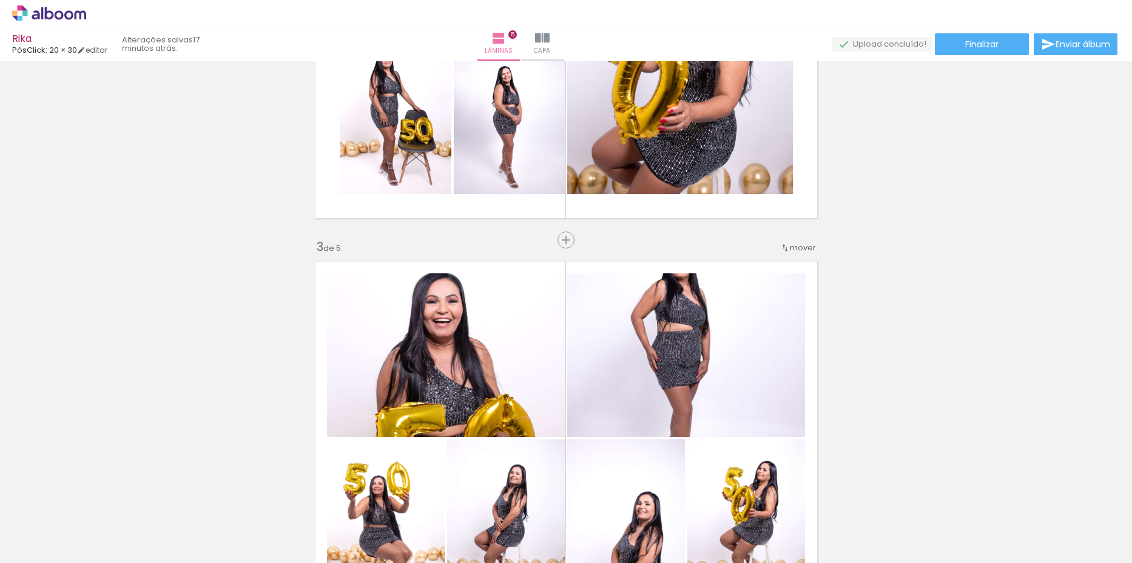
scroll to position [668, 0]
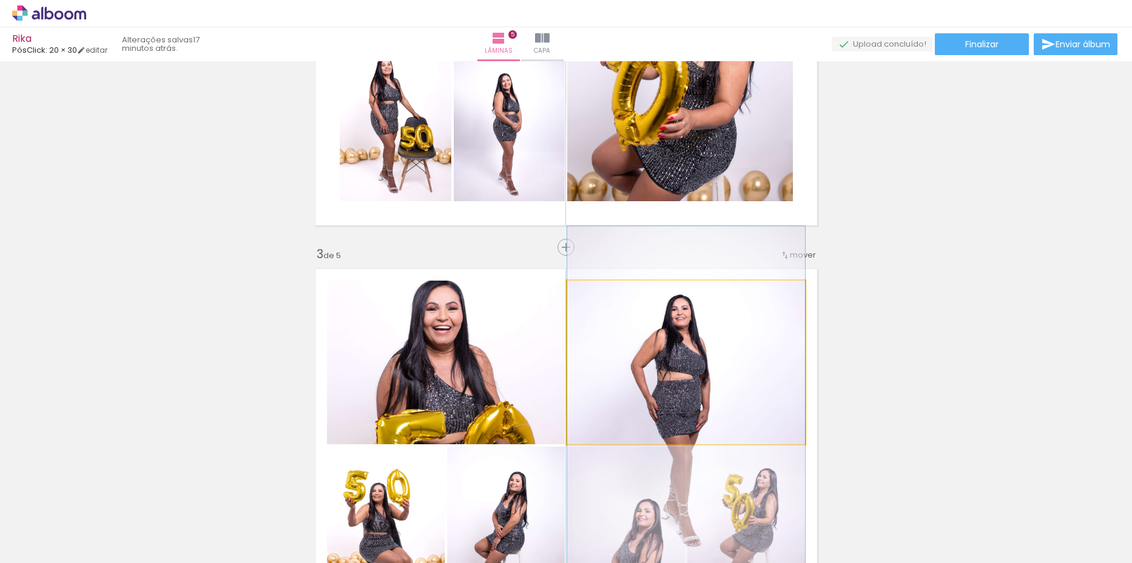
drag, startPoint x: 721, startPoint y: 350, endPoint x: 725, endPoint y: 392, distance: 42.1
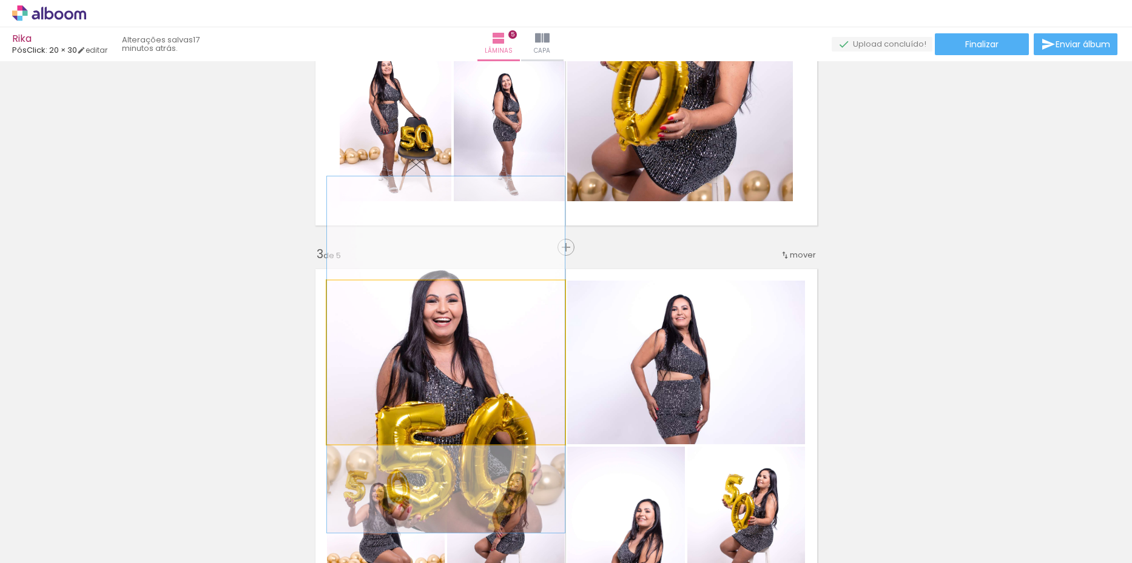
drag, startPoint x: 437, startPoint y: 344, endPoint x: 438, endPoint y: 337, distance: 6.7
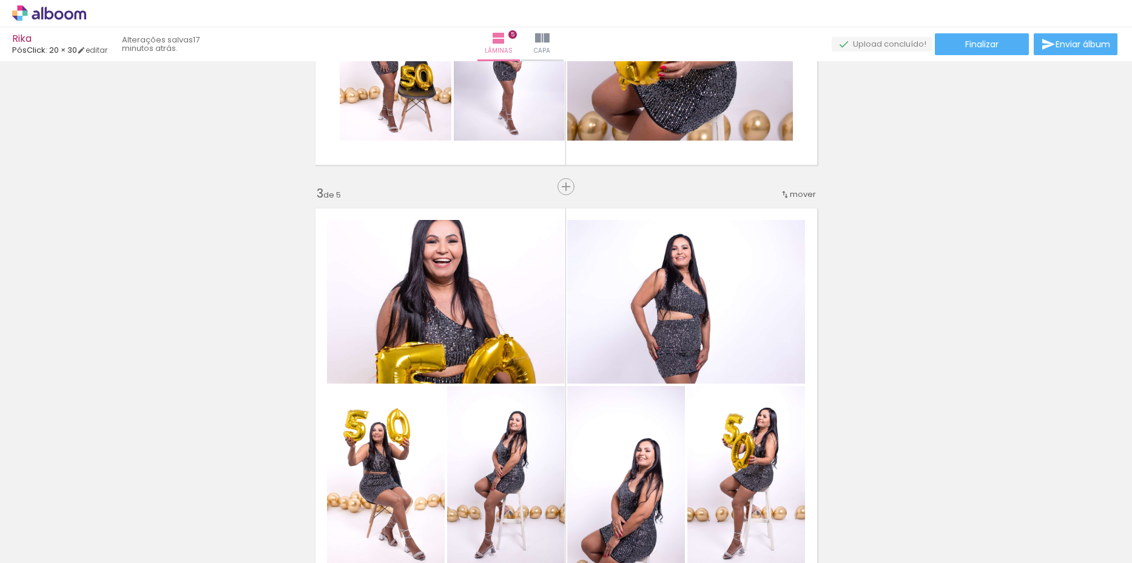
scroll to position [608, 0]
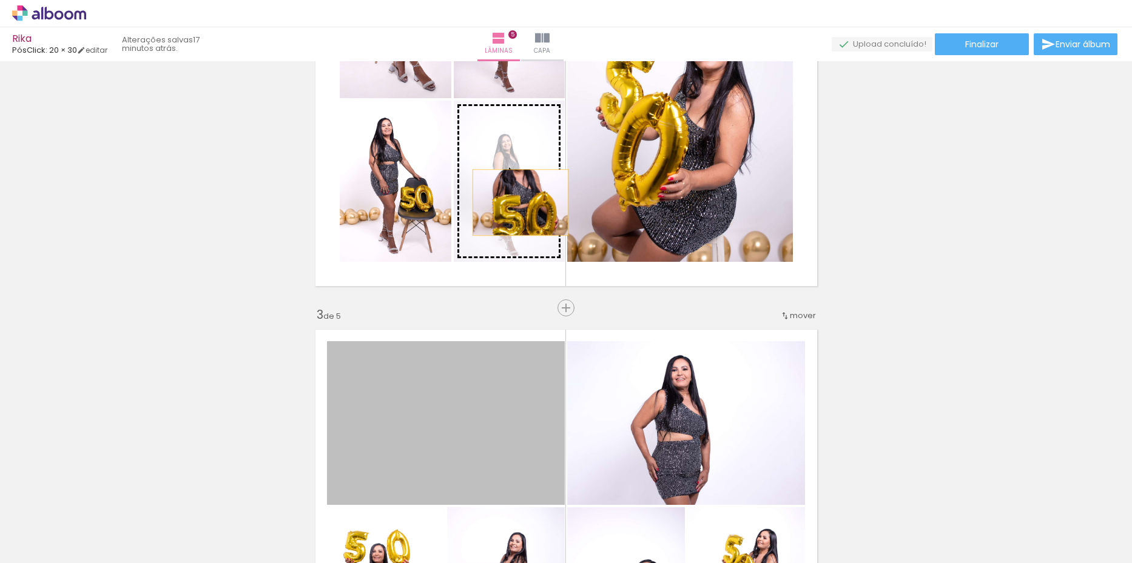
drag, startPoint x: 462, startPoint y: 406, endPoint x: 515, endPoint y: 203, distance: 210.0
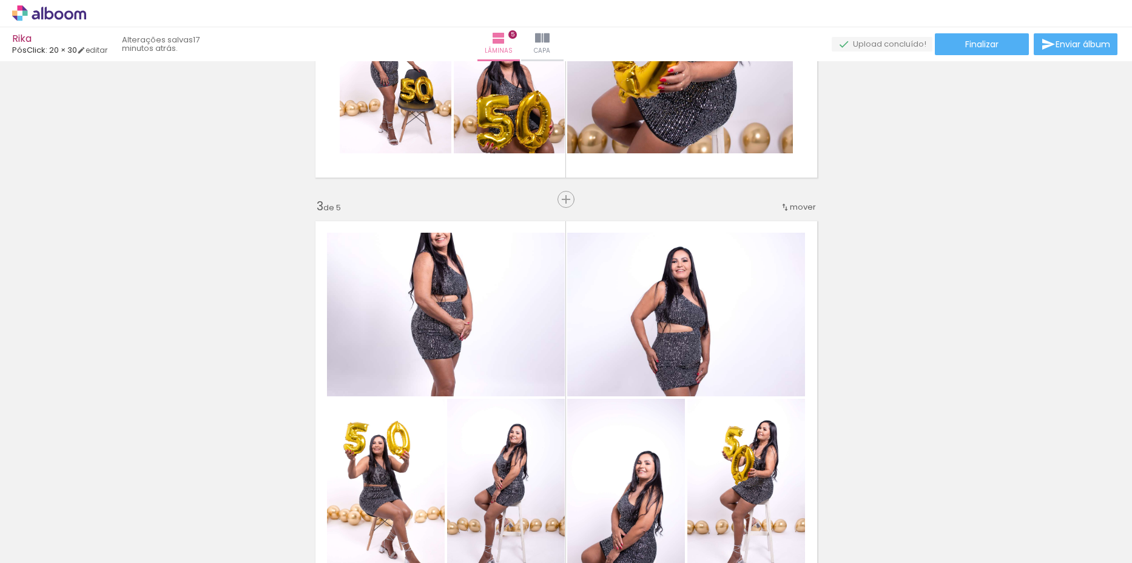
scroll to position [729, 0]
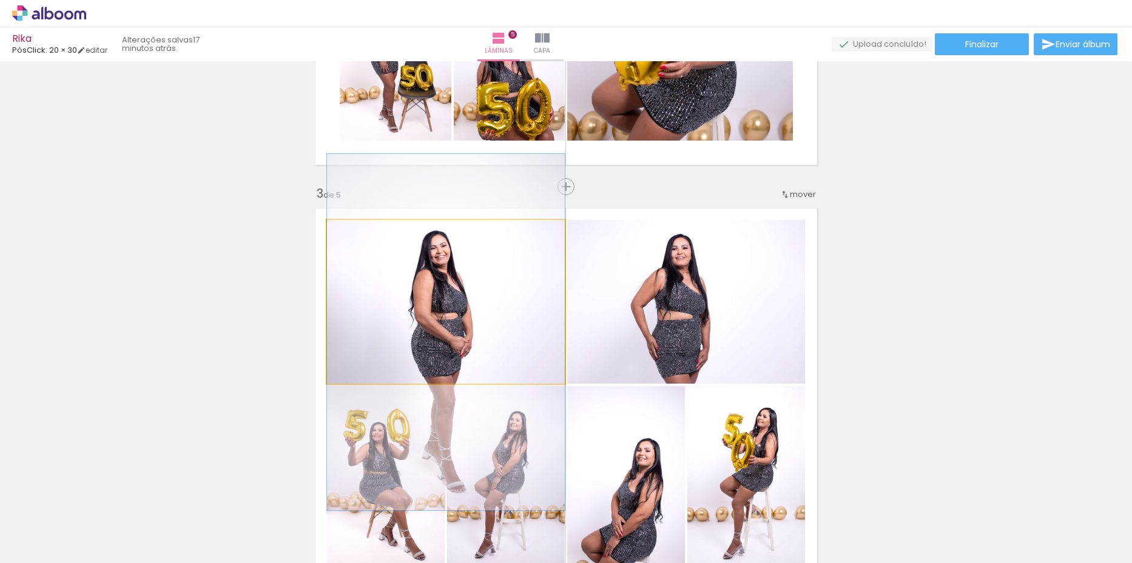
drag, startPoint x: 463, startPoint y: 269, endPoint x: 464, endPoint y: 300, distance: 30.3
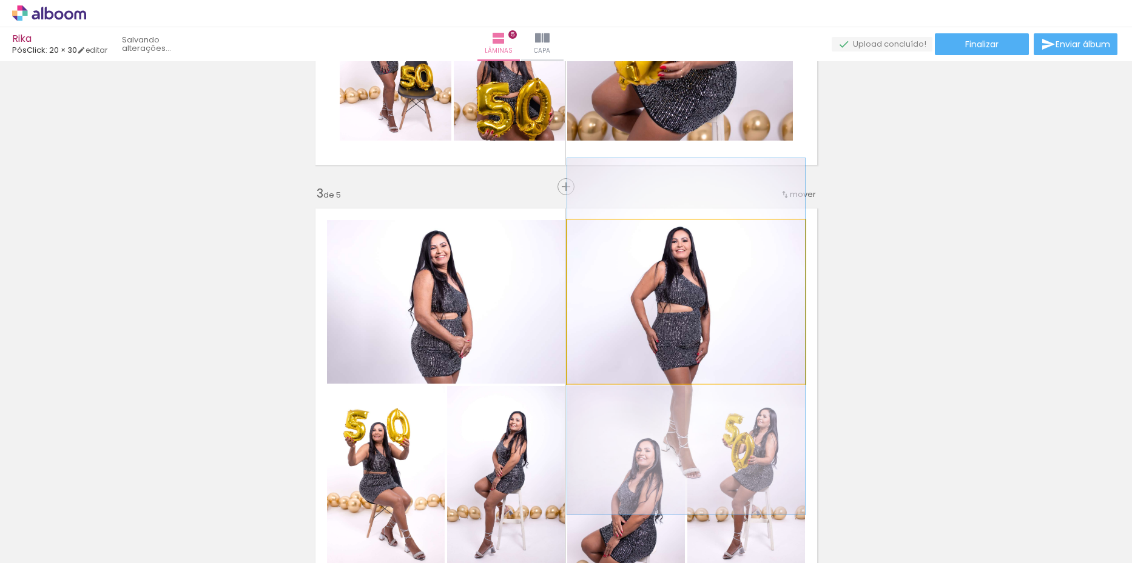
drag, startPoint x: 718, startPoint y: 303, endPoint x: 824, endPoint y: 289, distance: 107.1
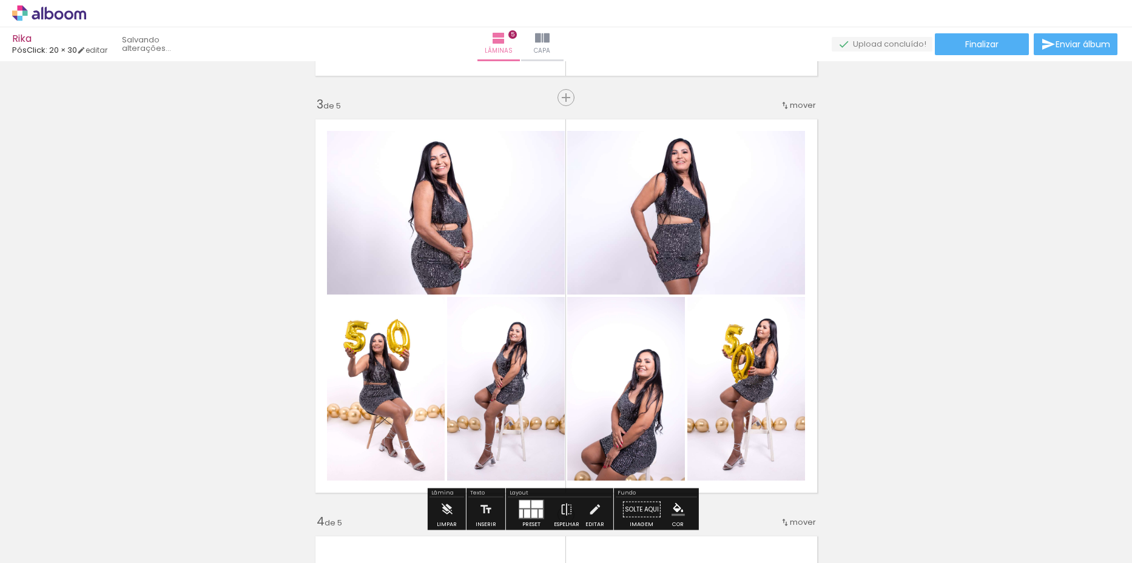
scroll to position [911, 0]
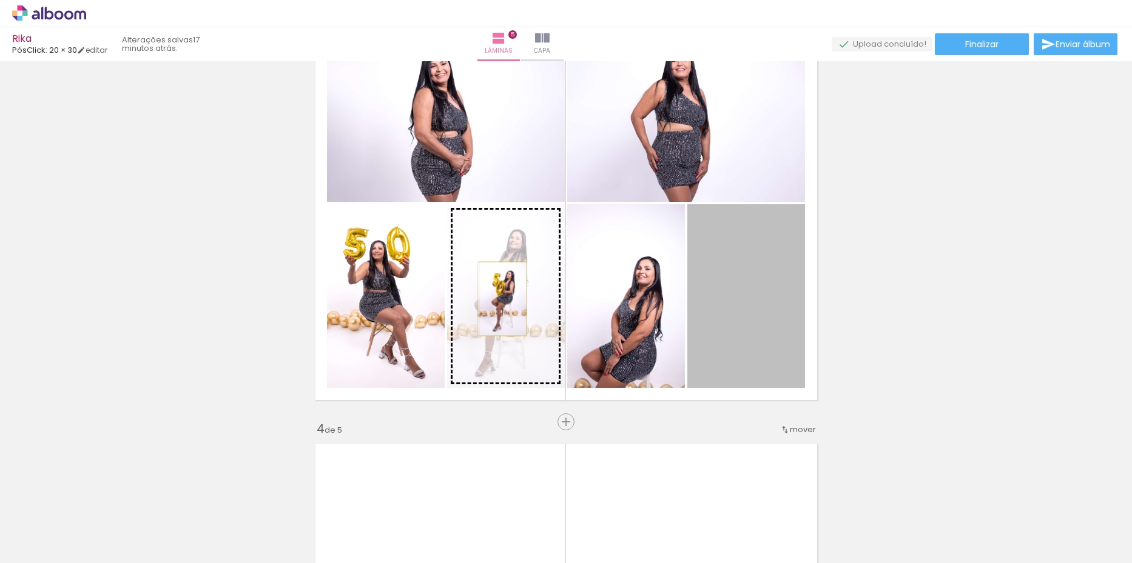
drag, startPoint x: 737, startPoint y: 311, endPoint x: 498, endPoint y: 299, distance: 239.8
click at [0, 0] on slot at bounding box center [0, 0] width 0 height 0
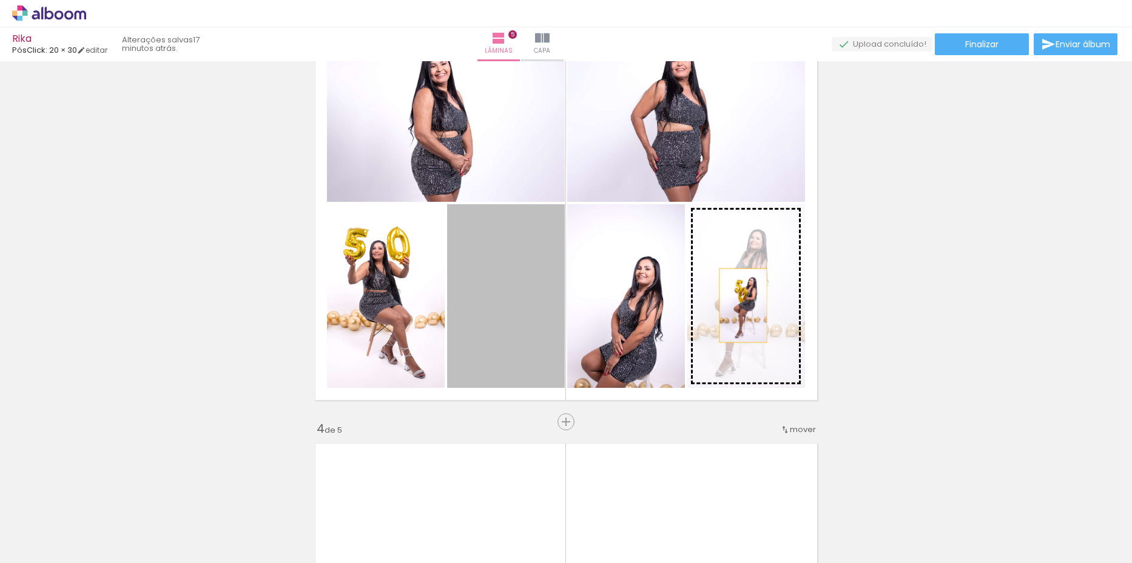
drag, startPoint x: 494, startPoint y: 313, endPoint x: 738, endPoint y: 306, distance: 243.9
click at [0, 0] on slot at bounding box center [0, 0] width 0 height 0
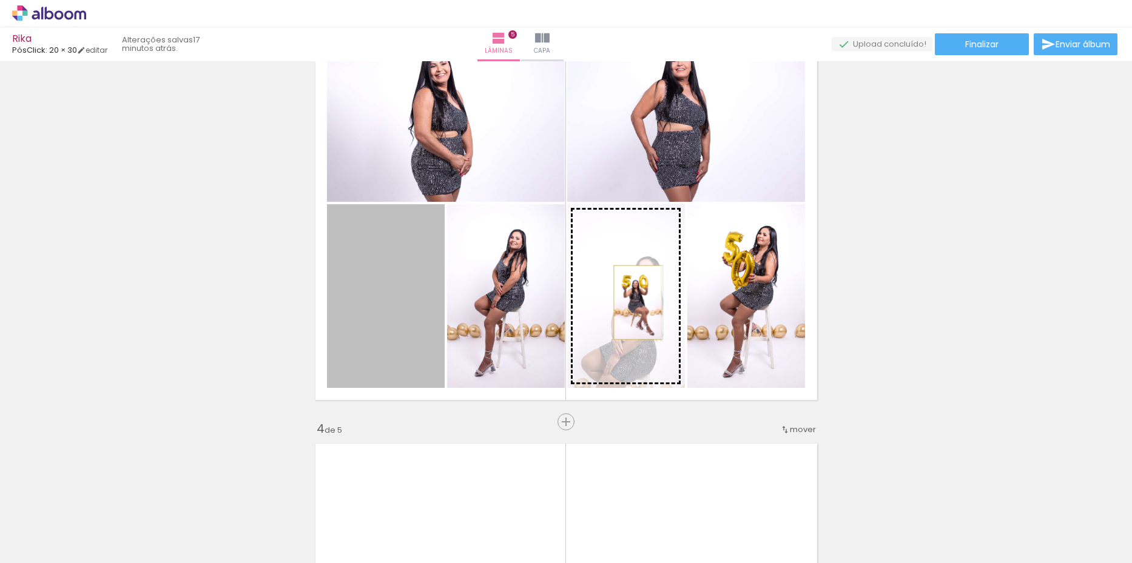
drag, startPoint x: 388, startPoint y: 311, endPoint x: 632, endPoint y: 303, distance: 244.5
click at [0, 0] on slot at bounding box center [0, 0] width 0 height 0
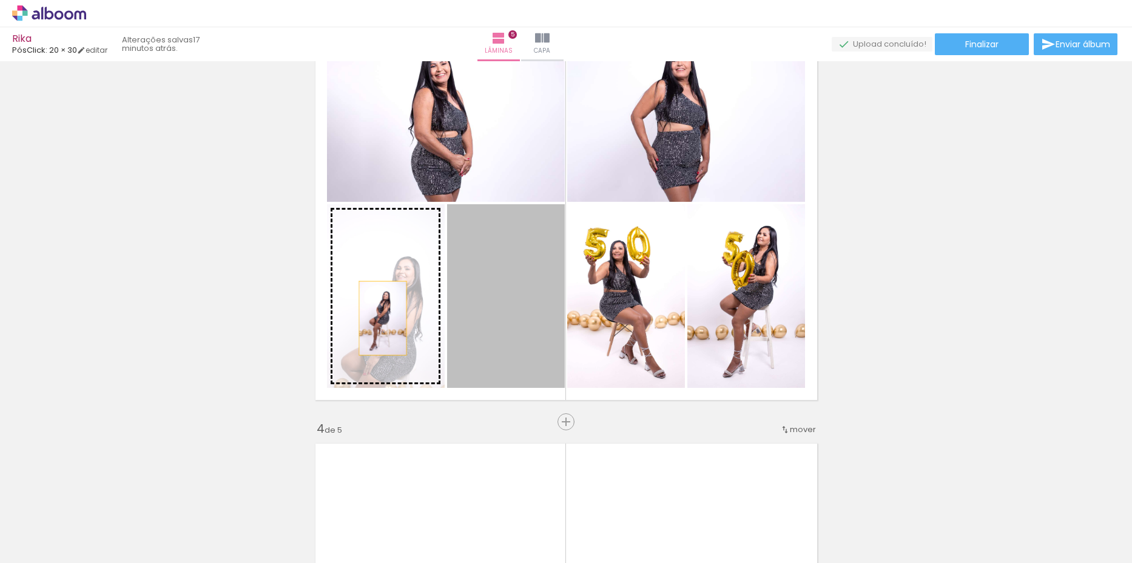
drag, startPoint x: 486, startPoint y: 342, endPoint x: 378, endPoint y: 318, distance: 110.5
click at [0, 0] on slot at bounding box center [0, 0] width 0 height 0
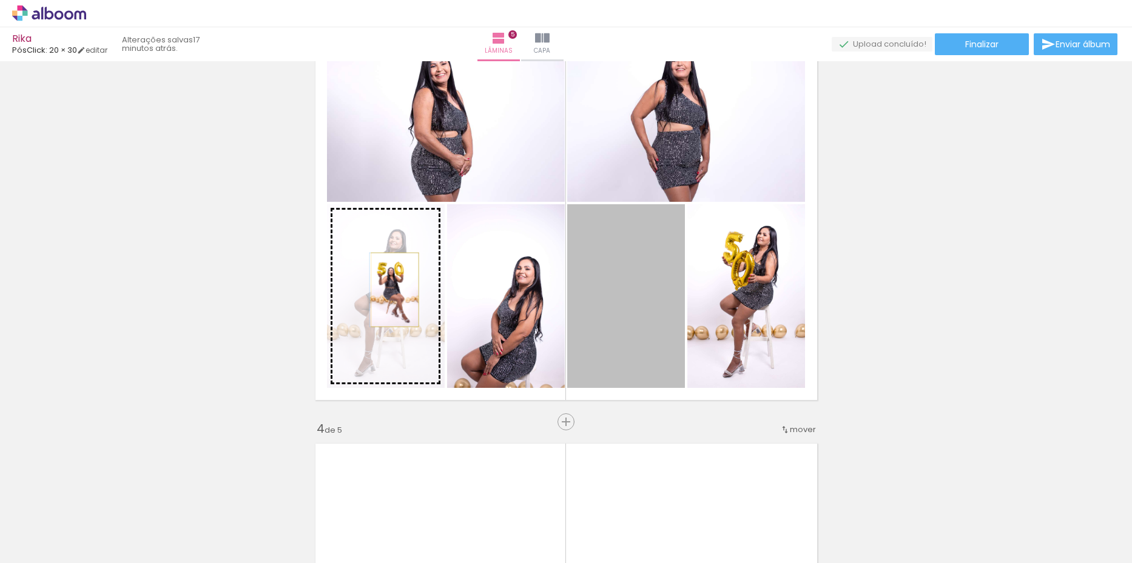
drag, startPoint x: 630, startPoint y: 312, endPoint x: 390, endPoint y: 290, distance: 241.2
click at [0, 0] on slot at bounding box center [0, 0] width 0 height 0
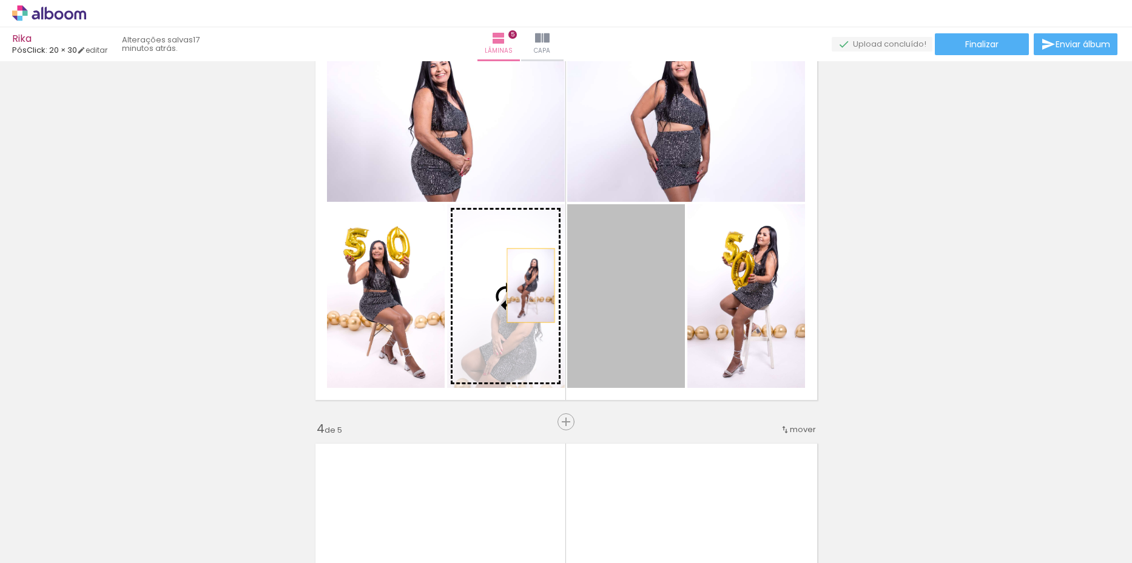
drag, startPoint x: 615, startPoint y: 293, endPoint x: 524, endPoint y: 286, distance: 91.3
click at [0, 0] on slot at bounding box center [0, 0] width 0 height 0
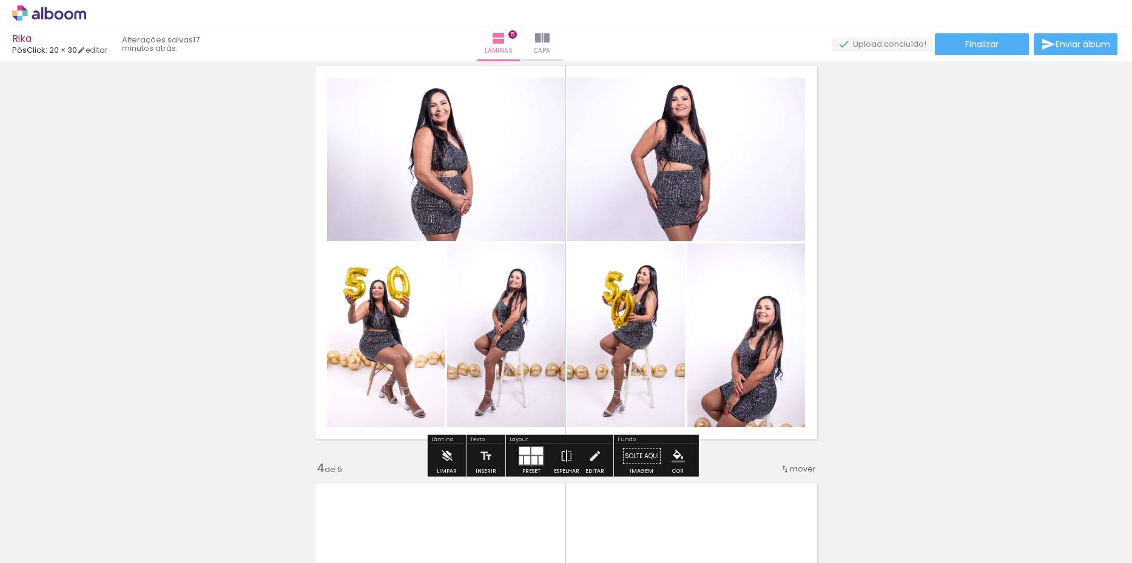
scroll to position [850, 0]
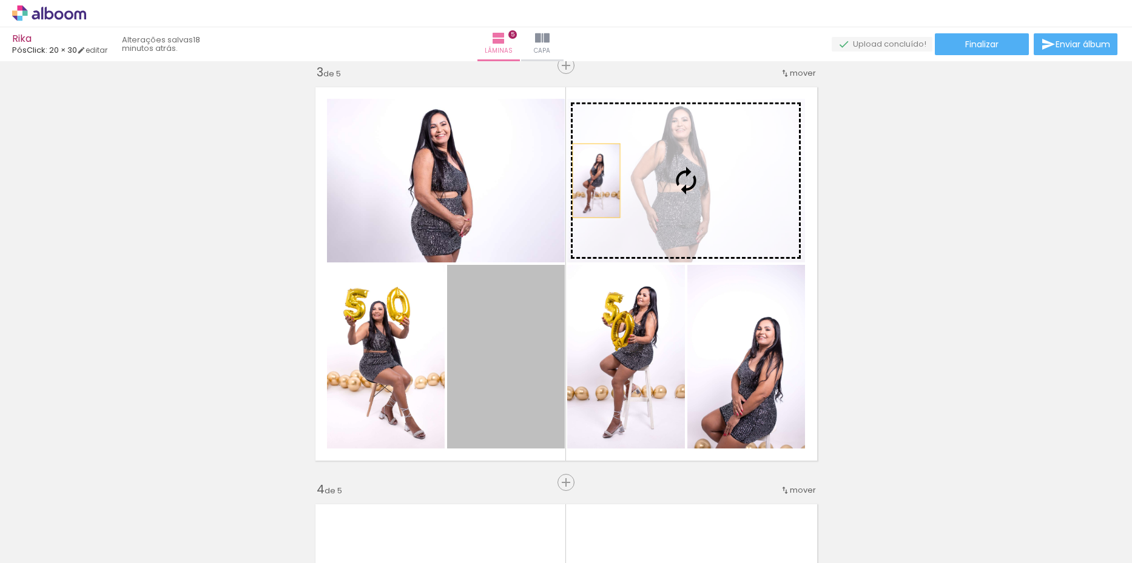
drag, startPoint x: 518, startPoint y: 358, endPoint x: 592, endPoint y: 181, distance: 191.9
click at [0, 0] on slot at bounding box center [0, 0] width 0 height 0
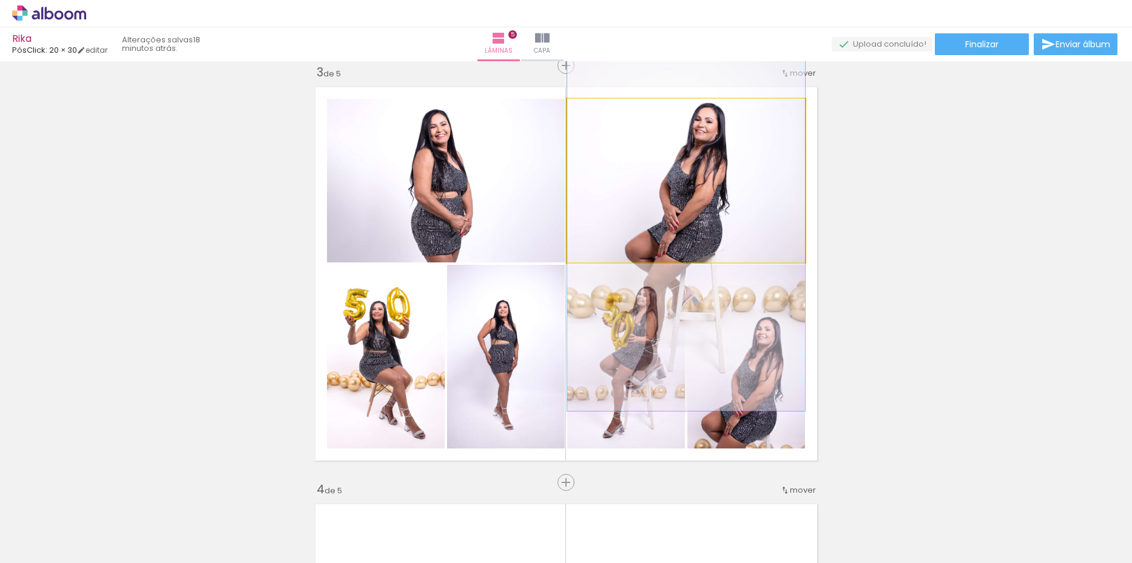
drag, startPoint x: 701, startPoint y: 149, endPoint x: 702, endPoint y: 201, distance: 52.8
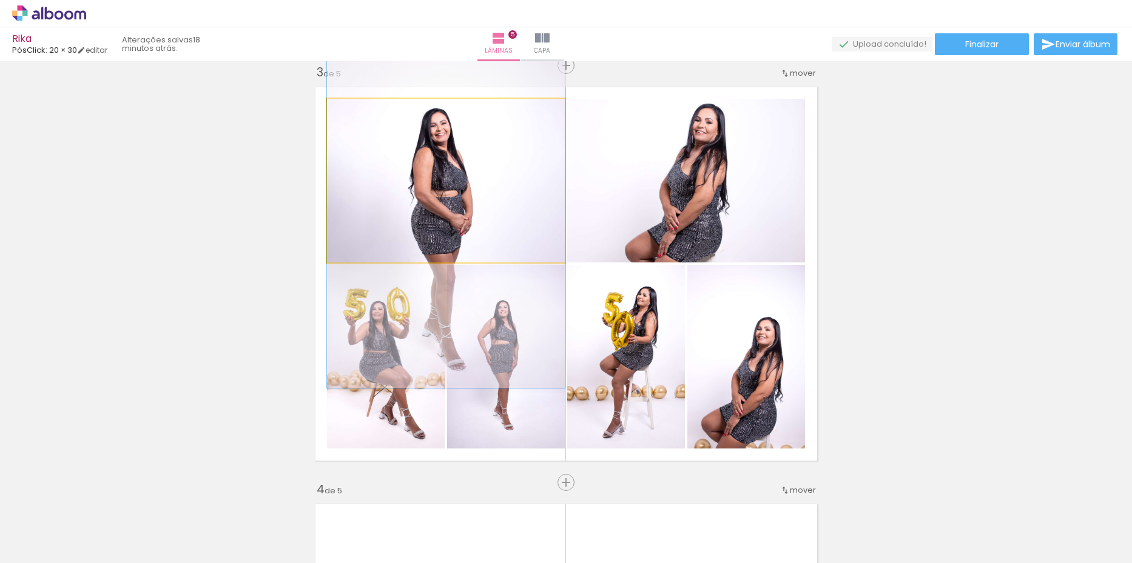
drag, startPoint x: 483, startPoint y: 195, endPoint x: 471, endPoint y: 193, distance: 12.8
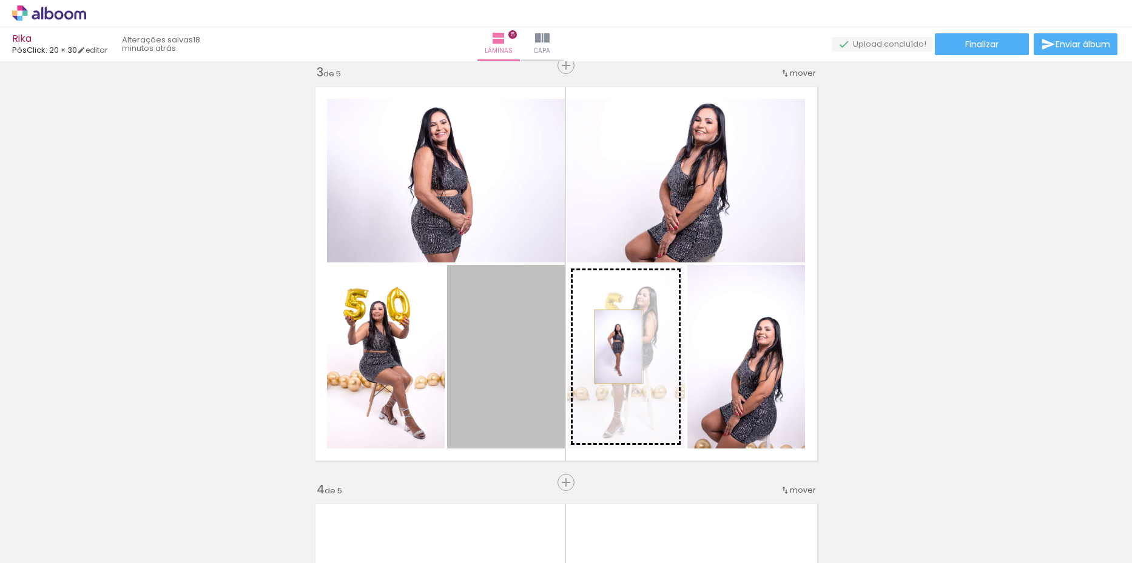
drag, startPoint x: 506, startPoint y: 351, endPoint x: 613, endPoint y: 347, distance: 106.8
click at [0, 0] on slot at bounding box center [0, 0] width 0 height 0
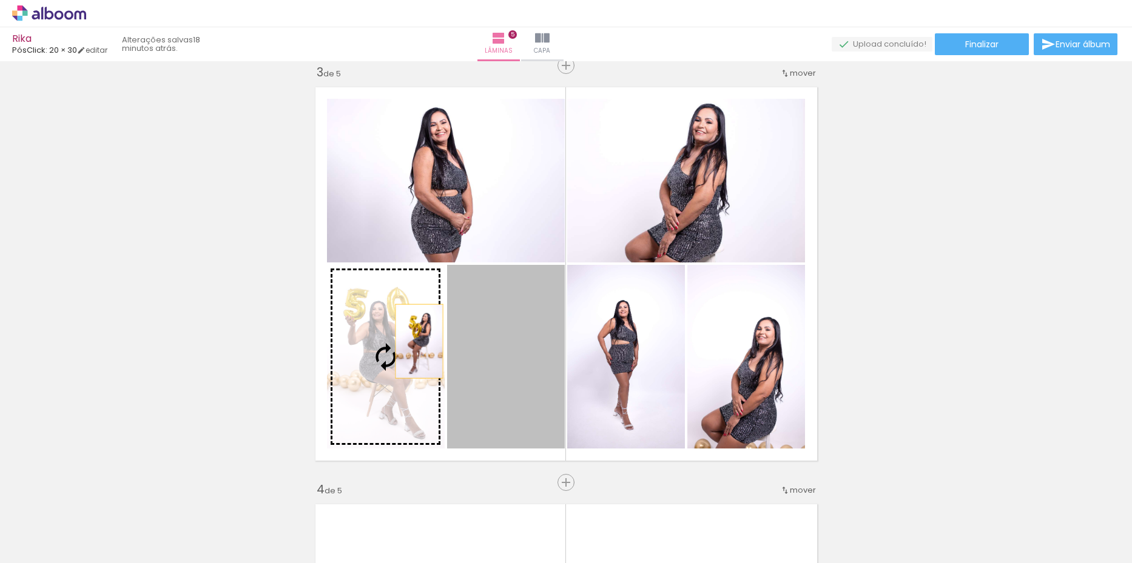
drag, startPoint x: 500, startPoint y: 347, endPoint x: 420, endPoint y: 340, distance: 80.4
click at [0, 0] on slot at bounding box center [0, 0] width 0 height 0
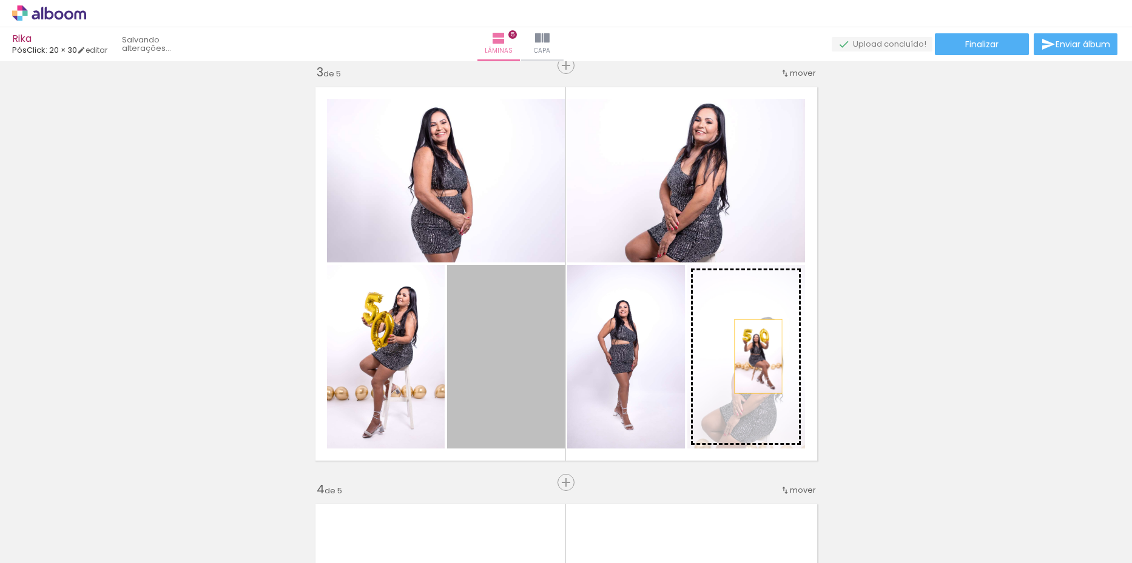
drag, startPoint x: 489, startPoint y: 371, endPoint x: 753, endPoint y: 357, distance: 264.8
click at [0, 0] on slot at bounding box center [0, 0] width 0 height 0
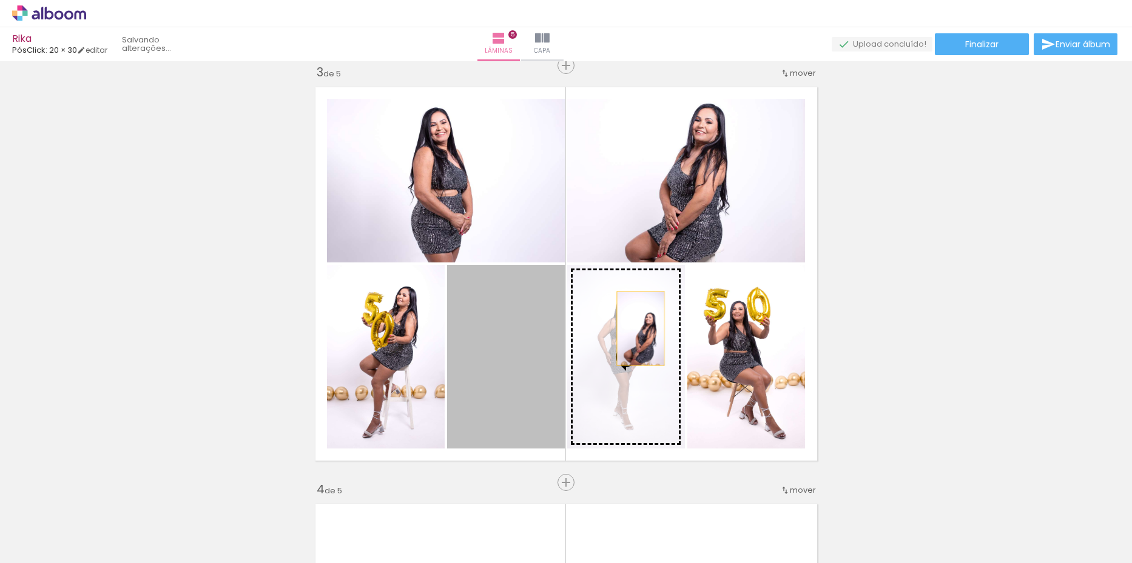
drag, startPoint x: 525, startPoint y: 358, endPoint x: 636, endPoint y: 329, distance: 114.7
click at [0, 0] on slot at bounding box center [0, 0] width 0 height 0
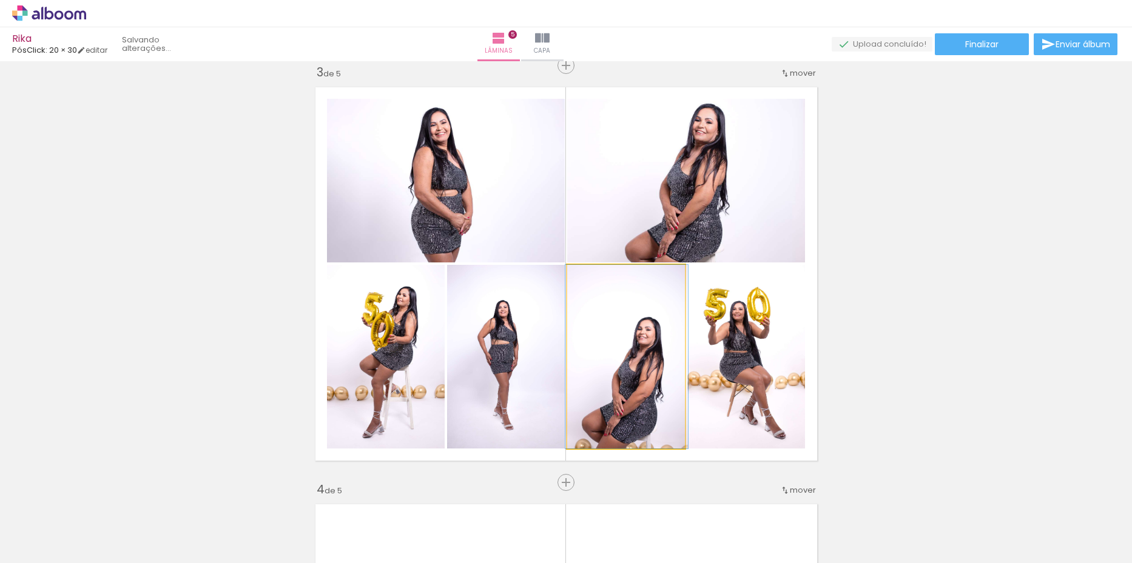
drag, startPoint x: 636, startPoint y: 394, endPoint x: 636, endPoint y: 358, distance: 35.8
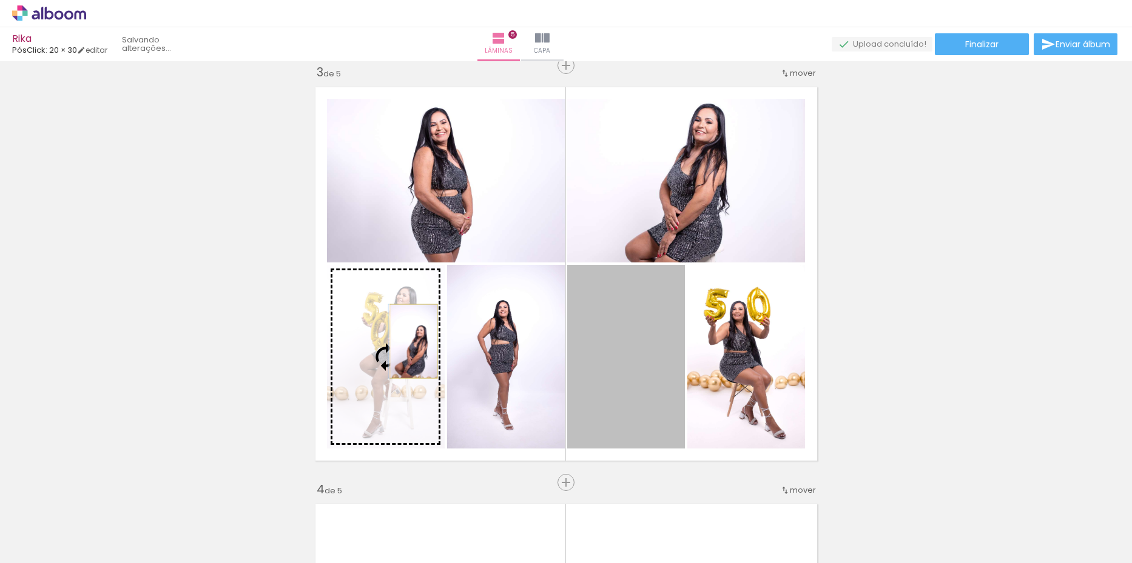
drag, startPoint x: 631, startPoint y: 375, endPoint x: 409, endPoint y: 341, distance: 225.0
click at [0, 0] on slot at bounding box center [0, 0] width 0 height 0
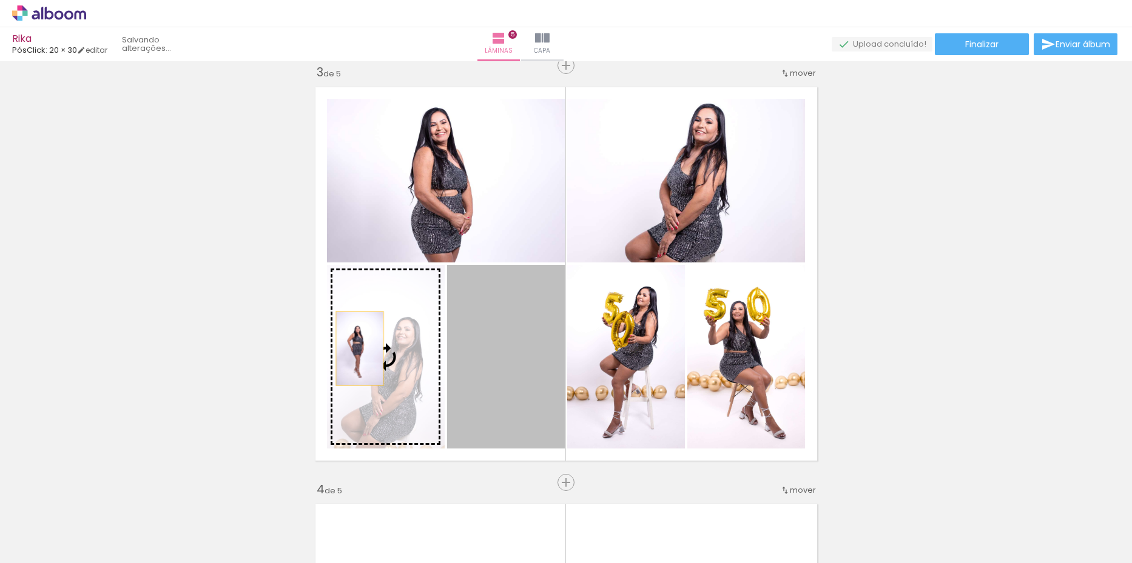
drag, startPoint x: 491, startPoint y: 364, endPoint x: 355, endPoint y: 349, distance: 137.4
click at [0, 0] on slot at bounding box center [0, 0] width 0 height 0
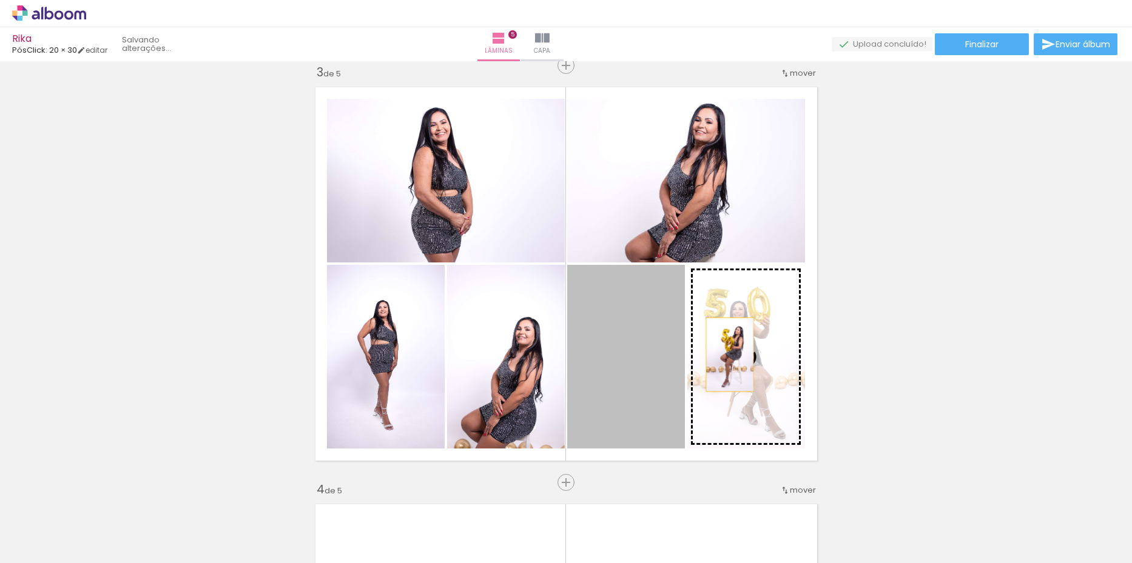
drag, startPoint x: 642, startPoint y: 348, endPoint x: 734, endPoint y: 354, distance: 92.9
click at [0, 0] on slot at bounding box center [0, 0] width 0 height 0
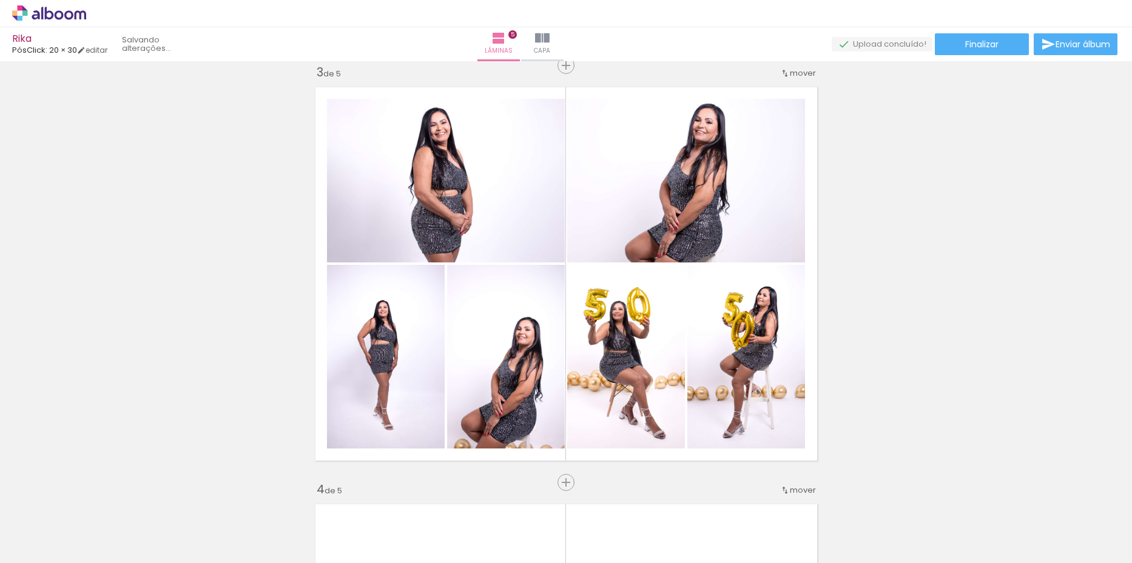
scroll to position [729, 0]
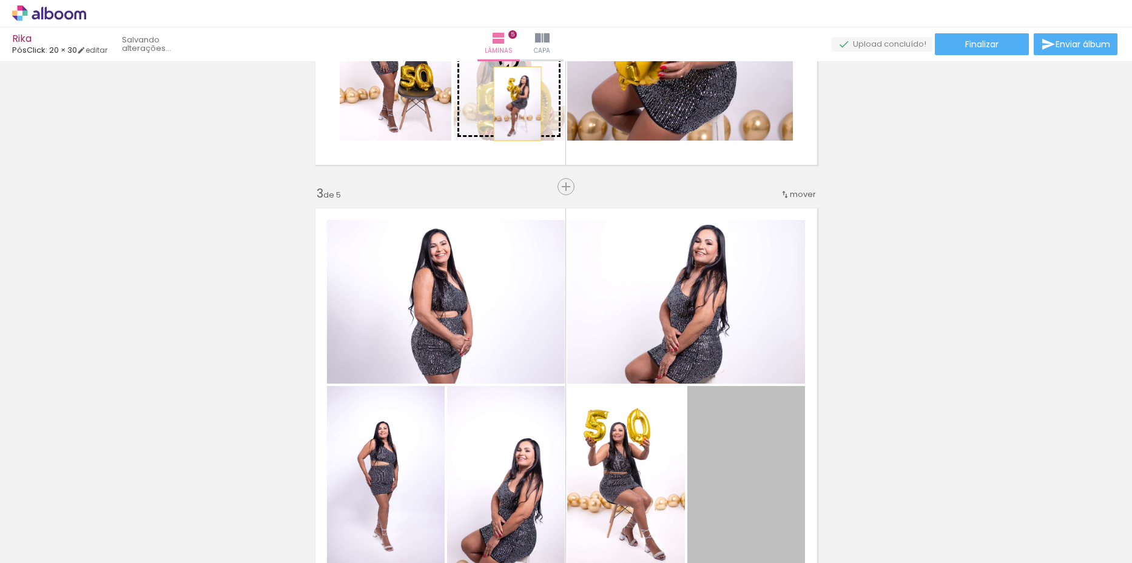
drag, startPoint x: 740, startPoint y: 443, endPoint x: 512, endPoint y: 104, distance: 409.0
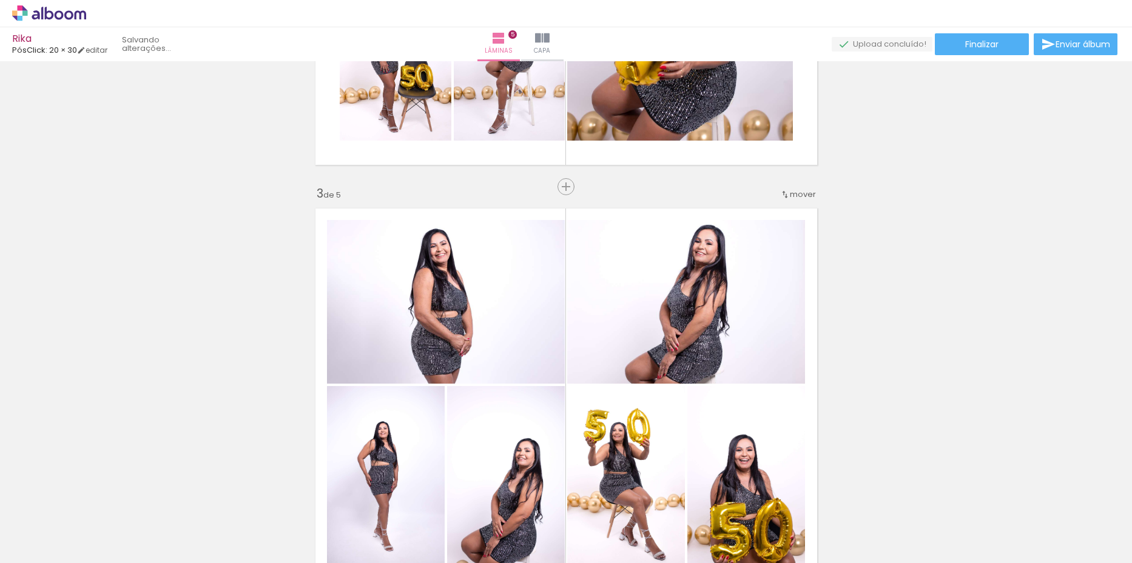
scroll to position [911, 0]
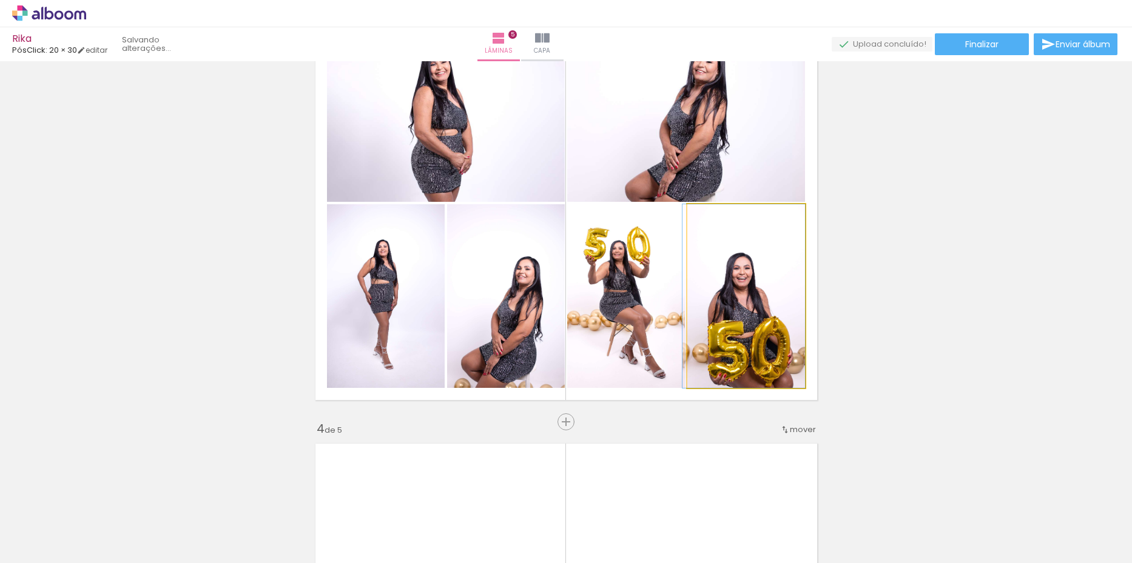
drag, startPoint x: 755, startPoint y: 348, endPoint x: 734, endPoint y: 302, distance: 50.7
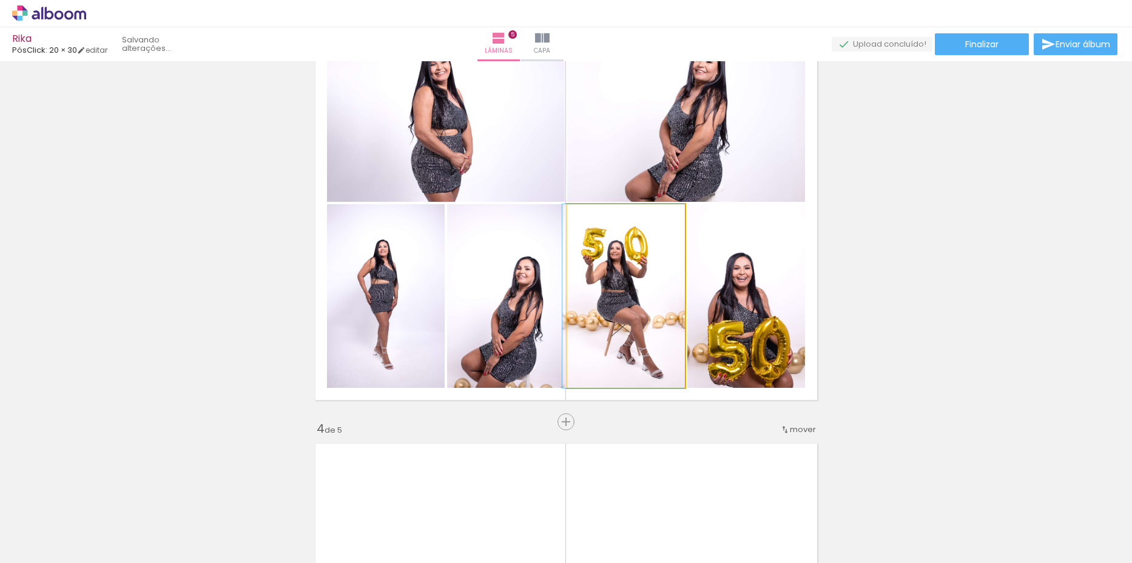
drag, startPoint x: 616, startPoint y: 297, endPoint x: 608, endPoint y: 295, distance: 7.4
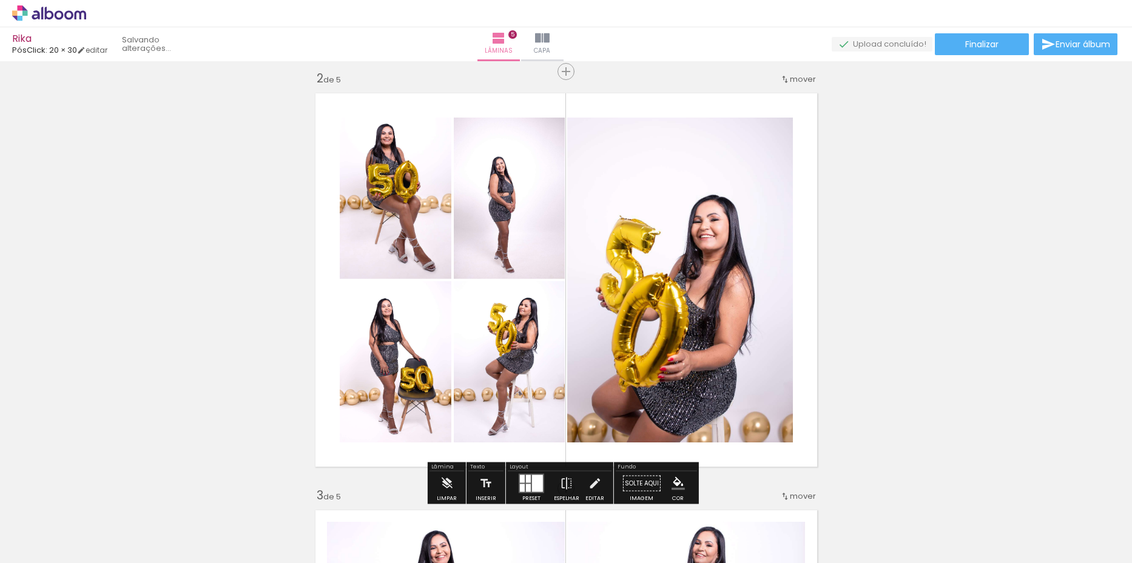
scroll to position [426, 0]
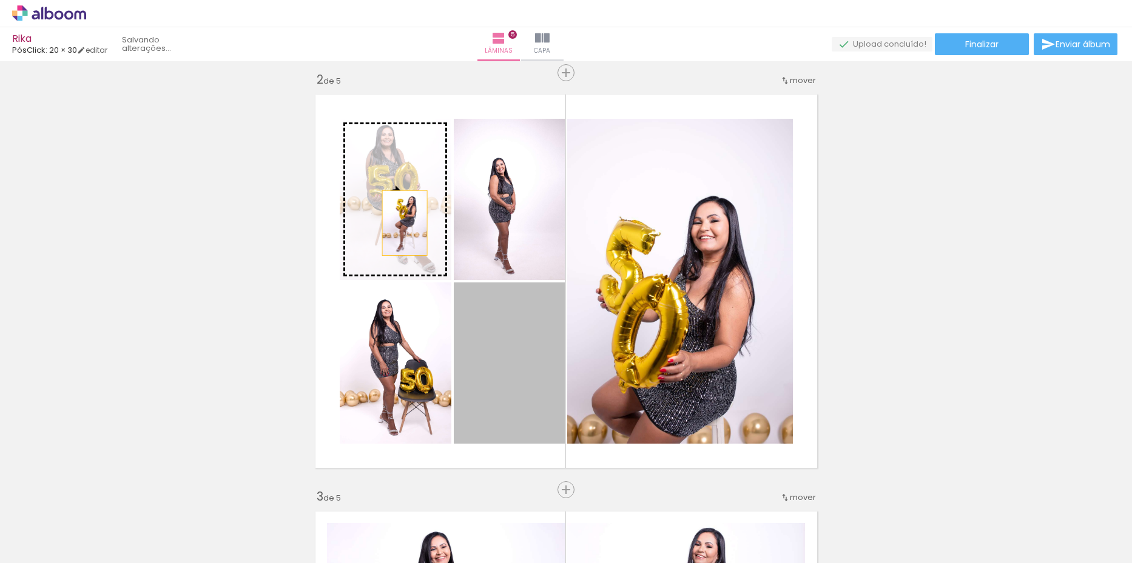
drag, startPoint x: 484, startPoint y: 351, endPoint x: 398, endPoint y: 221, distance: 155.9
click at [0, 0] on slot at bounding box center [0, 0] width 0 height 0
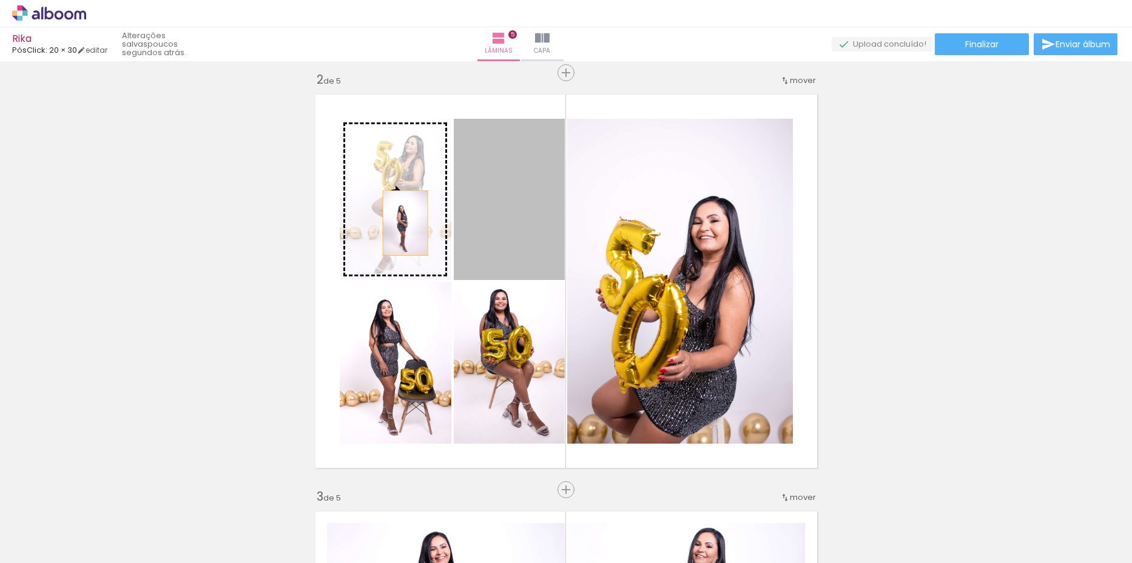
drag, startPoint x: 414, startPoint y: 226, endPoint x: 397, endPoint y: 222, distance: 17.5
click at [0, 0] on slot at bounding box center [0, 0] width 0 height 0
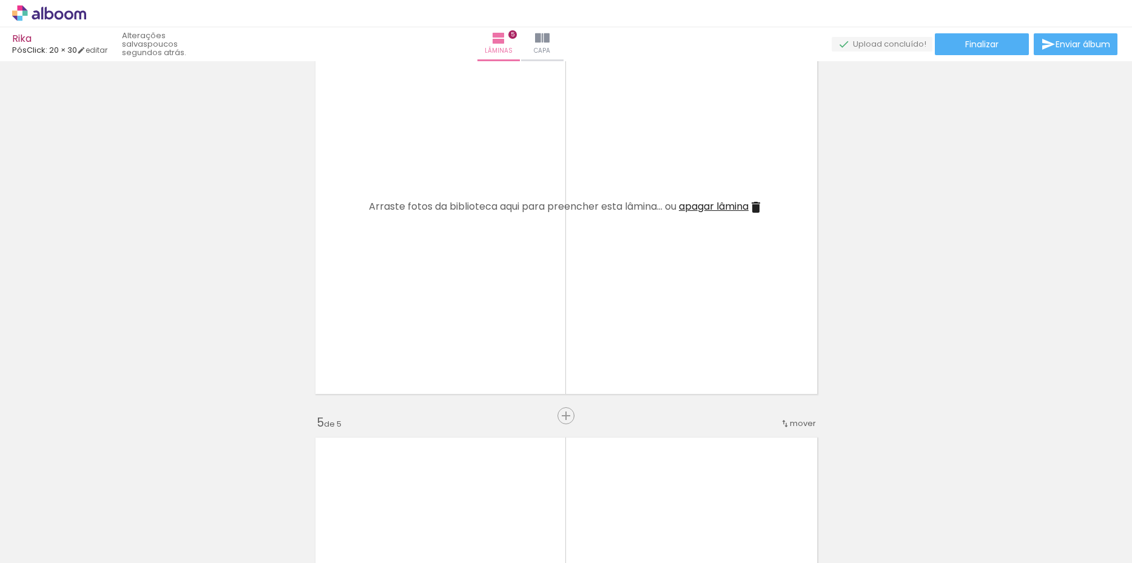
scroll to position [1213, 0]
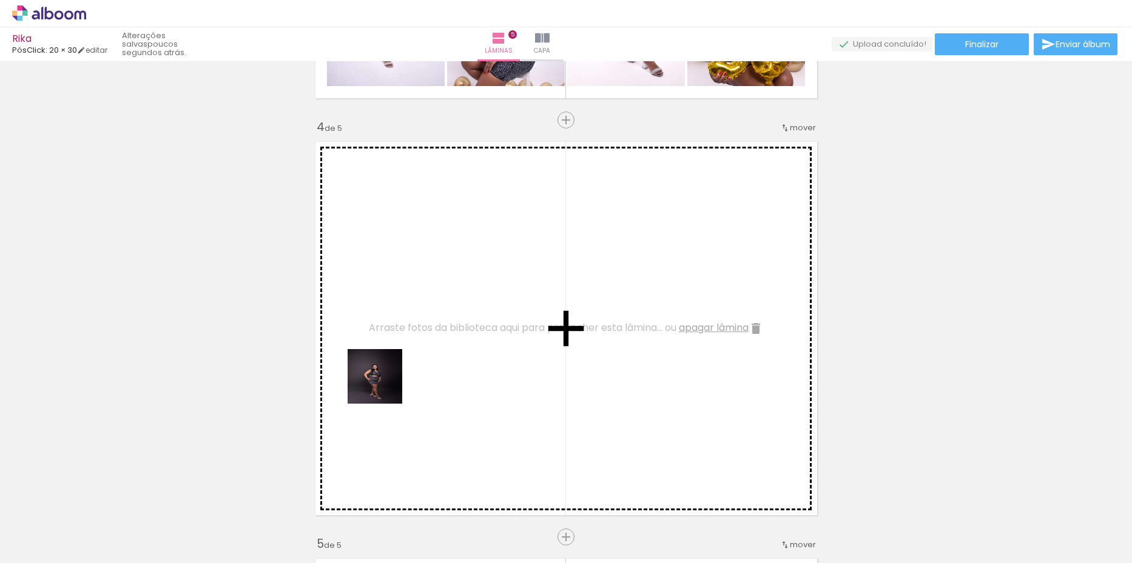
drag, startPoint x: 375, startPoint y: 498, endPoint x: 429, endPoint y: 449, distance: 72.6
click at [386, 370] on quentale-workspace at bounding box center [566, 281] width 1132 height 563
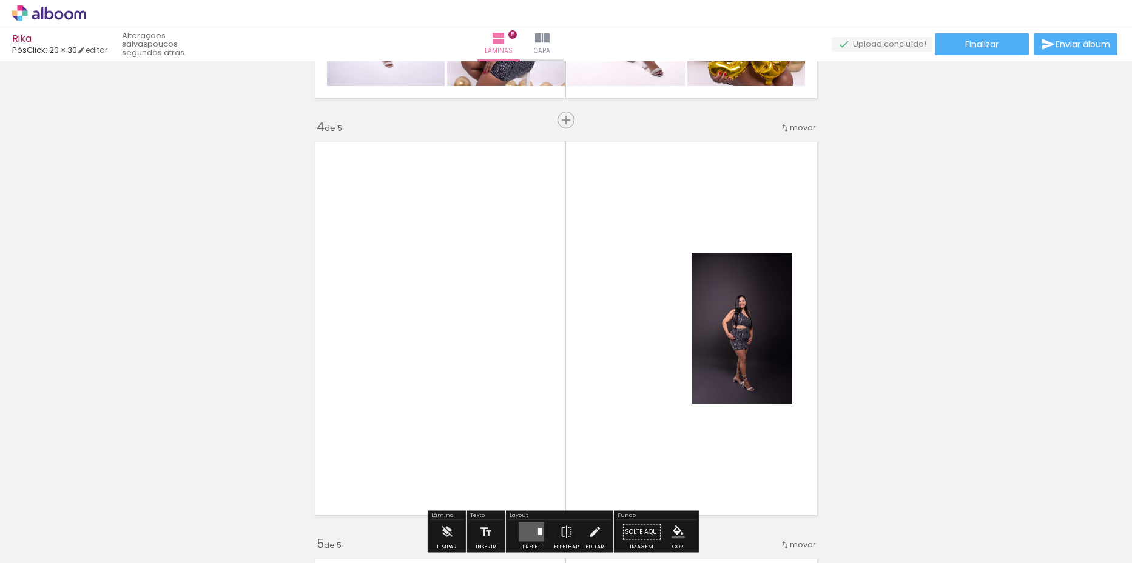
drag, startPoint x: 452, startPoint y: 529, endPoint x: 465, endPoint y: 452, distance: 78.1
click at [451, 351] on quentale-workspace at bounding box center [566, 281] width 1132 height 563
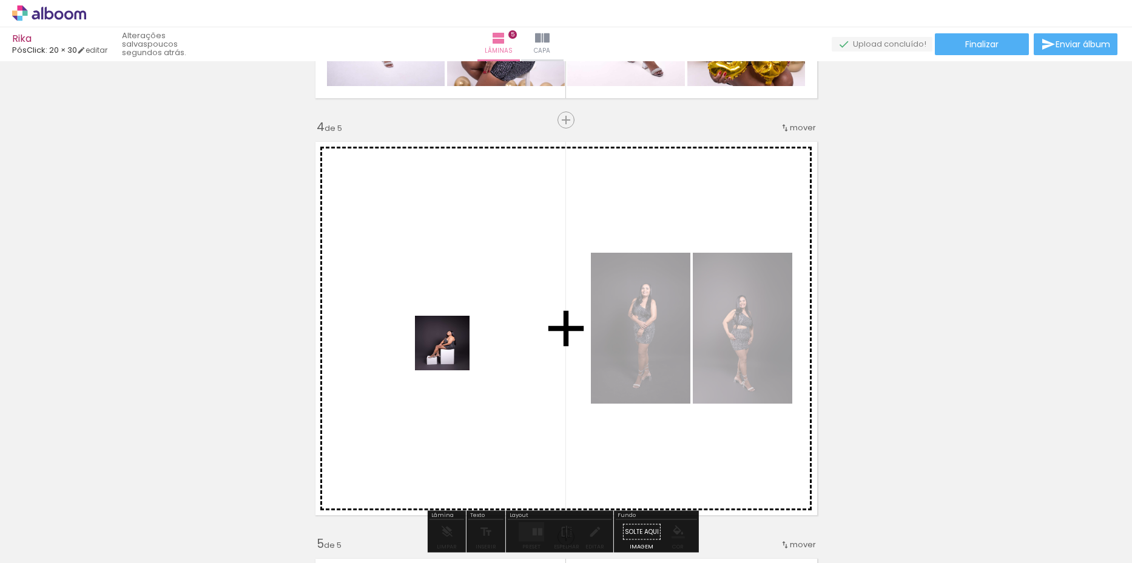
drag, startPoint x: 498, startPoint y: 496, endPoint x: 451, endPoint y: 352, distance: 151.1
click at [451, 352] on quentale-workspace at bounding box center [566, 281] width 1132 height 563
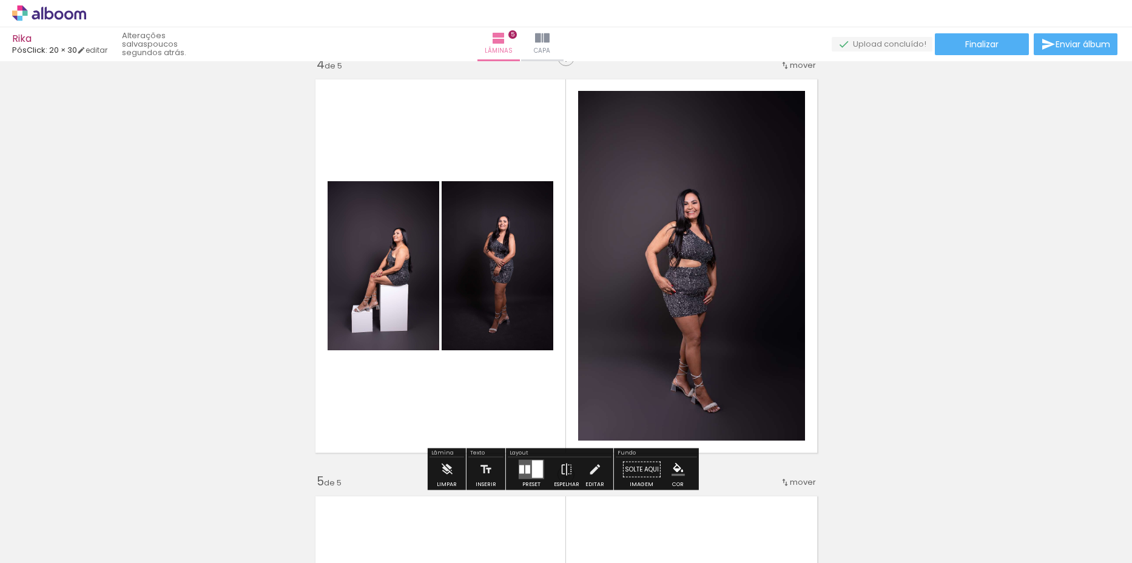
scroll to position [1334, 0]
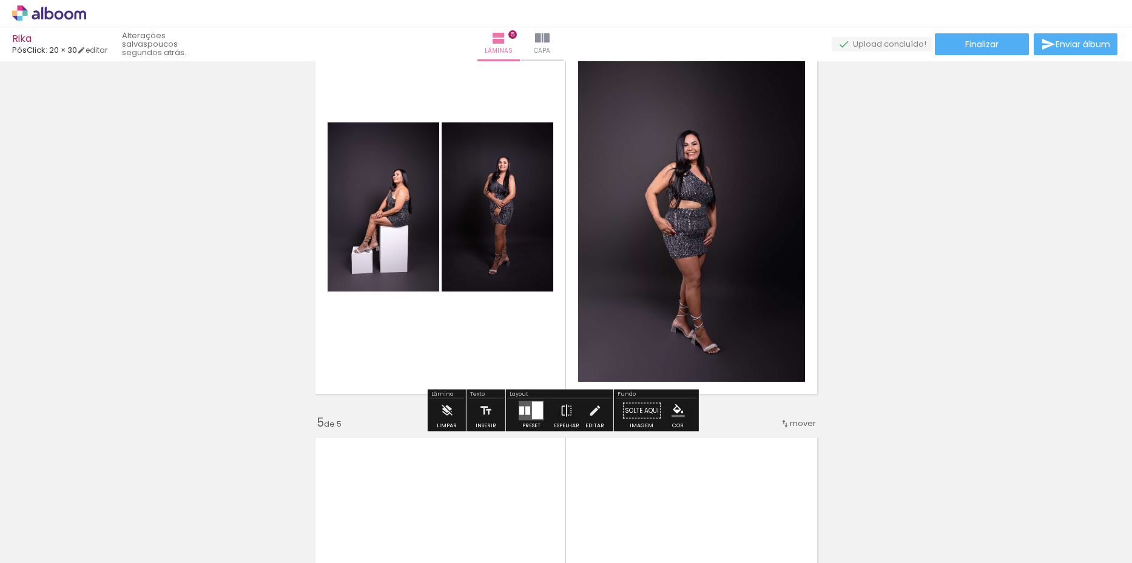
click at [532, 409] on div at bounding box center [537, 411] width 11 height 18
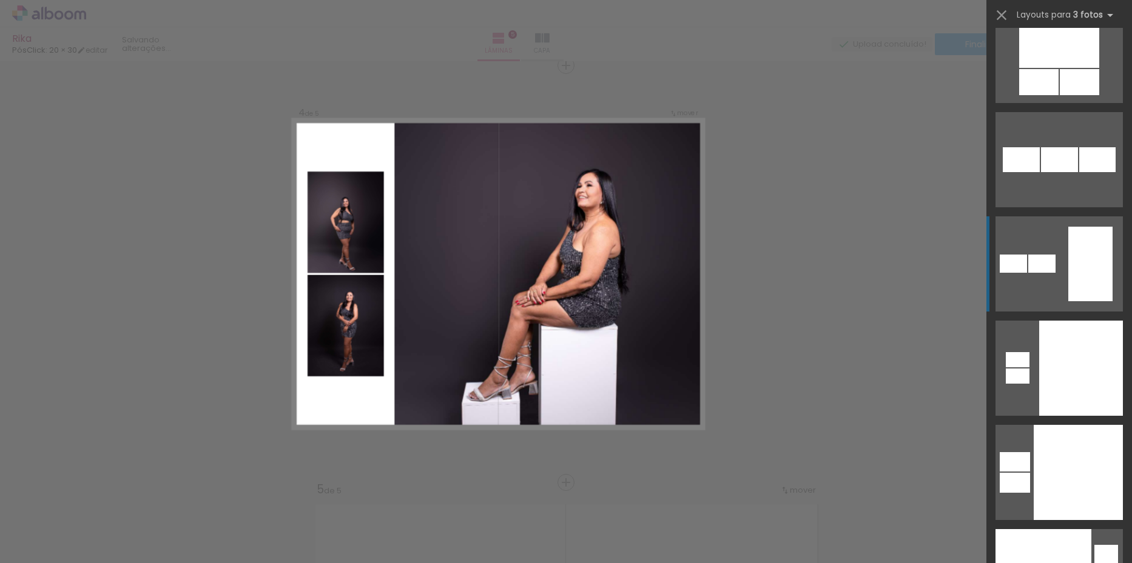
scroll to position [20376, 0]
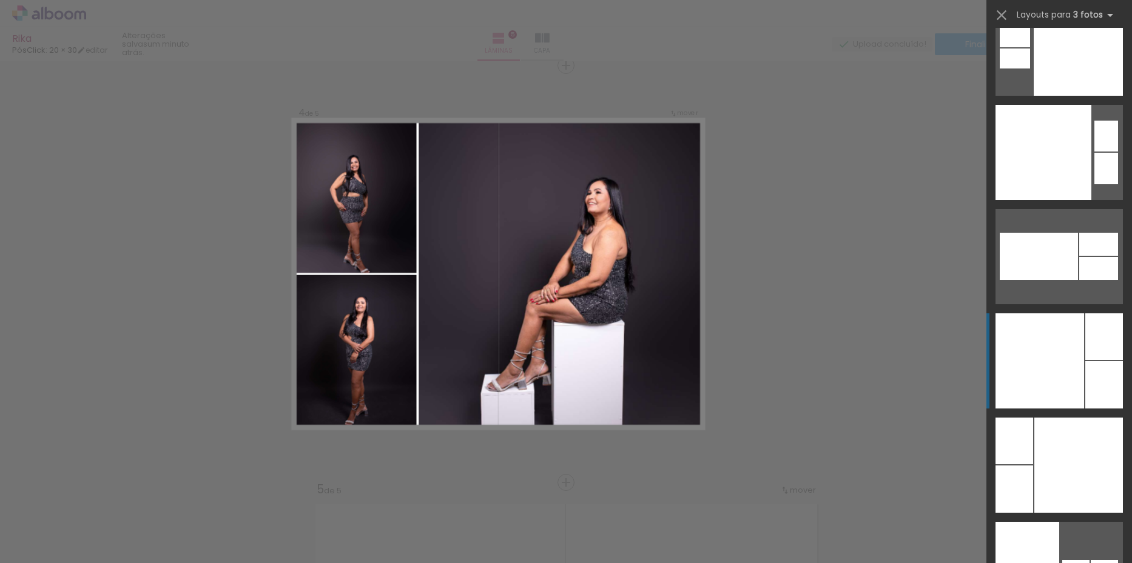
click at [1085, 365] on div at bounding box center [1104, 384] width 38 height 47
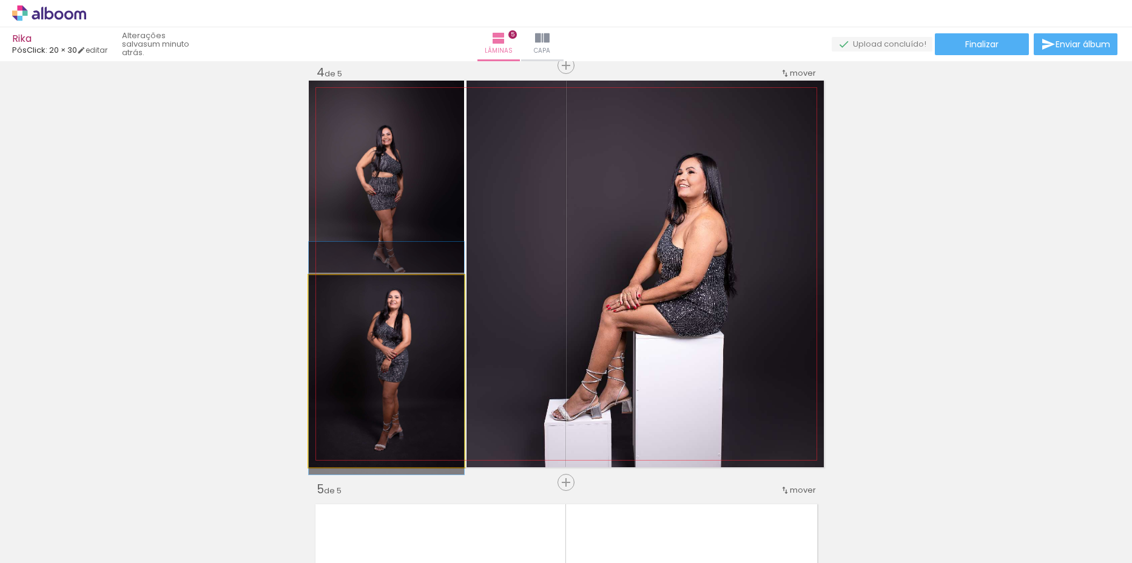
drag, startPoint x: 381, startPoint y: 411, endPoint x: 376, endPoint y: 398, distance: 13.6
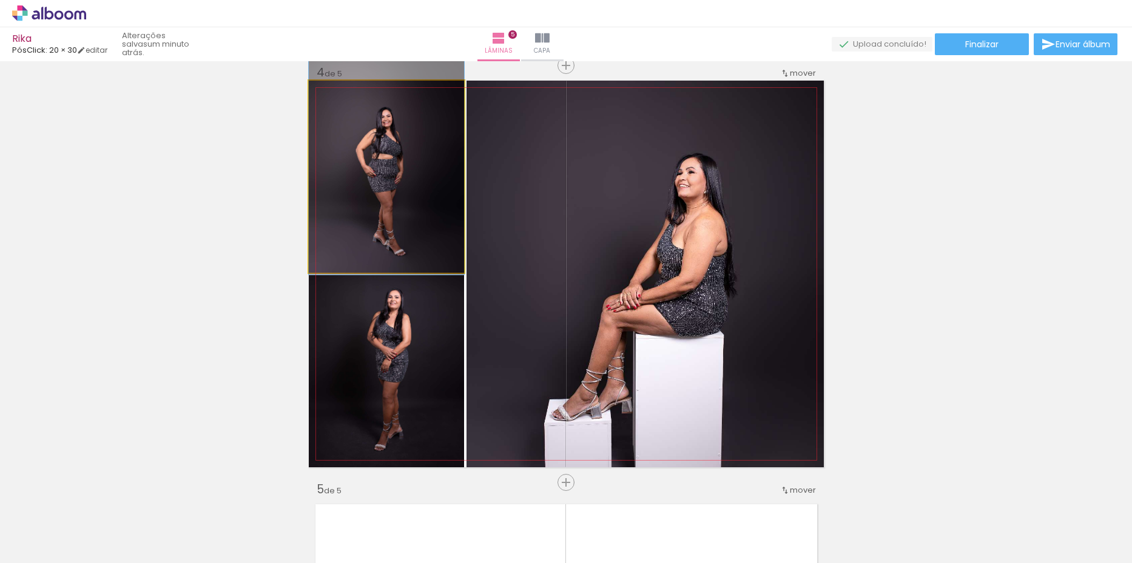
drag, startPoint x: 384, startPoint y: 183, endPoint x: 381, endPoint y: 165, distance: 18.4
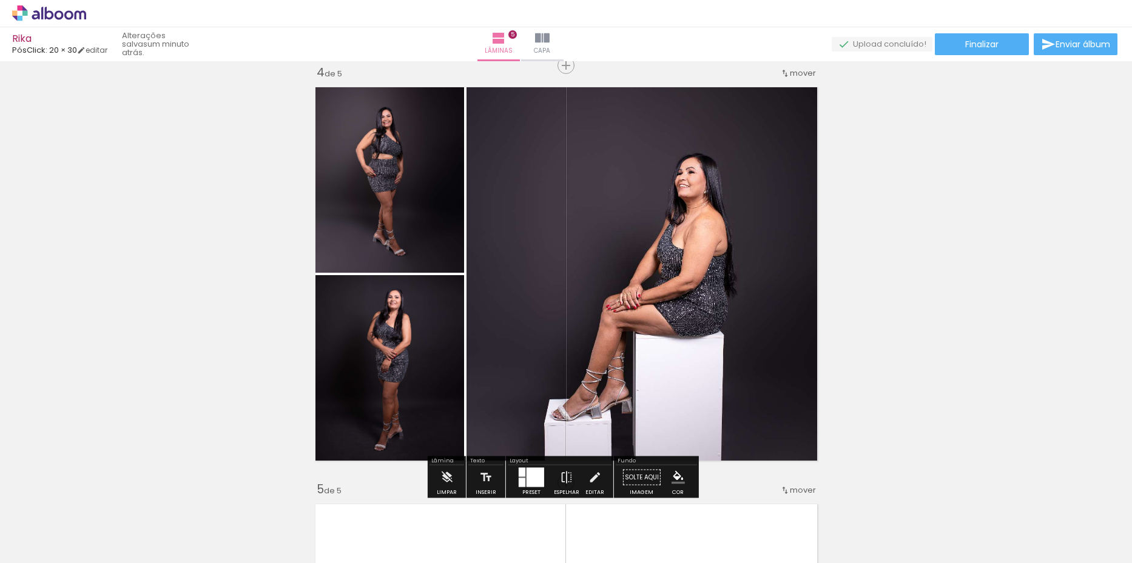
click at [795, 72] on span "mover" at bounding box center [803, 73] width 26 height 12
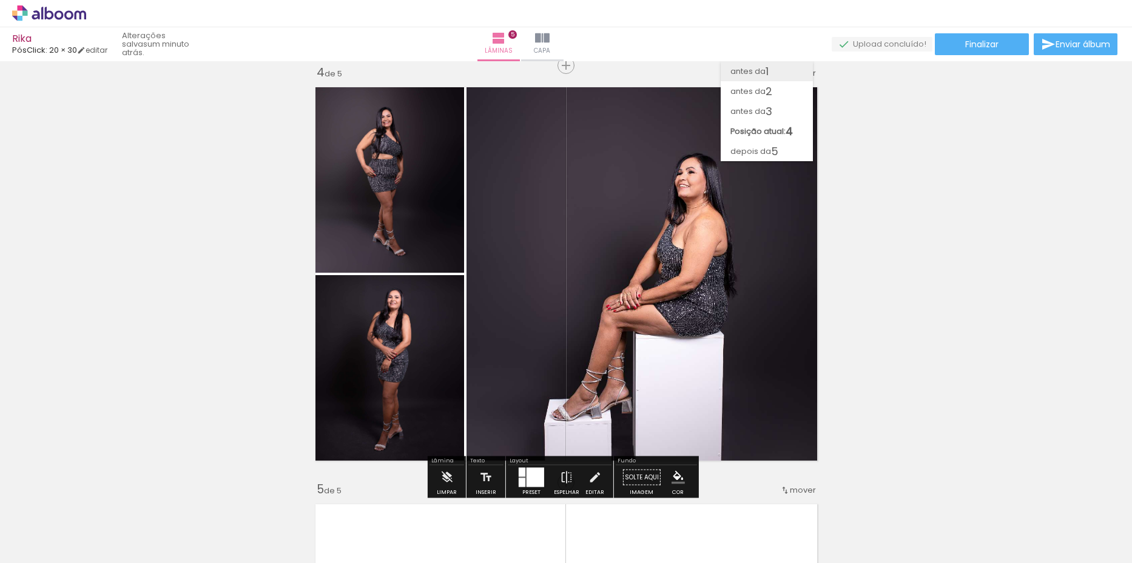
click at [768, 71] on span "1" at bounding box center [766, 71] width 3 height 20
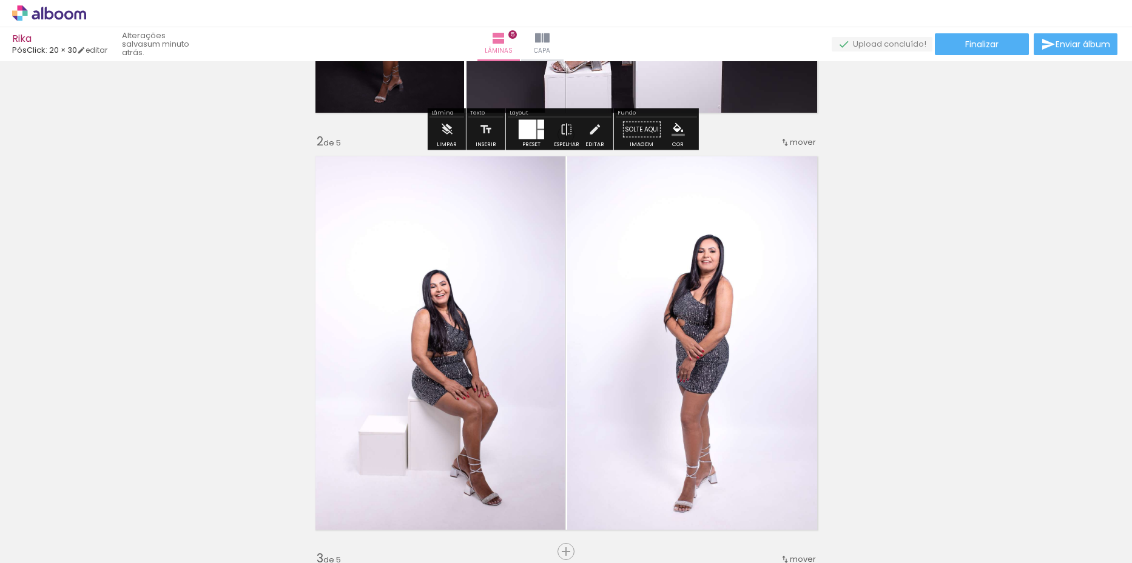
scroll to position [0, 0]
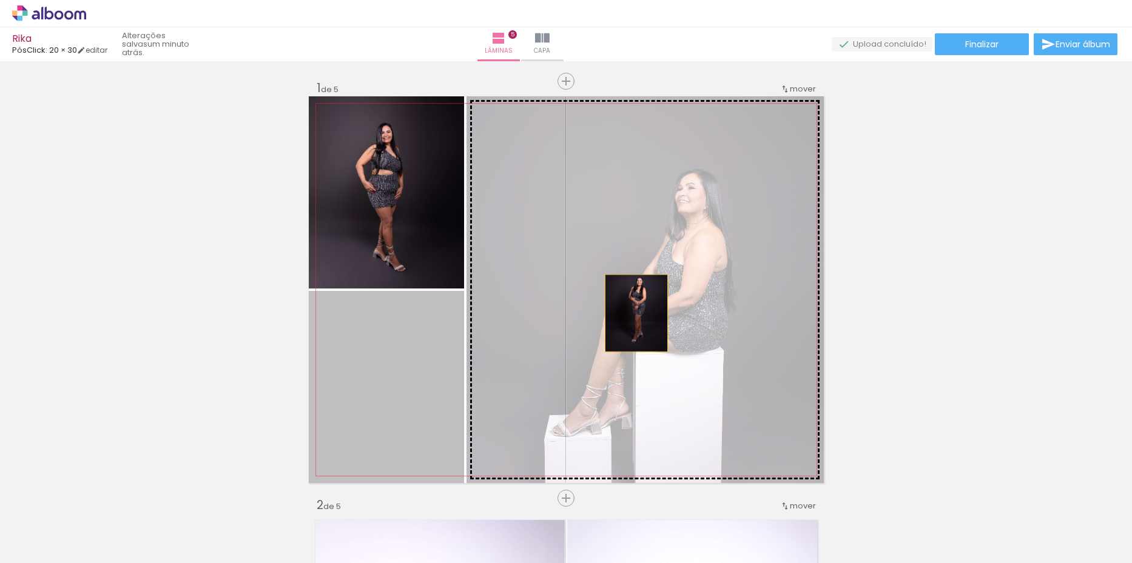
drag, startPoint x: 460, startPoint y: 352, endPoint x: 631, endPoint y: 314, distance: 176.0
click at [0, 0] on slot at bounding box center [0, 0] width 0 height 0
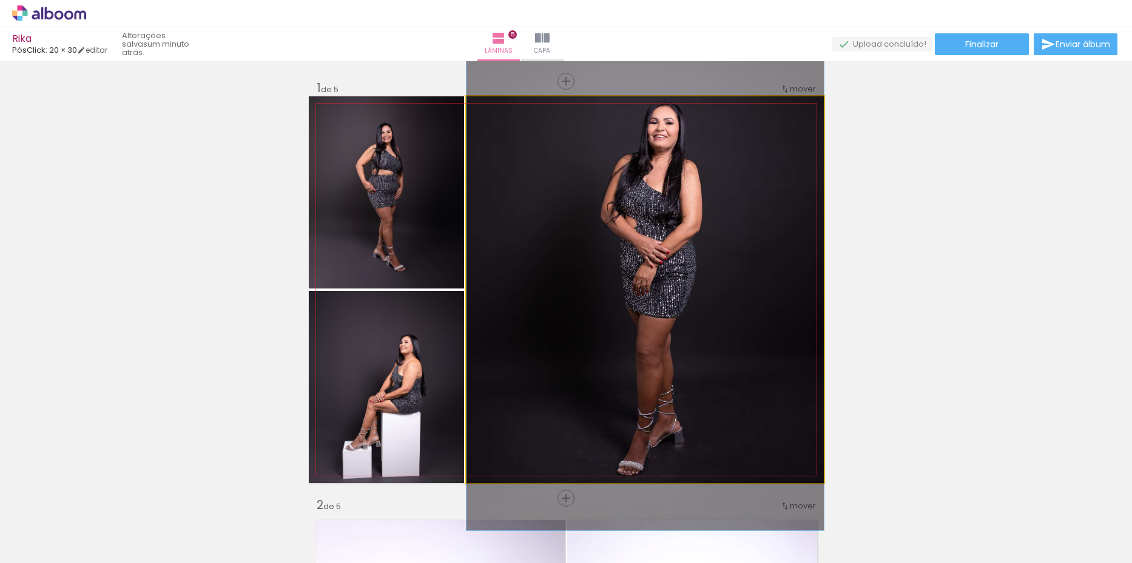
drag, startPoint x: 702, startPoint y: 300, endPoint x: 710, endPoint y: 272, distance: 28.2
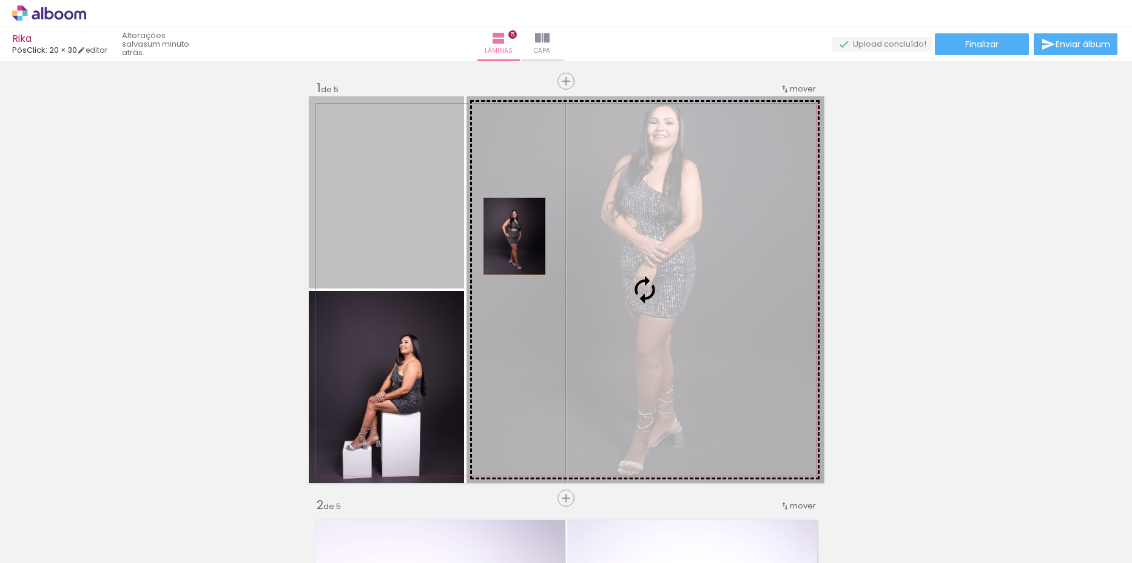
drag, startPoint x: 509, startPoint y: 237, endPoint x: 648, endPoint y: 241, distance: 138.3
click at [0, 0] on slot at bounding box center [0, 0] width 0 height 0
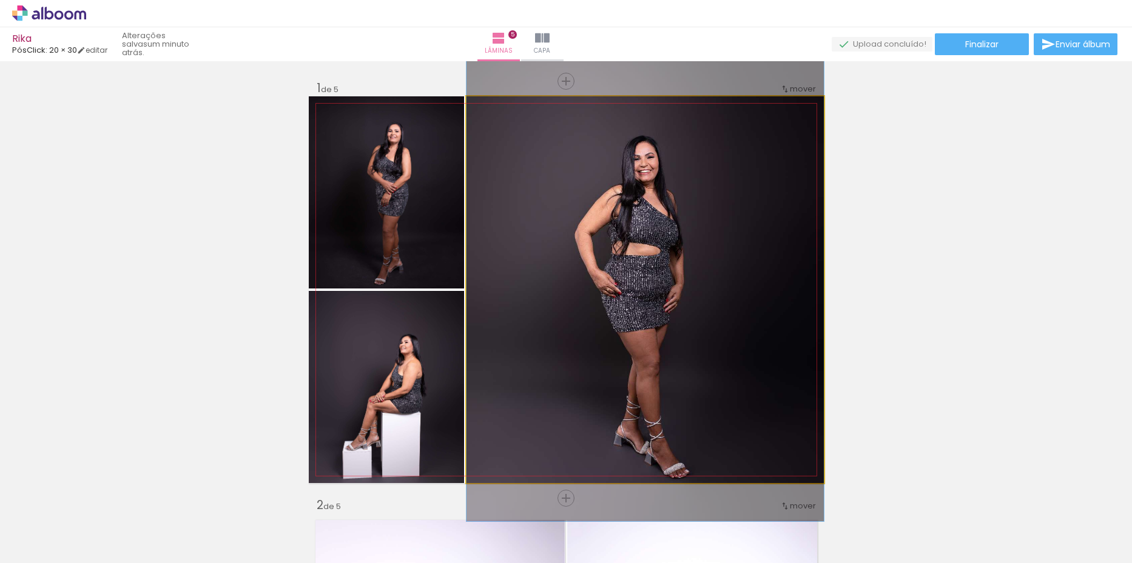
drag, startPoint x: 637, startPoint y: 277, endPoint x: 651, endPoint y: 250, distance: 30.4
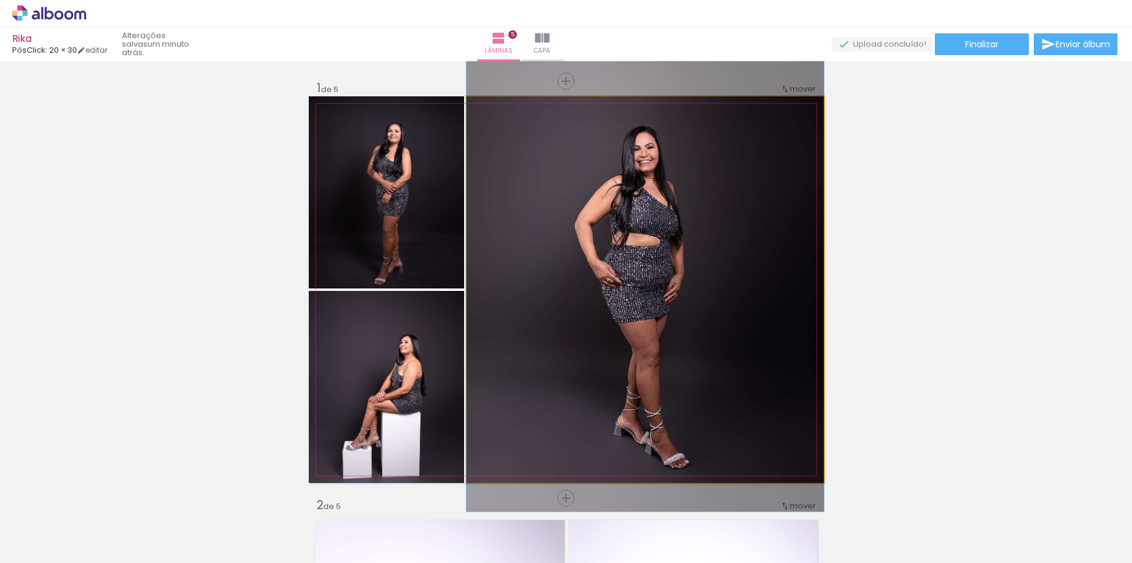
drag, startPoint x: 657, startPoint y: 266, endPoint x: 658, endPoint y: 256, distance: 9.8
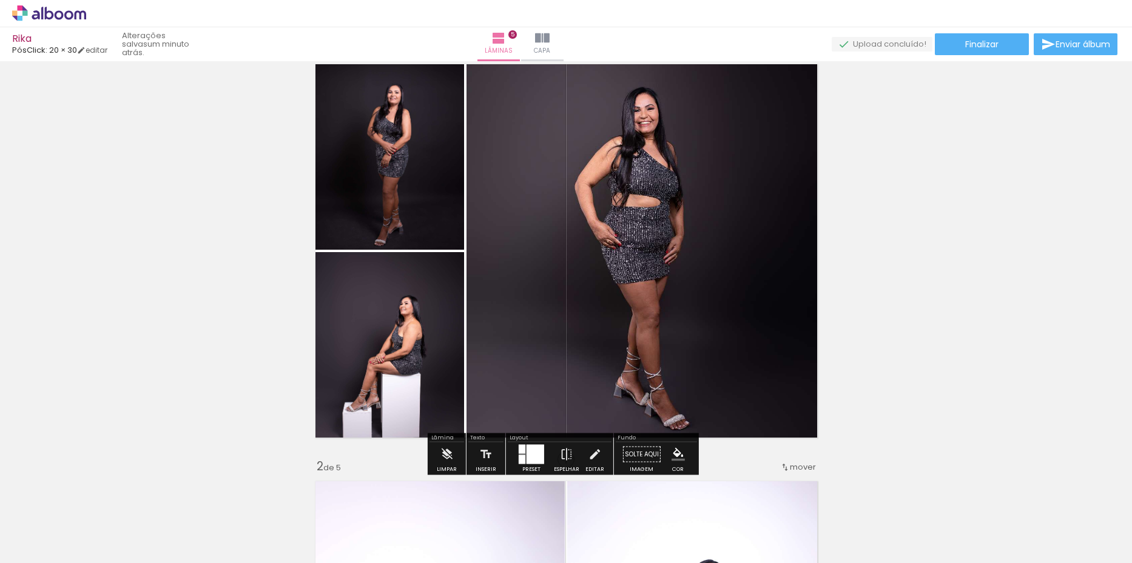
scroll to position [61, 0]
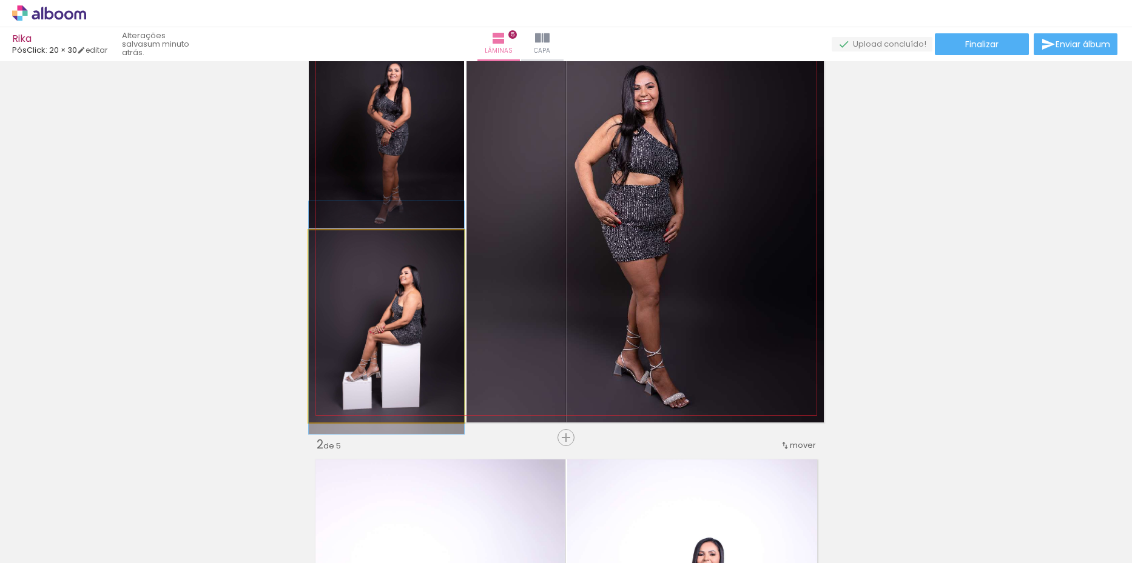
drag, startPoint x: 408, startPoint y: 321, endPoint x: 415, endPoint y: 312, distance: 11.2
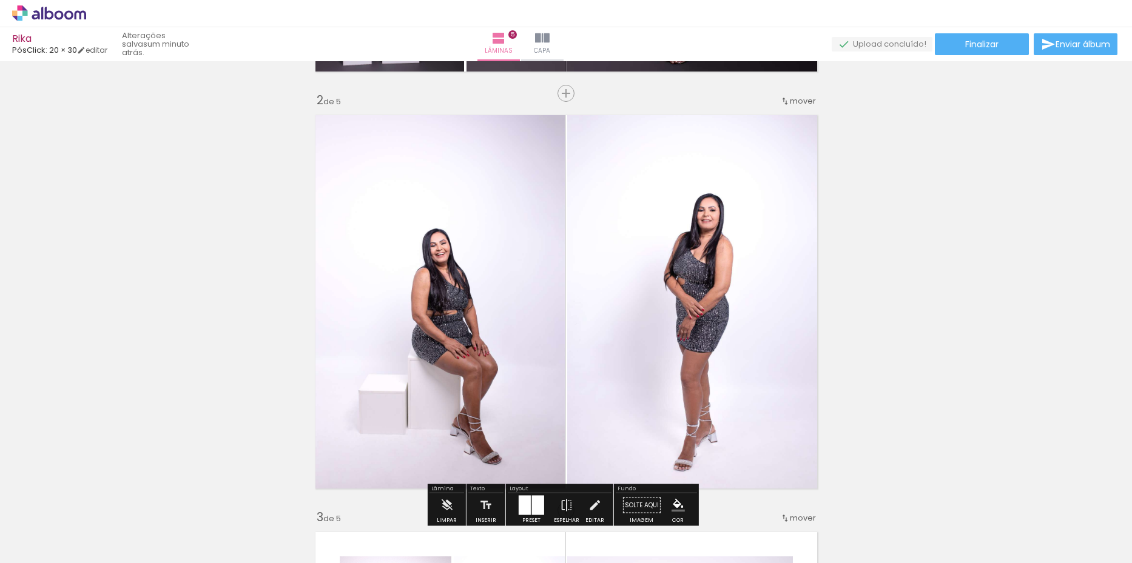
scroll to position [182, 0]
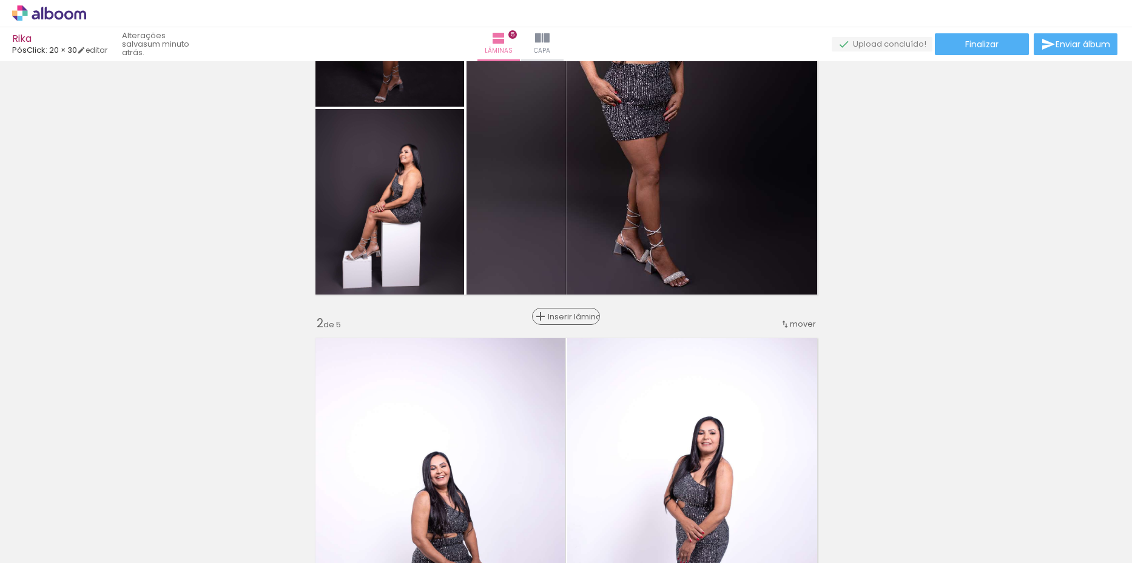
click at [557, 320] on span "Inserir lâmina" at bounding box center [571, 317] width 47 height 8
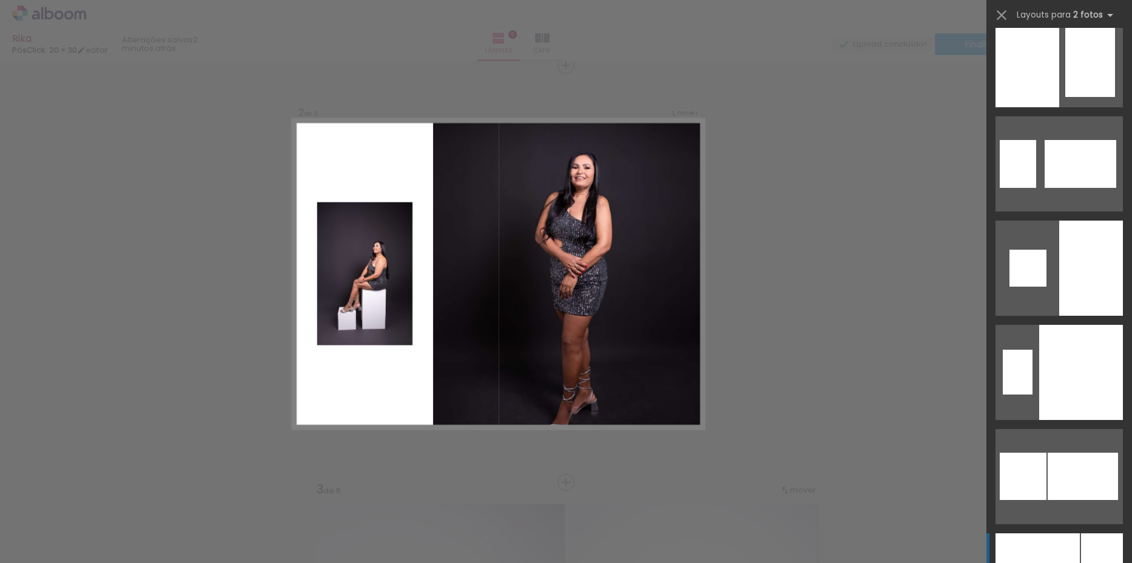
scroll to position [4531, 0]
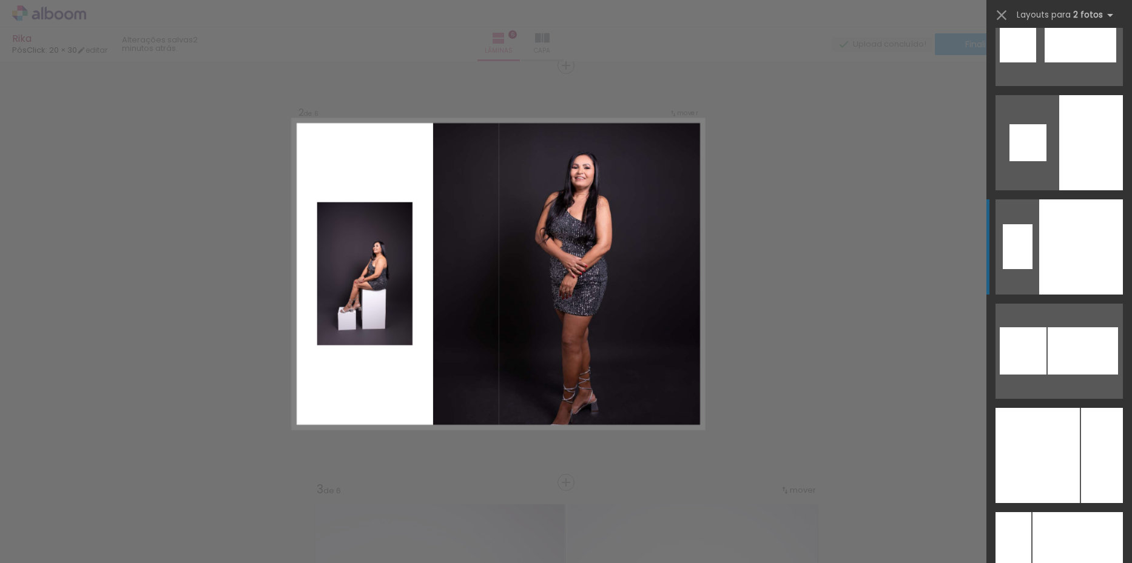
click at [1062, 269] on div at bounding box center [1081, 247] width 84 height 95
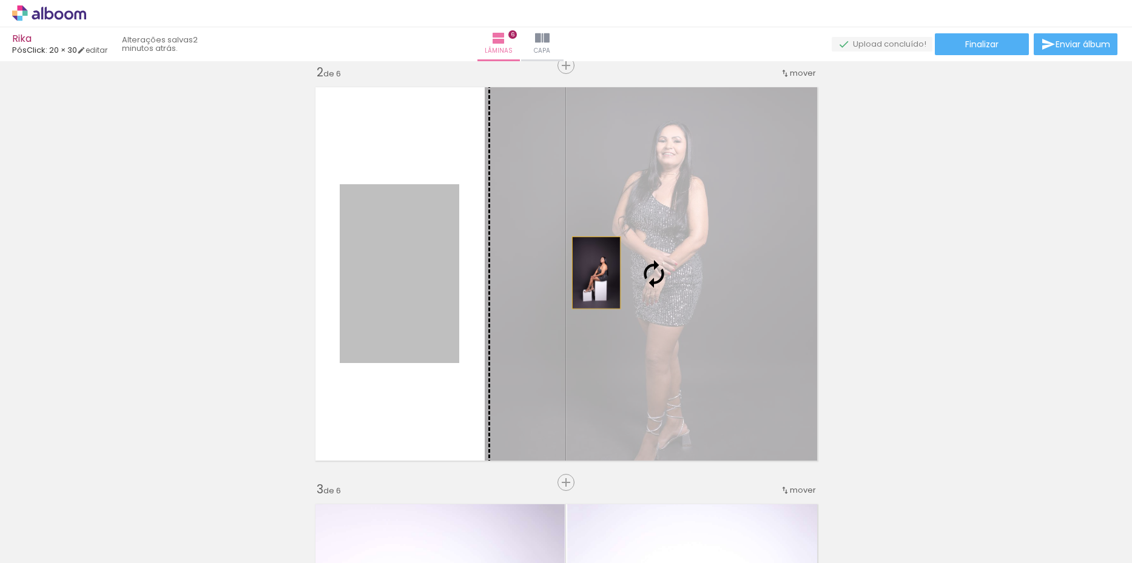
drag, startPoint x: 435, startPoint y: 286, endPoint x: 592, endPoint y: 273, distance: 157.6
click at [0, 0] on slot at bounding box center [0, 0] width 0 height 0
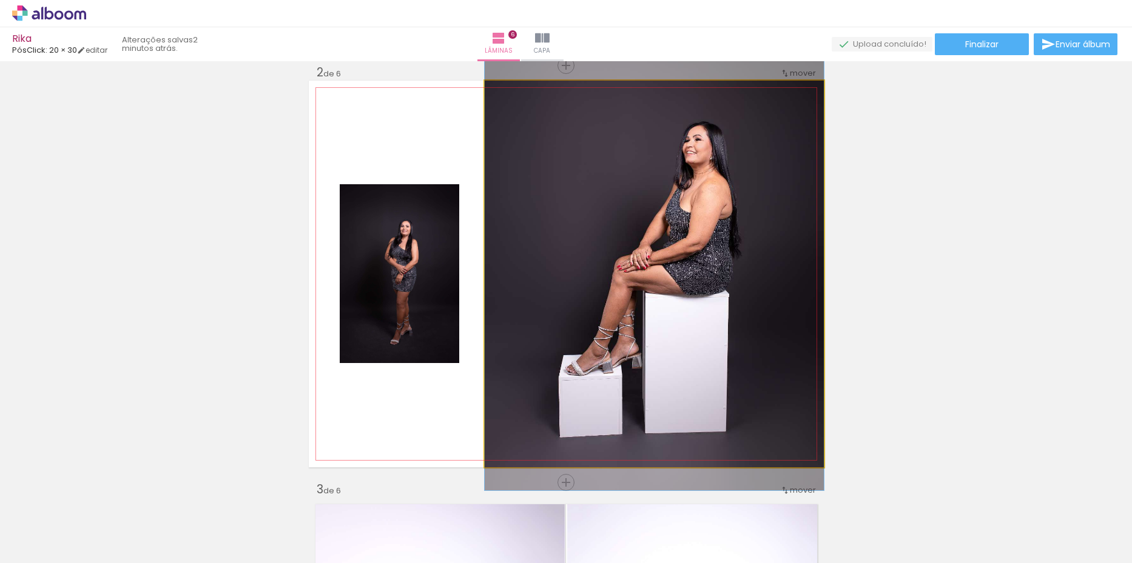
drag, startPoint x: 676, startPoint y: 349, endPoint x: 676, endPoint y: 311, distance: 37.6
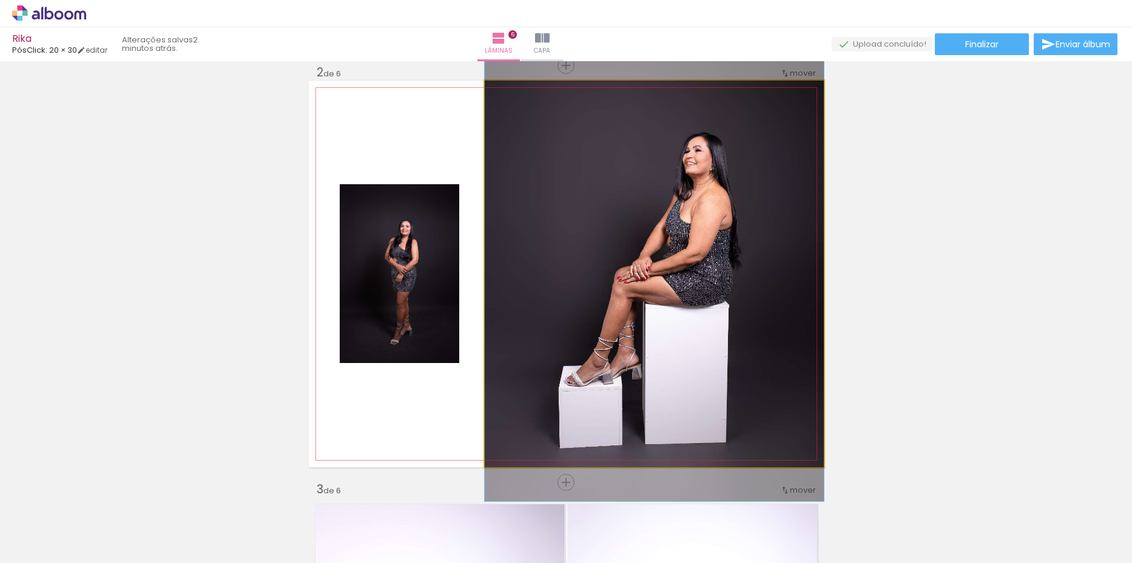
drag, startPoint x: 677, startPoint y: 311, endPoint x: 681, endPoint y: 318, distance: 8.4
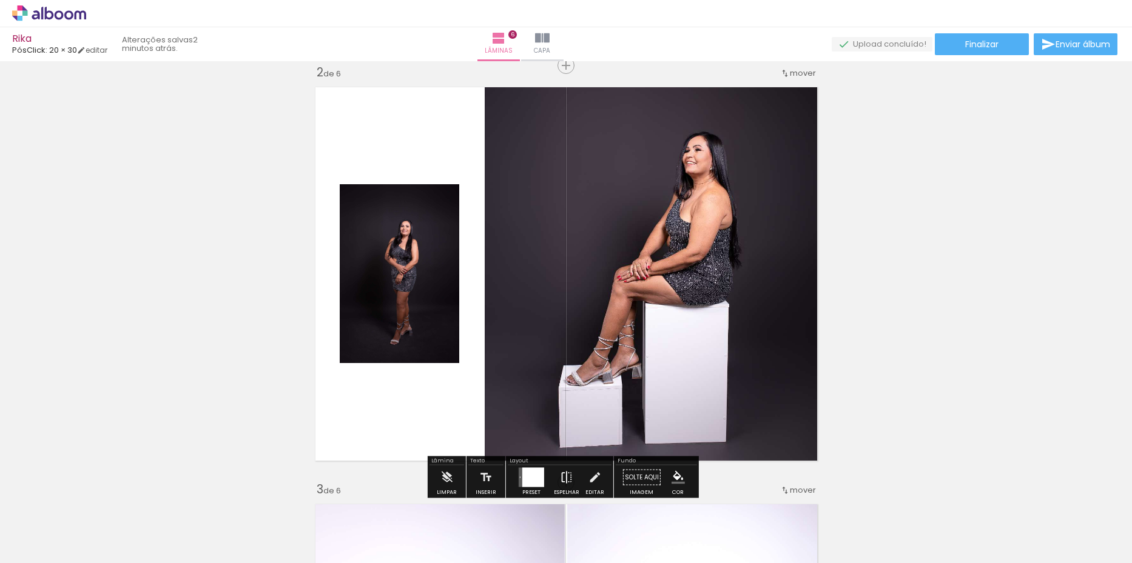
click at [569, 477] on iron-icon at bounding box center [566, 478] width 13 height 24
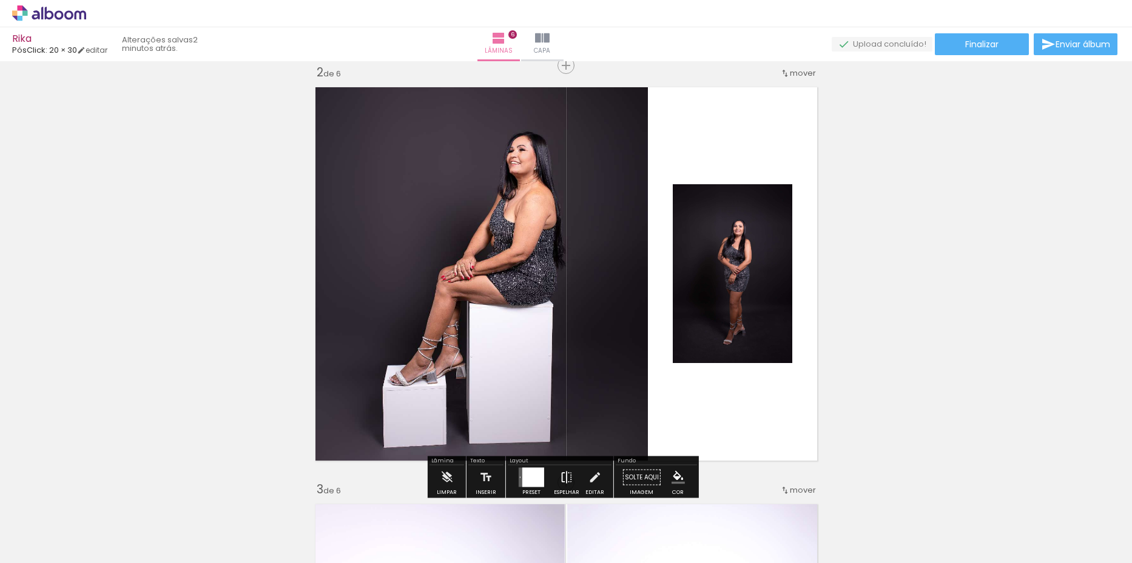
click at [569, 477] on iron-icon at bounding box center [566, 478] width 13 height 24
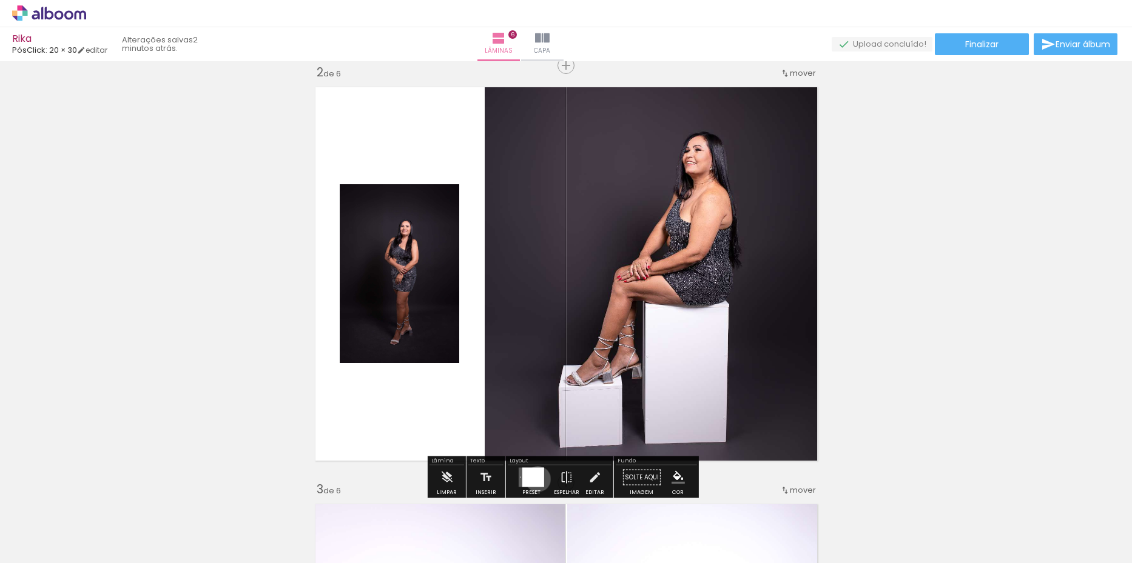
click at [535, 479] on div at bounding box center [533, 477] width 22 height 19
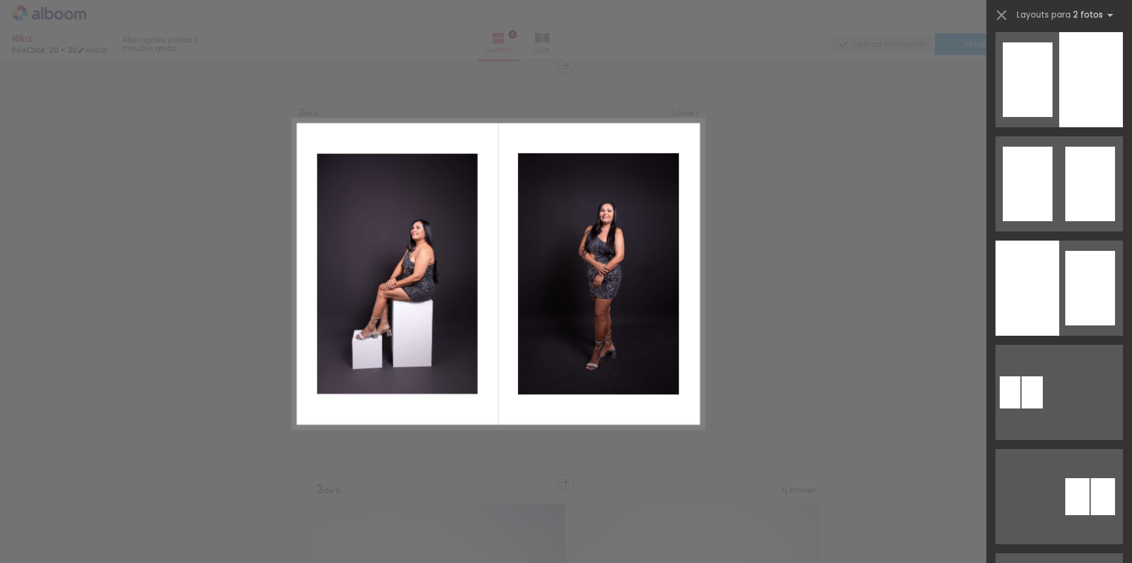
scroll to position [910, 0]
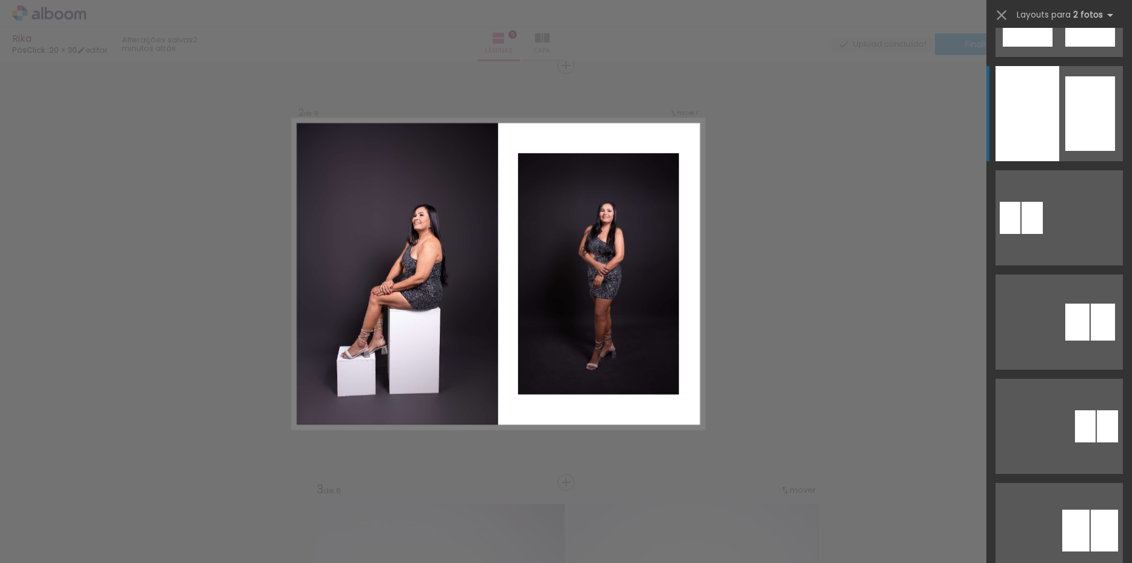
click at [1055, 121] on quentale-layouter at bounding box center [1058, 113] width 127 height 95
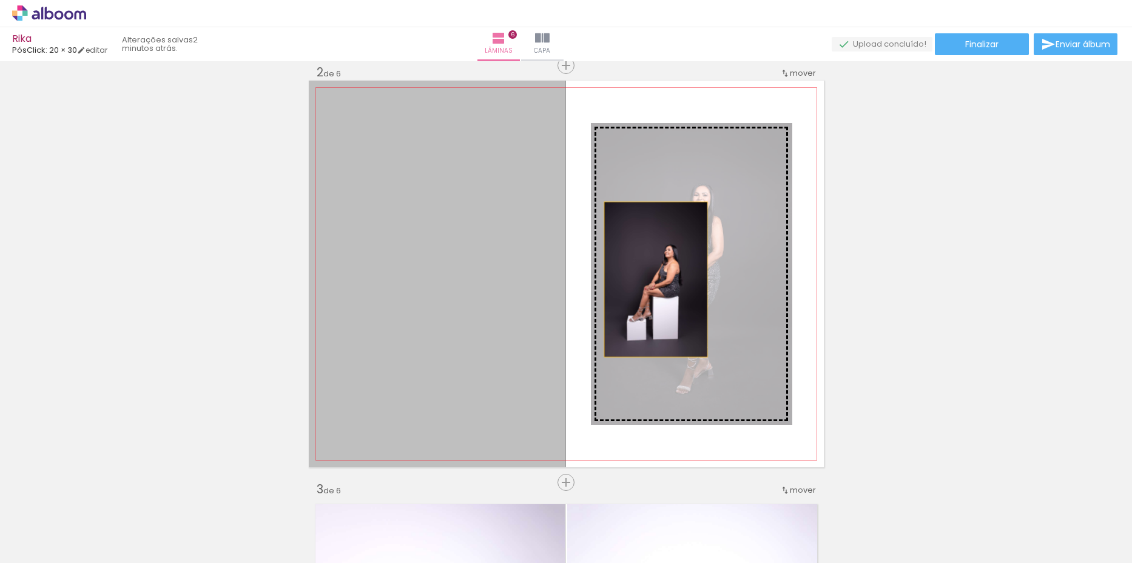
drag, startPoint x: 497, startPoint y: 297, endPoint x: 665, endPoint y: 279, distance: 169.0
click at [0, 0] on slot at bounding box center [0, 0] width 0 height 0
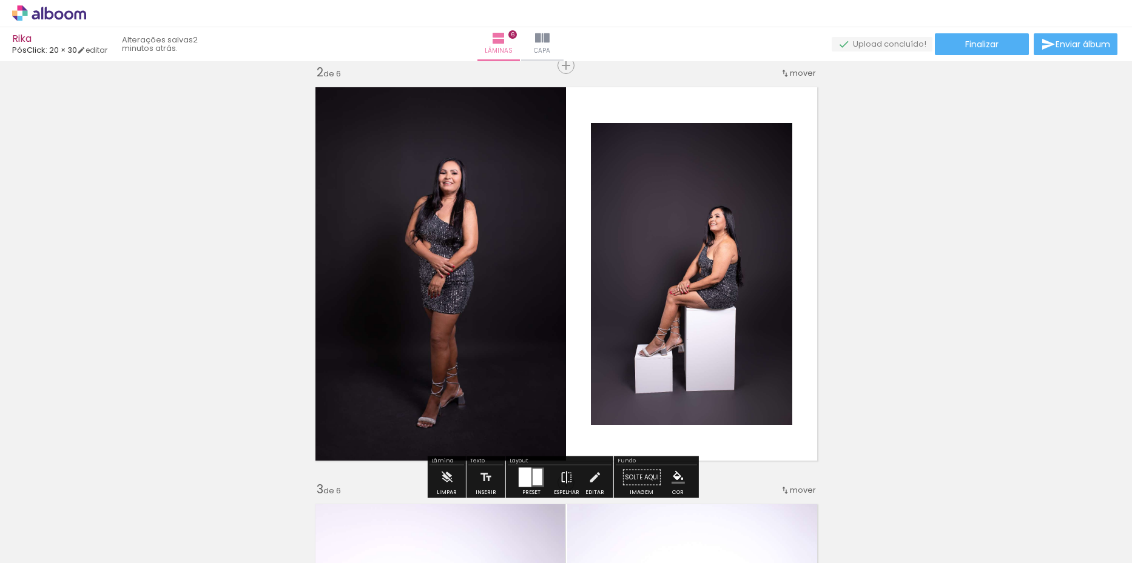
click at [560, 476] on iron-icon at bounding box center [566, 478] width 13 height 24
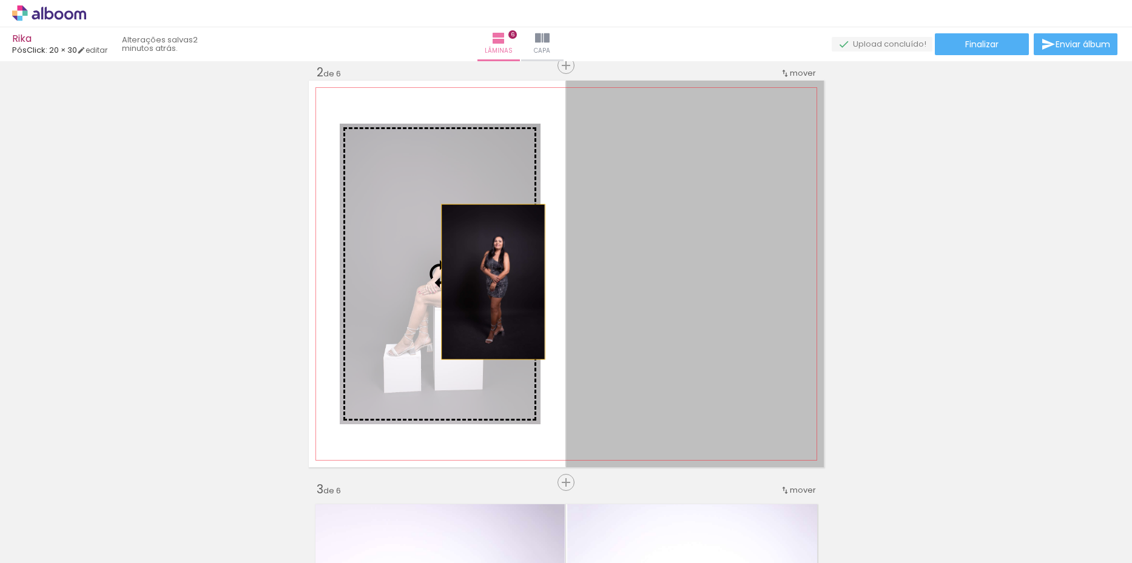
drag, startPoint x: 646, startPoint y: 294, endPoint x: 488, endPoint y: 282, distance: 159.3
click at [0, 0] on slot at bounding box center [0, 0] width 0 height 0
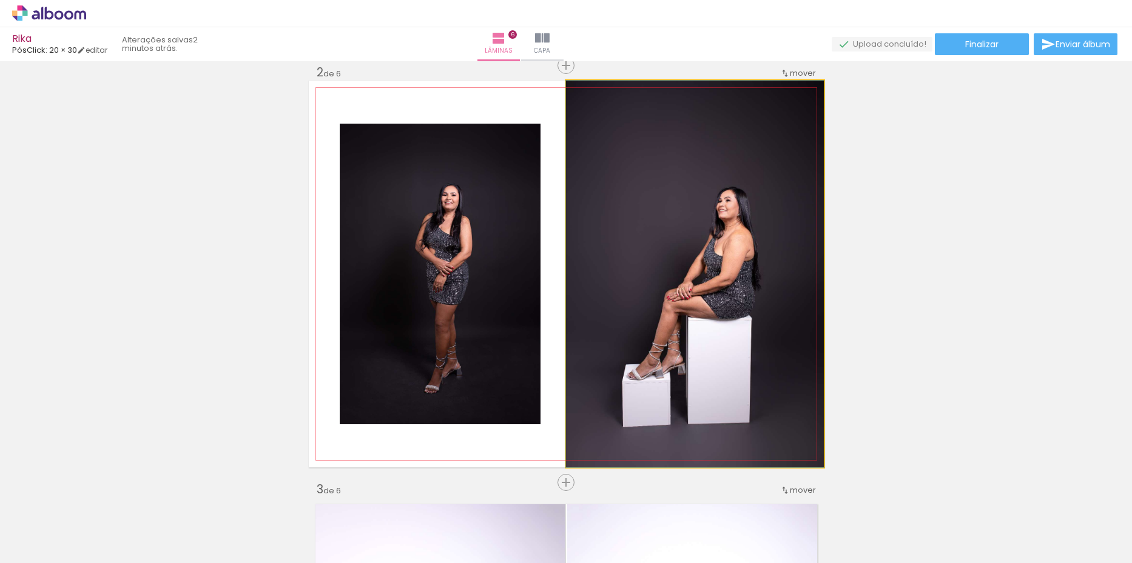
drag, startPoint x: 708, startPoint y: 327, endPoint x: 707, endPoint y: 306, distance: 21.2
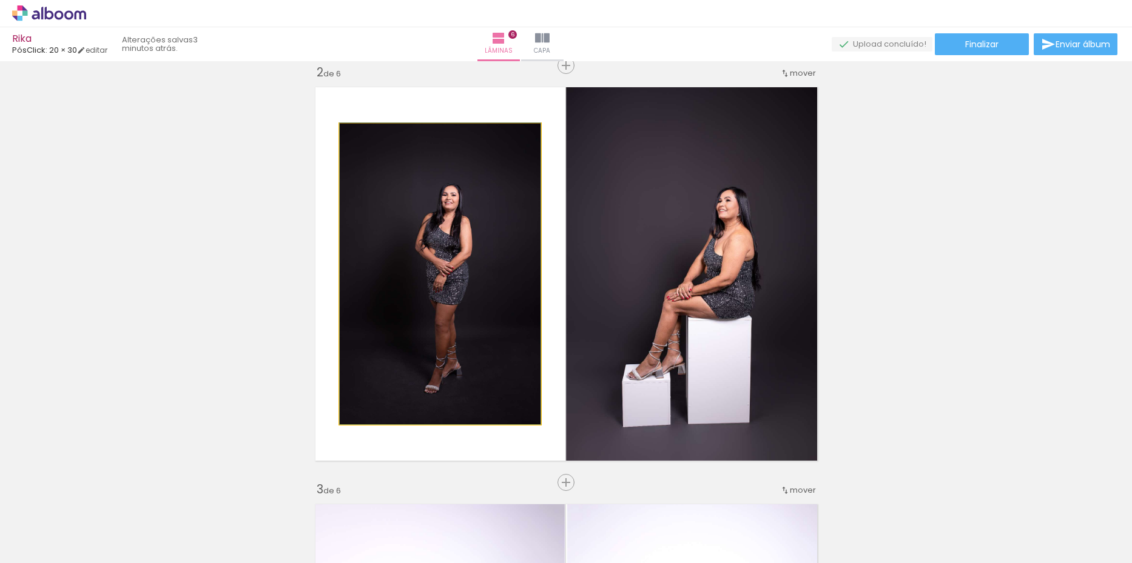
drag, startPoint x: 466, startPoint y: 307, endPoint x: 466, endPoint y: 298, distance: 9.1
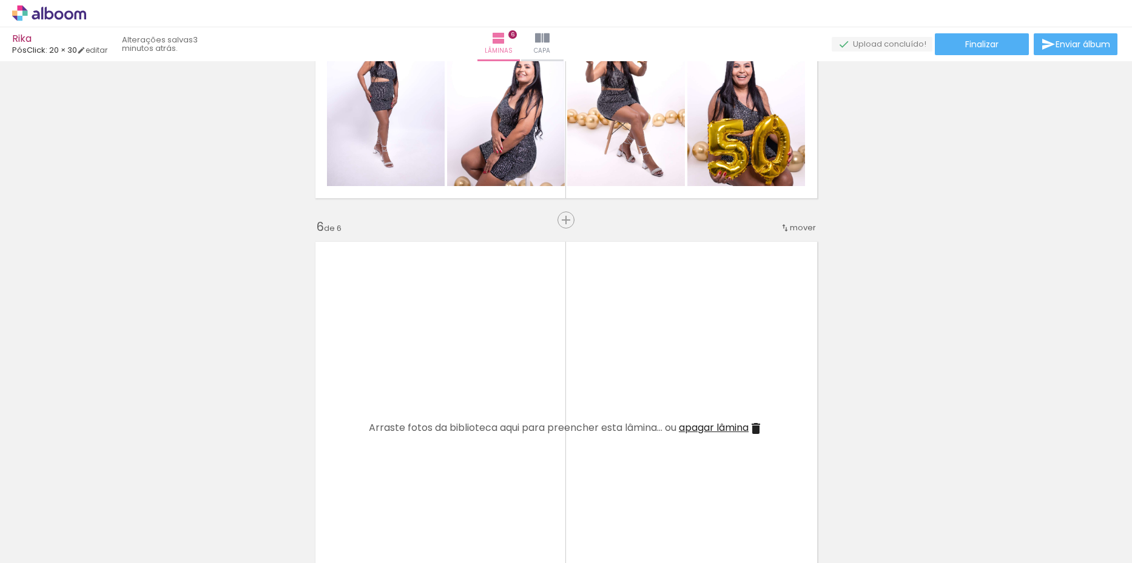
scroll to position [2070, 0]
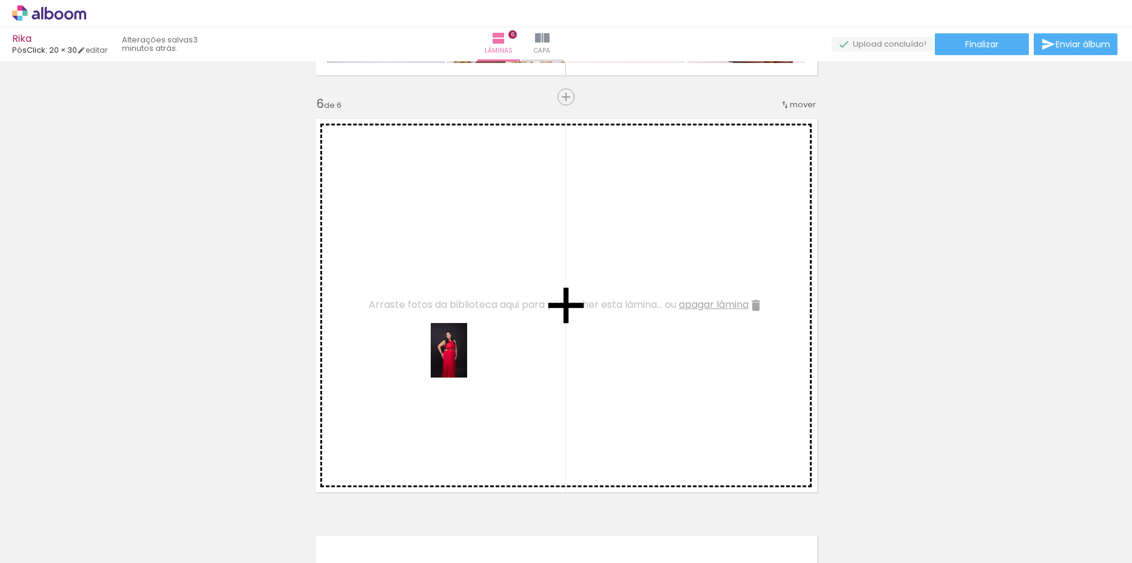
drag, startPoint x: 521, startPoint y: 526, endPoint x: 516, endPoint y: 449, distance: 77.2
click at [463, 349] on quentale-workspace at bounding box center [566, 281] width 1132 height 563
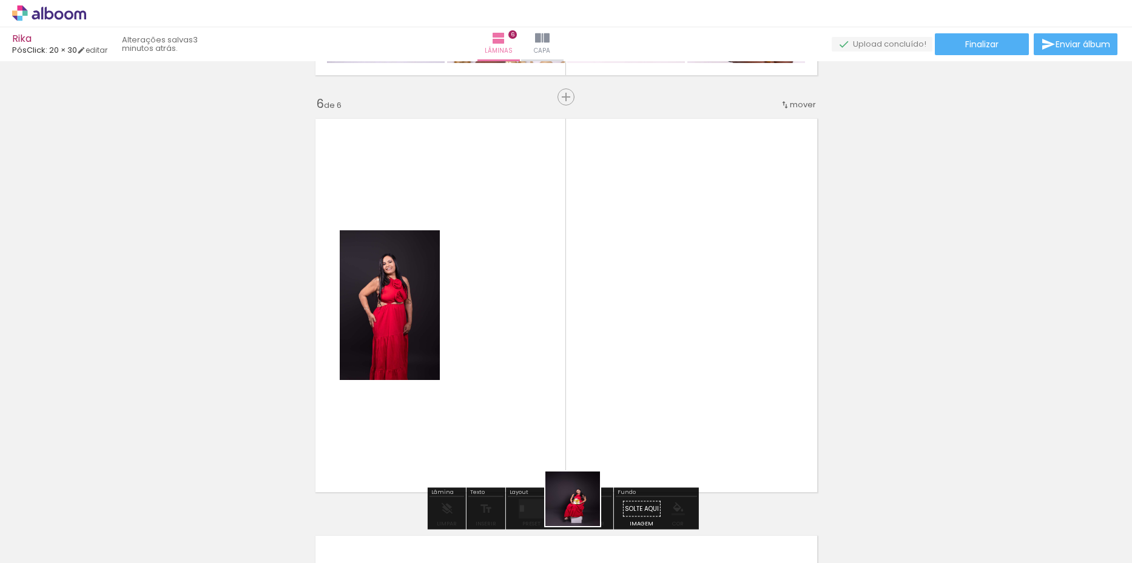
drag, startPoint x: 582, startPoint y: 508, endPoint x: 486, endPoint y: 324, distance: 206.9
click at [486, 324] on quentale-workspace at bounding box center [566, 281] width 1132 height 563
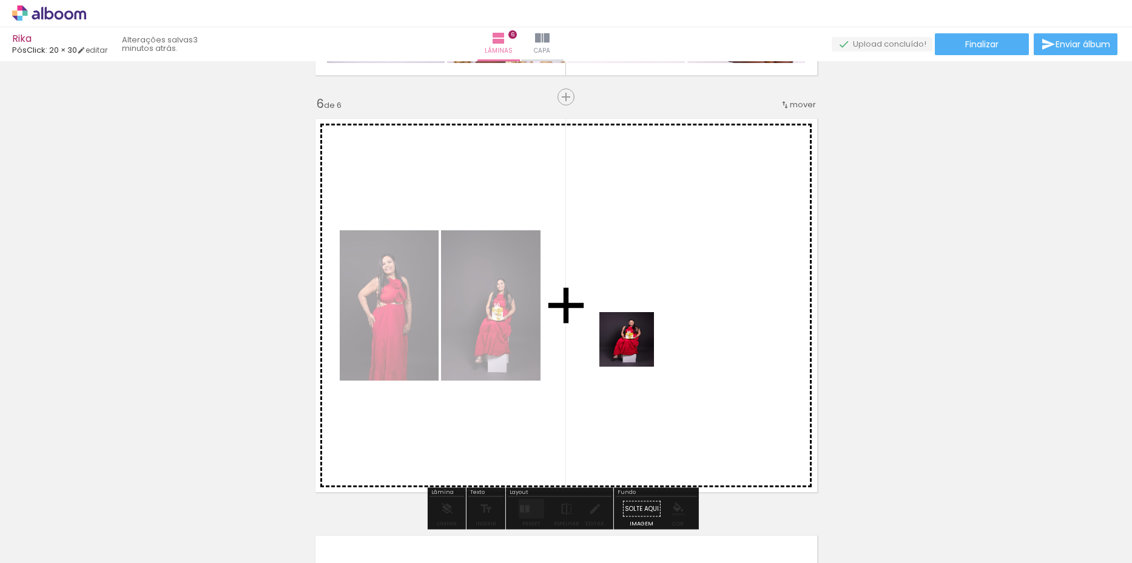
drag, startPoint x: 653, startPoint y: 523, endPoint x: 630, endPoint y: 314, distance: 209.9
click at [630, 314] on quentale-workspace at bounding box center [566, 281] width 1132 height 563
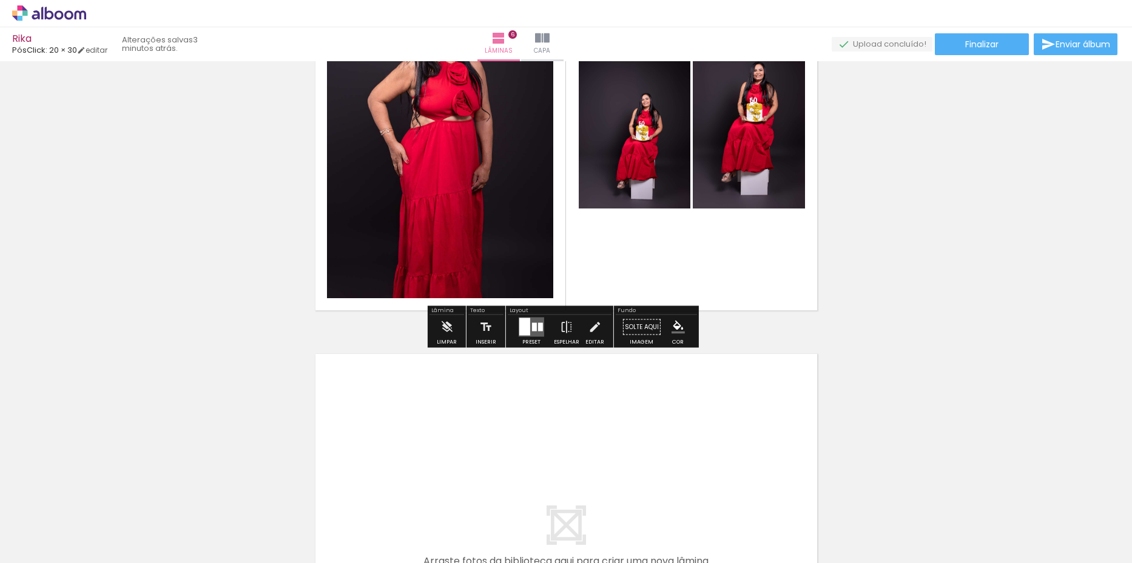
scroll to position [2374, 0]
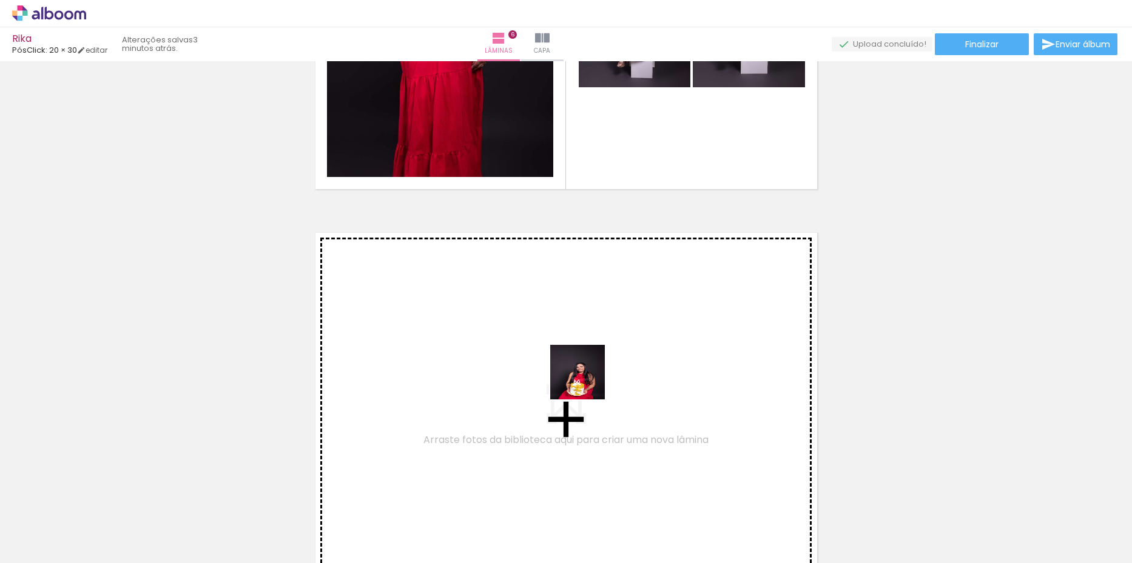
drag, startPoint x: 711, startPoint y: 520, endPoint x: 525, endPoint y: 338, distance: 260.7
click at [525, 338] on quentale-workspace at bounding box center [566, 281] width 1132 height 563
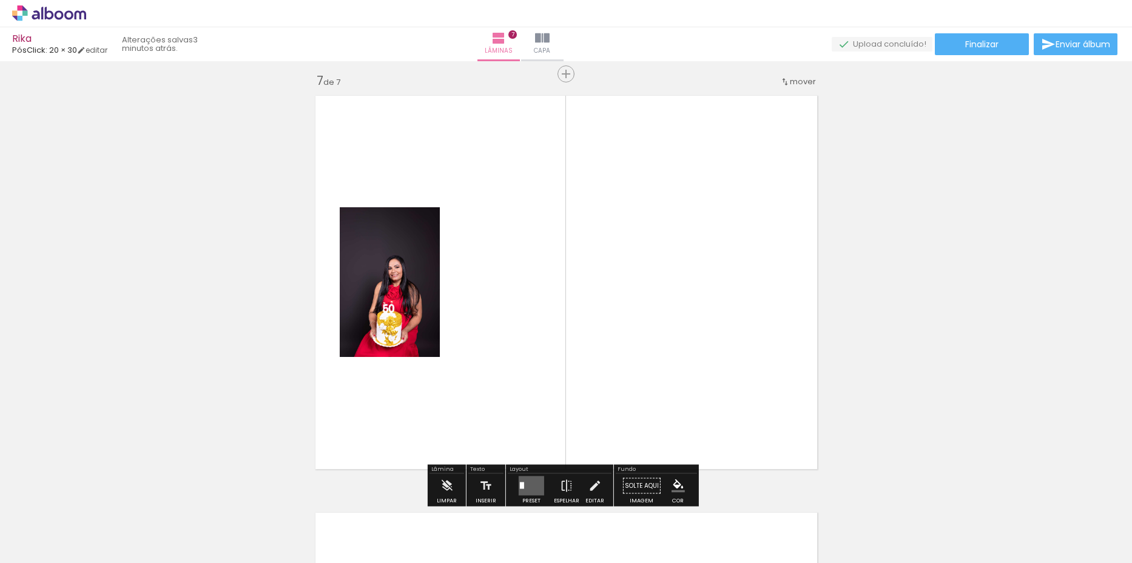
scroll to position [2519, 0]
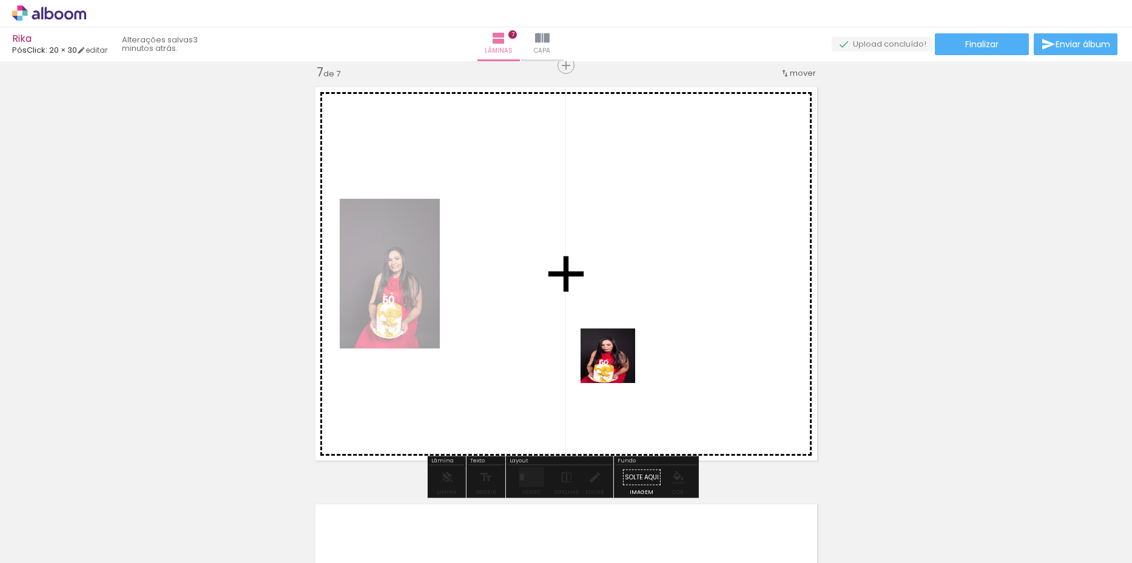
drag, startPoint x: 780, startPoint y: 530, endPoint x: 566, endPoint y: 333, distance: 291.4
click at [568, 333] on quentale-workspace at bounding box center [566, 281] width 1132 height 563
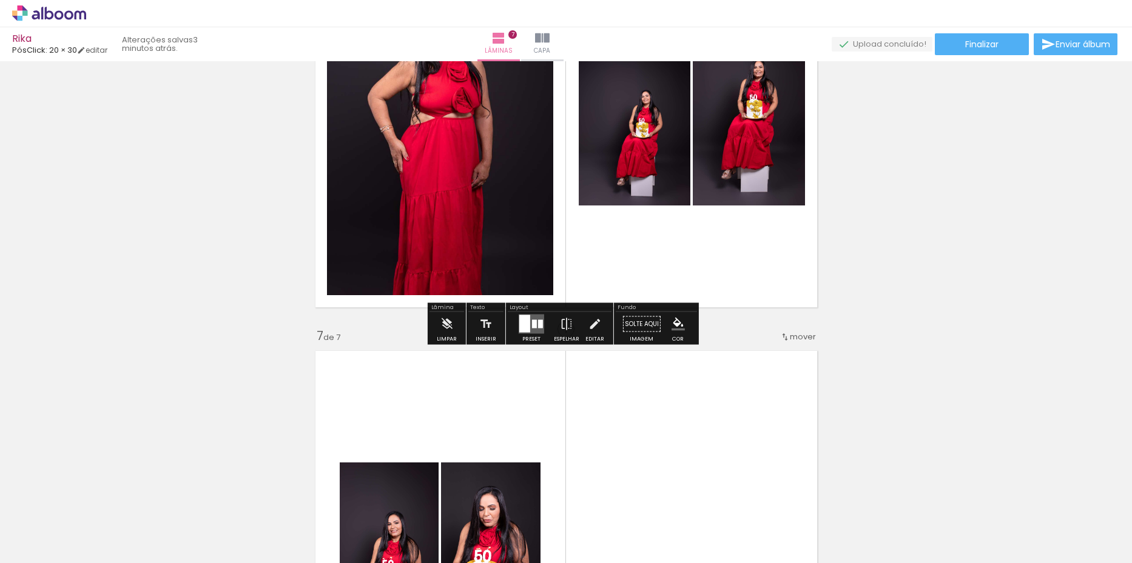
scroll to position [2277, 0]
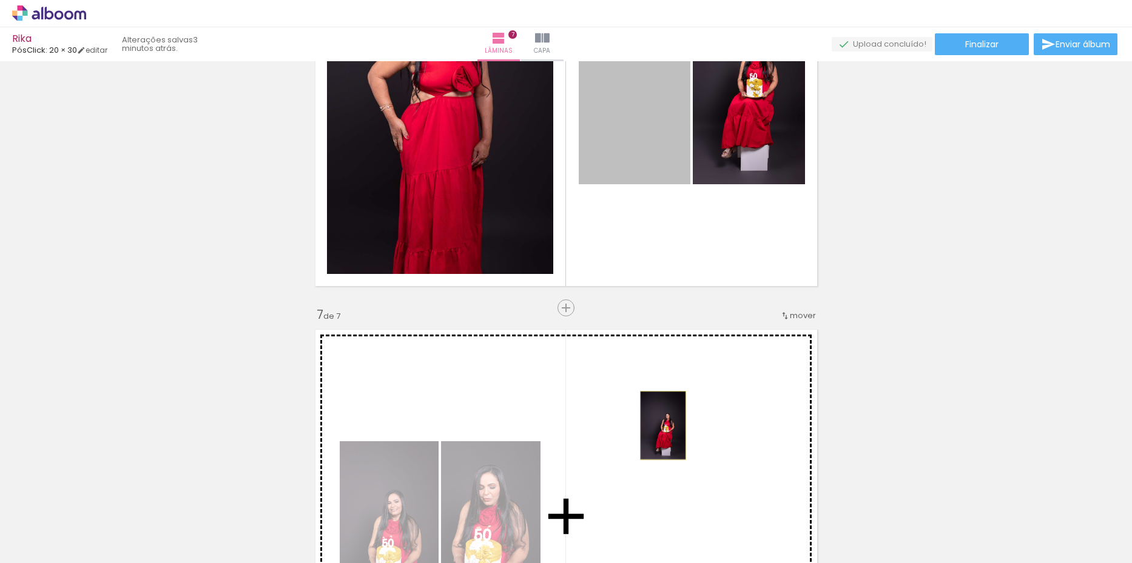
drag, startPoint x: 628, startPoint y: 173, endPoint x: 699, endPoint y: 229, distance: 90.3
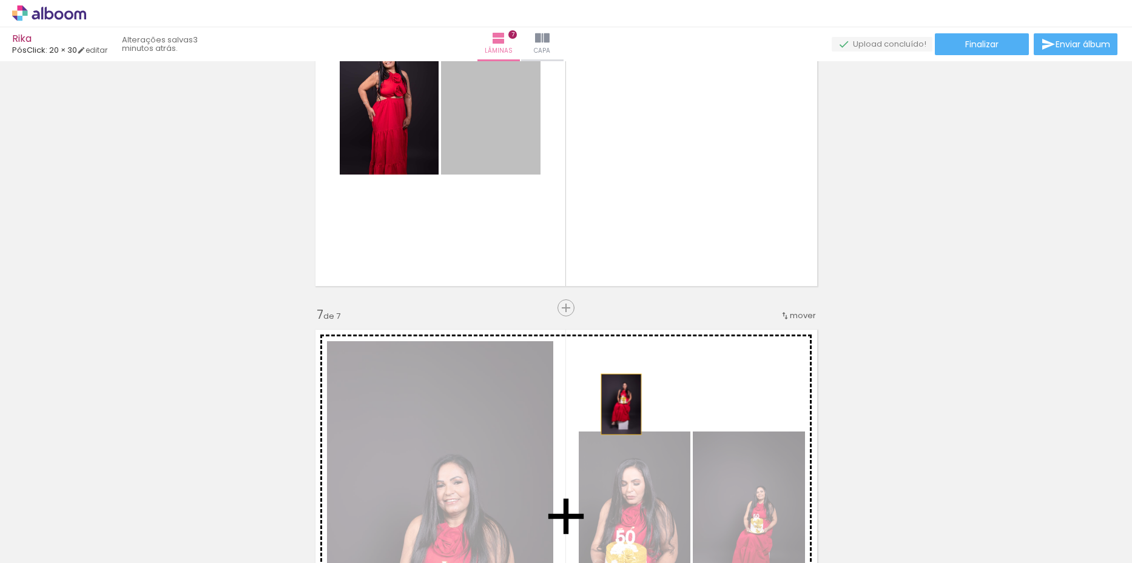
drag, startPoint x: 540, startPoint y: 226, endPoint x: 616, endPoint y: 402, distance: 191.5
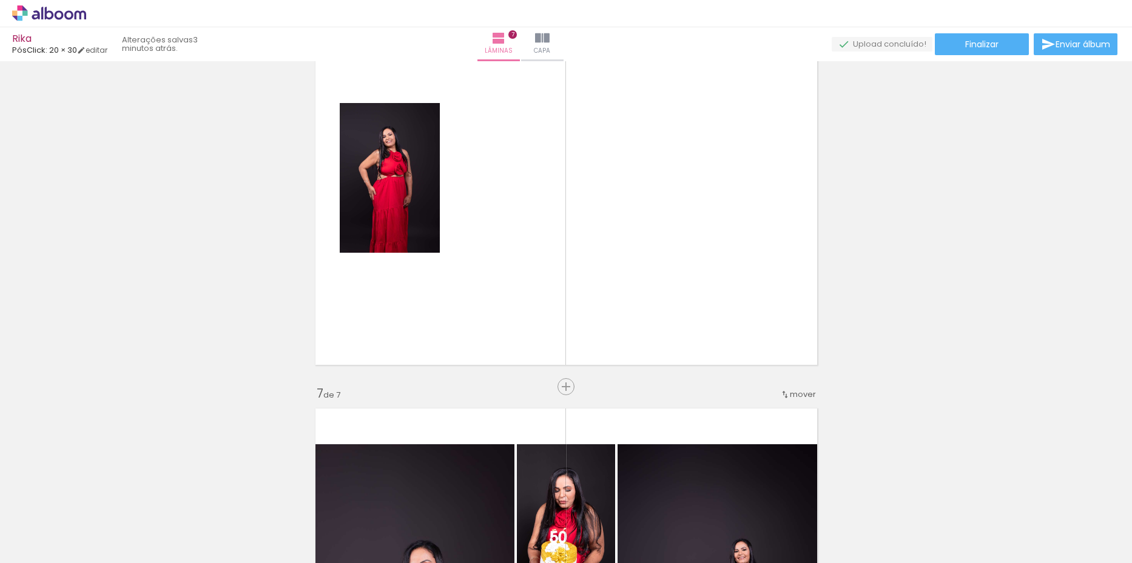
scroll to position [2095, 0]
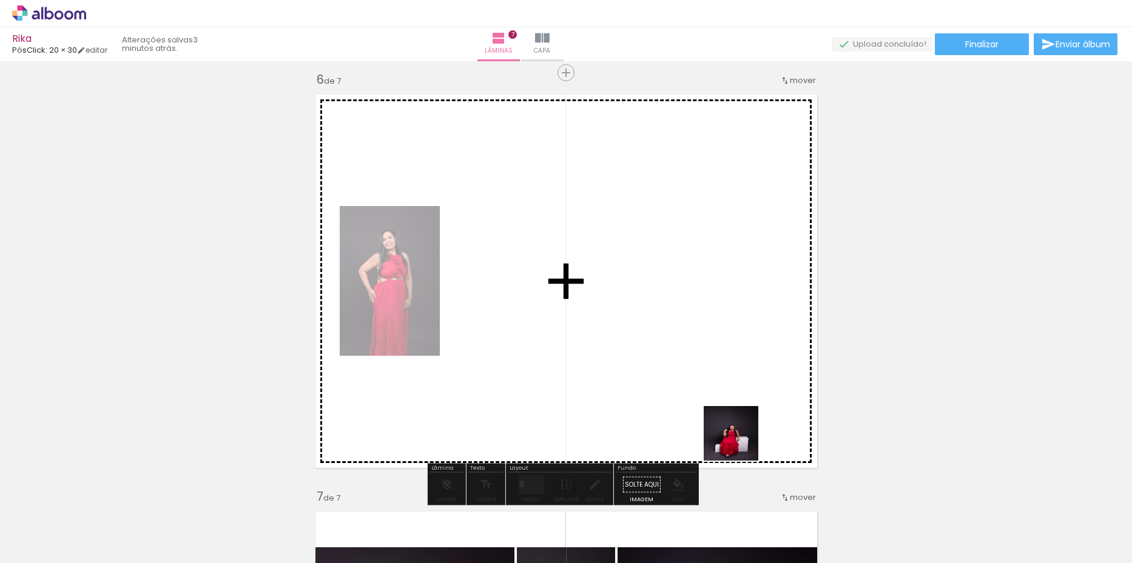
drag, startPoint x: 740, startPoint y: 443, endPoint x: 605, endPoint y: 349, distance: 164.2
click at [605, 349] on quentale-workspace at bounding box center [566, 281] width 1132 height 563
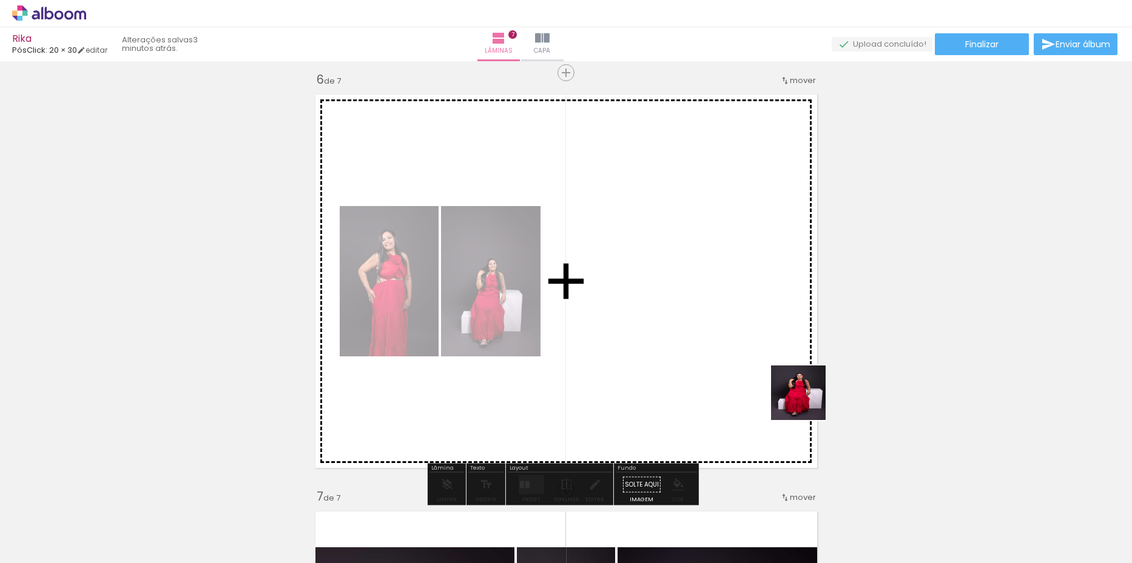
drag, startPoint x: 918, startPoint y: 519, endPoint x: 697, endPoint y: 294, distance: 315.2
click at [697, 294] on quentale-workspace at bounding box center [566, 281] width 1132 height 563
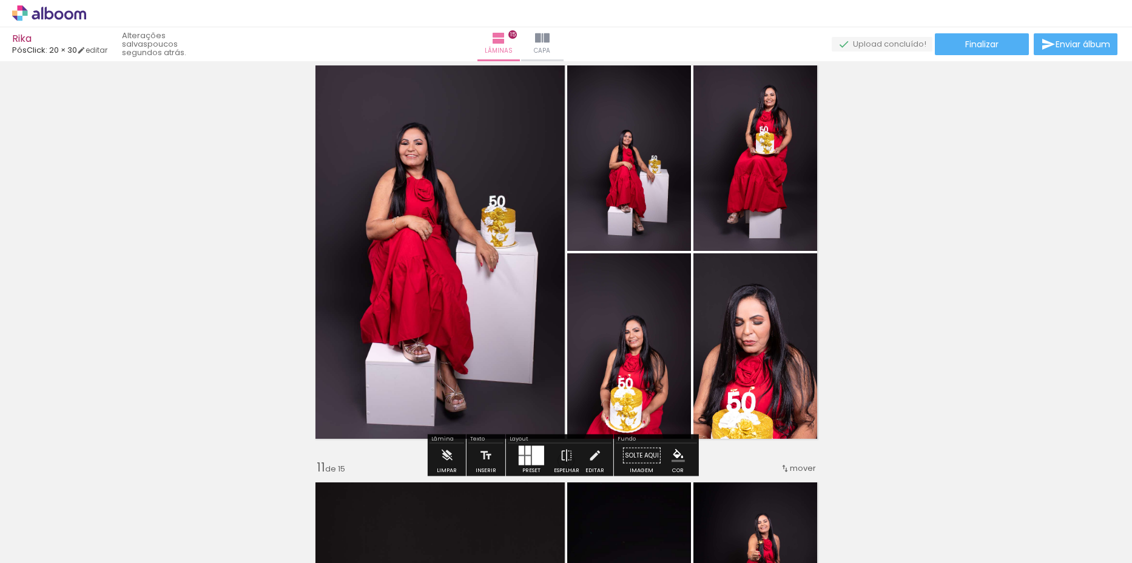
scroll to position [3771, 0]
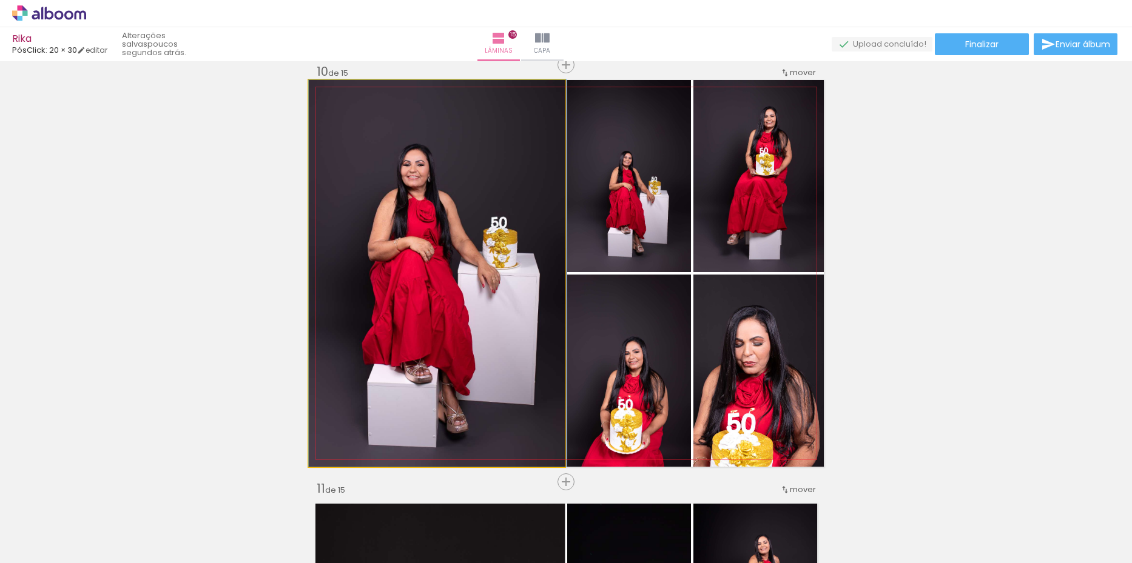
drag, startPoint x: 427, startPoint y: 182, endPoint x: 436, endPoint y: 183, distance: 9.2
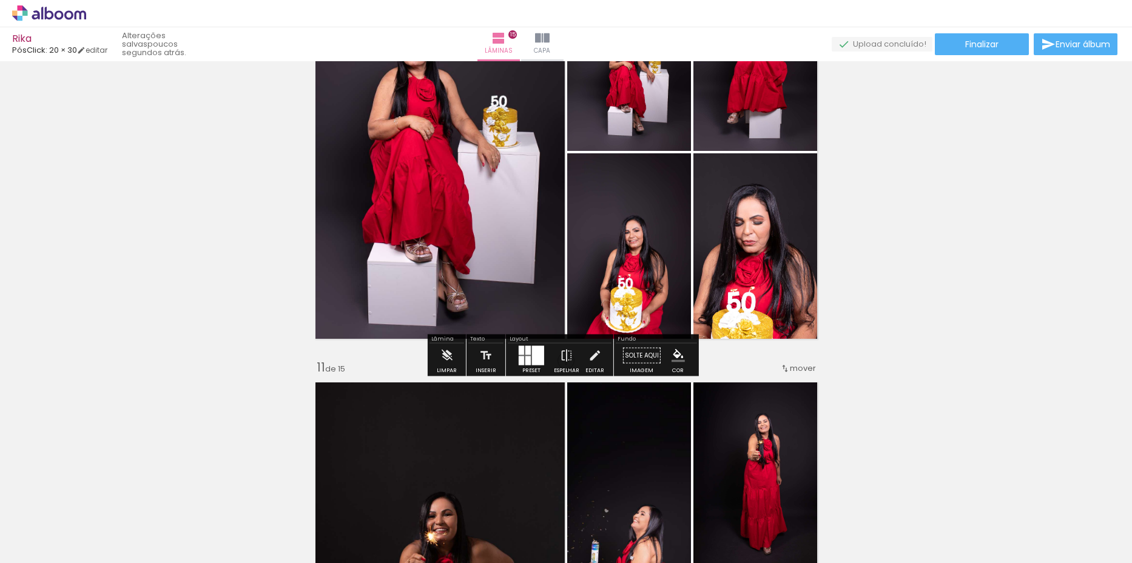
scroll to position [3711, 0]
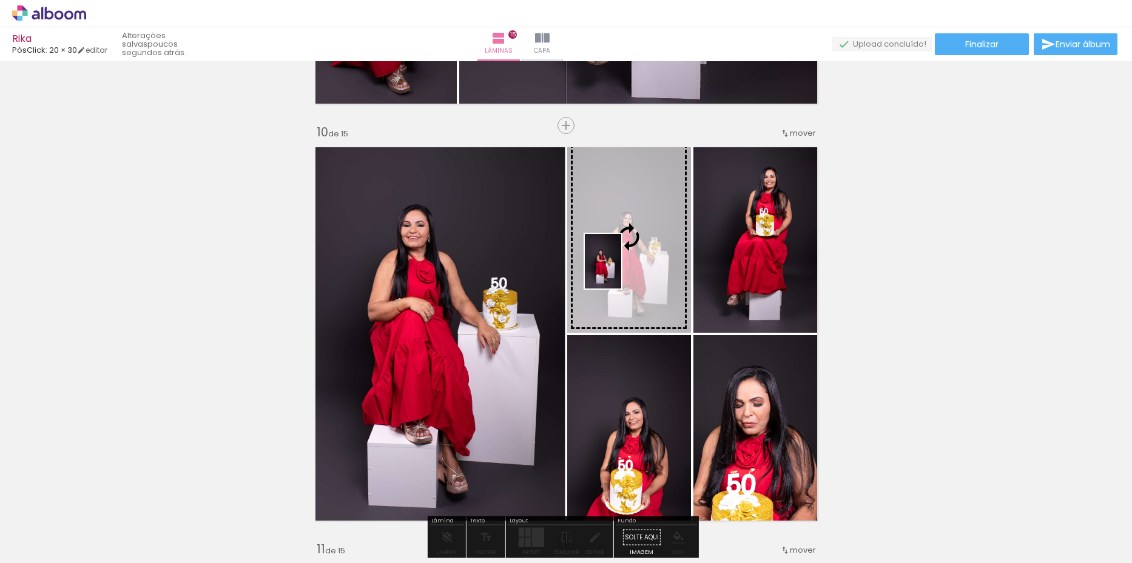
drag, startPoint x: 273, startPoint y: 527, endPoint x: 621, endPoint y: 270, distance: 432.4
click at [621, 270] on quentale-workspace at bounding box center [566, 281] width 1132 height 563
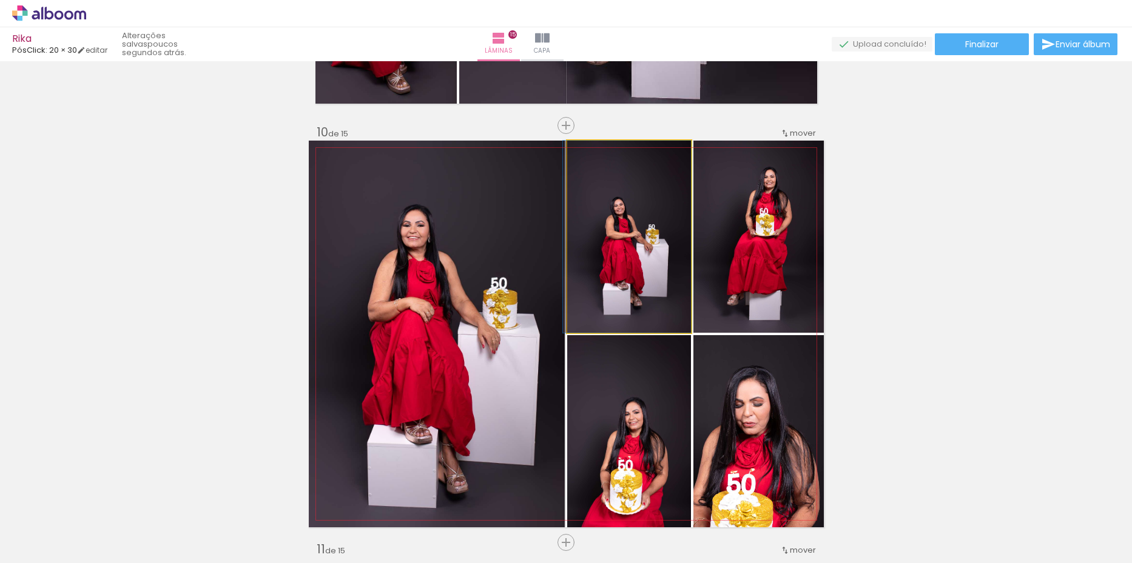
drag, startPoint x: 633, startPoint y: 247, endPoint x: 619, endPoint y: 249, distance: 14.6
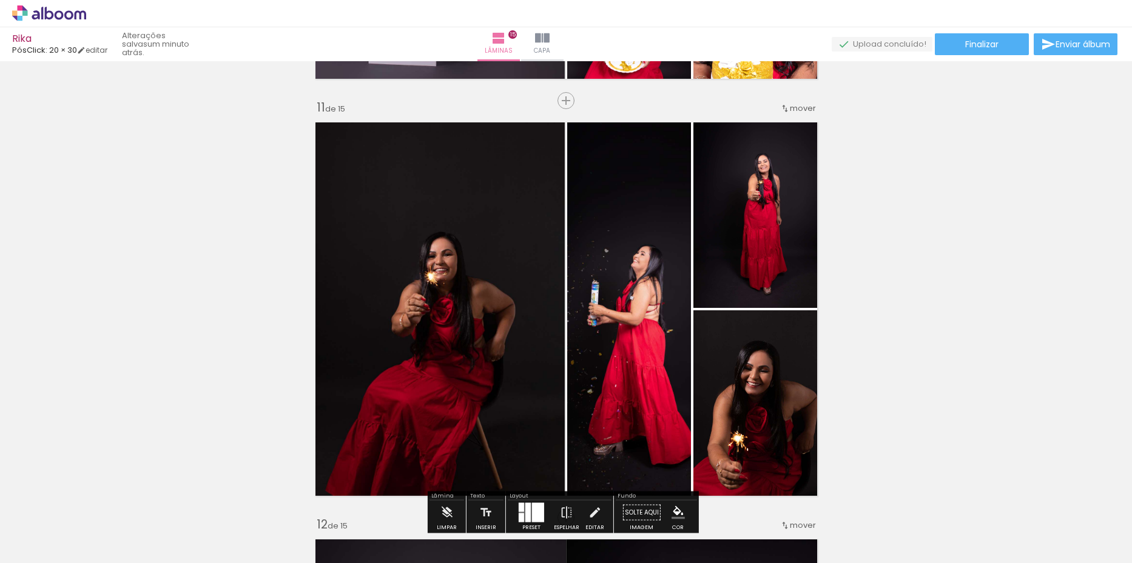
scroll to position [4135, 0]
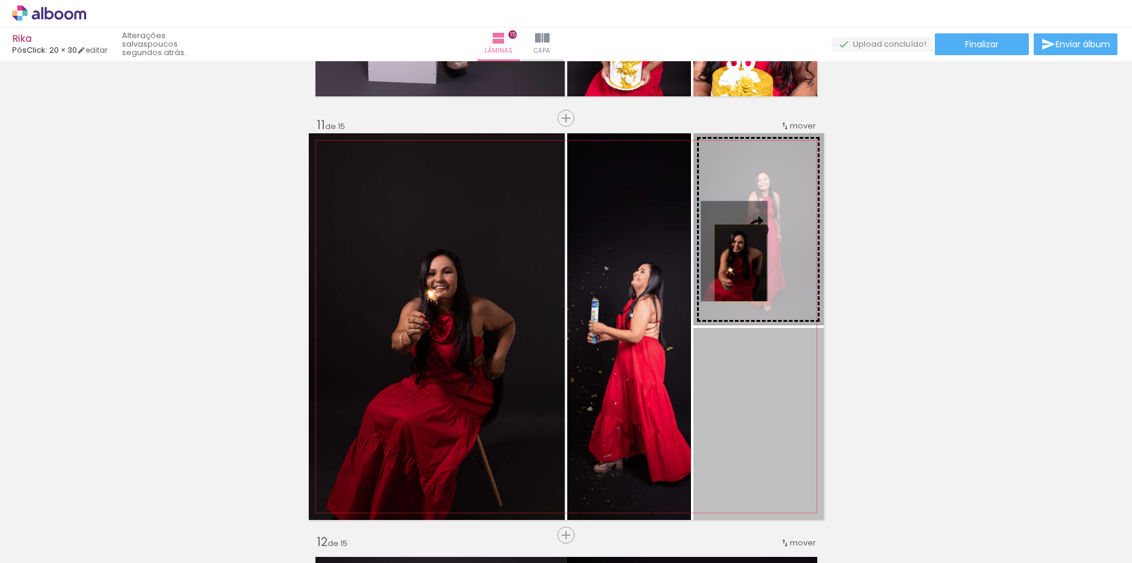
drag, startPoint x: 742, startPoint y: 423, endPoint x: 736, endPoint y: 263, distance: 160.2
click at [0, 0] on slot at bounding box center [0, 0] width 0 height 0
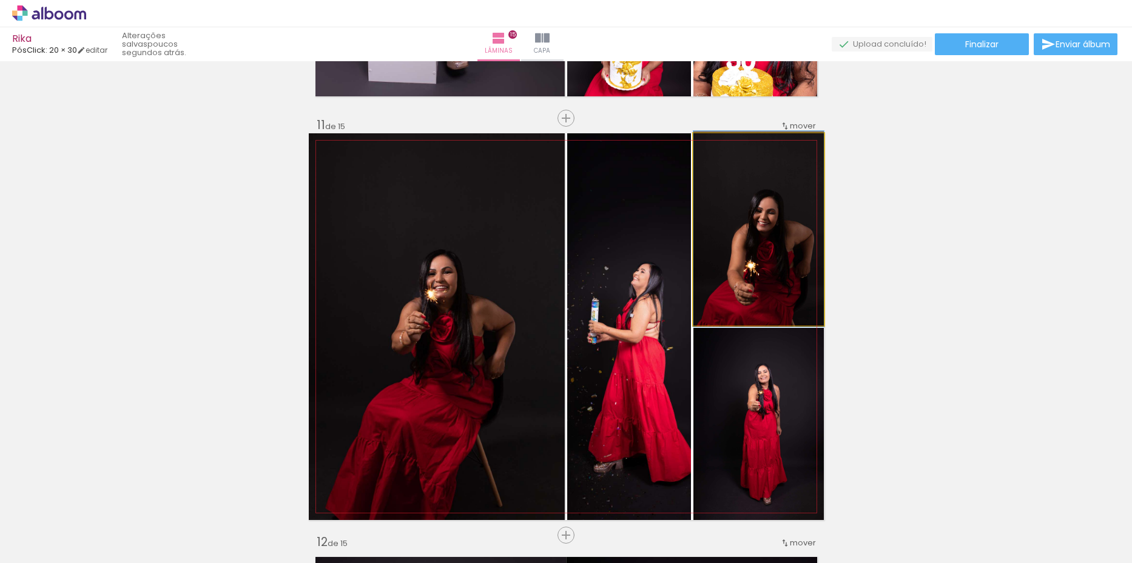
drag, startPoint x: 758, startPoint y: 260, endPoint x: 739, endPoint y: 259, distance: 19.4
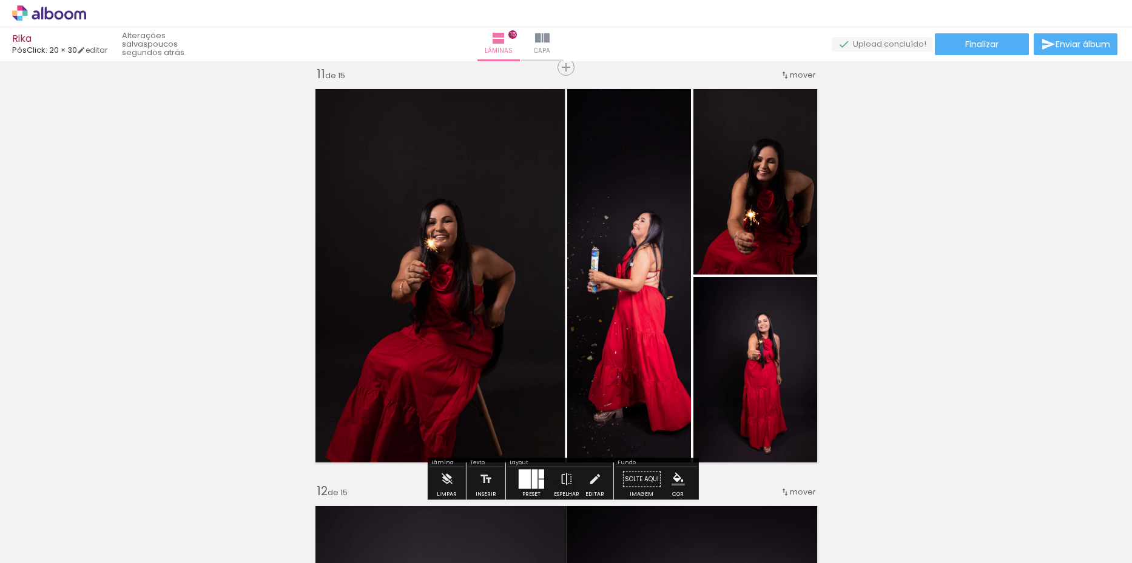
scroll to position [4256, 0]
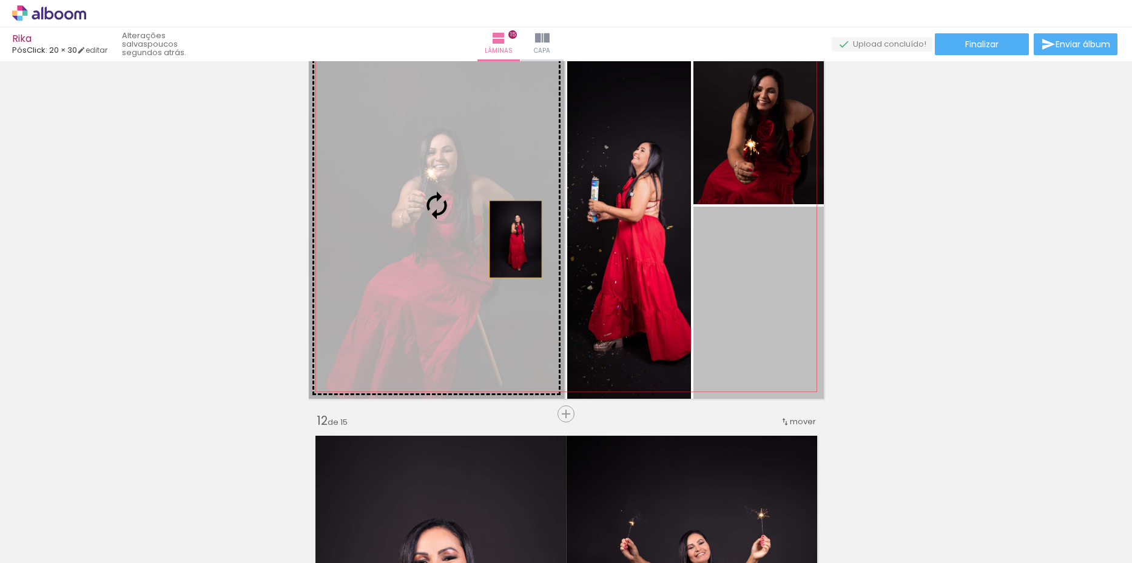
drag, startPoint x: 764, startPoint y: 298, endPoint x: 511, endPoint y: 240, distance: 260.2
click at [0, 0] on slot at bounding box center [0, 0] width 0 height 0
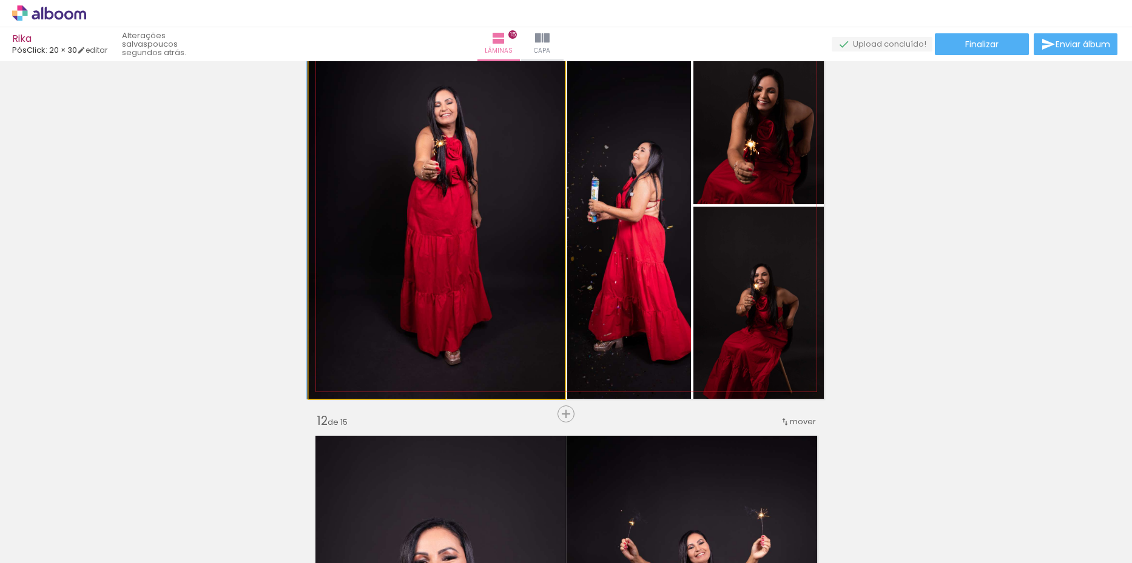
drag, startPoint x: 486, startPoint y: 244, endPoint x: 466, endPoint y: 246, distance: 20.7
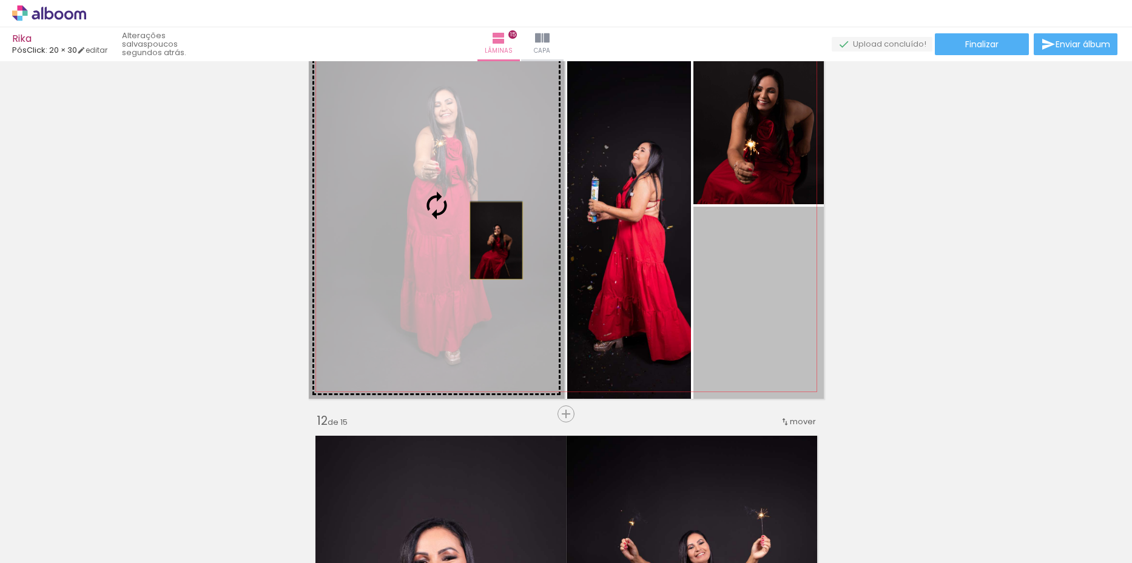
drag, startPoint x: 756, startPoint y: 335, endPoint x: 491, endPoint y: 241, distance: 281.2
click at [0, 0] on slot at bounding box center [0, 0] width 0 height 0
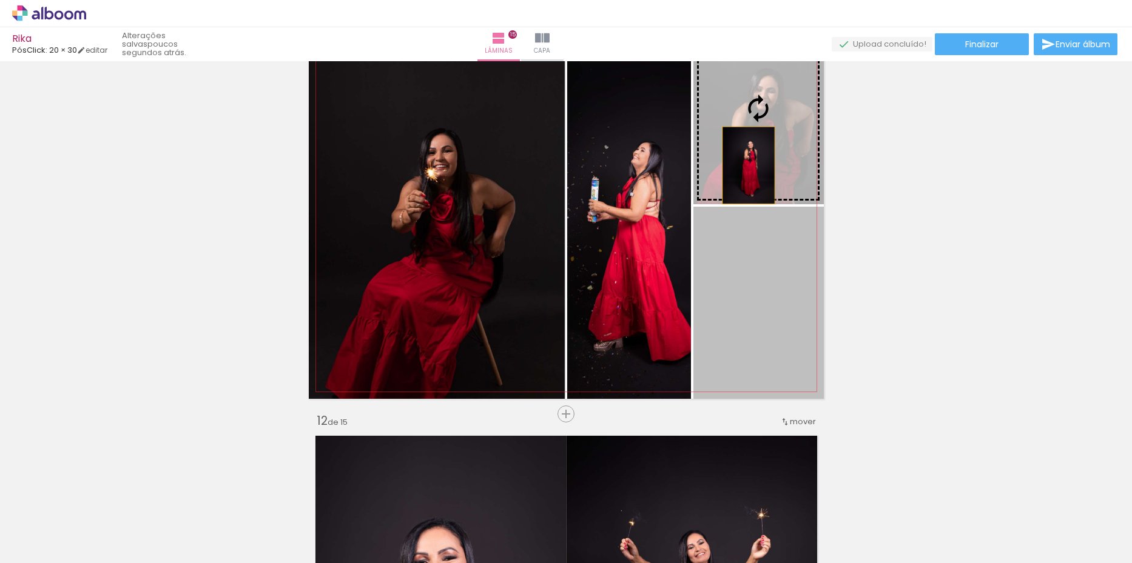
drag, startPoint x: 756, startPoint y: 296, endPoint x: 743, endPoint y: 166, distance: 130.9
click at [0, 0] on slot at bounding box center [0, 0] width 0 height 0
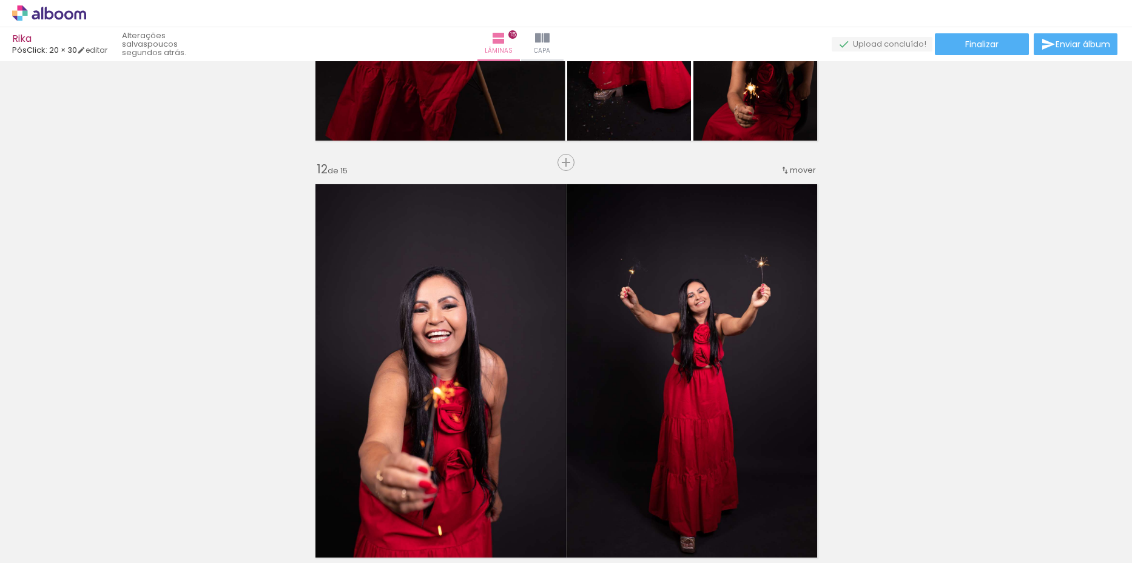
scroll to position [4438, 0]
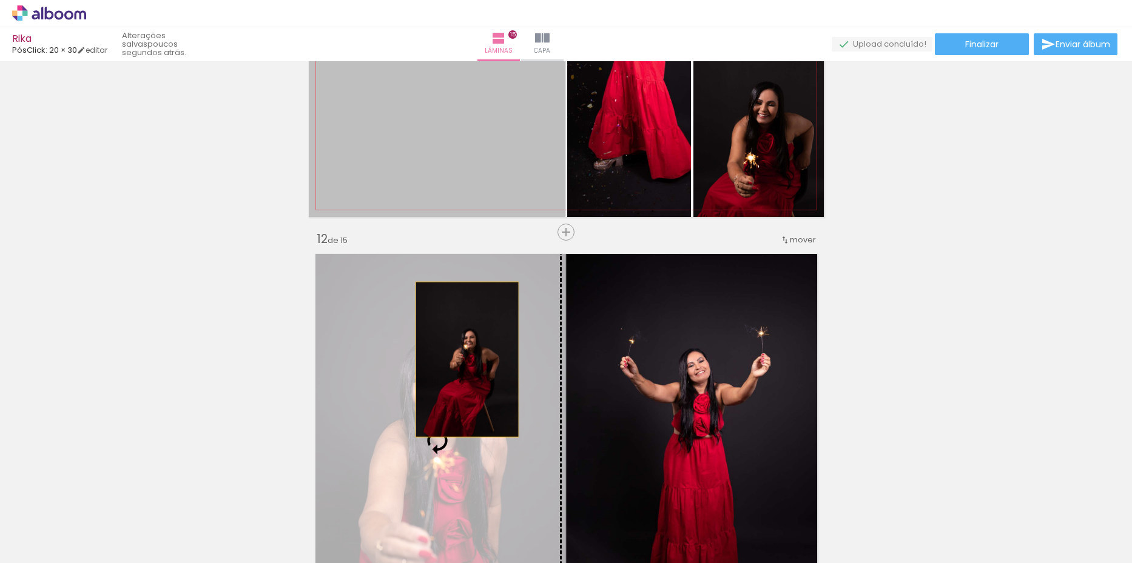
drag, startPoint x: 471, startPoint y: 168, endPoint x: 462, endPoint y: 360, distance: 191.8
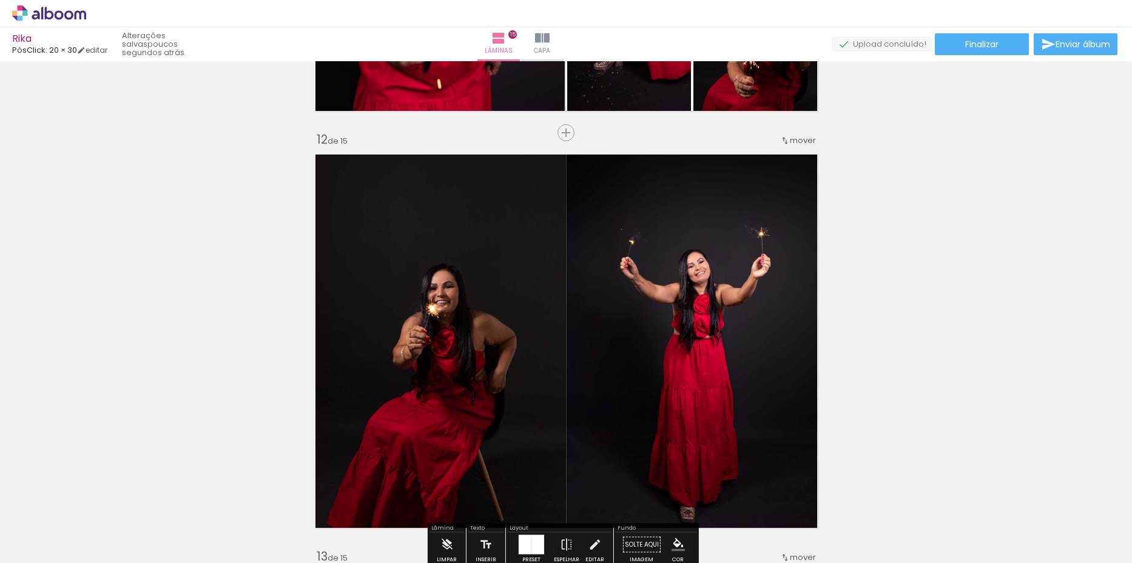
scroll to position [4560, 0]
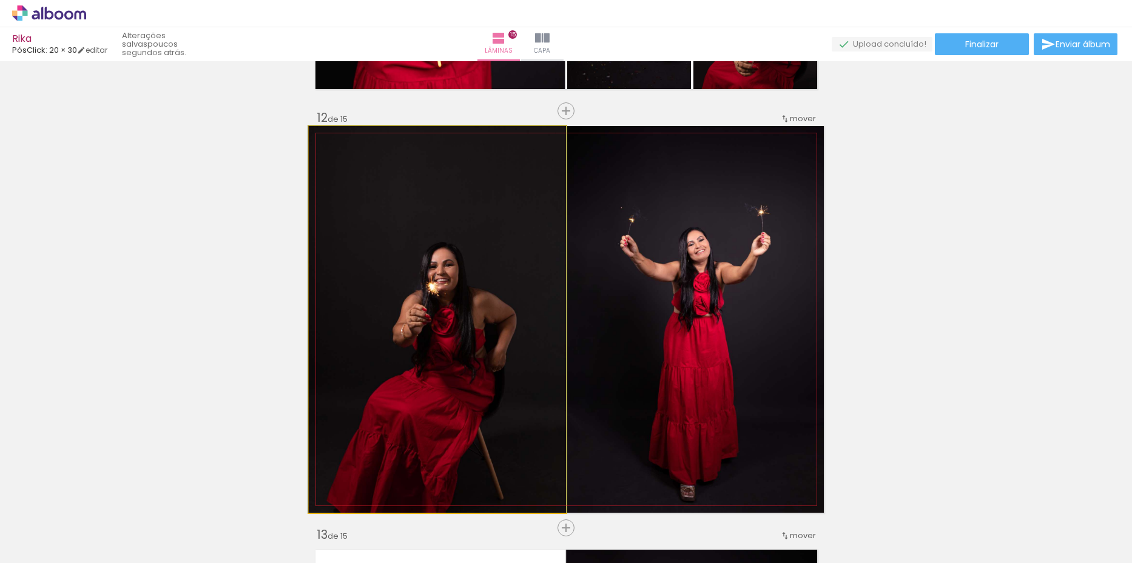
drag, startPoint x: 477, startPoint y: 315, endPoint x: 476, endPoint y: 309, distance: 6.2
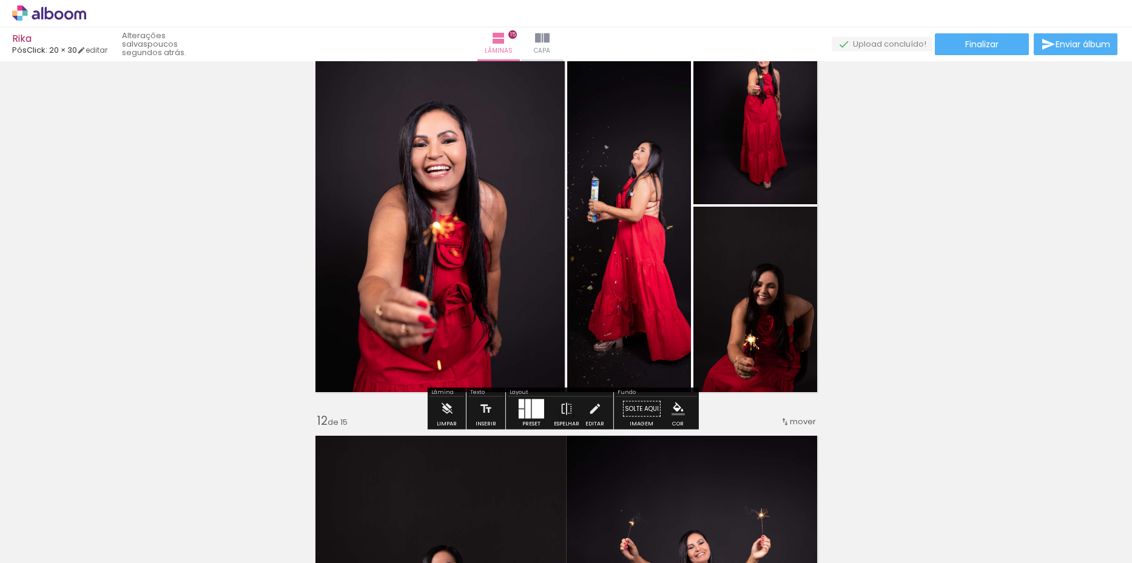
scroll to position [4196, 0]
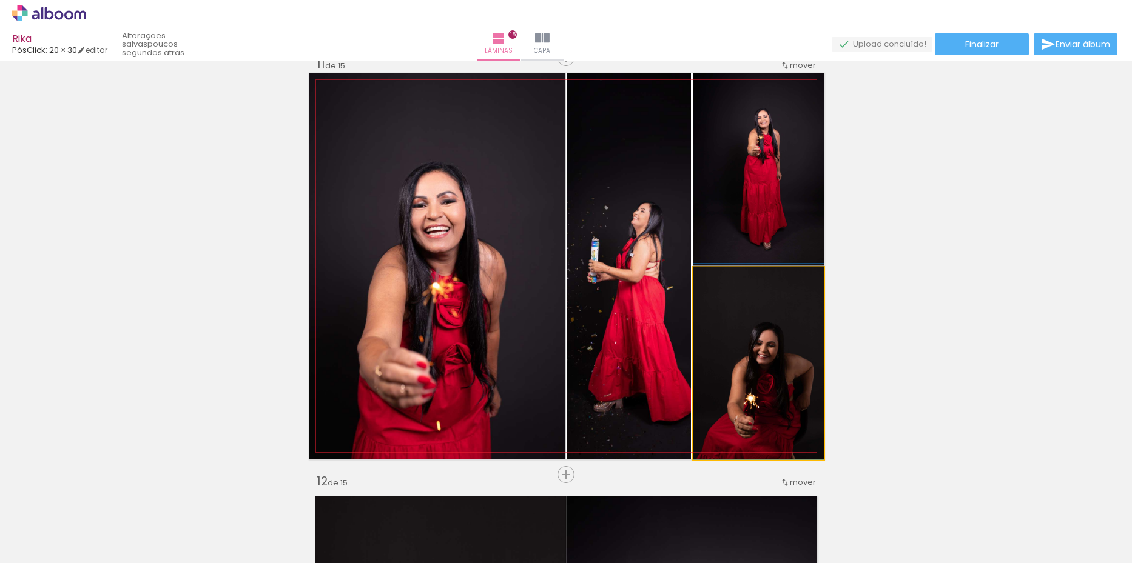
drag, startPoint x: 749, startPoint y: 340, endPoint x: 740, endPoint y: 335, distance: 10.6
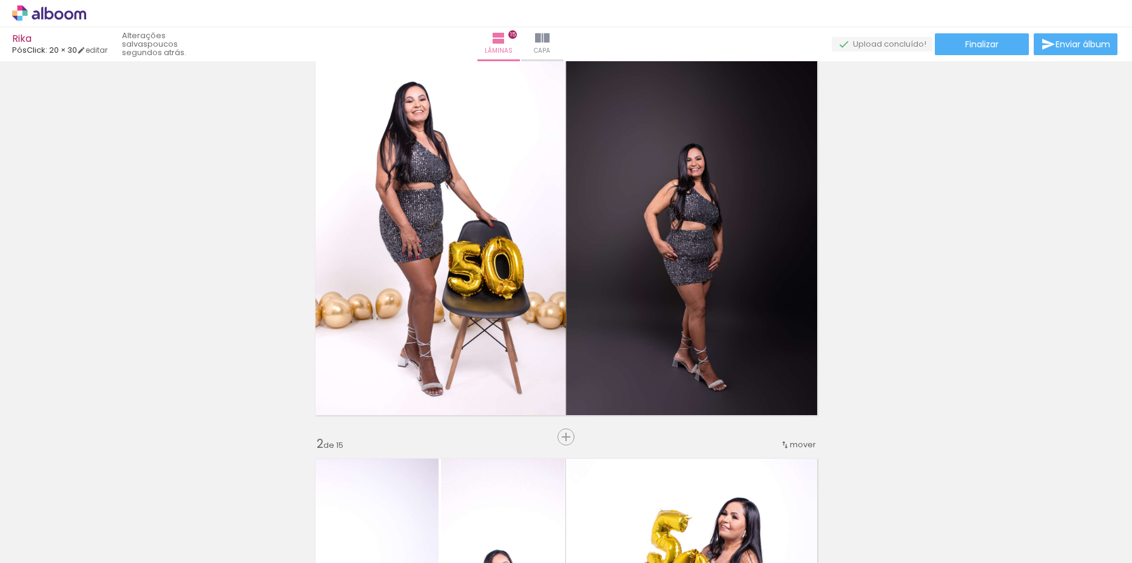
scroll to position [0, 0]
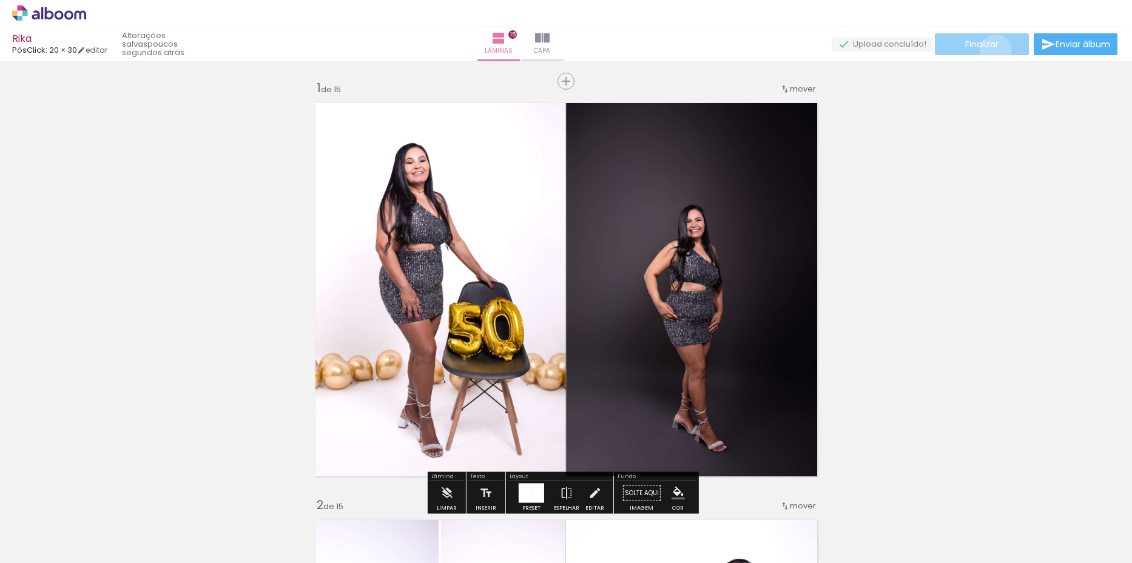
click at [991, 50] on paper-button "Finalizar" at bounding box center [981, 44] width 94 height 22
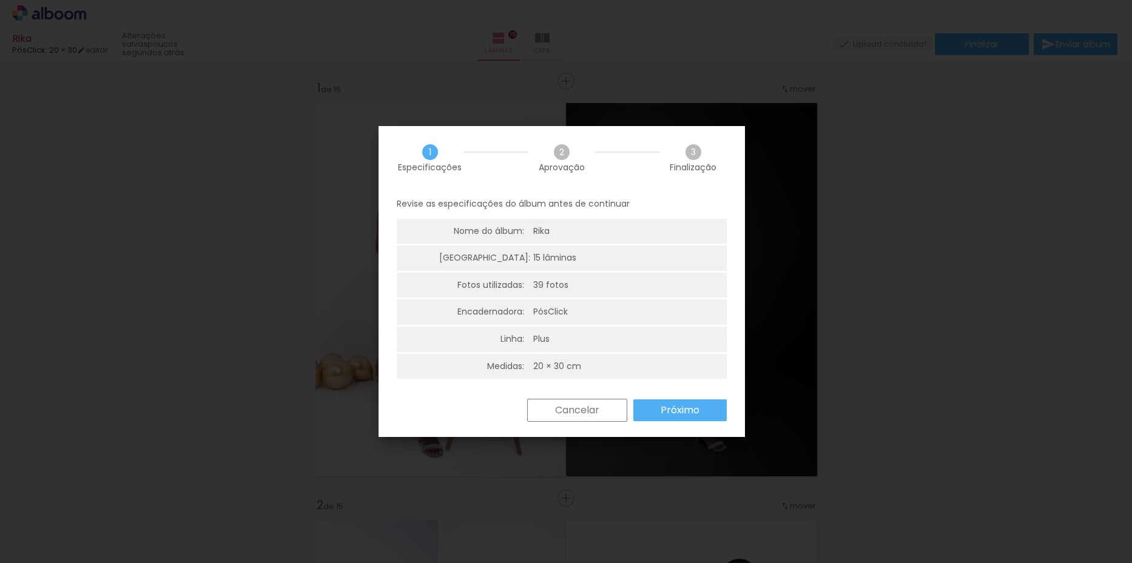
click at [0, 0] on slot "Próximo" at bounding box center [0, 0] width 0 height 0
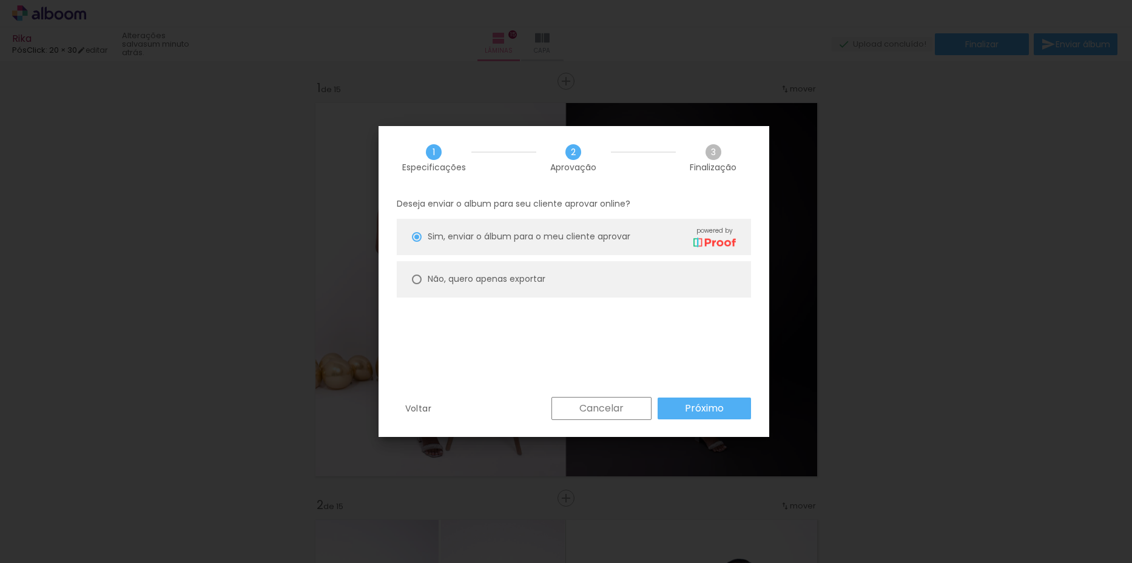
click at [0, 0] on slot "Próximo" at bounding box center [0, 0] width 0 height 0
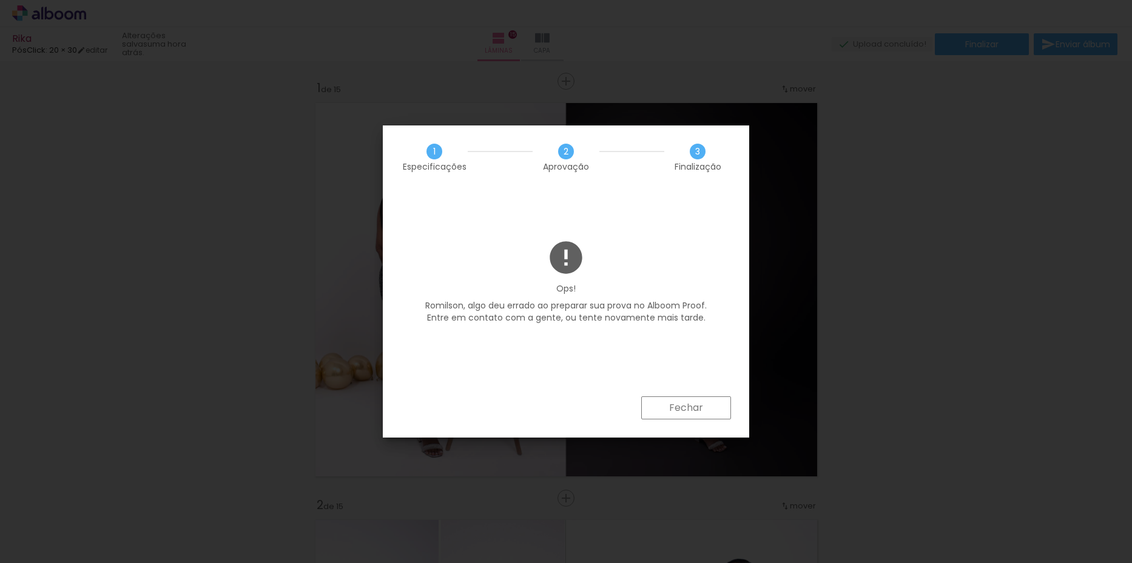
click at [0, 0] on slot "Fechar" at bounding box center [0, 0] width 0 height 0
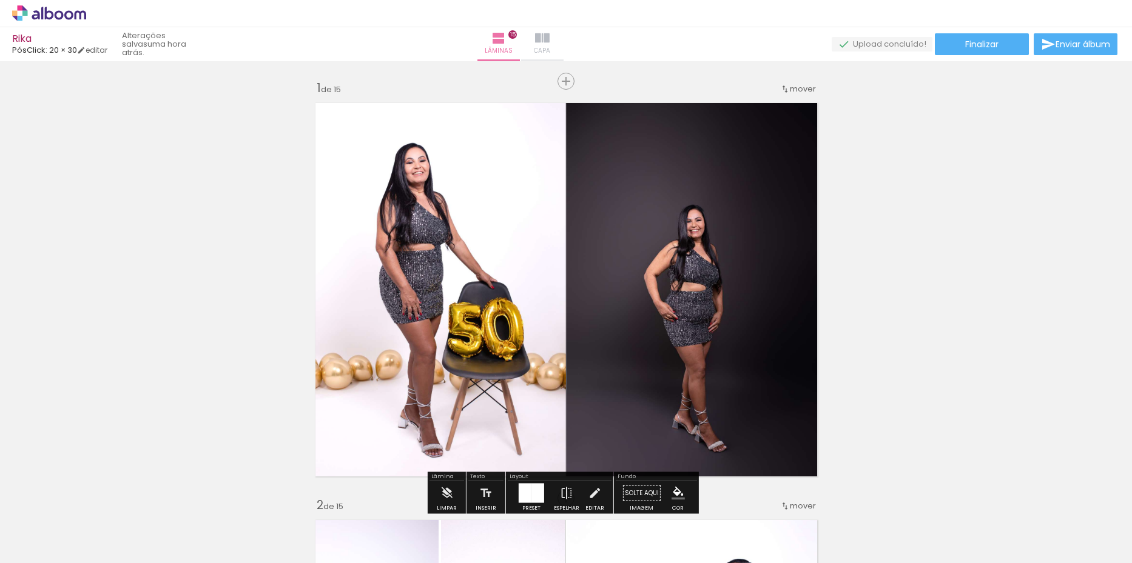
click at [550, 45] on span "Capa" at bounding box center [542, 50] width 16 height 11
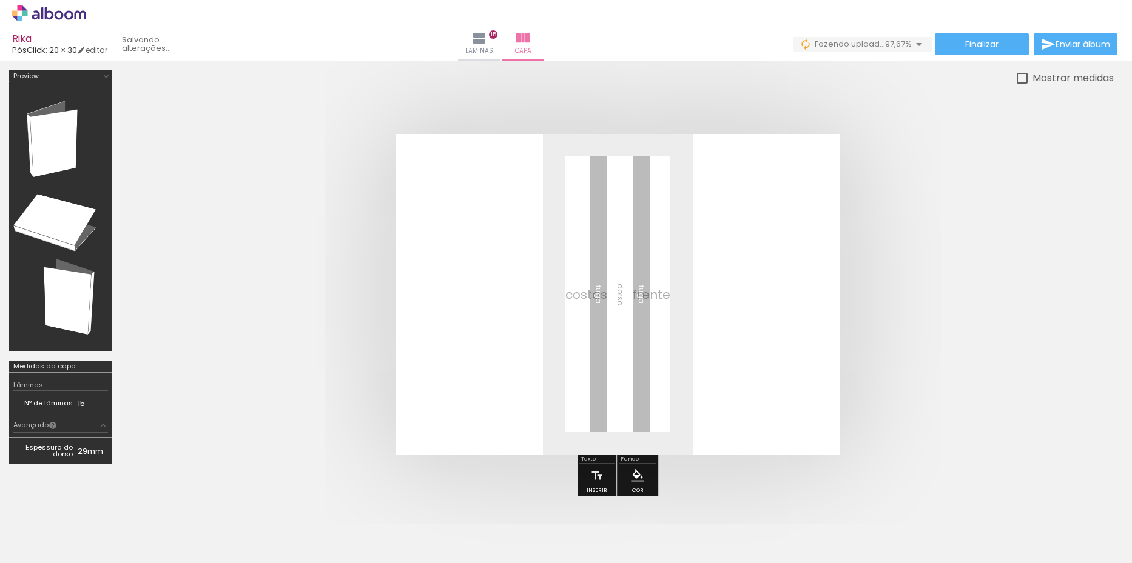
scroll to position [0, 1892]
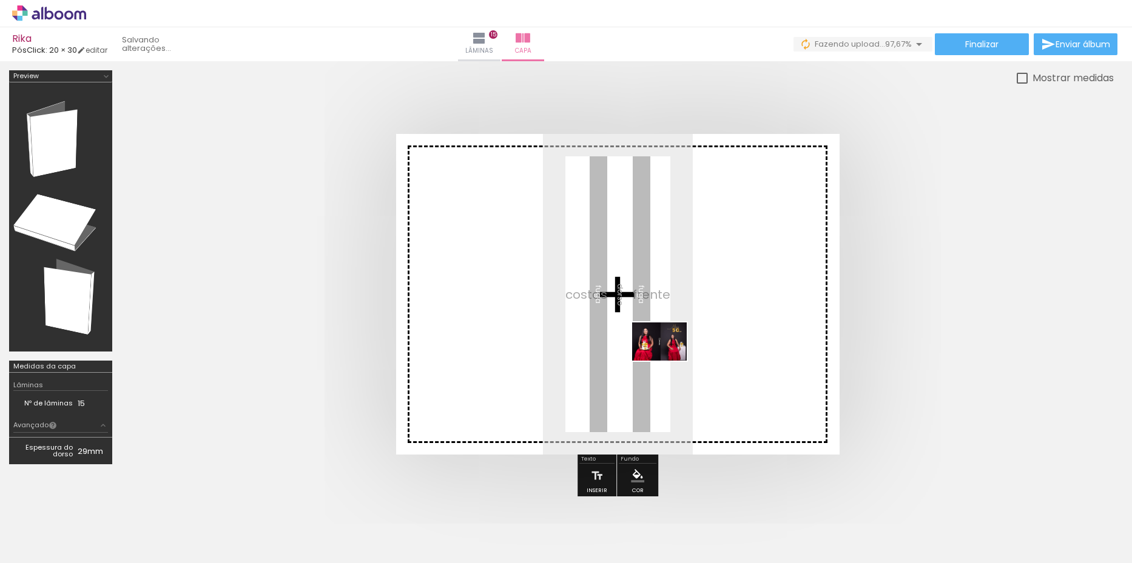
drag, startPoint x: 1085, startPoint y: 534, endPoint x: 649, endPoint y: 349, distance: 473.9
click at [649, 349] on quentale-workspace at bounding box center [566, 281] width 1132 height 563
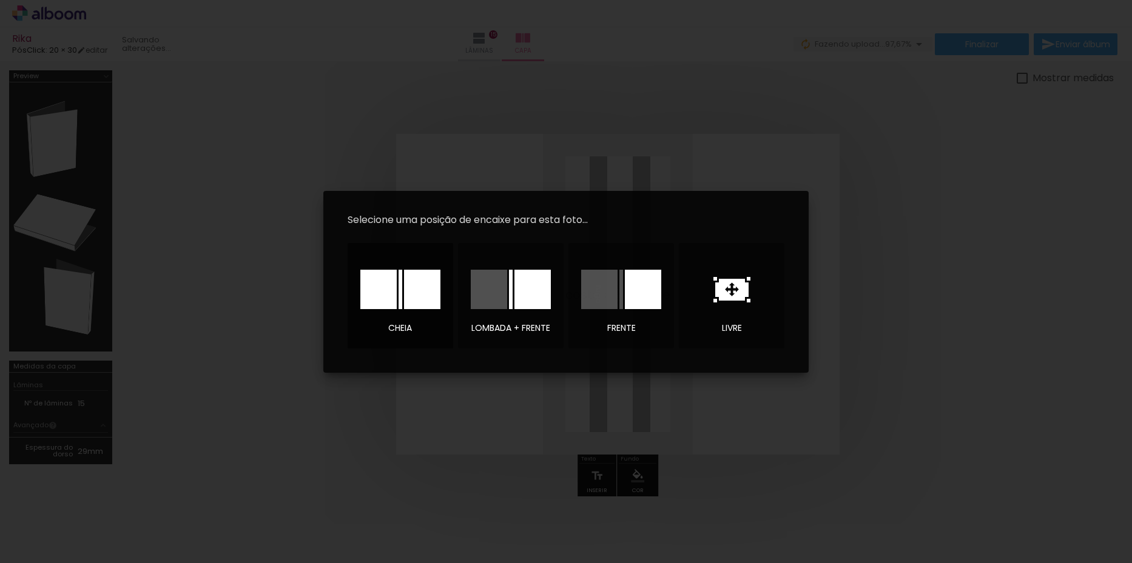
click at [398, 283] on div at bounding box center [400, 289] width 4 height 39
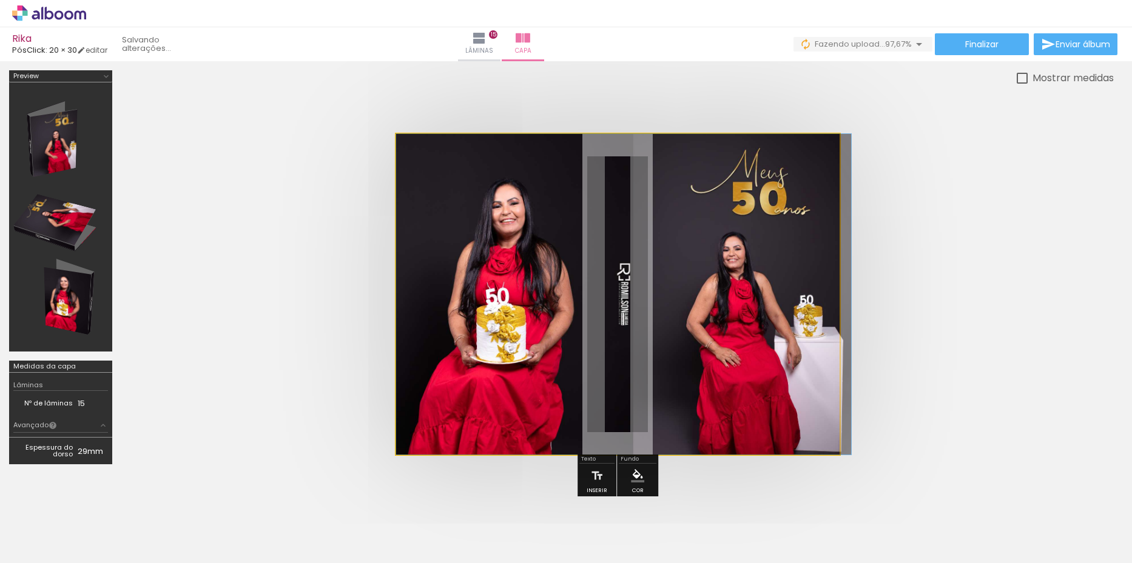
drag, startPoint x: 675, startPoint y: 300, endPoint x: 712, endPoint y: 300, distance: 37.0
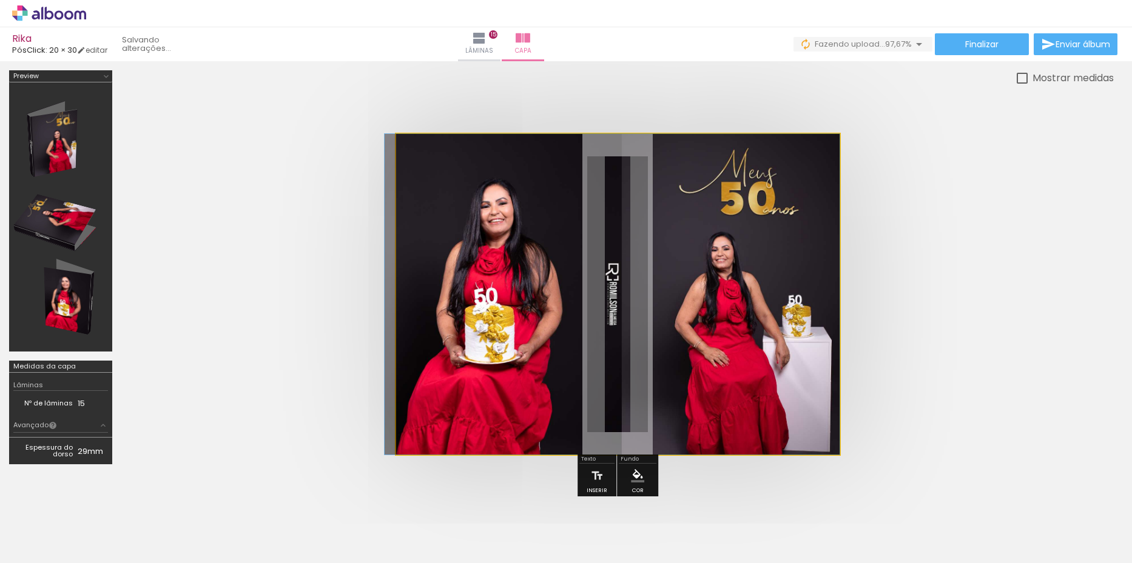
drag, startPoint x: 759, startPoint y: 295, endPoint x: 750, endPoint y: 295, distance: 9.7
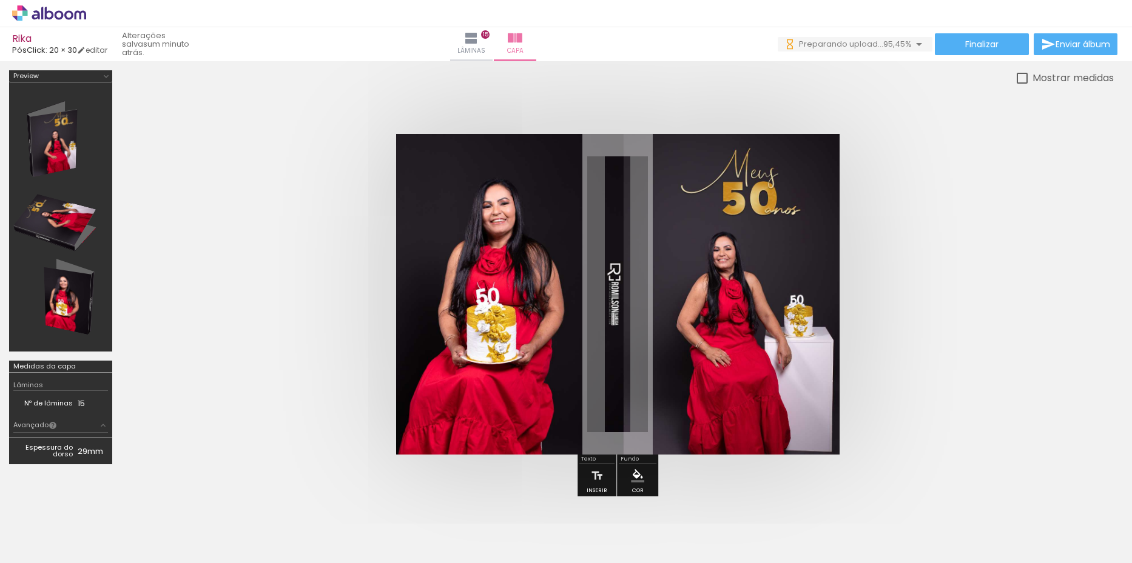
scroll to position [0, 1960]
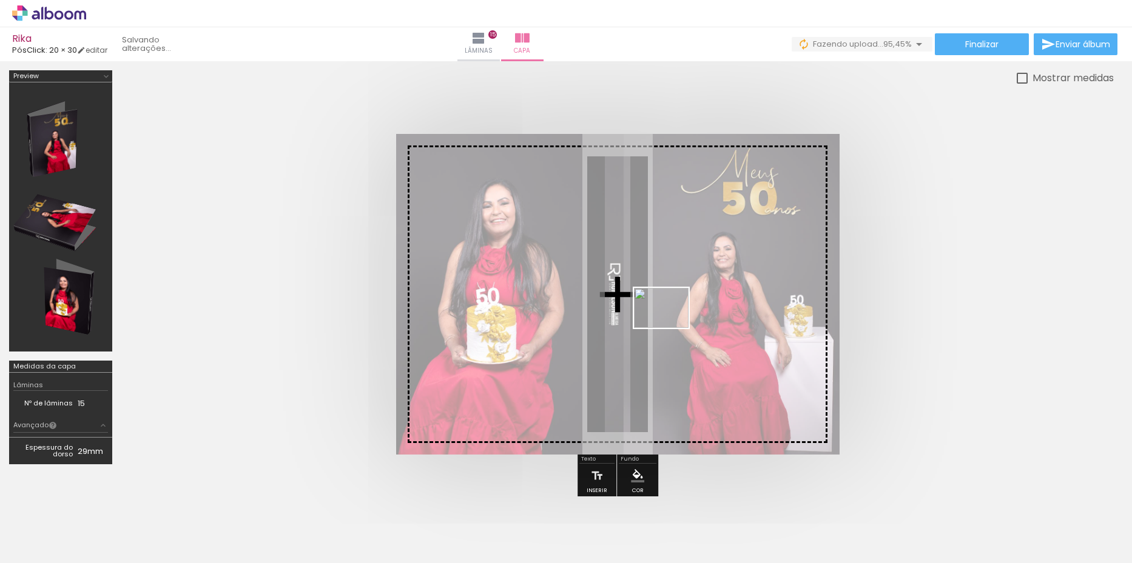
drag, startPoint x: 1070, startPoint y: 519, endPoint x: 670, endPoint y: 324, distance: 444.5
click at [670, 324] on quentale-workspace at bounding box center [566, 281] width 1132 height 563
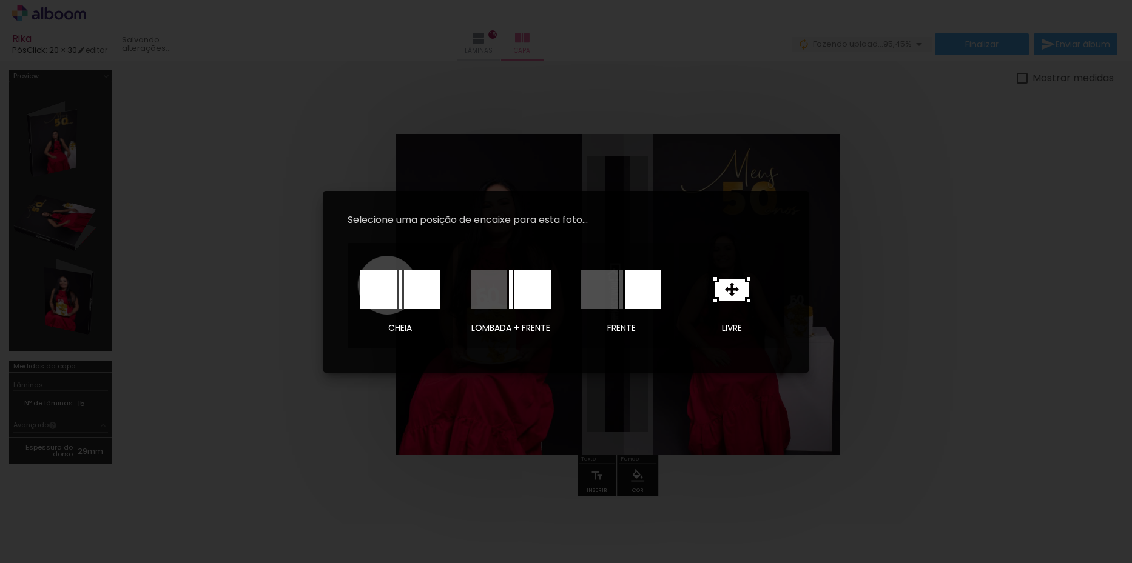
click at [387, 285] on div at bounding box center [378, 289] width 36 height 39
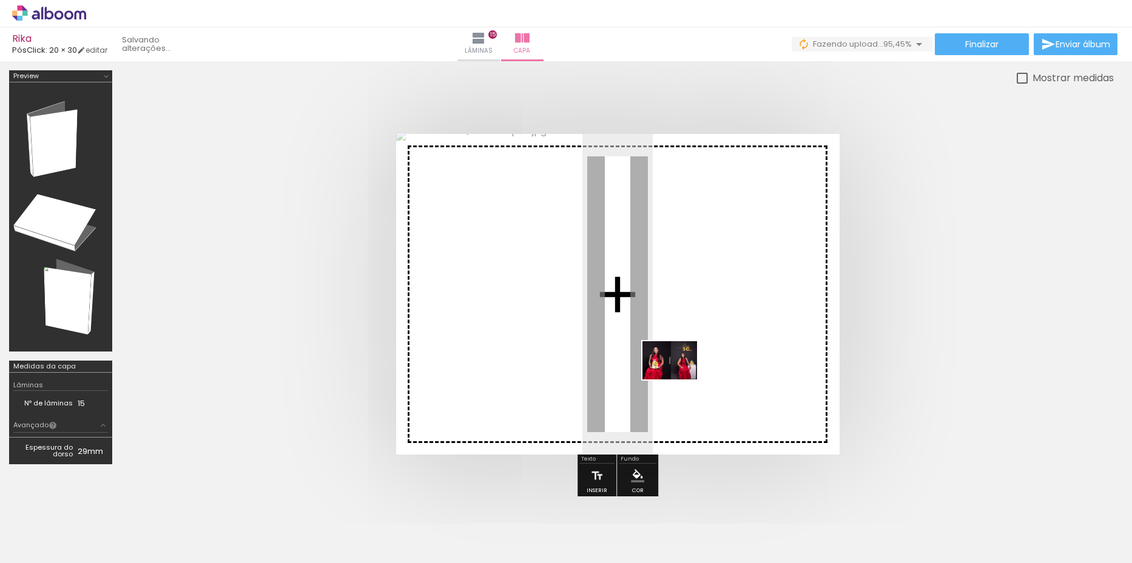
drag, startPoint x: 1032, startPoint y: 532, endPoint x: 679, endPoint y: 378, distance: 385.1
click at [679, 378] on quentale-workspace at bounding box center [566, 281] width 1132 height 563
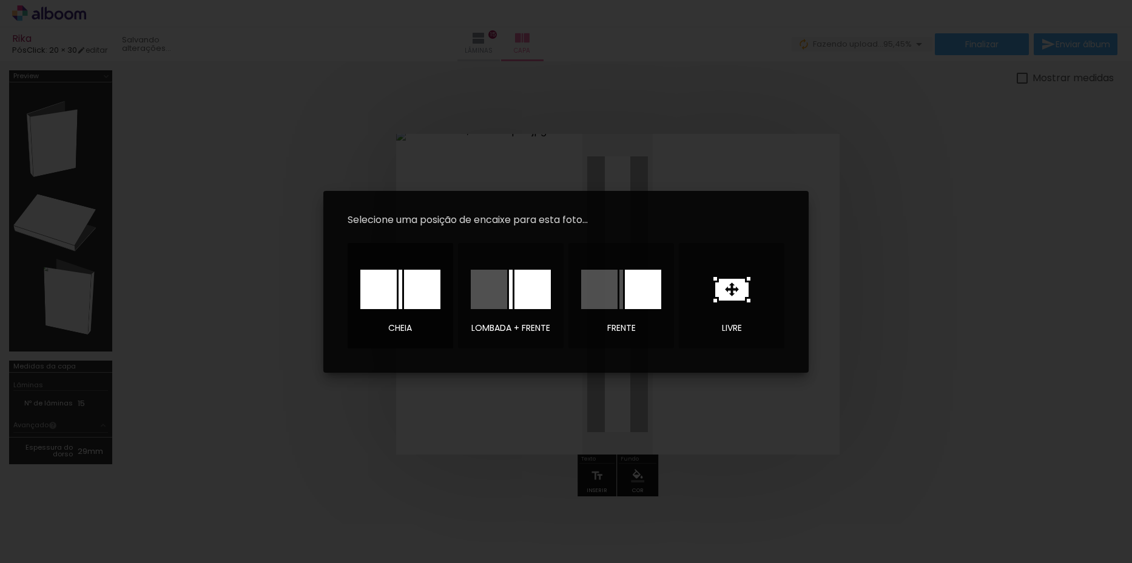
click at [406, 289] on div at bounding box center [422, 289] width 36 height 39
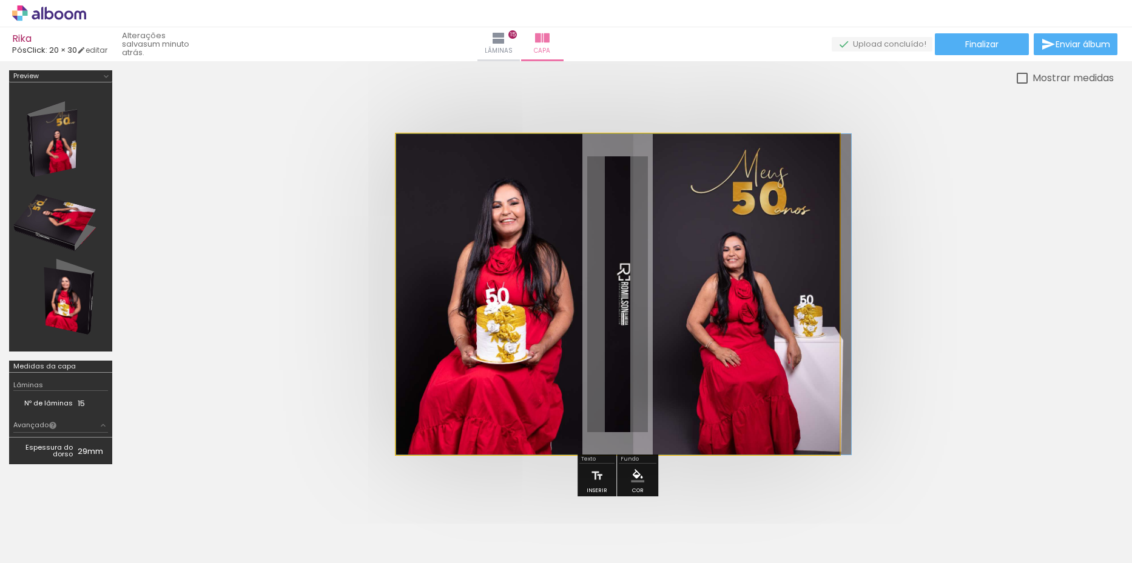
drag, startPoint x: 438, startPoint y: 164, endPoint x: 437, endPoint y: 189, distance: 24.9
type paper-slider "100"
click at [411, 166] on quentale-photo at bounding box center [617, 294] width 443 height 321
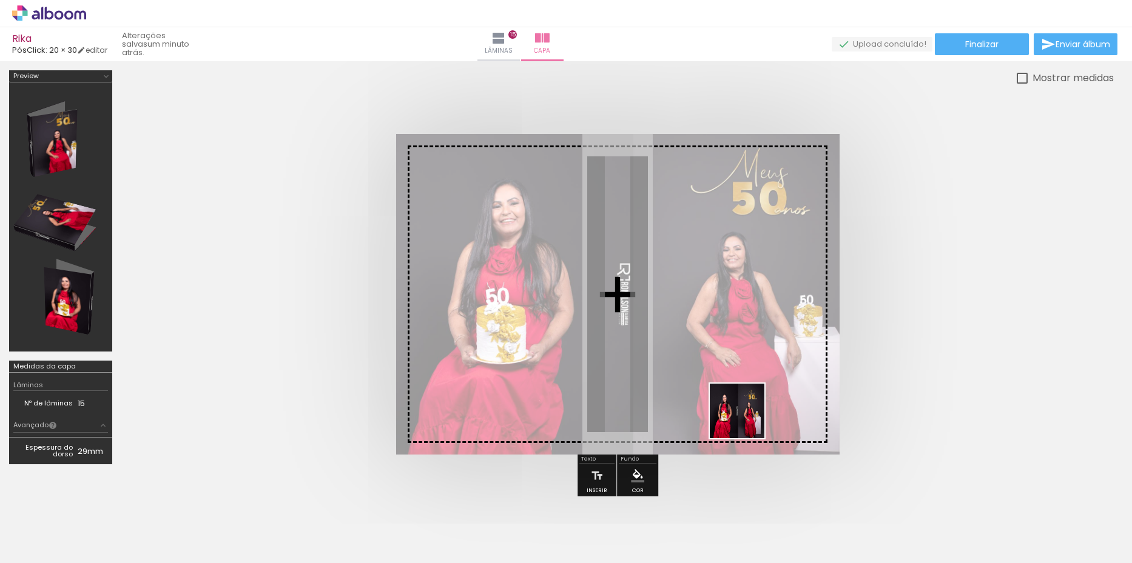
drag, startPoint x: 1099, startPoint y: 540, endPoint x: 680, endPoint y: 396, distance: 442.6
click at [680, 396] on quentale-workspace at bounding box center [566, 281] width 1132 height 563
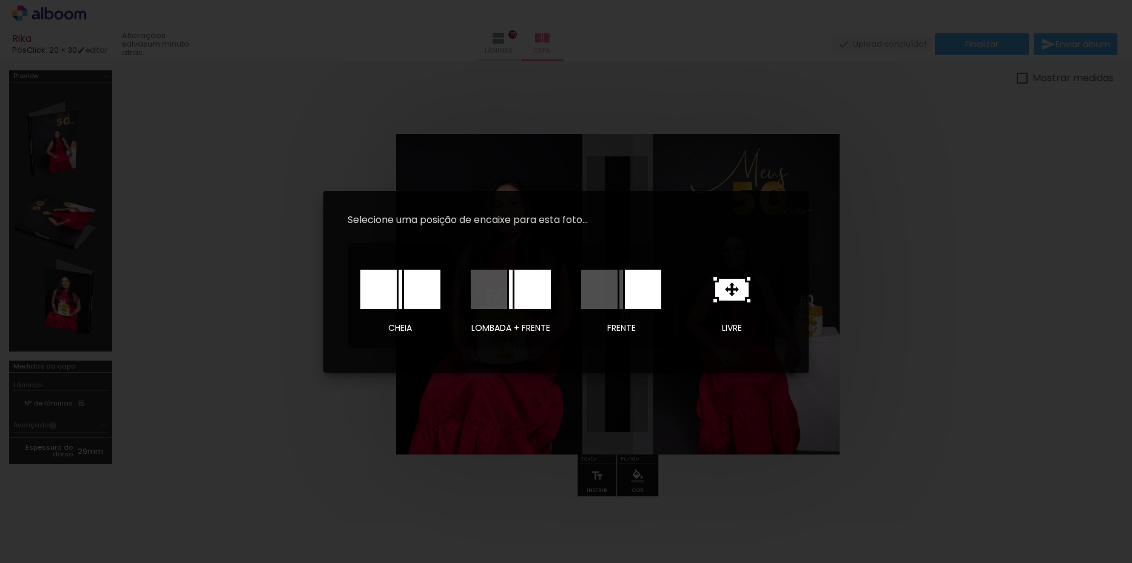
click at [419, 300] on div at bounding box center [422, 289] width 36 height 39
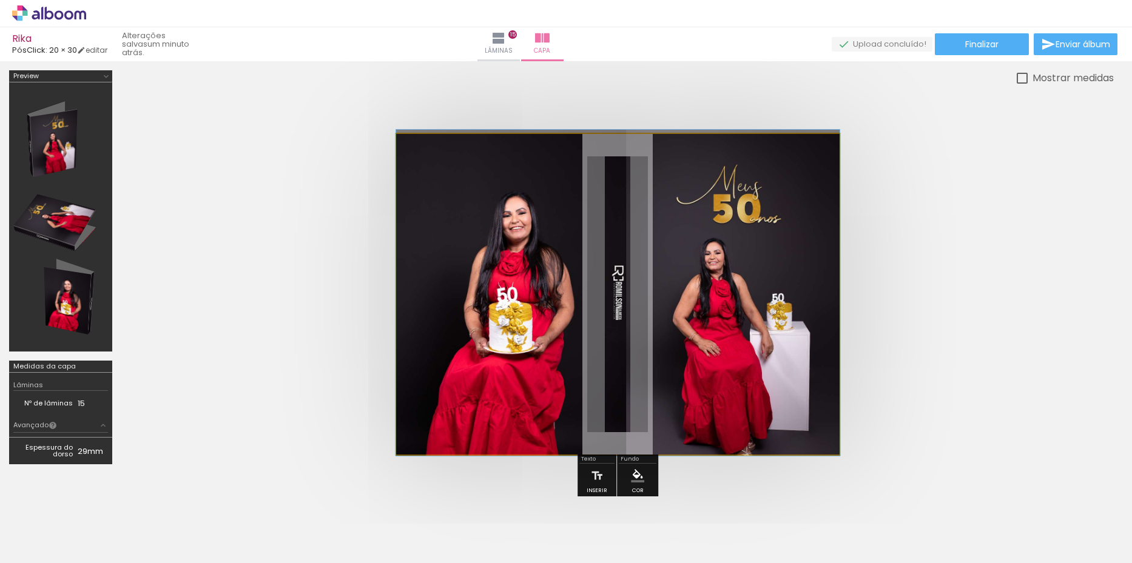
drag, startPoint x: 685, startPoint y: 310, endPoint x: 703, endPoint y: 309, distance: 18.2
drag, startPoint x: 668, startPoint y: 292, endPoint x: 676, endPoint y: 263, distance: 30.6
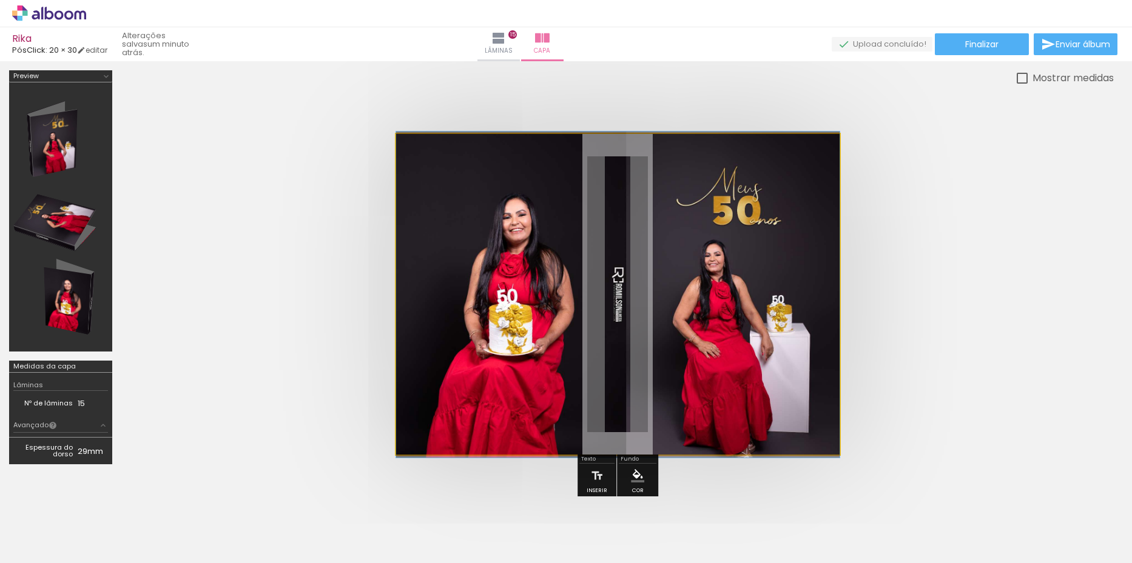
drag, startPoint x: 636, startPoint y: 269, endPoint x: 685, endPoint y: 272, distance: 49.2
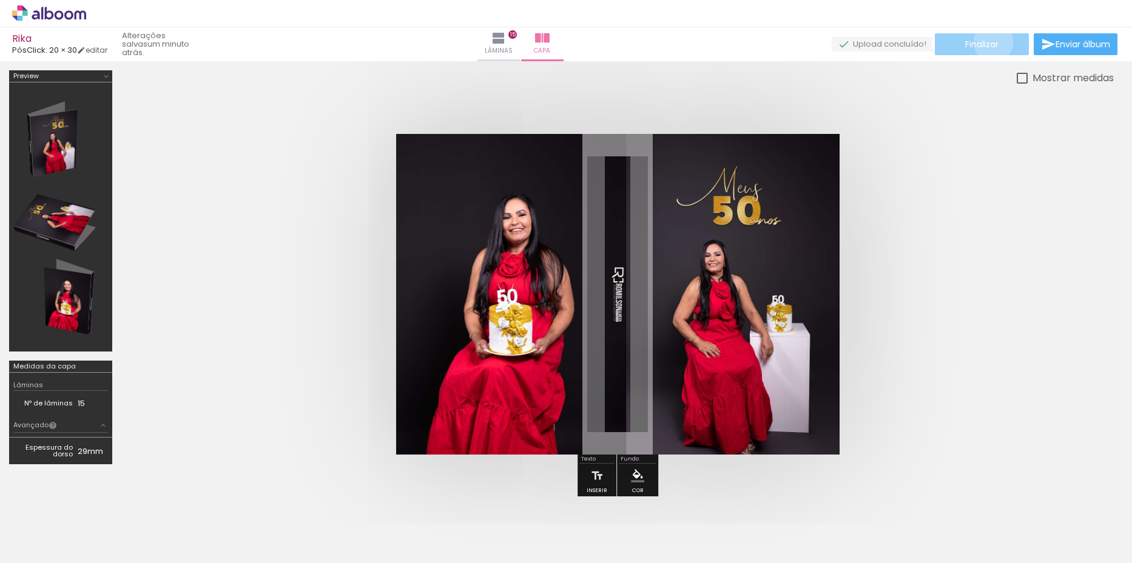
click at [988, 42] on span "Finalizar" at bounding box center [981, 44] width 33 height 8
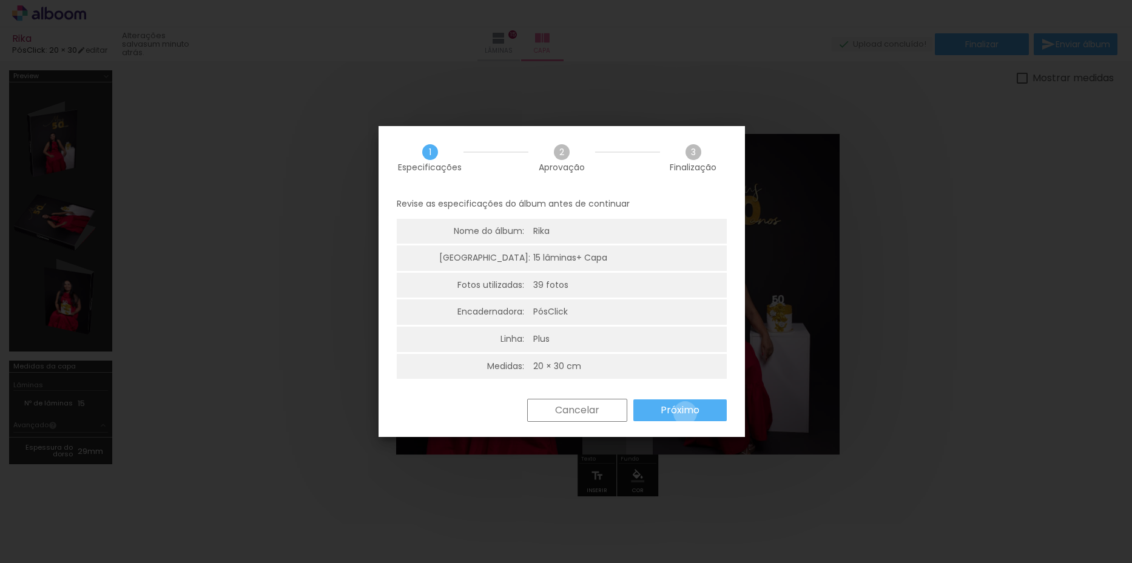
click at [0, 0] on slot "Próximo" at bounding box center [0, 0] width 0 height 0
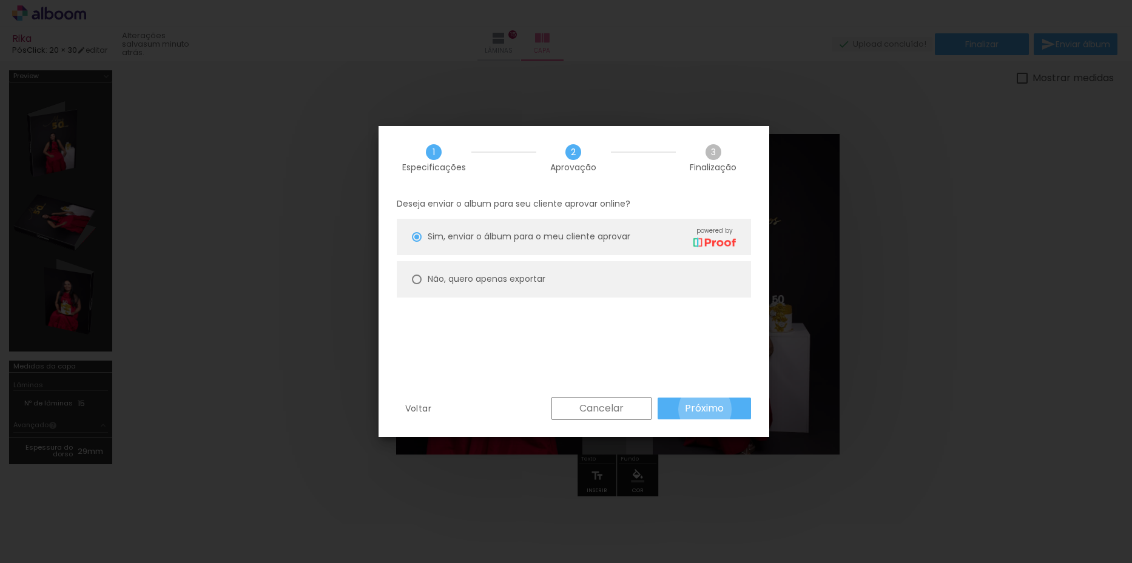
click at [0, 0] on slot "Próximo" at bounding box center [0, 0] width 0 height 0
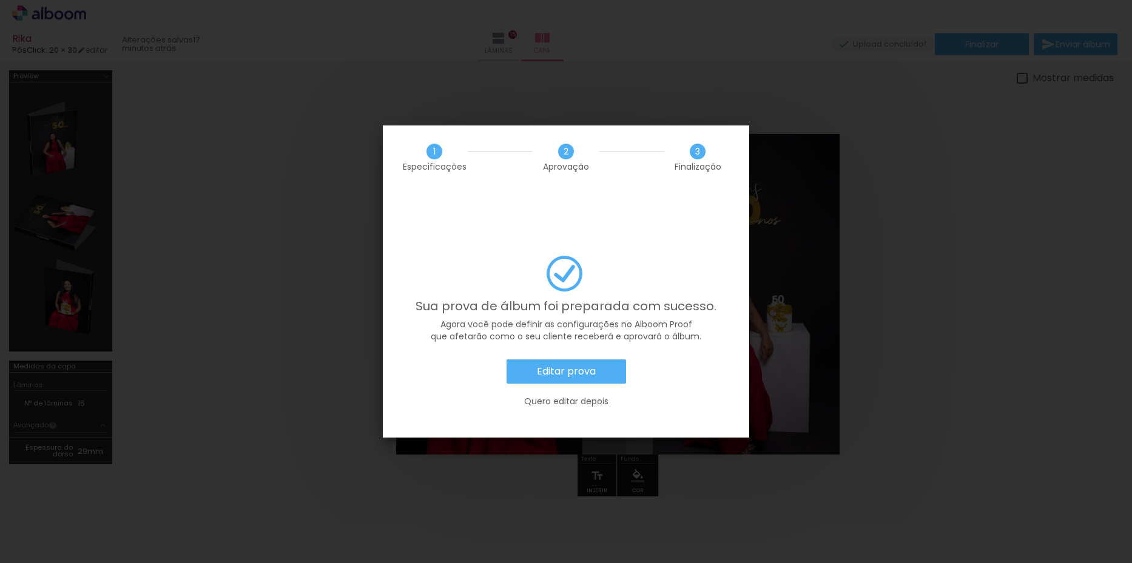
scroll to position [0, 1960]
click at [0, 0] on slot "Quero editar depois" at bounding box center [0, 0] width 0 height 0
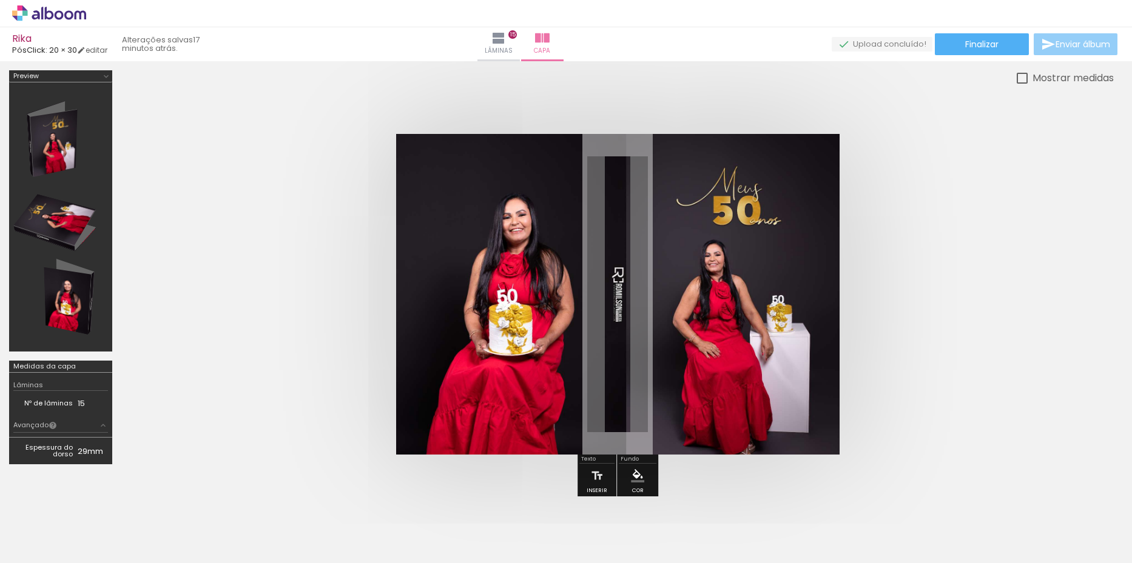
scroll to position [0, 1960]
click at [999, 47] on paper-button "Finalizar" at bounding box center [981, 44] width 94 height 22
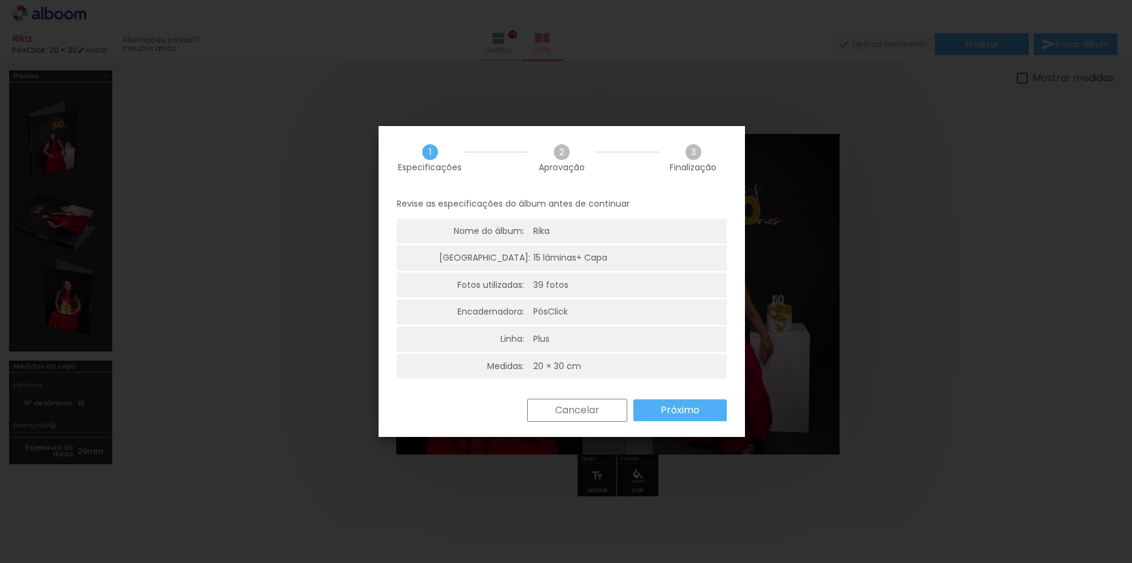
click at [0, 0] on slot "Próximo" at bounding box center [0, 0] width 0 height 0
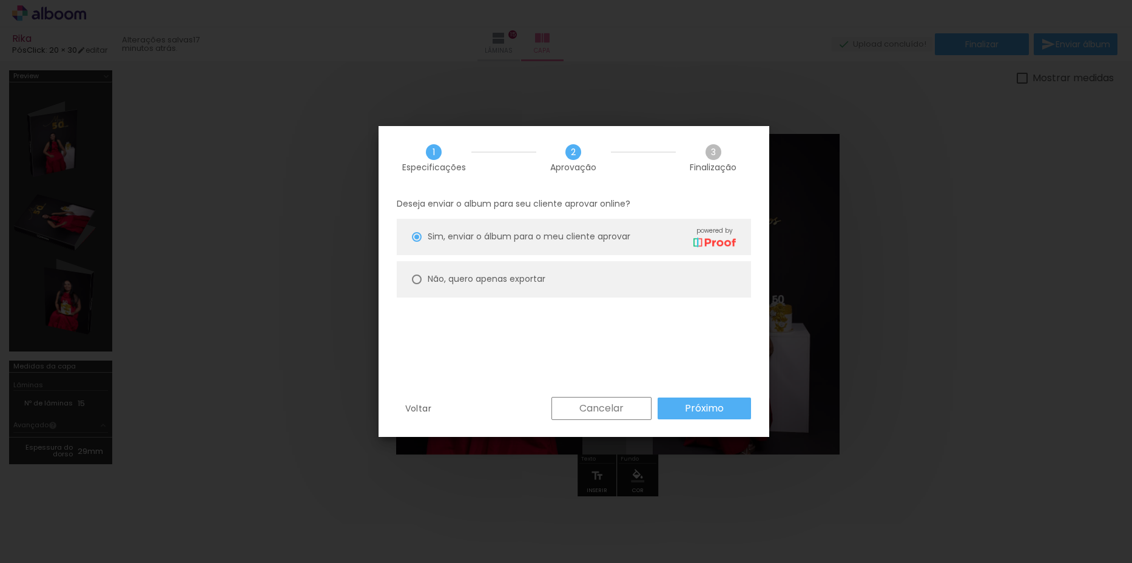
click at [0, 0] on slot "Não, quero apenas exportar" at bounding box center [0, 0] width 0 height 0
type paper-radio-button "on"
click at [0, 0] on slot "Próximo" at bounding box center [0, 0] width 0 height 0
type input "Alta, 300 DPI"
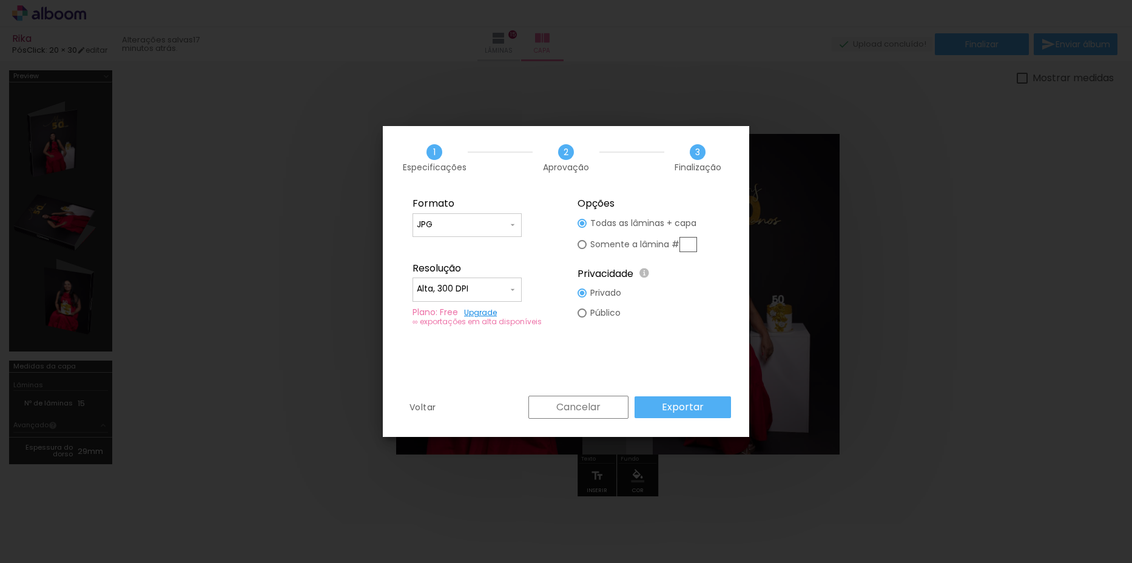
click at [471, 230] on input "JPG" at bounding box center [462, 225] width 91 height 12
click at [452, 243] on paper-item "PDF" at bounding box center [466, 247] width 109 height 24
type input "PDF"
click at [482, 294] on input "Alta, 300 DPI" at bounding box center [462, 289] width 91 height 12
click at [0, 0] on slot "Baixa" at bounding box center [0, 0] width 0 height 0
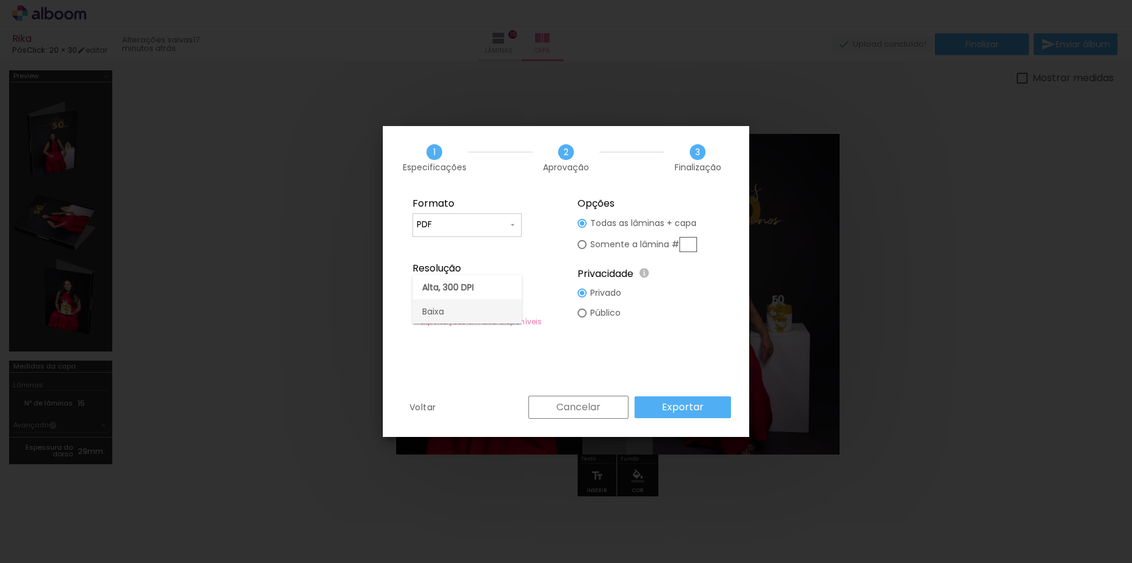
type input "Baixa"
click at [0, 0] on slot "Exportar" at bounding box center [0, 0] width 0 height 0
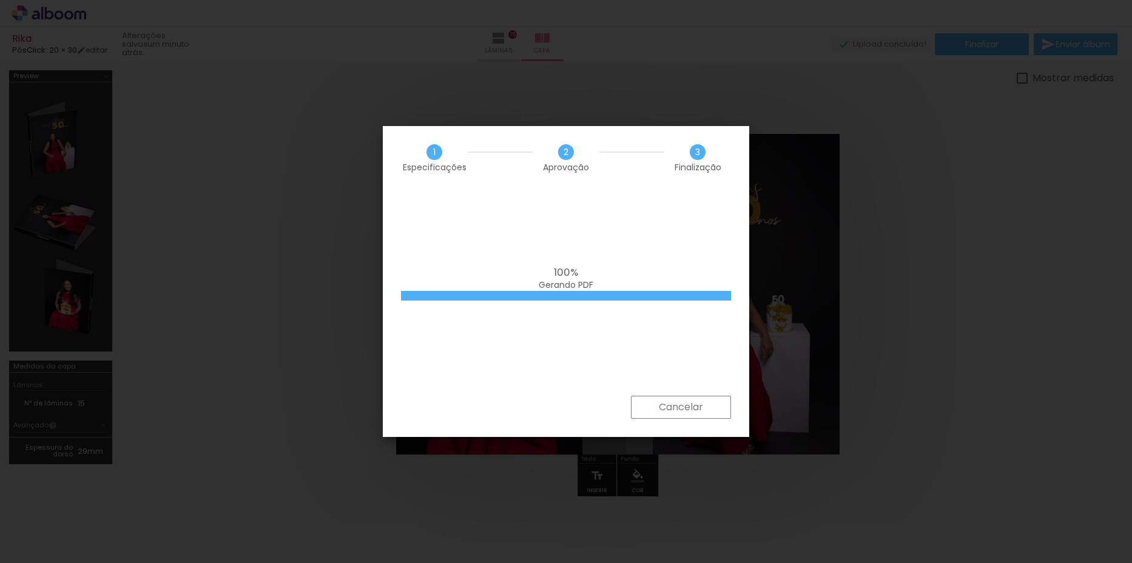
drag, startPoint x: 990, startPoint y: 169, endPoint x: 1021, endPoint y: 53, distance: 120.3
click at [992, 164] on iron-overlay-backdrop at bounding box center [566, 281] width 1132 height 563
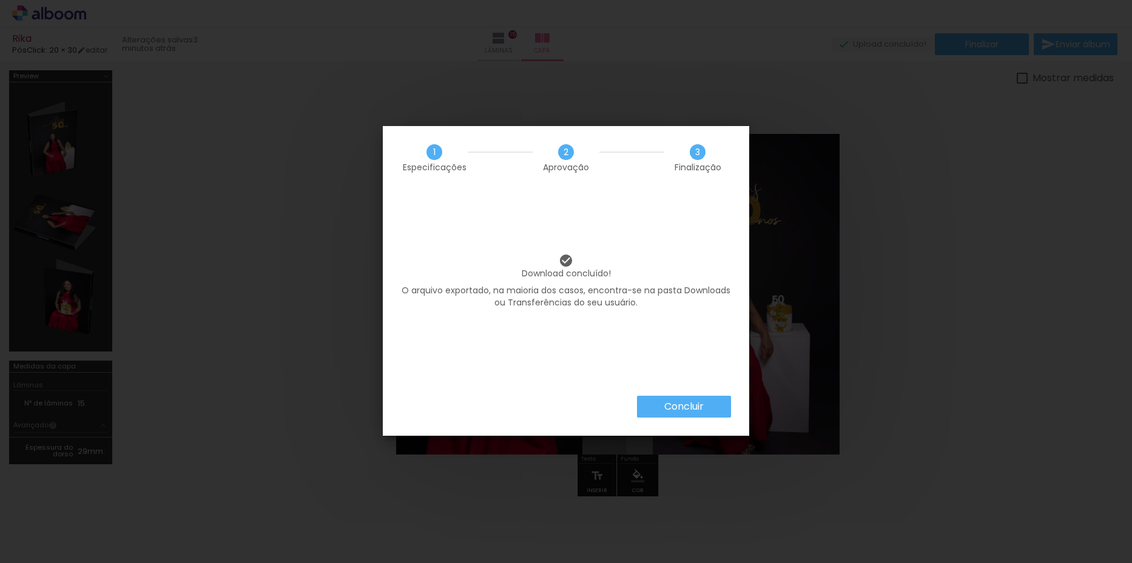
scroll to position [0, 1960]
click at [0, 0] on slot "Concluir" at bounding box center [0, 0] width 0 height 0
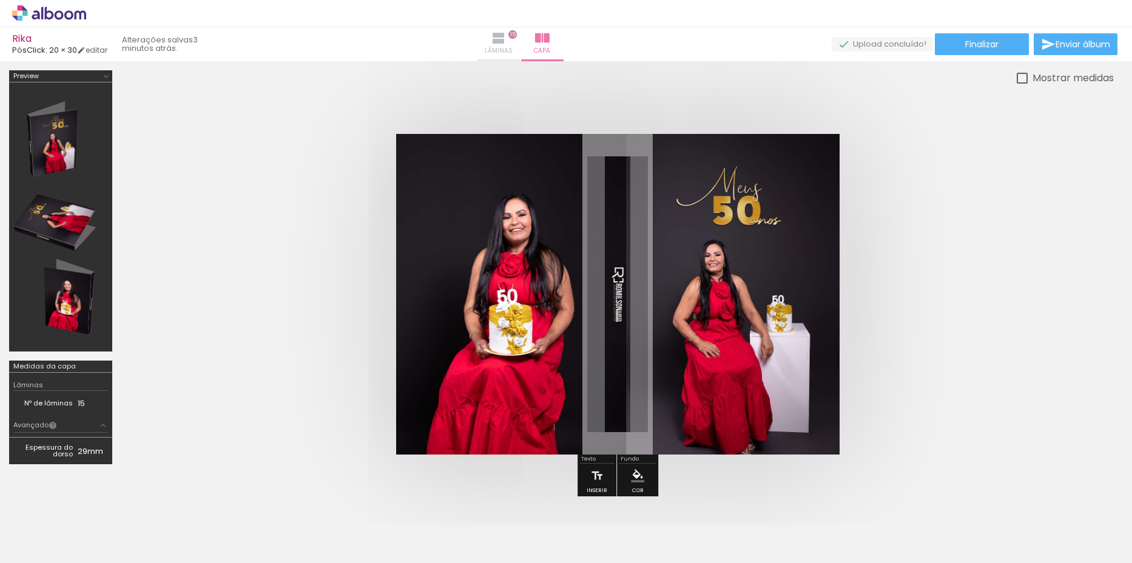
click at [506, 44] on iron-icon at bounding box center [498, 38] width 15 height 15
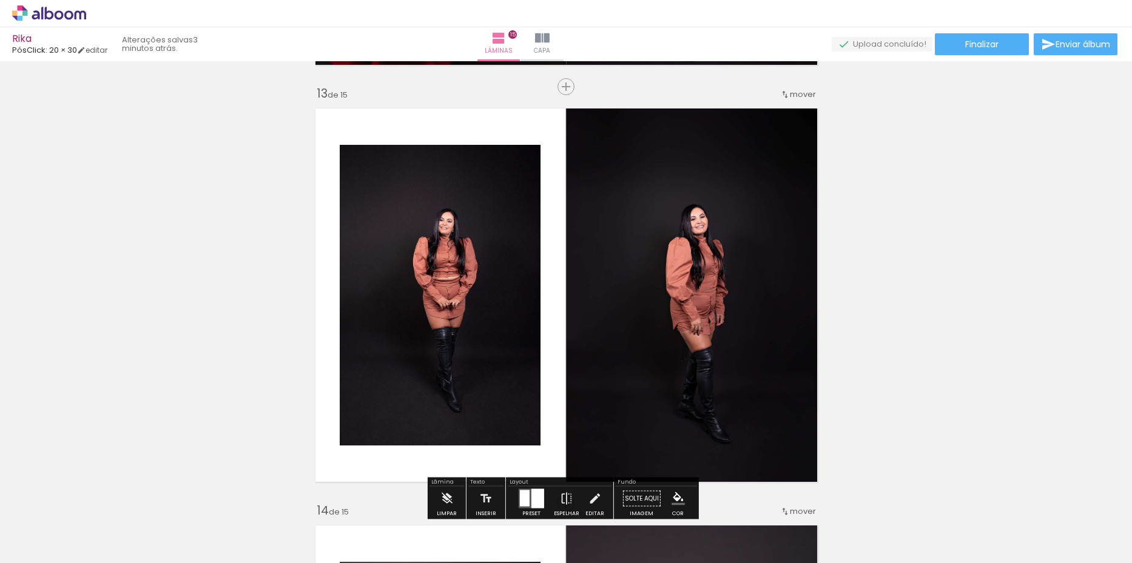
scroll to position [5001, 0]
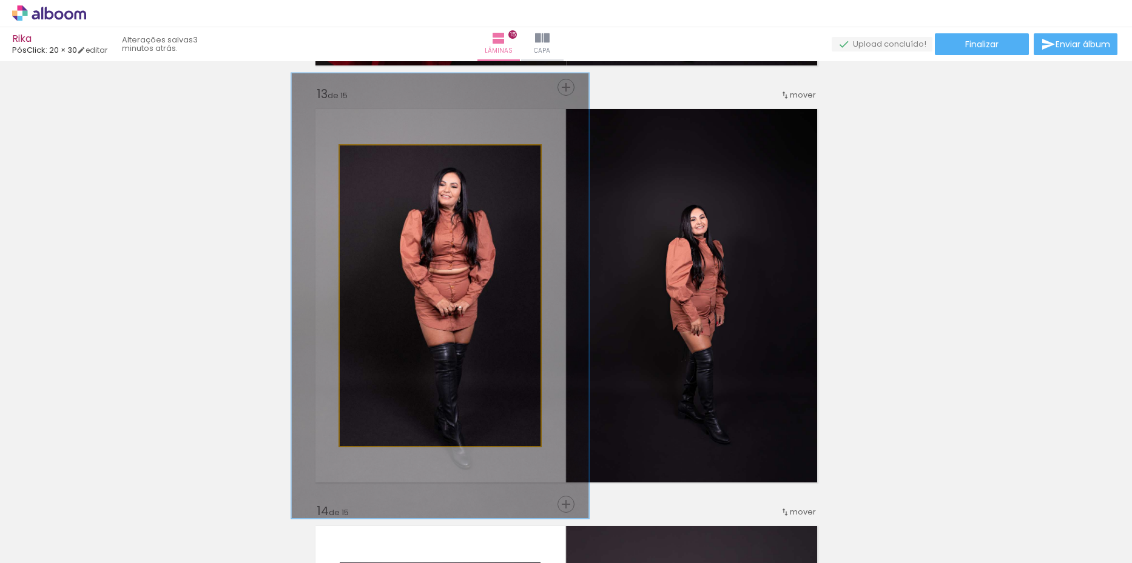
drag, startPoint x: 363, startPoint y: 160, endPoint x: 381, endPoint y: 163, distance: 18.4
click at [383, 163] on div at bounding box center [388, 158] width 11 height 11
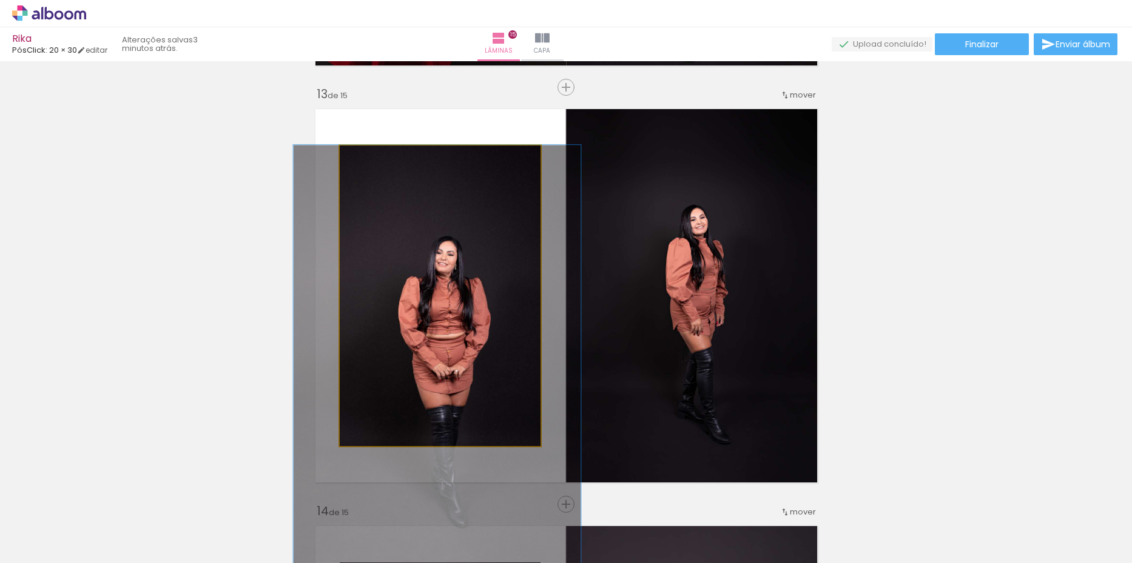
drag, startPoint x: 470, startPoint y: 280, endPoint x: 466, endPoint y: 356, distance: 76.5
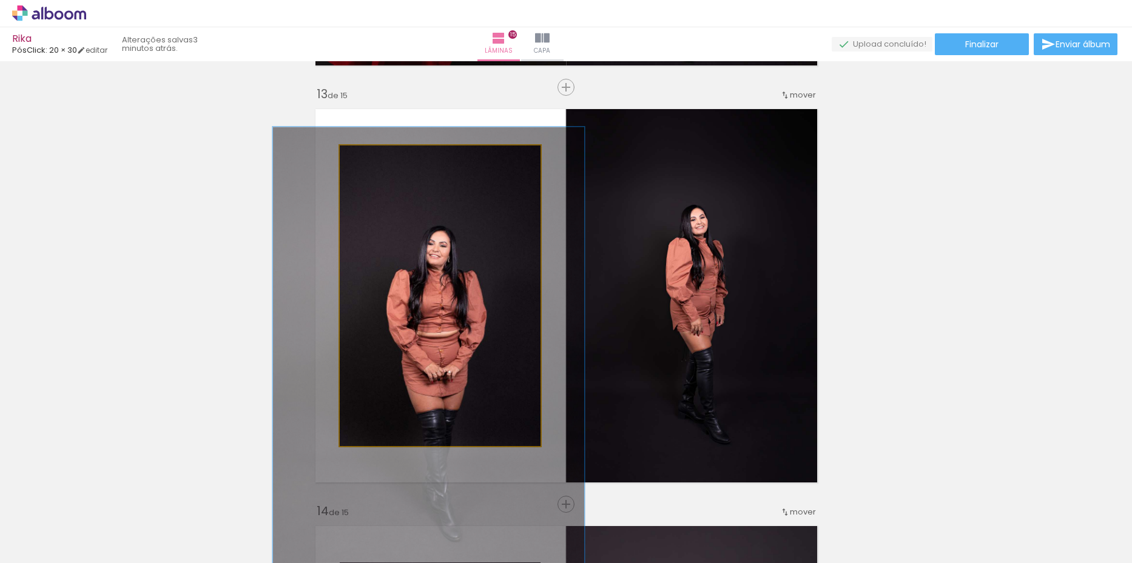
type paper-slider "157"
click at [389, 163] on div at bounding box center [393, 158] width 11 height 11
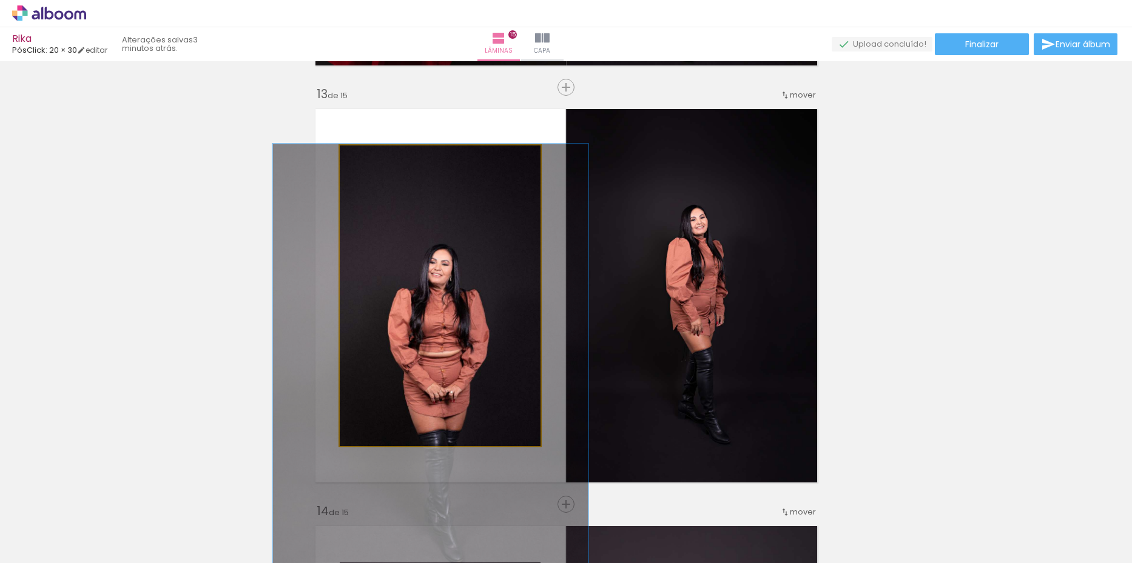
drag, startPoint x: 474, startPoint y: 305, endPoint x: 476, endPoint y: 322, distance: 17.2
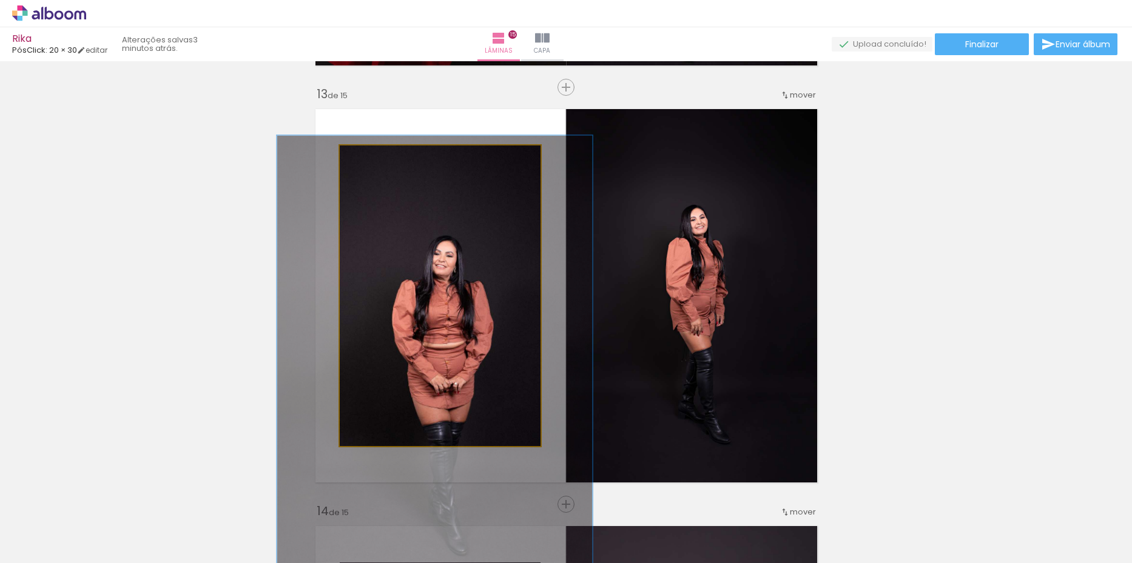
drag, startPoint x: 490, startPoint y: 309, endPoint x: 494, endPoint y: 301, distance: 9.5
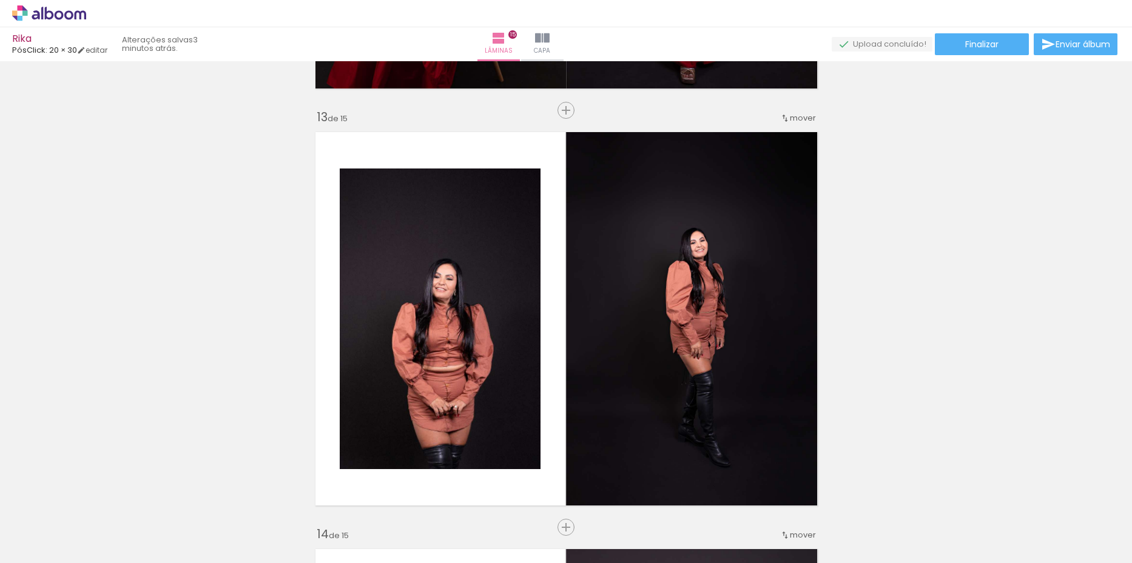
scroll to position [4819, 0]
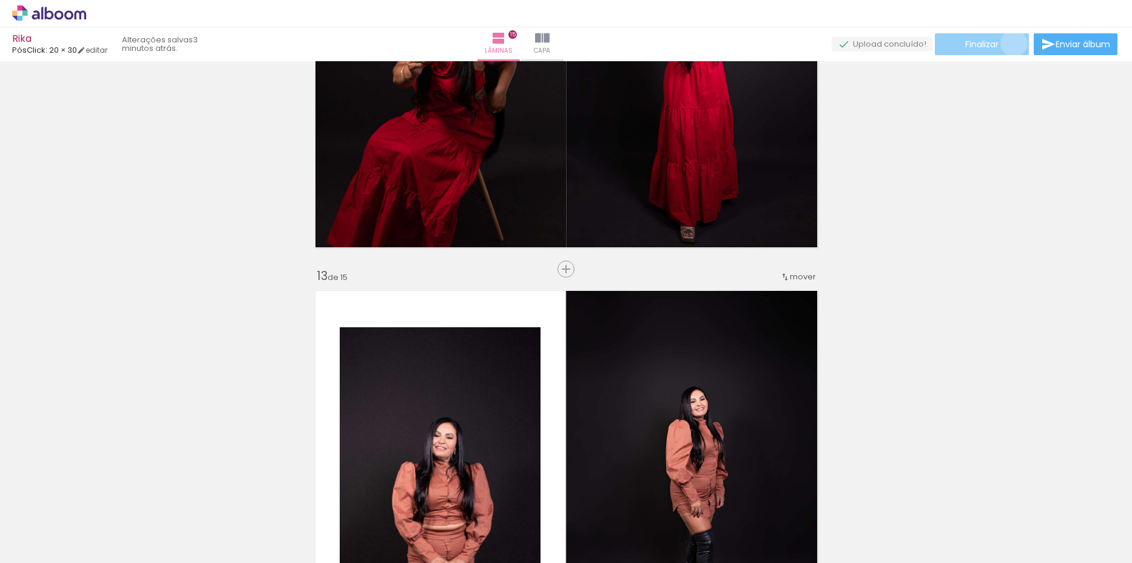
click at [1009, 43] on paper-button "Finalizar" at bounding box center [981, 44] width 94 height 22
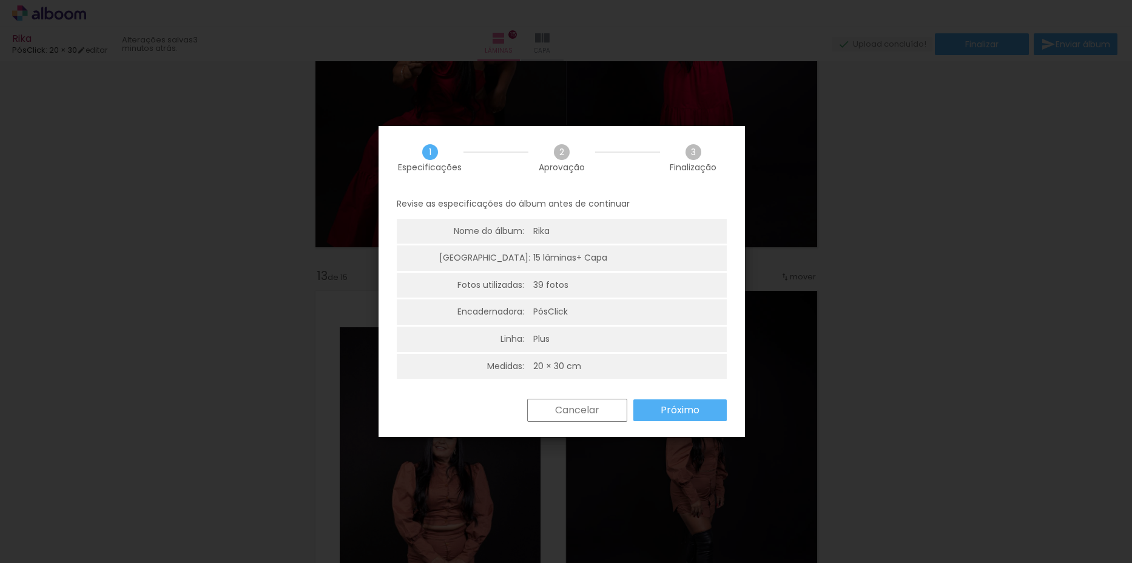
click at [0, 0] on slot "Próximo" at bounding box center [0, 0] width 0 height 0
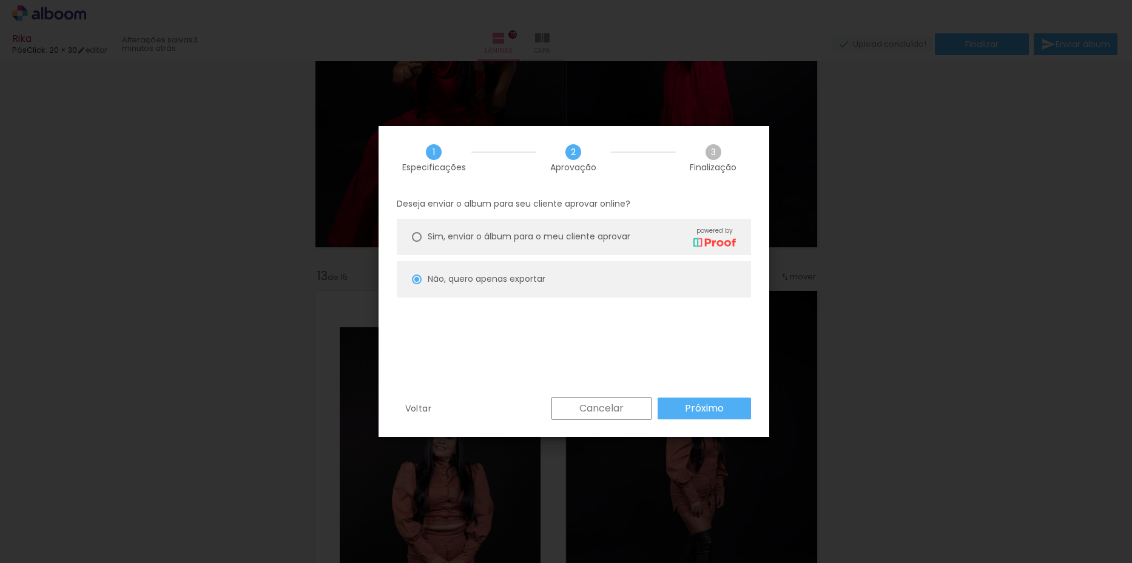
click at [542, 240] on span "Sim, enviar o álbum para o meu cliente aprovar" at bounding box center [529, 236] width 203 height 13
type paper-radio-button "on"
click at [0, 0] on slot "Próximo" at bounding box center [0, 0] width 0 height 0
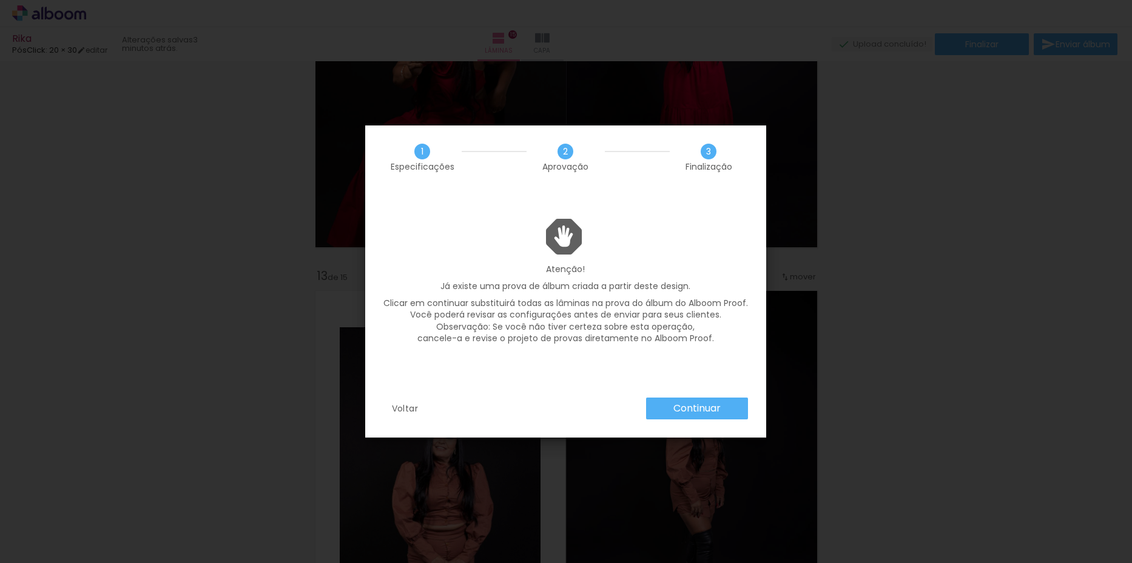
click at [0, 0] on slot "Continuar" at bounding box center [0, 0] width 0 height 0
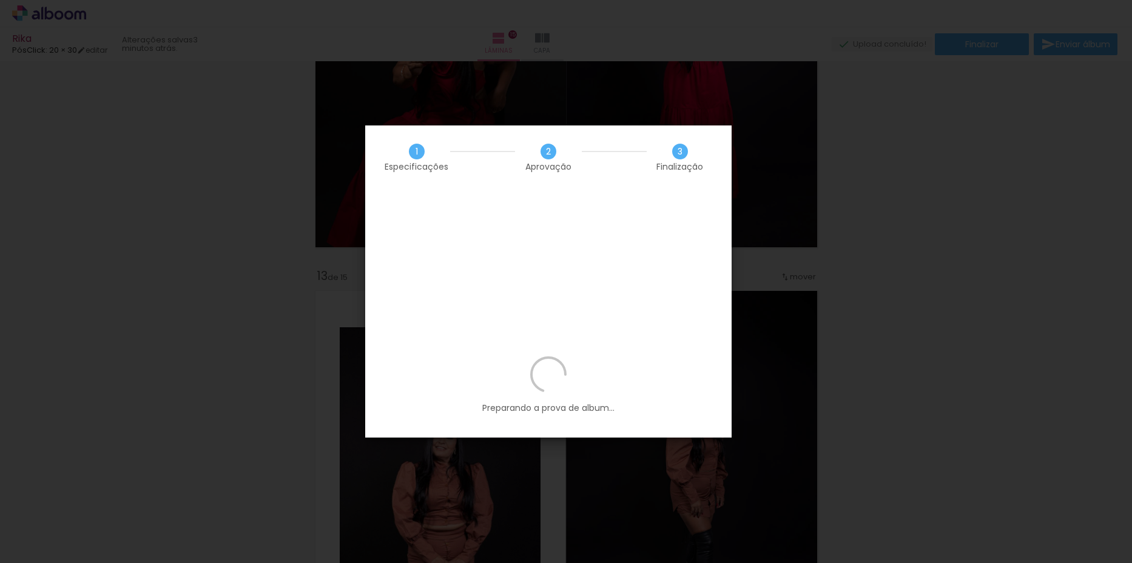
click at [114, 215] on iron-overlay-backdrop at bounding box center [566, 281] width 1132 height 563
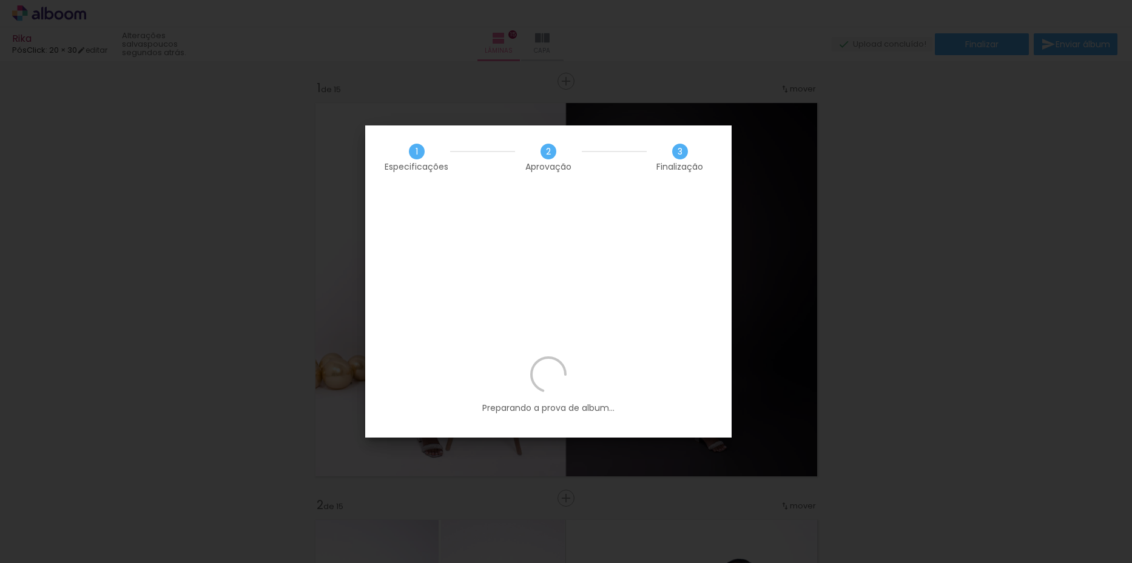
scroll to position [0, 1960]
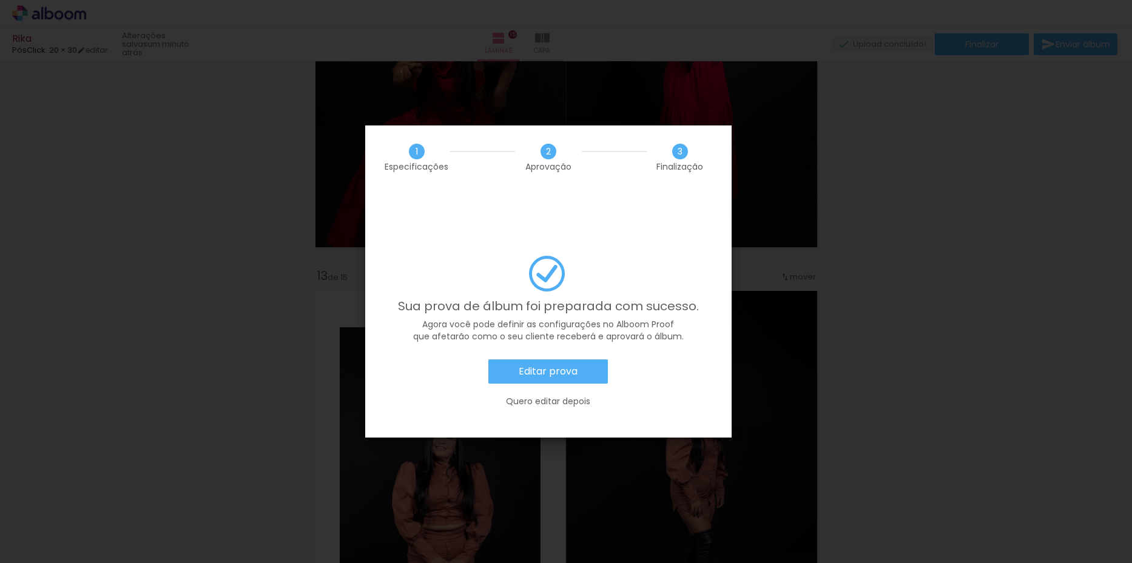
click at [0, 0] on slot "Quero editar depois" at bounding box center [0, 0] width 0 height 0
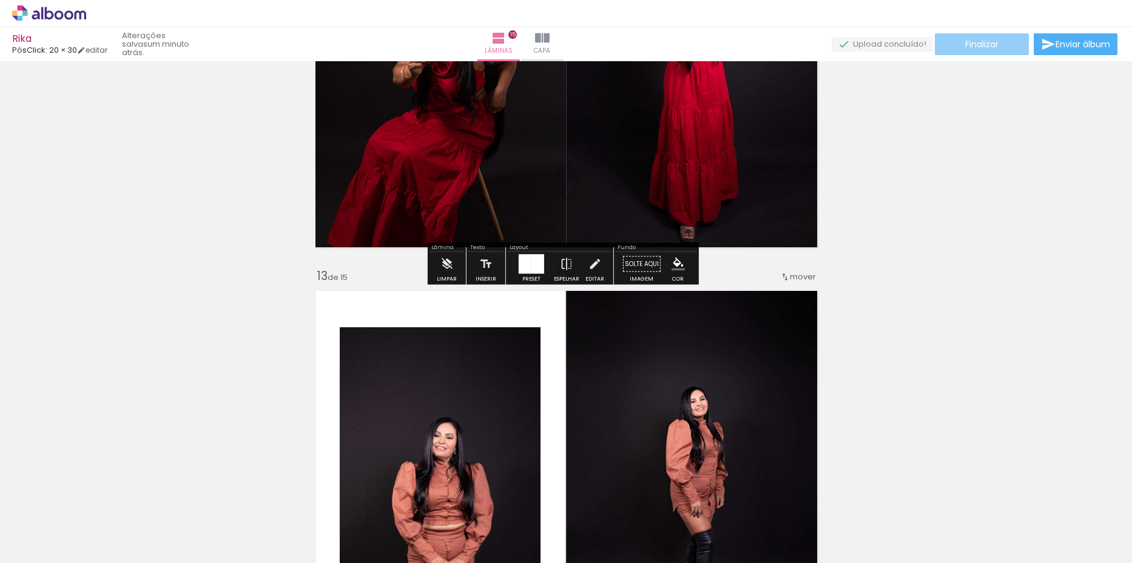
click at [1004, 43] on paper-button "Finalizar" at bounding box center [981, 44] width 94 height 22
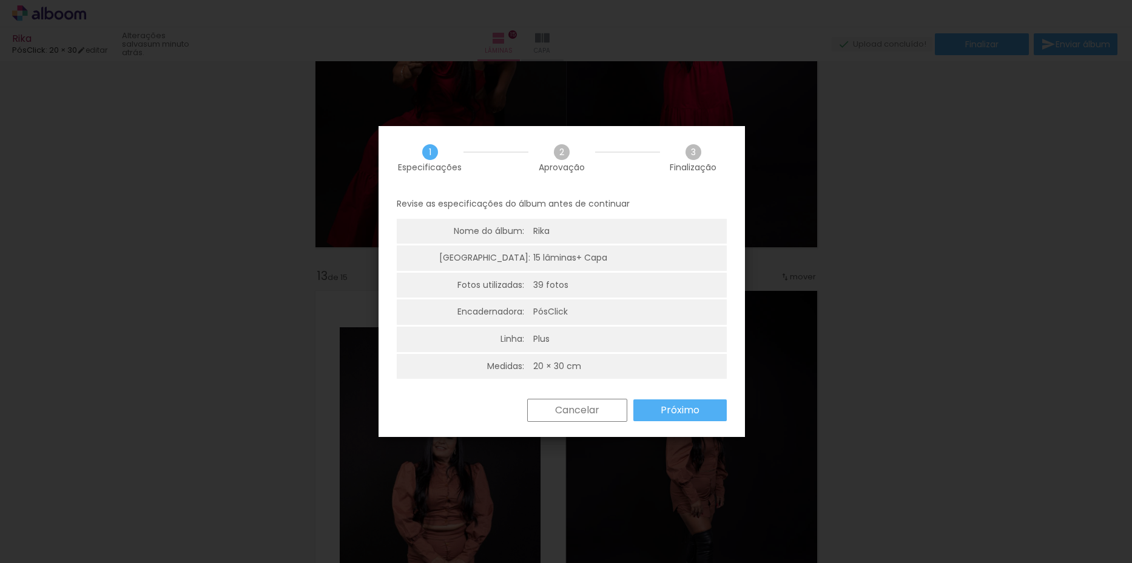
click at [0, 0] on slot "Próximo" at bounding box center [0, 0] width 0 height 0
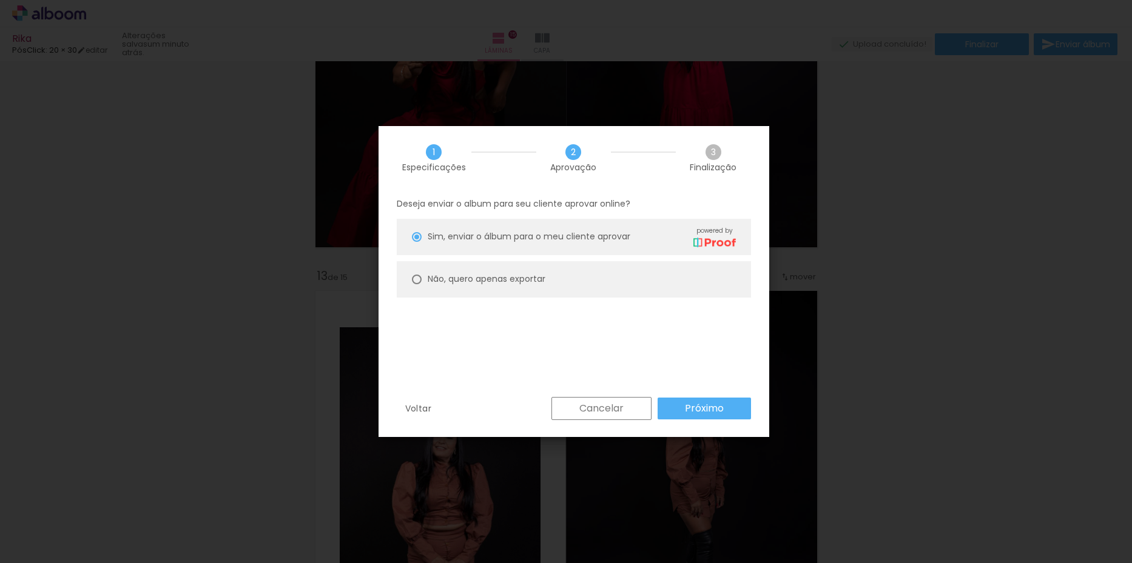
click at [0, 0] on slot "Não, quero apenas exportar" at bounding box center [0, 0] width 0 height 0
type paper-radio-button "on"
click at [0, 0] on slot "Próximo" at bounding box center [0, 0] width 0 height 0
type input "Baixa"
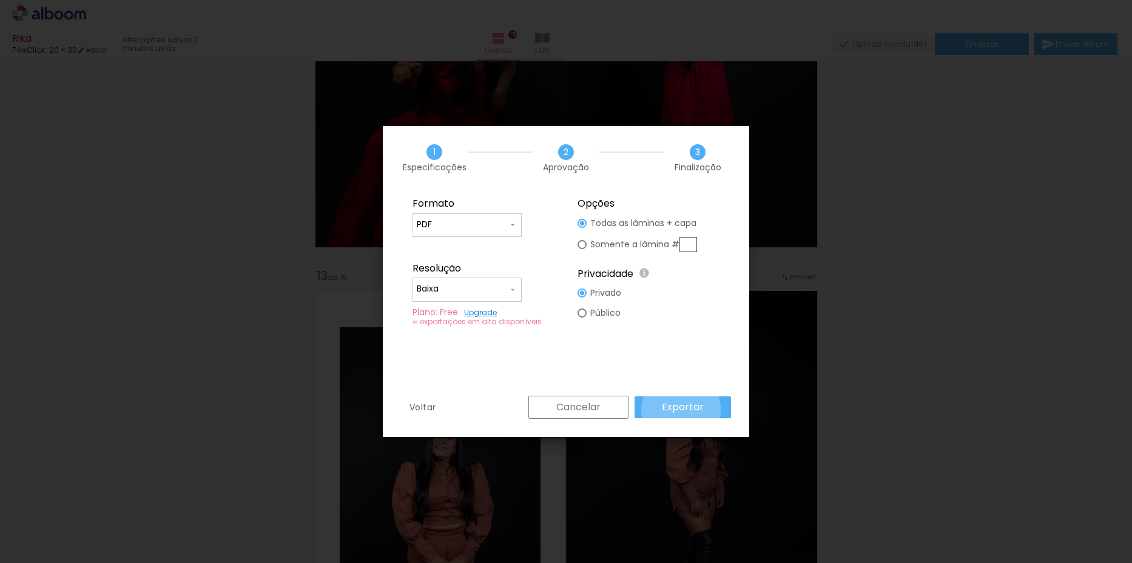
click at [0, 0] on slot "Exportar" at bounding box center [0, 0] width 0 height 0
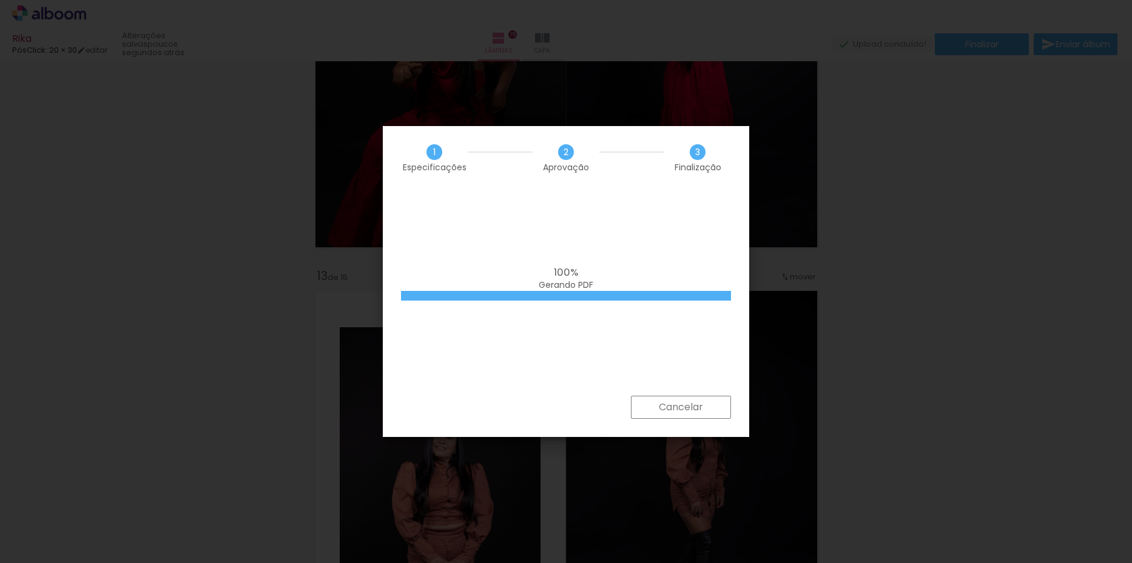
click at [703, 253] on div "100% Gerando PDF" at bounding box center [566, 293] width 366 height 206
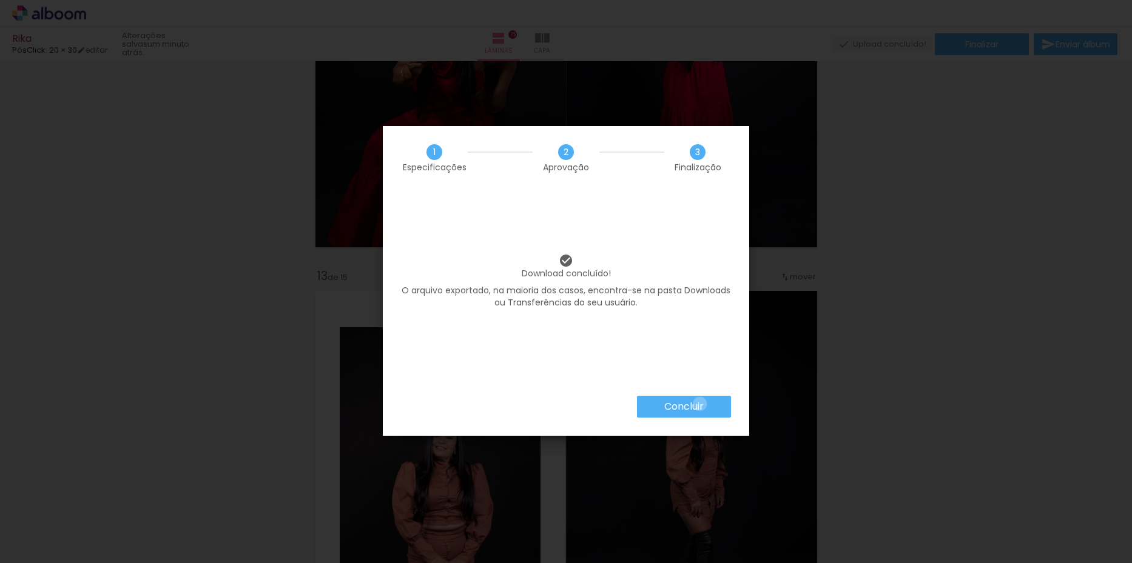
click at [0, 0] on slot "Concluir" at bounding box center [0, 0] width 0 height 0
